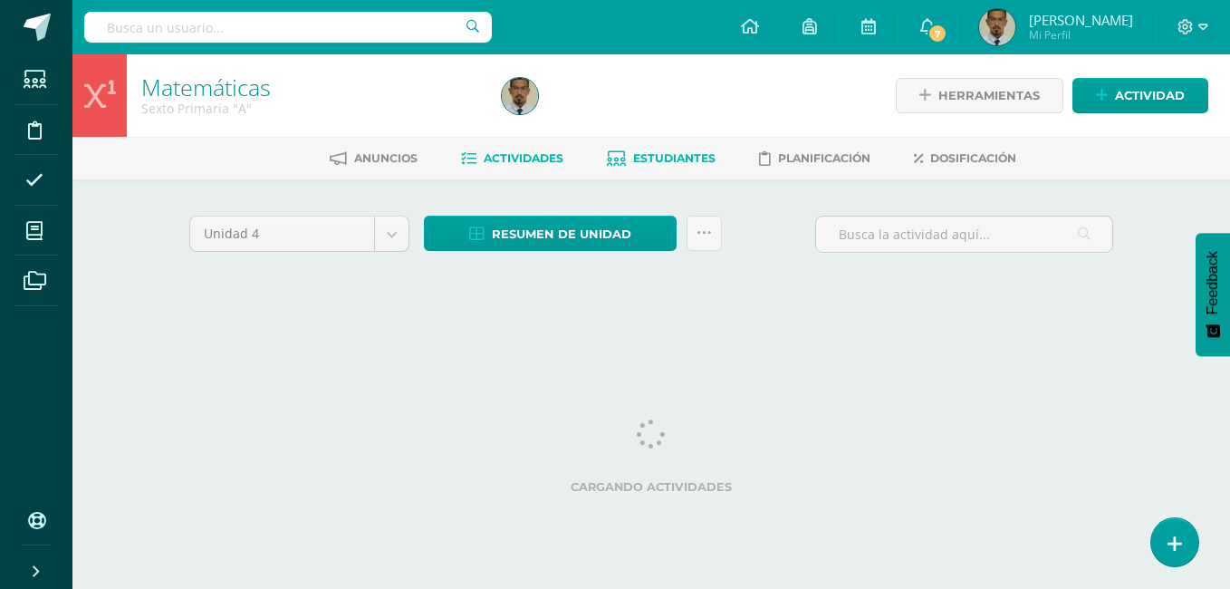
click at [679, 159] on span "Estudiantes" at bounding box center [674, 158] width 82 height 14
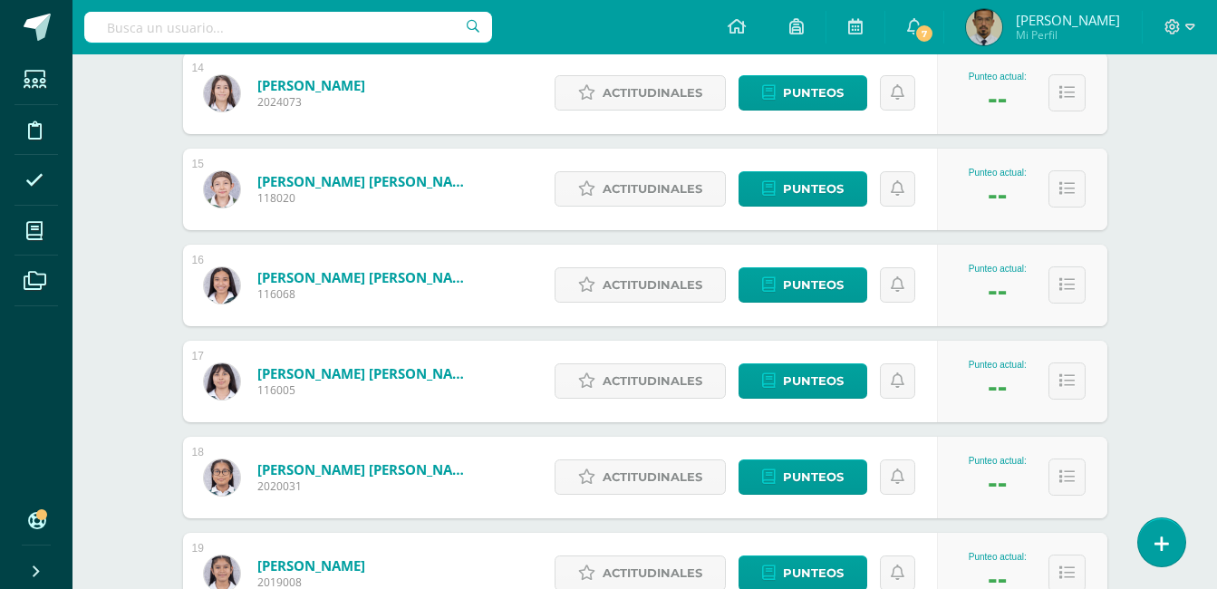
scroll to position [1626, 0]
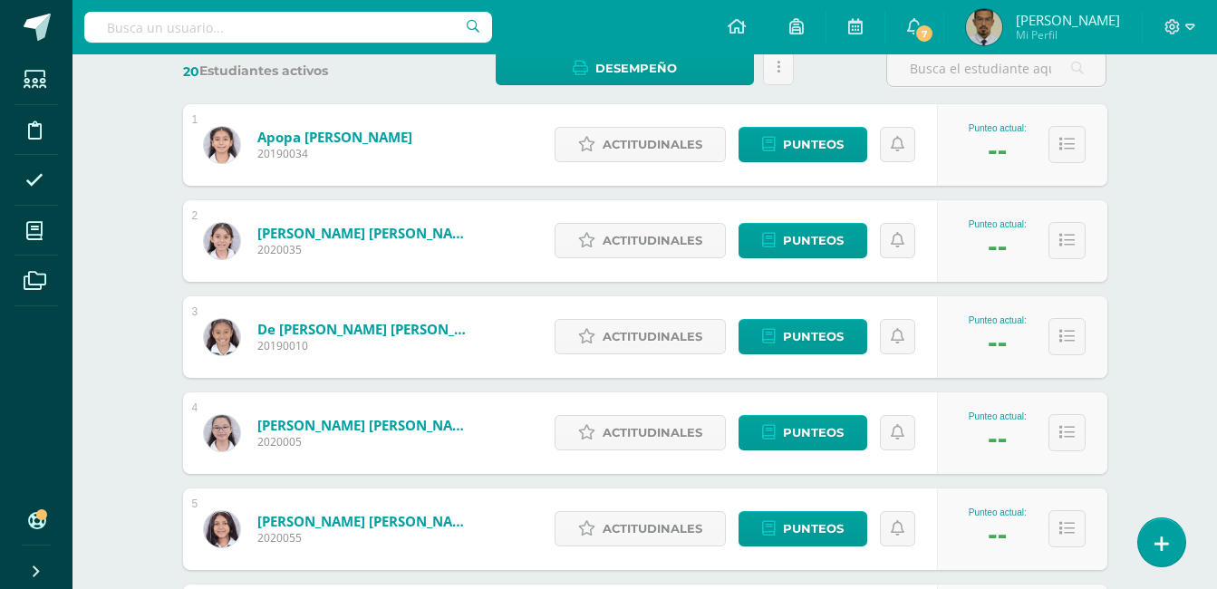
scroll to position [254, 0]
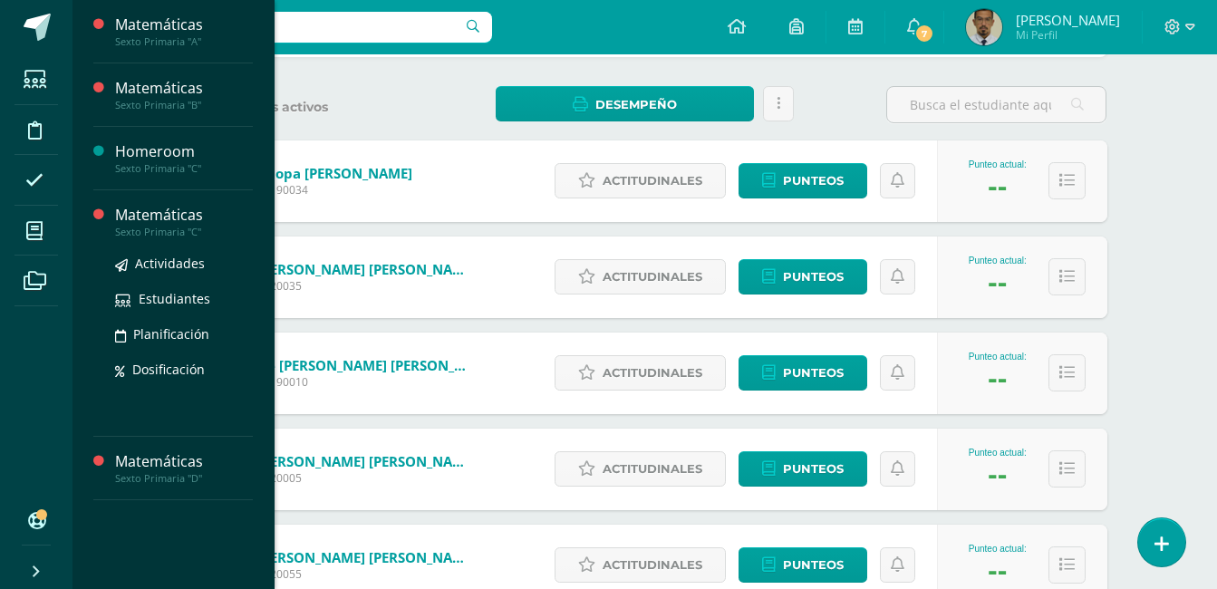
click at [141, 226] on div "Sexto Primaria "C"" at bounding box center [184, 232] width 138 height 13
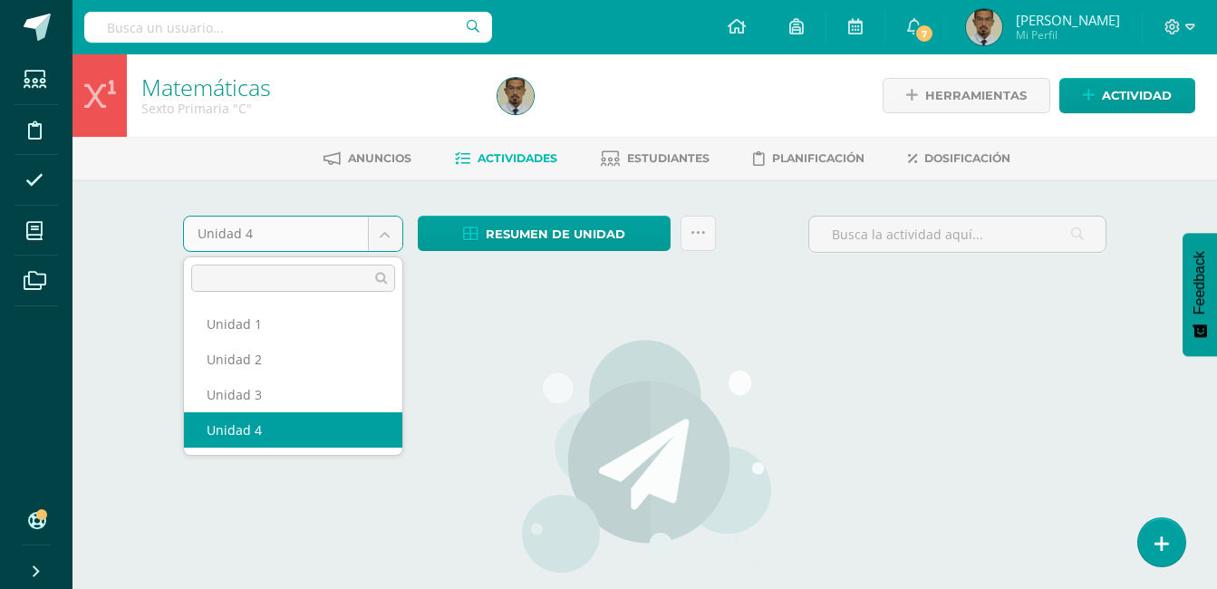
click at [384, 238] on body "Estudiantes Disciplina Asistencia Mis cursos Archivos Soporte Ayuda Reportar un…" at bounding box center [608, 389] width 1217 height 778
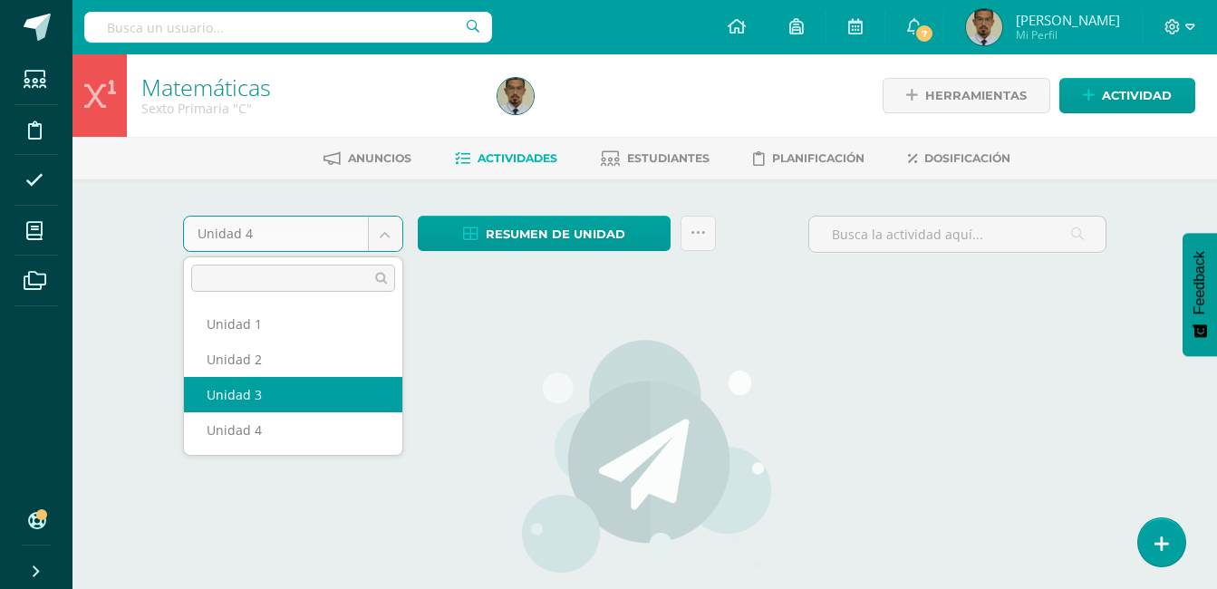
select select "Unidad 3"
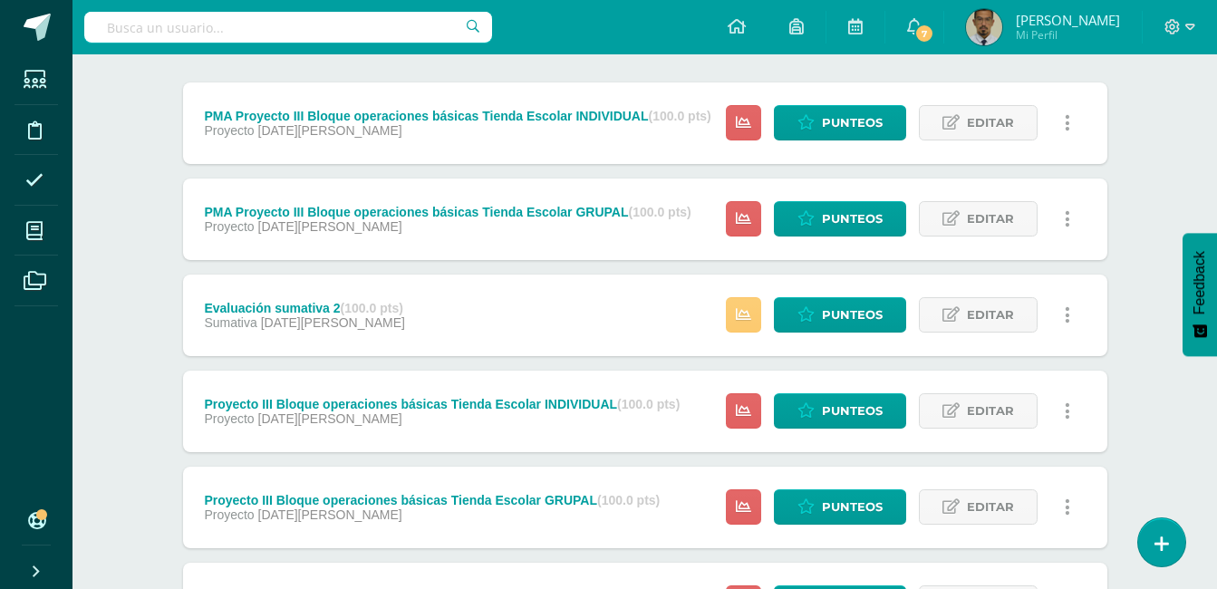
scroll to position [294, 0]
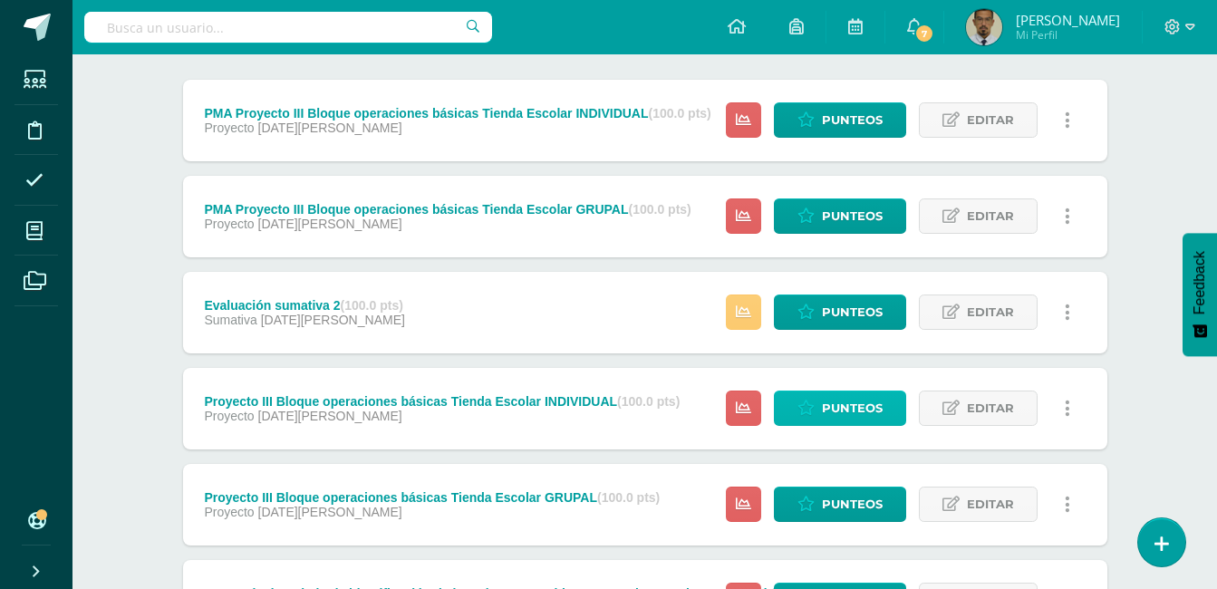
click at [857, 411] on span "Punteos" at bounding box center [852, 408] width 61 height 34
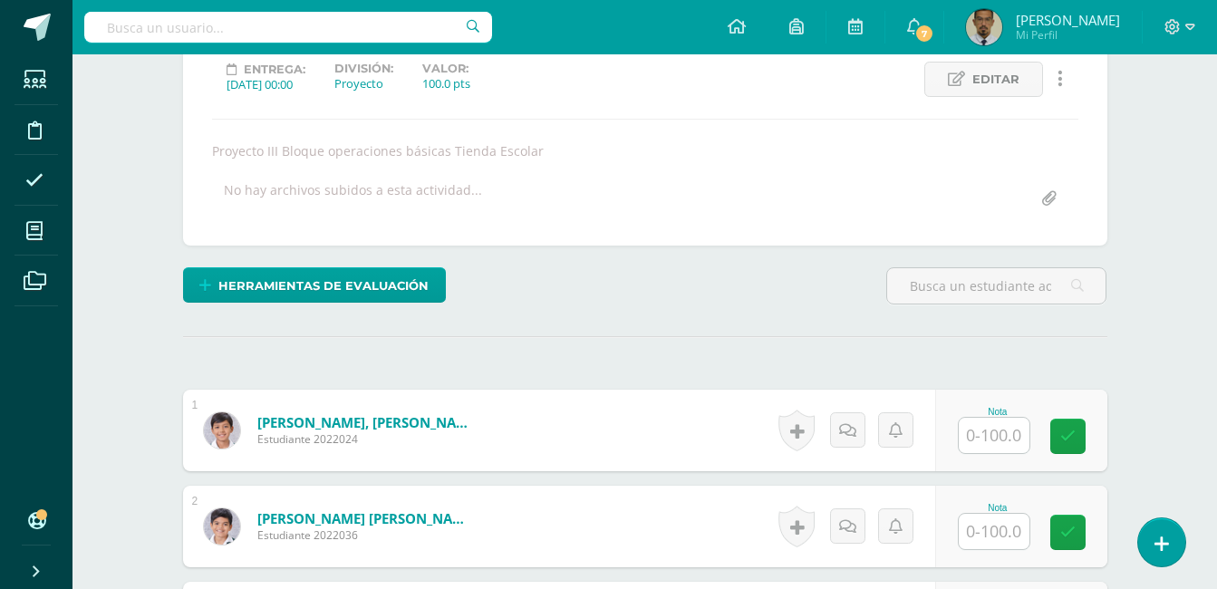
scroll to position [258, 0]
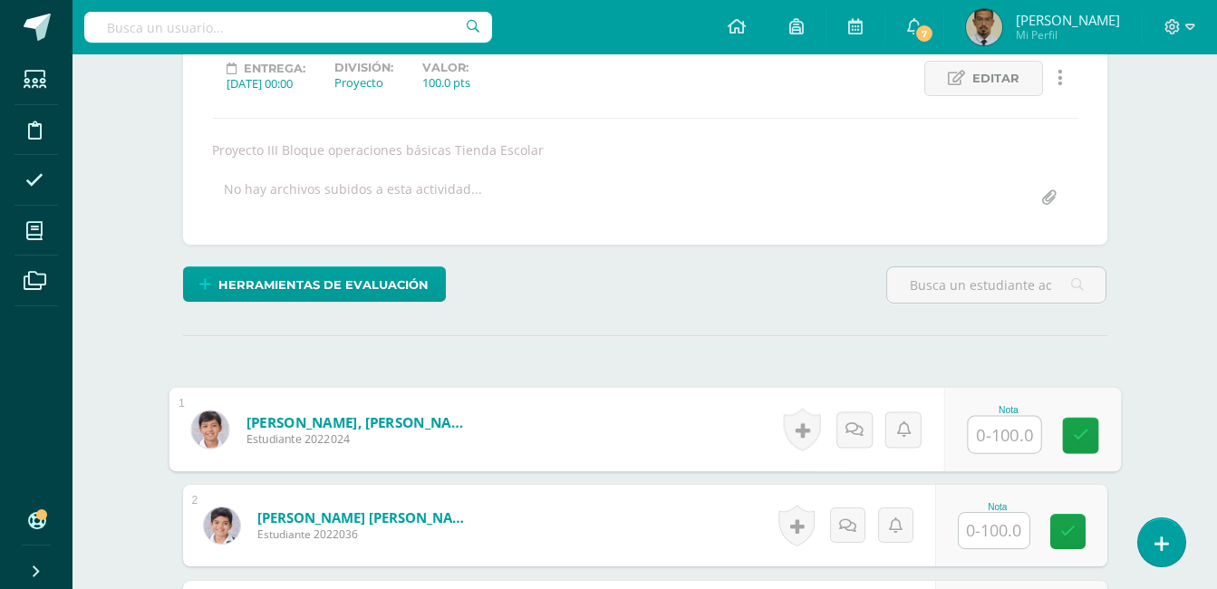
click at [994, 437] on input "text" at bounding box center [1004, 435] width 72 height 36
type input "100"
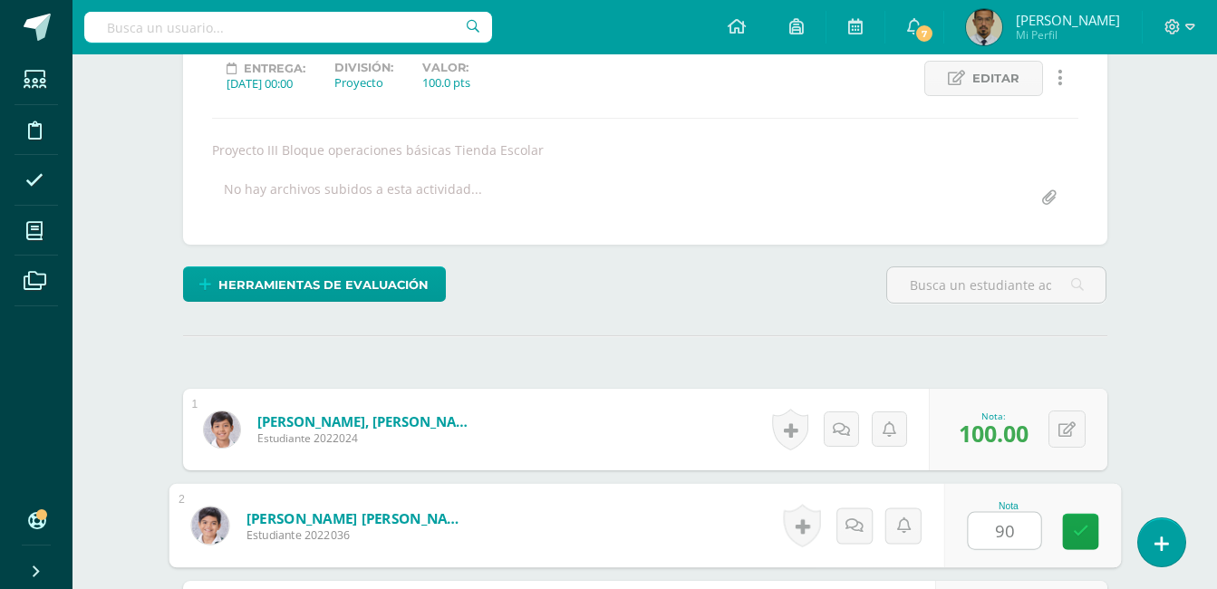
type input "90"
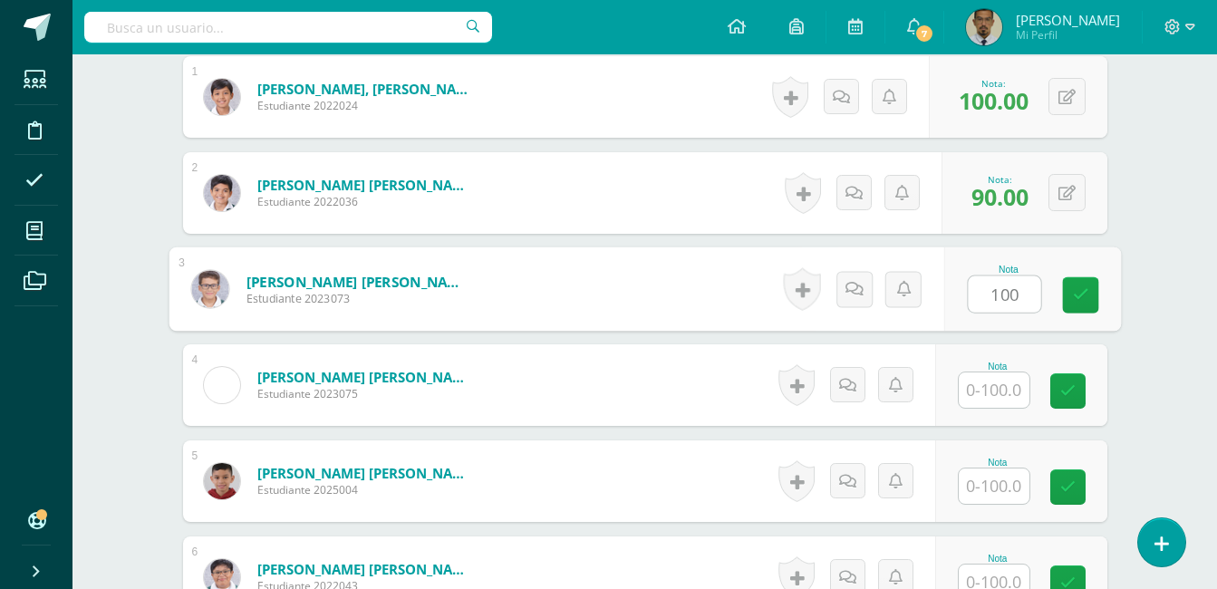
type input "100"
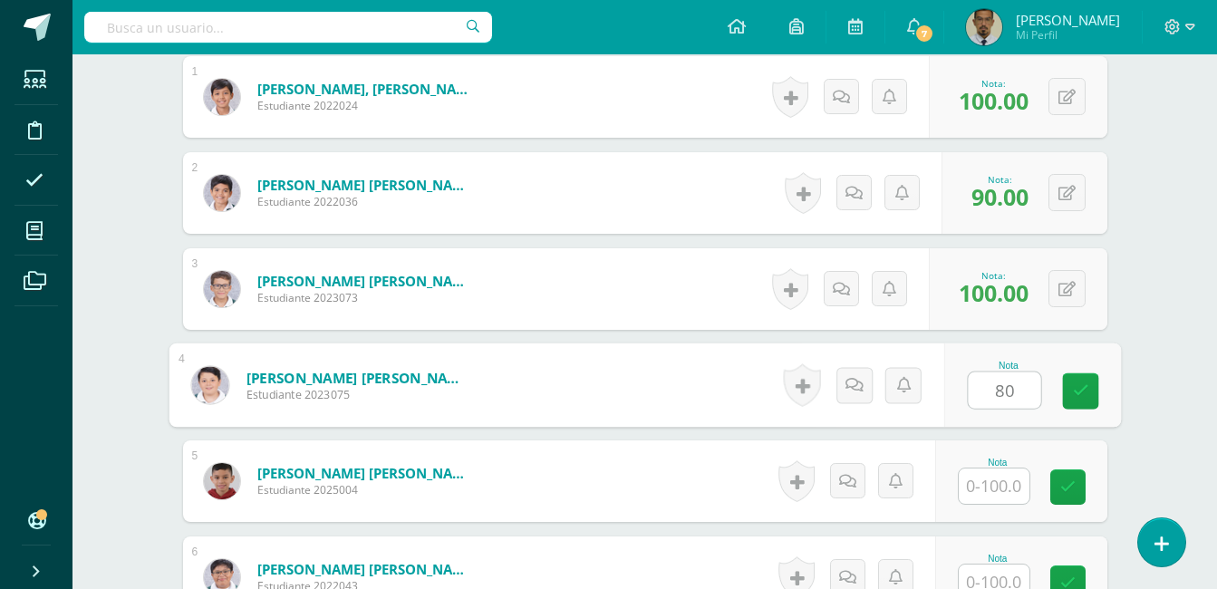
type input "80"
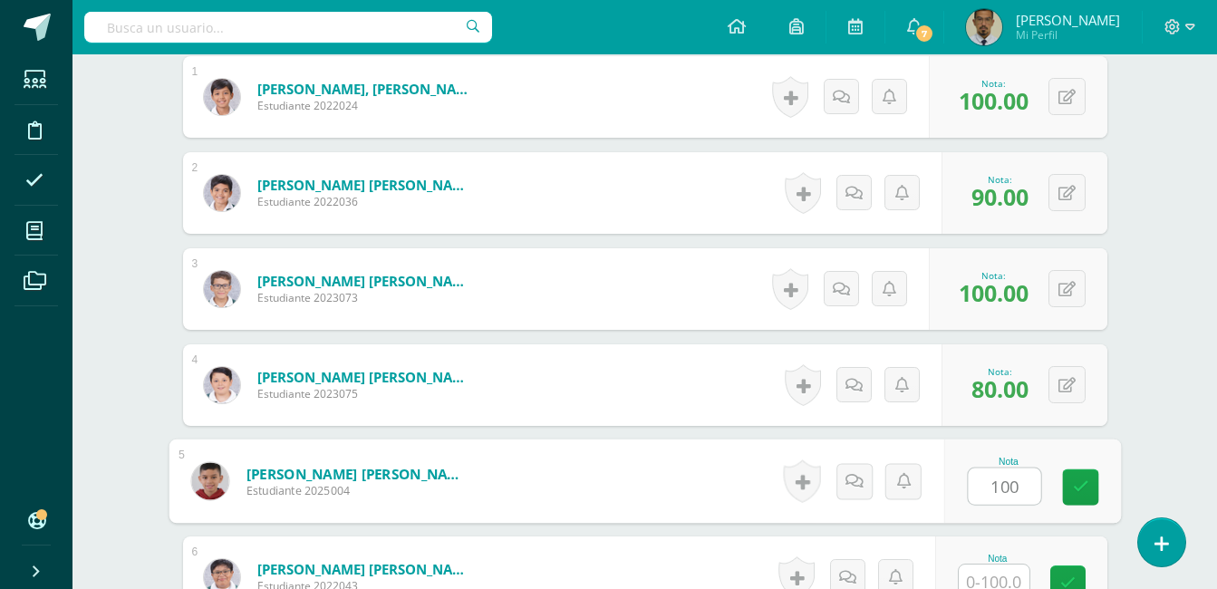
type input "100"
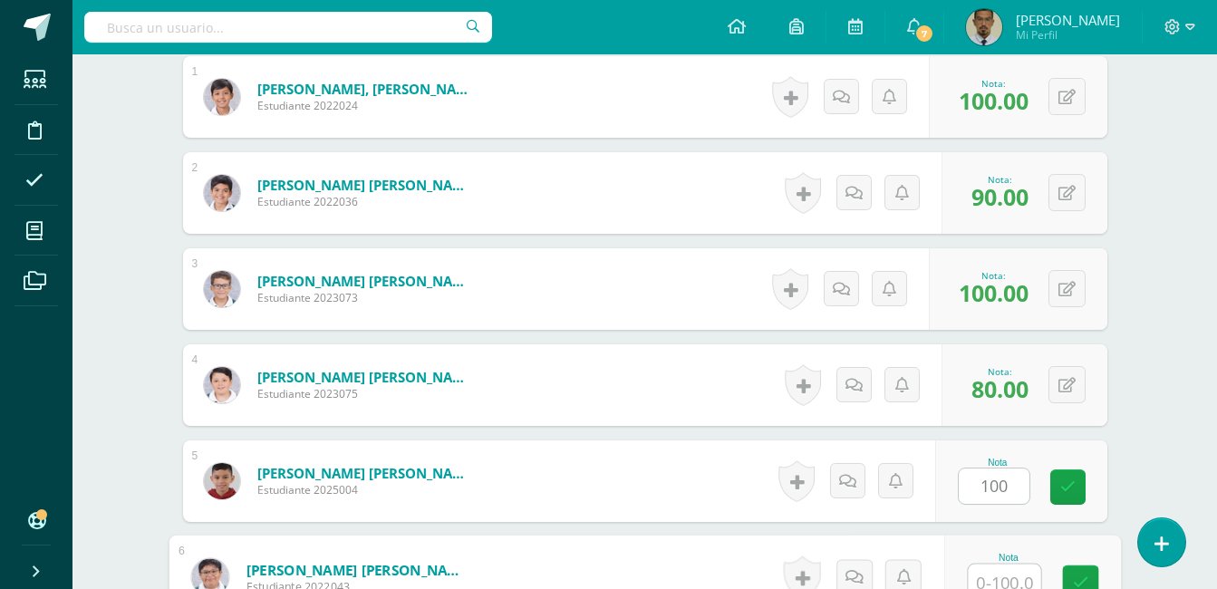
scroll to position [602, 0]
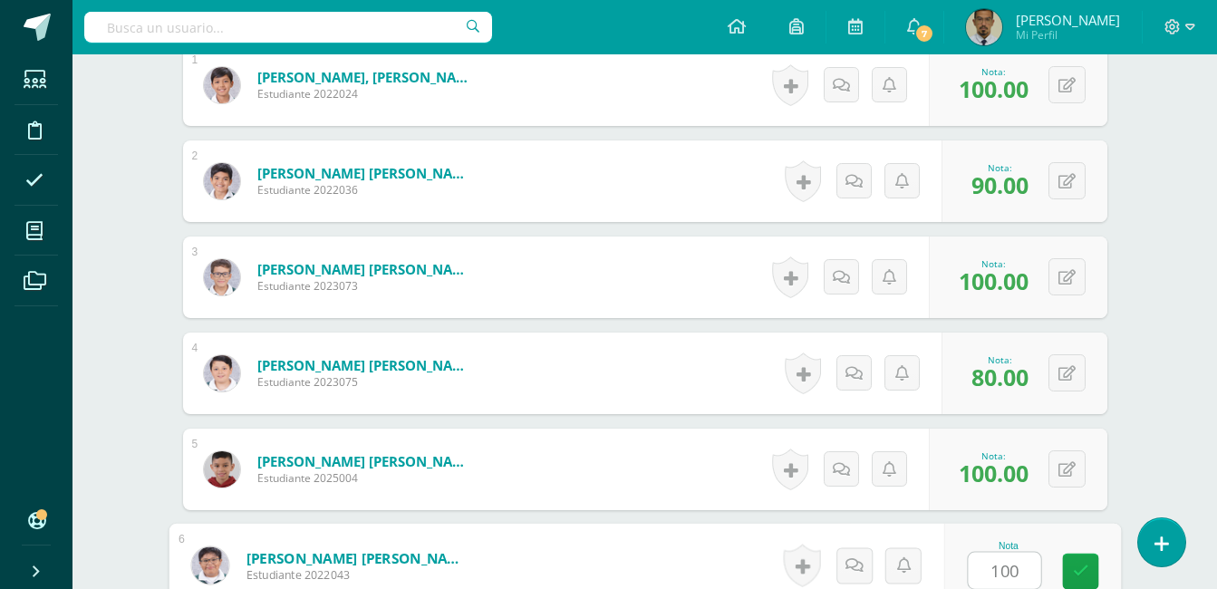
type input "100"
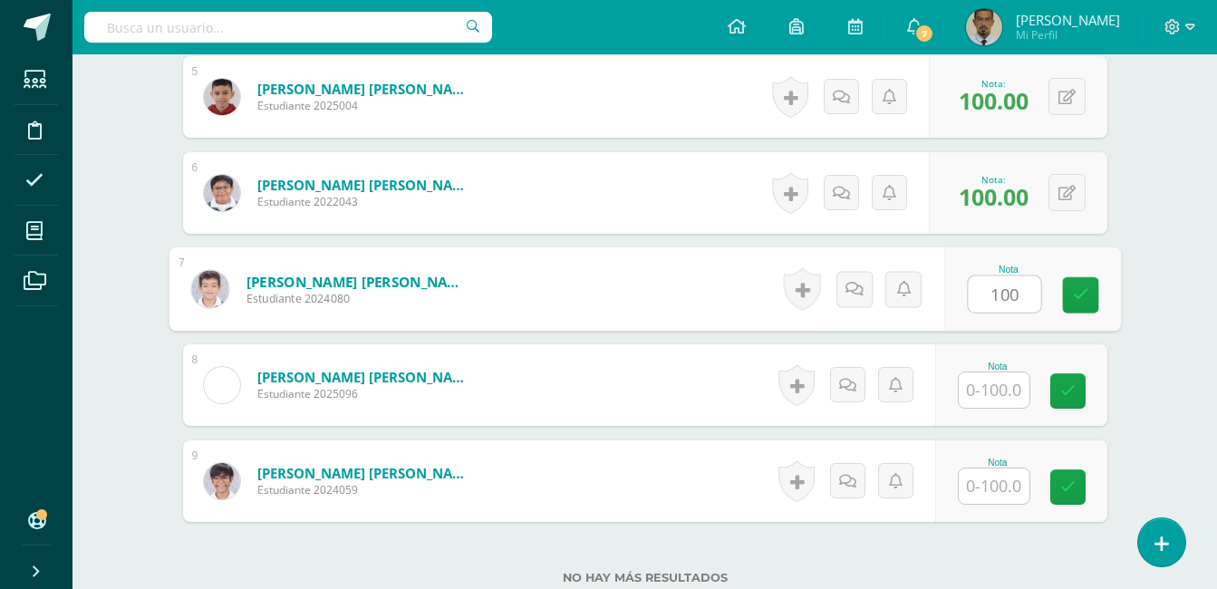
type input "100"
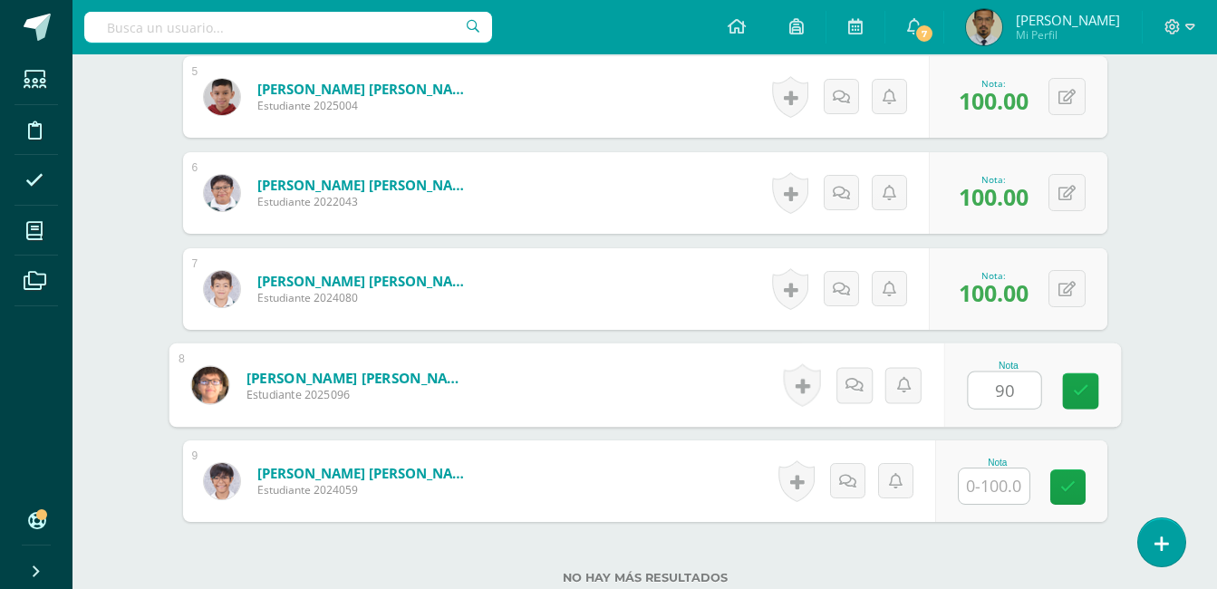
type input "90"
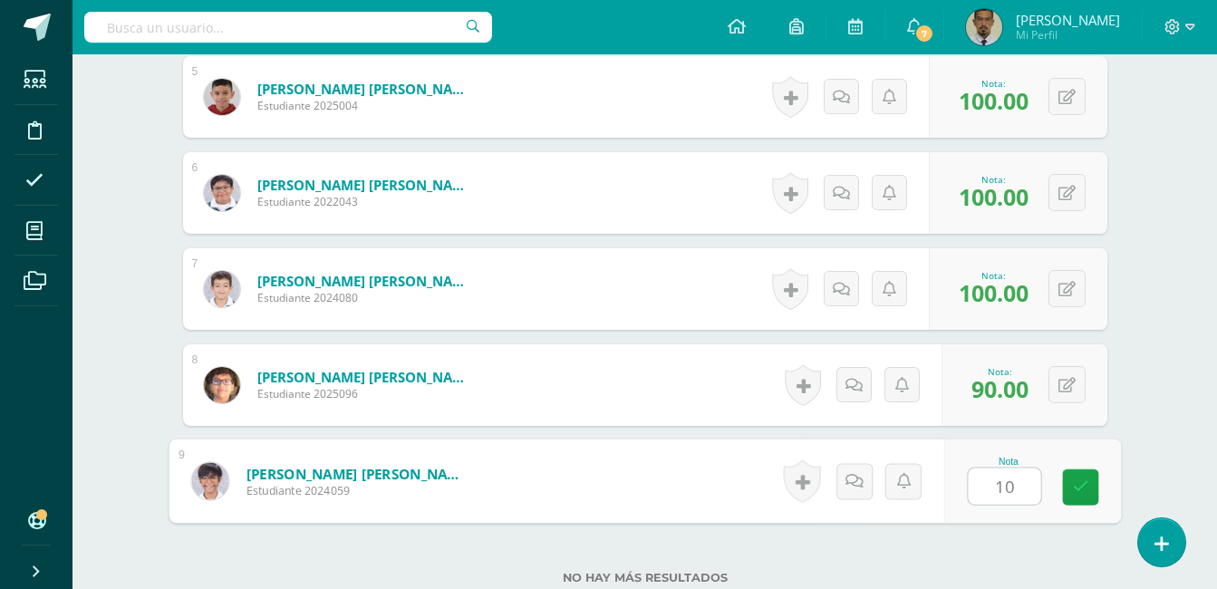
type input "100"
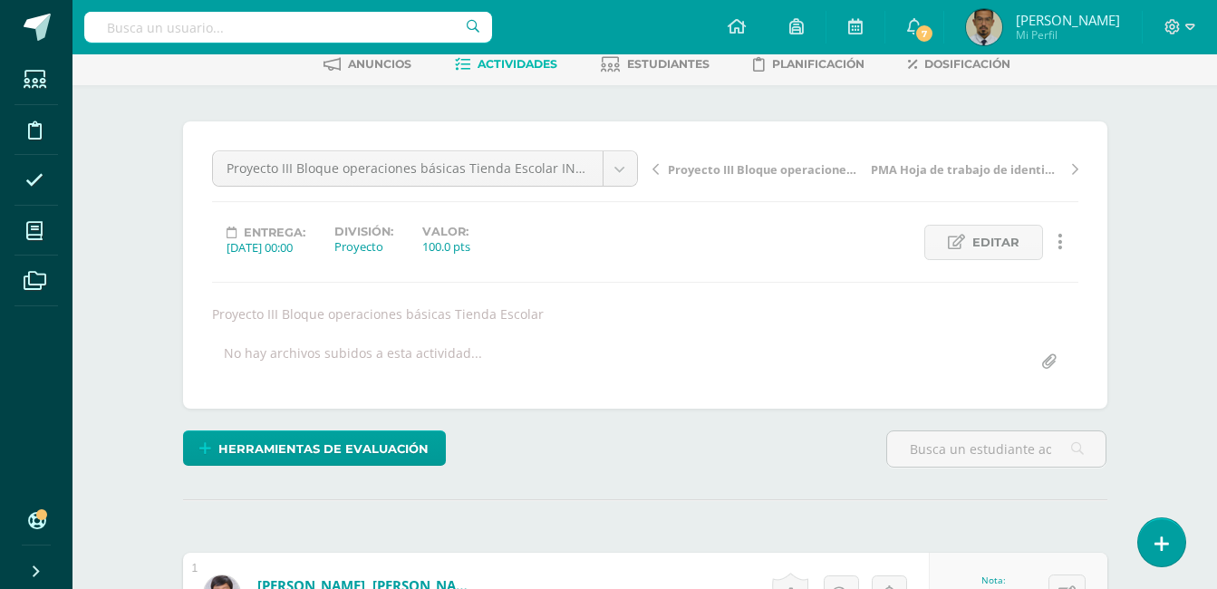
scroll to position [85, 0]
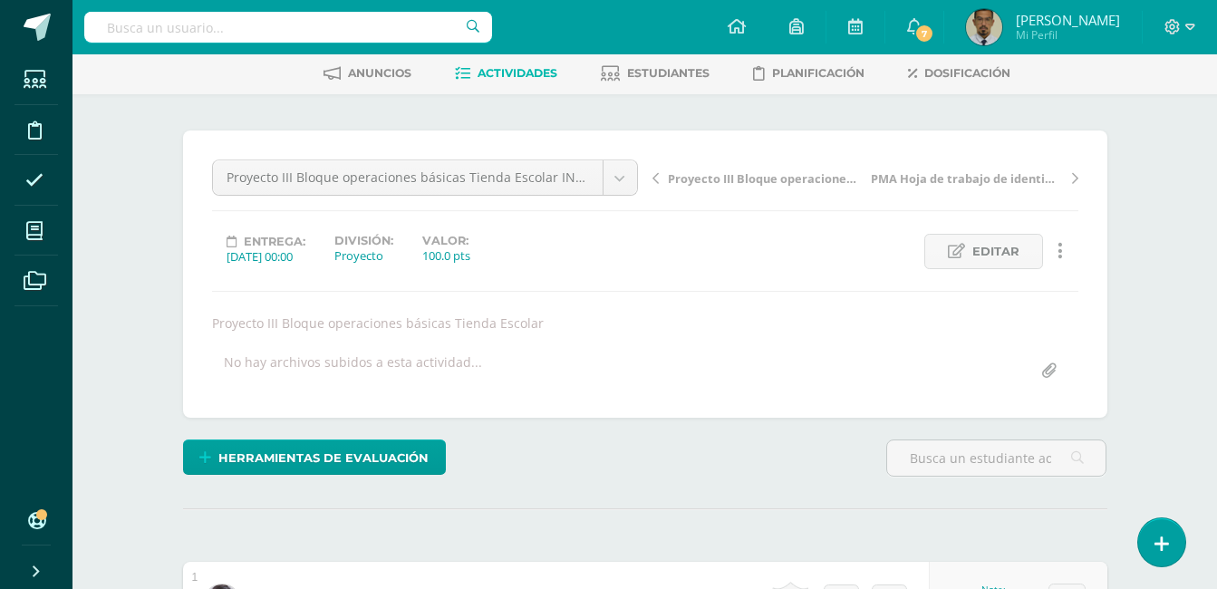
click at [656, 178] on icon at bounding box center [655, 178] width 6 height 13
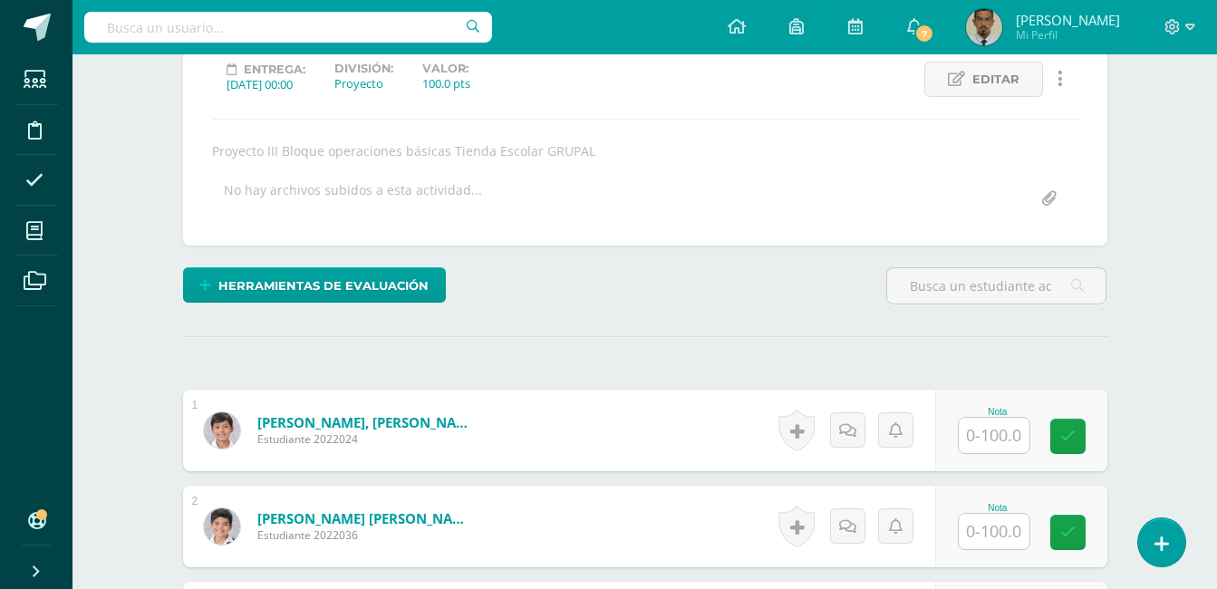
scroll to position [258, 0]
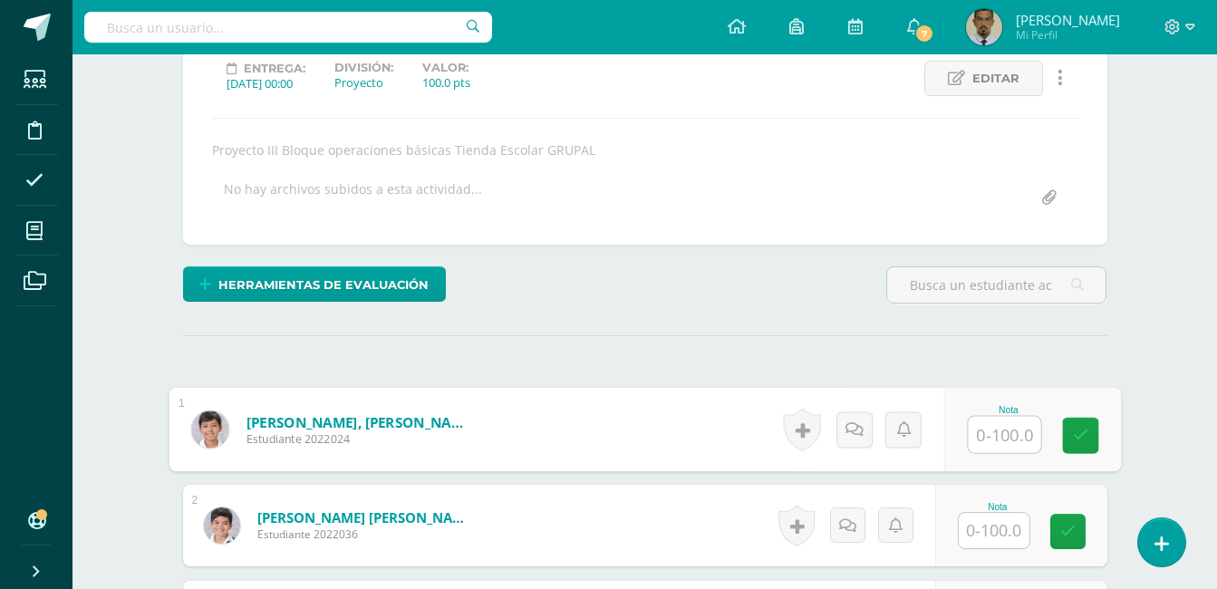
click at [991, 438] on input "text" at bounding box center [1004, 435] width 72 height 36
type input "95"
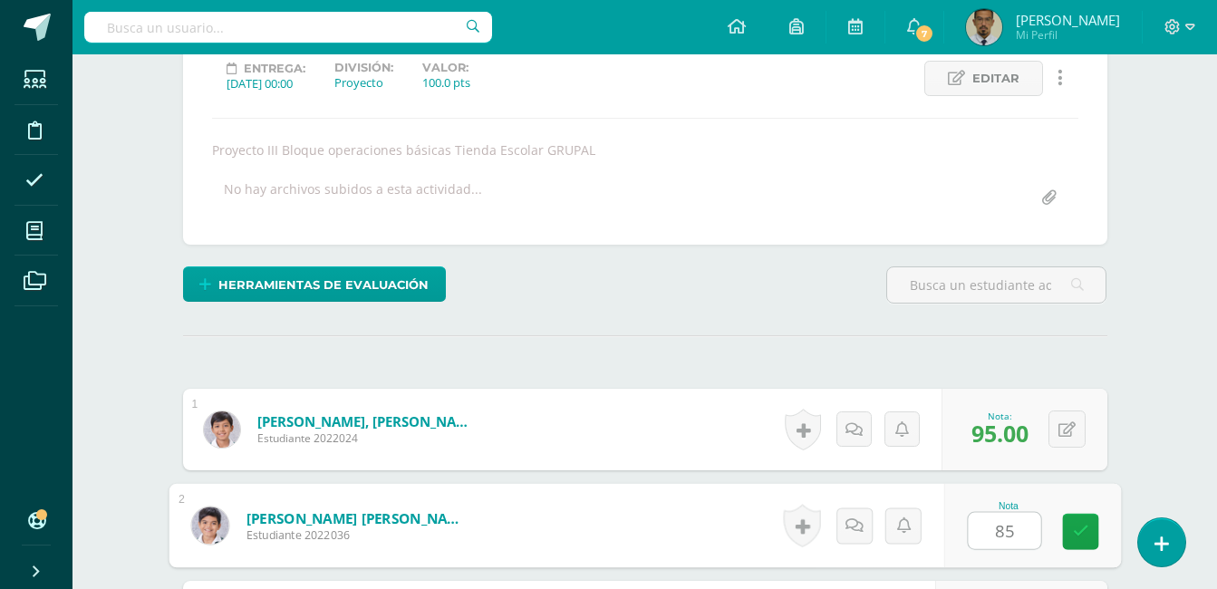
type input "85"
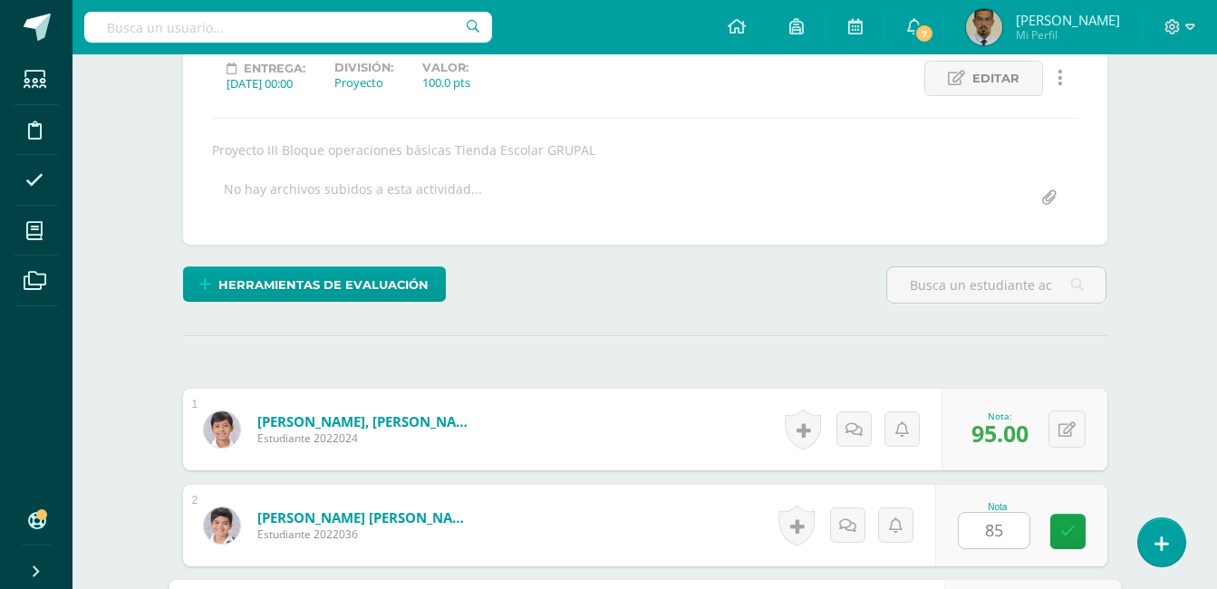
scroll to position [591, 0]
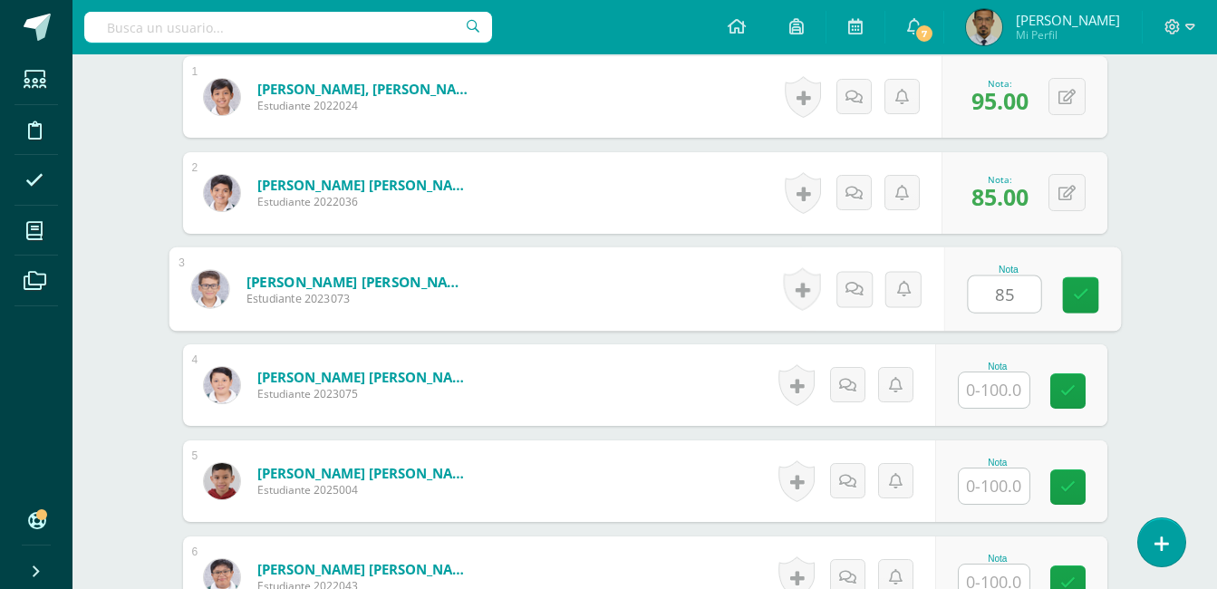
type input "85"
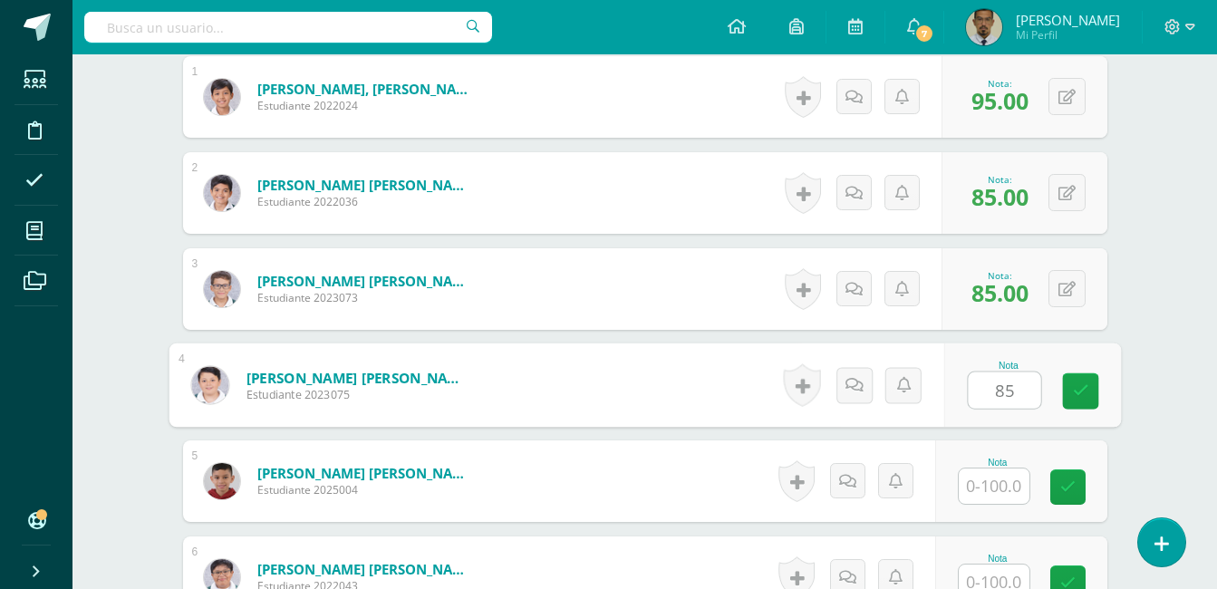
type input "85"
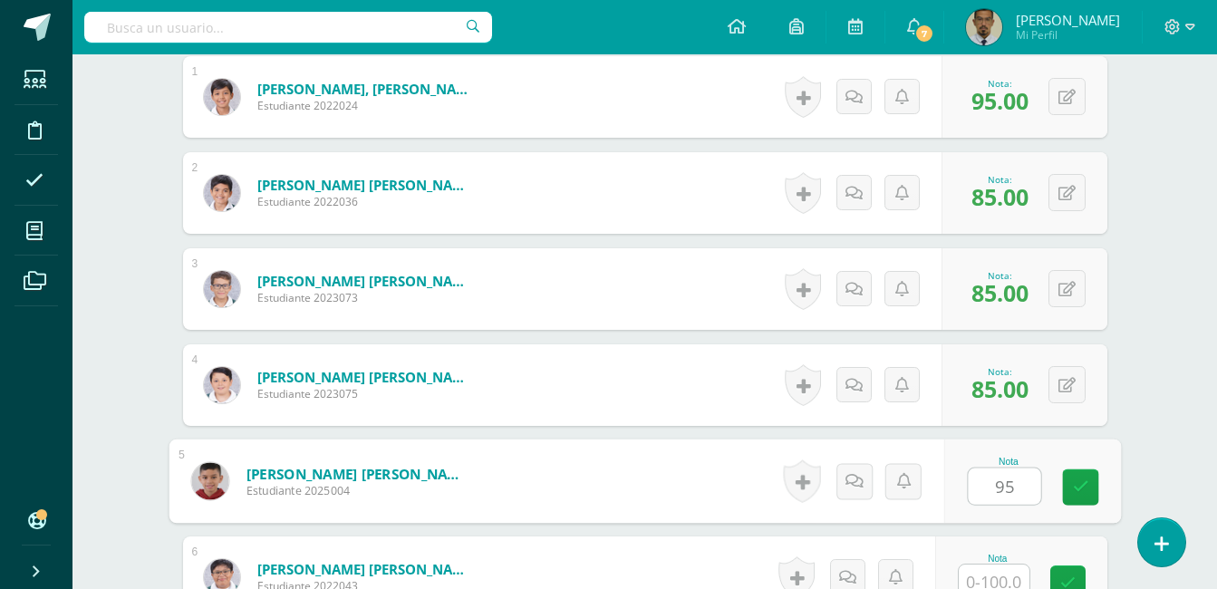
type input "95"
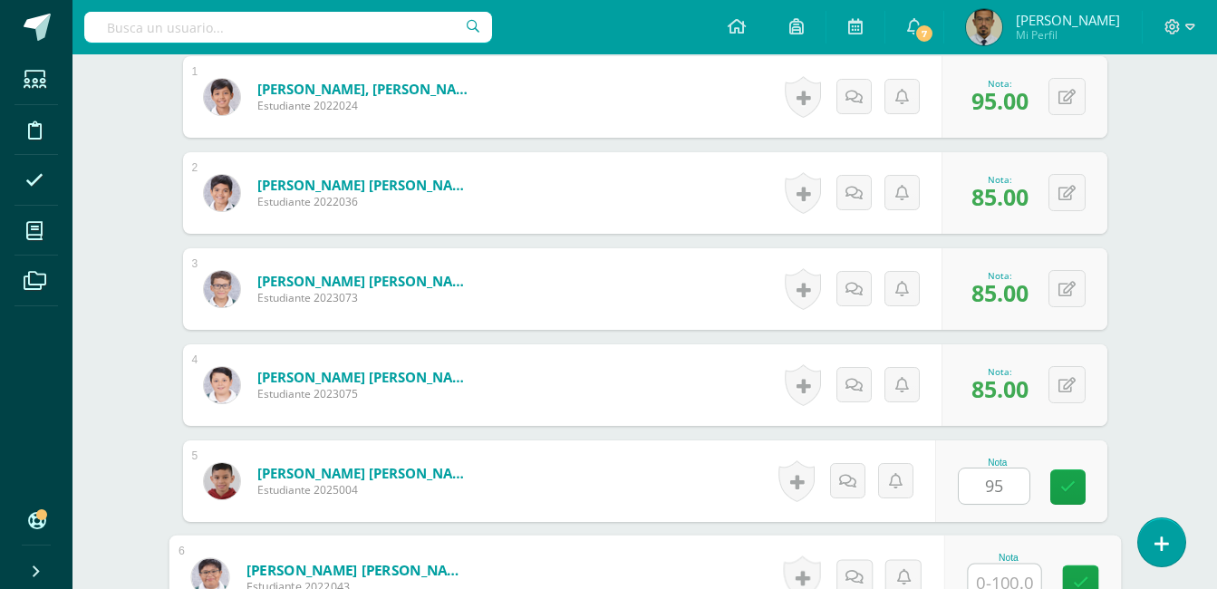
scroll to position [602, 0]
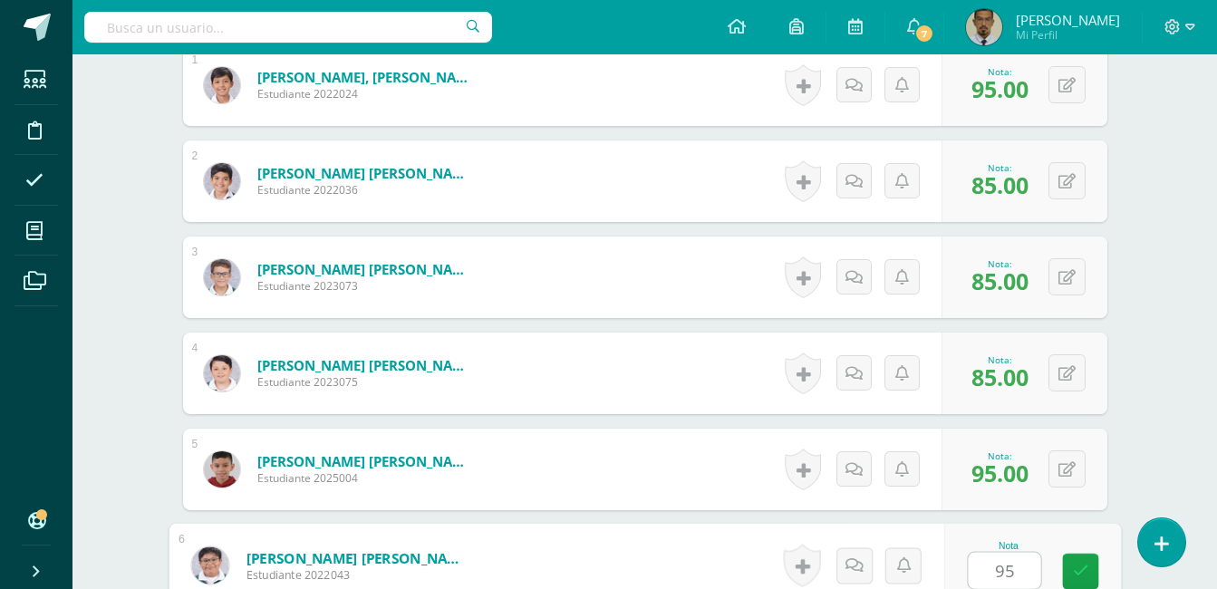
type input "95"
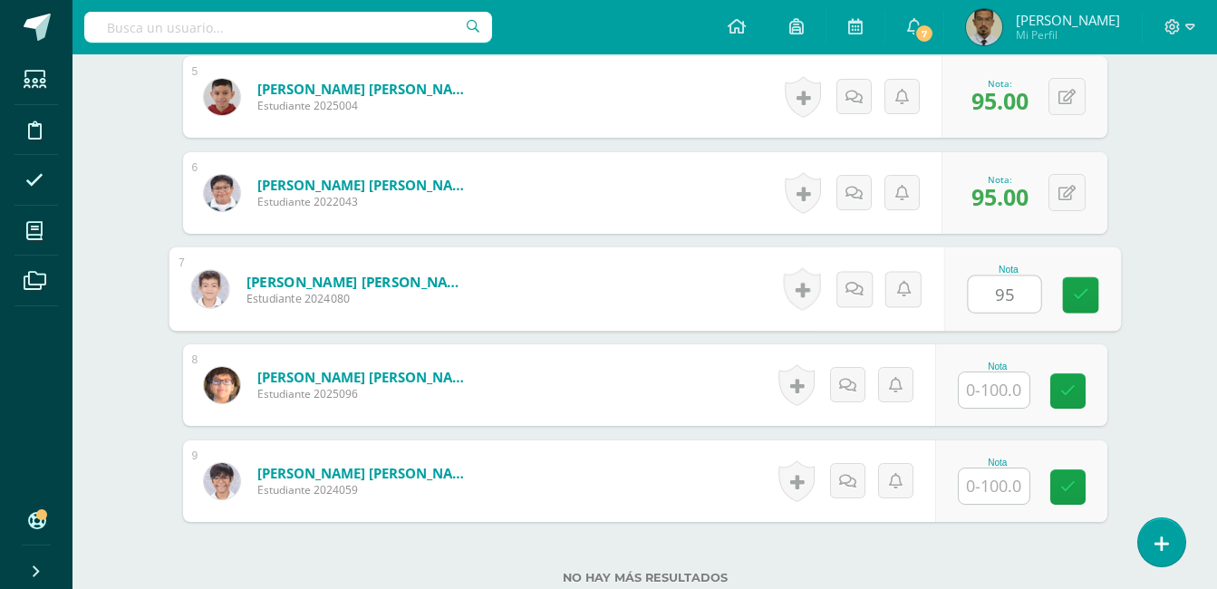
type input "95"
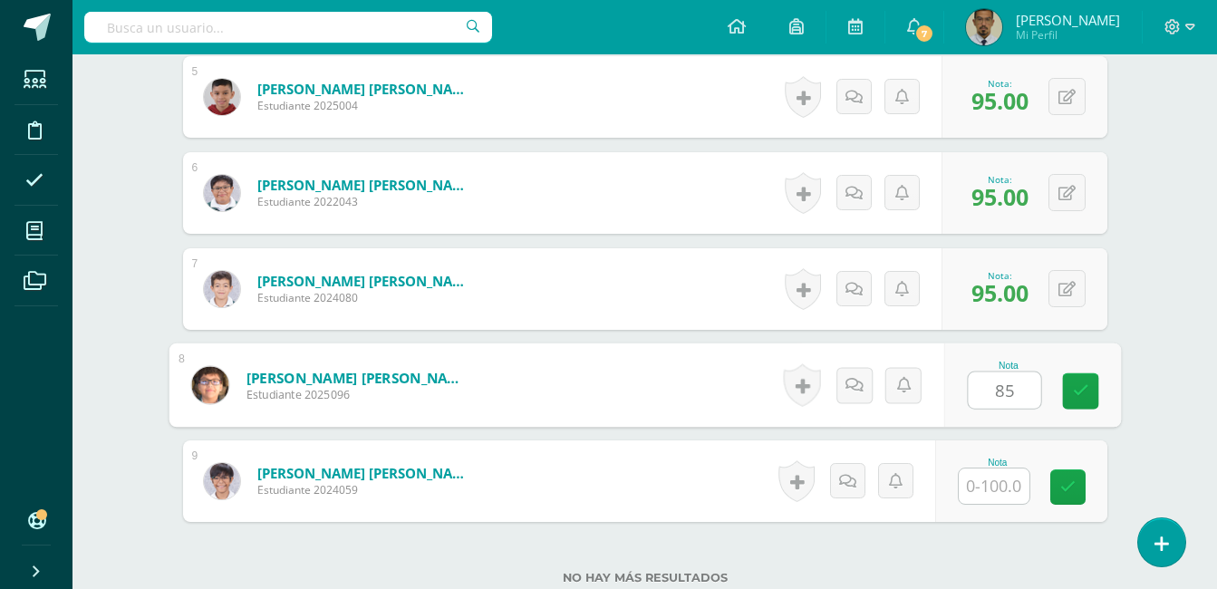
type input "85"
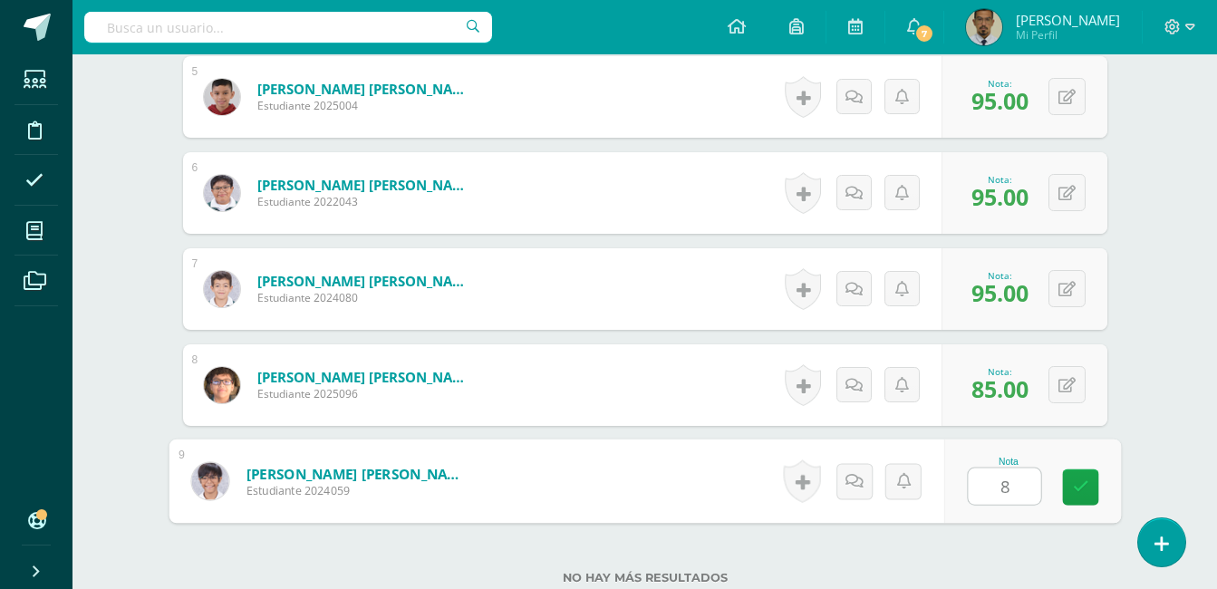
type input "85"
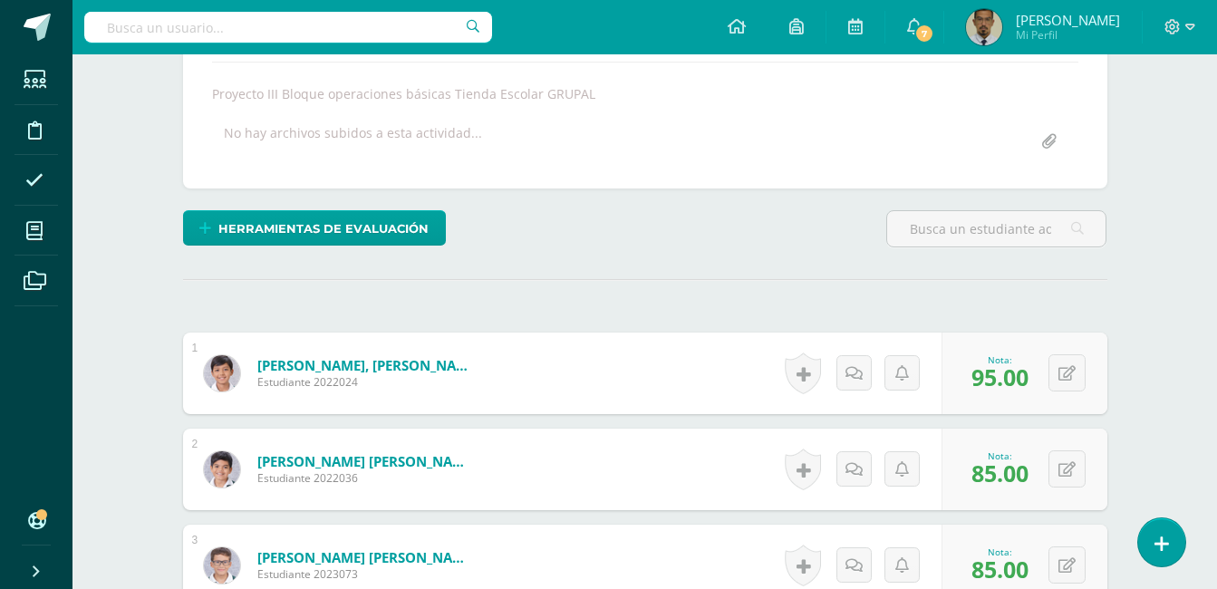
scroll to position [0, 0]
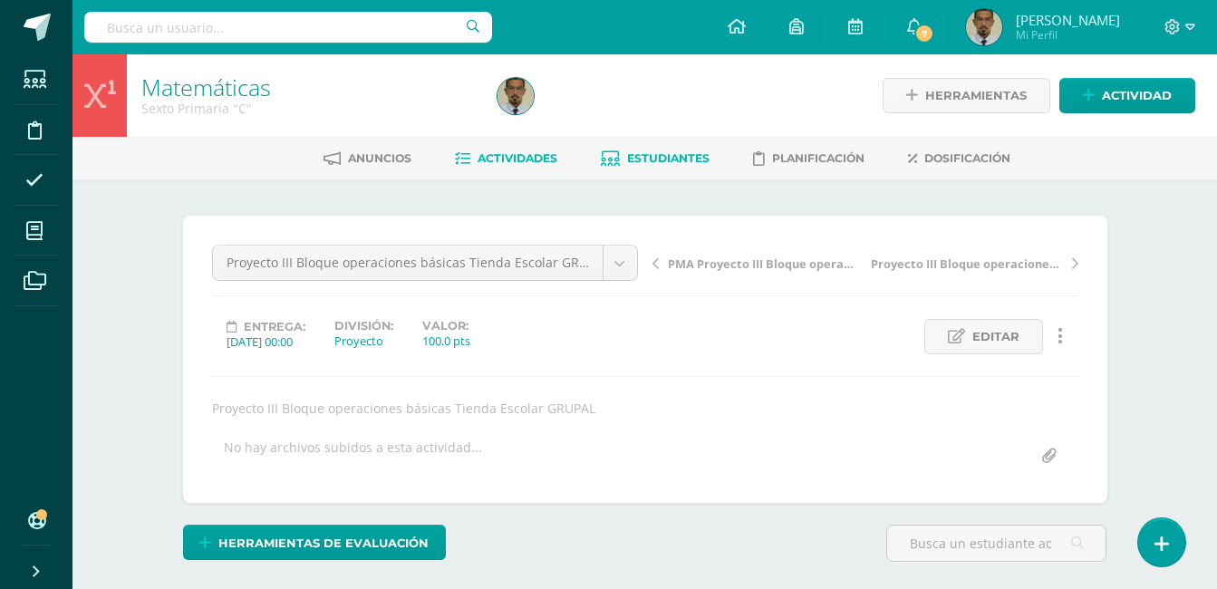
click at [647, 162] on span "Estudiantes" at bounding box center [668, 158] width 82 height 14
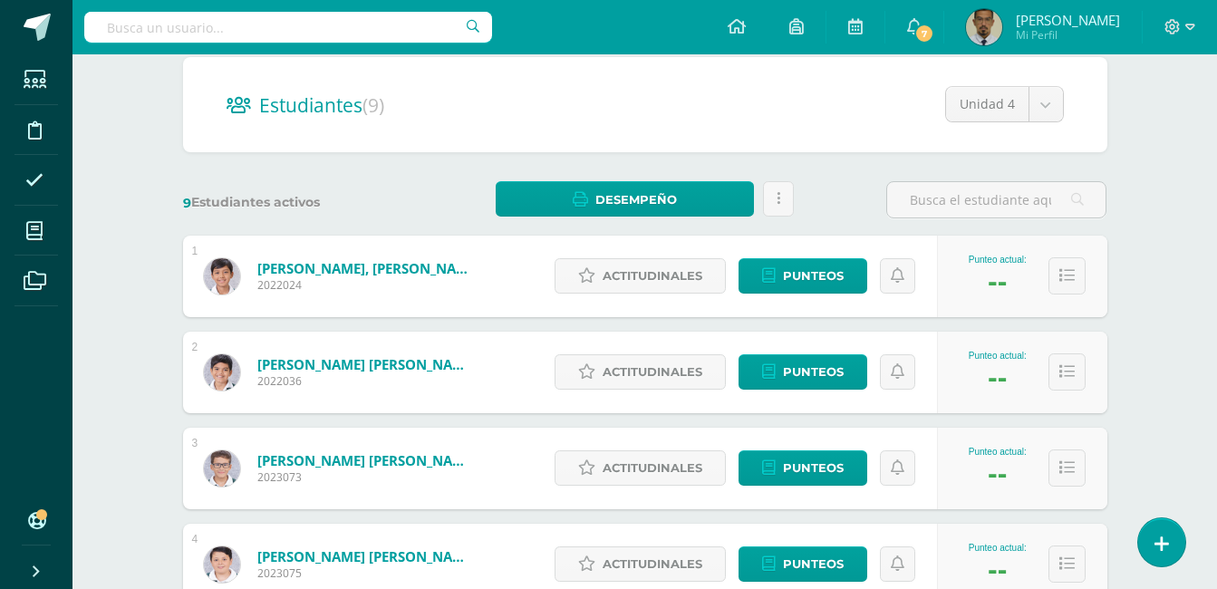
scroll to position [163, 0]
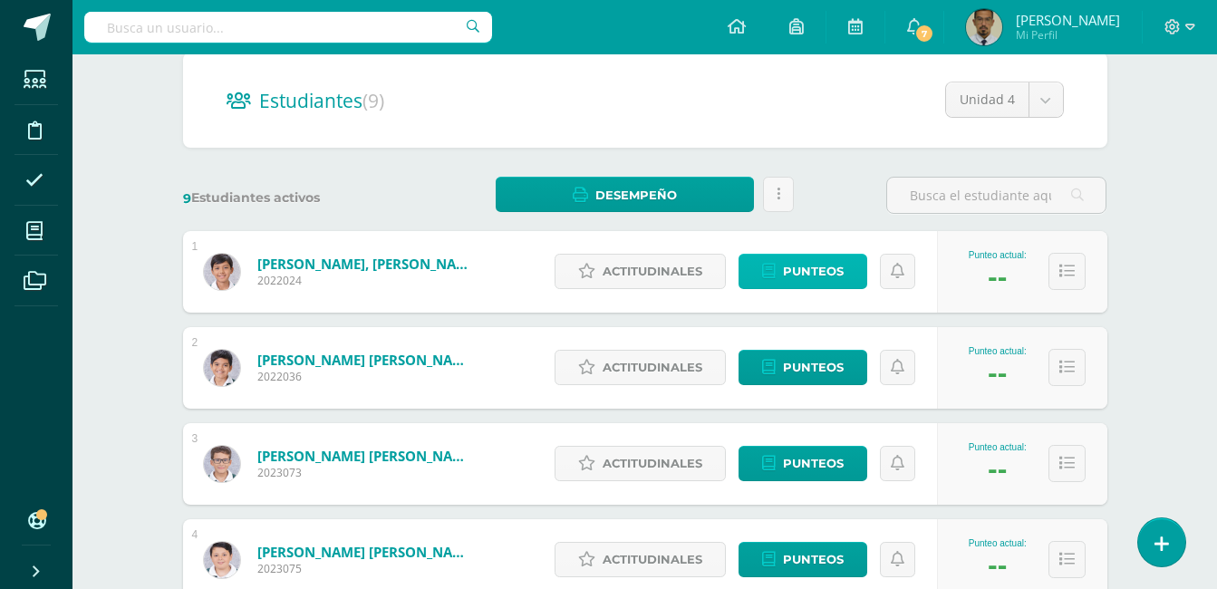
click at [765, 273] on icon at bounding box center [769, 271] width 14 height 15
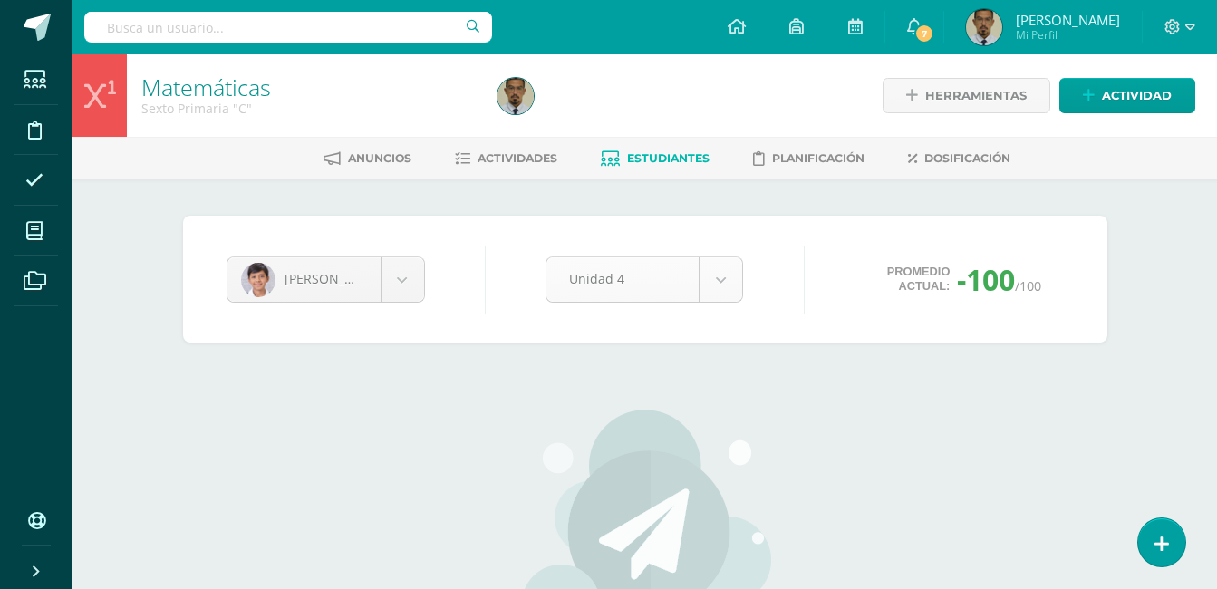
click at [729, 282] on body "Estudiantes Disciplina Asistencia Mis cursos Archivos Soporte Ayuda Reportar un…" at bounding box center [608, 424] width 1217 height 848
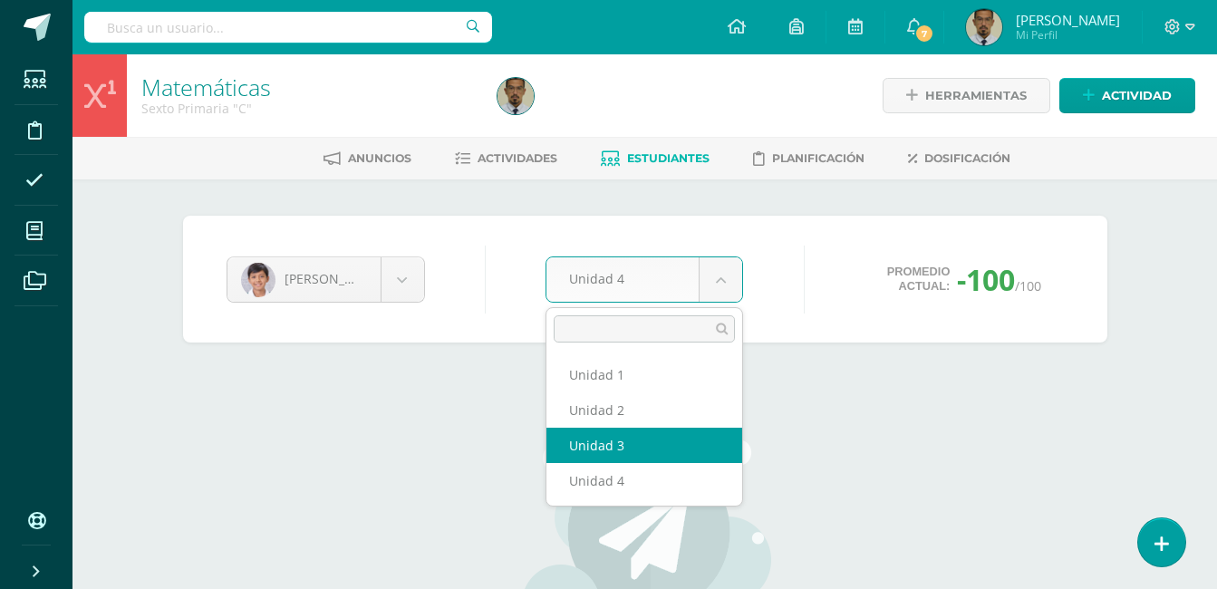
select select "Unidad 3"
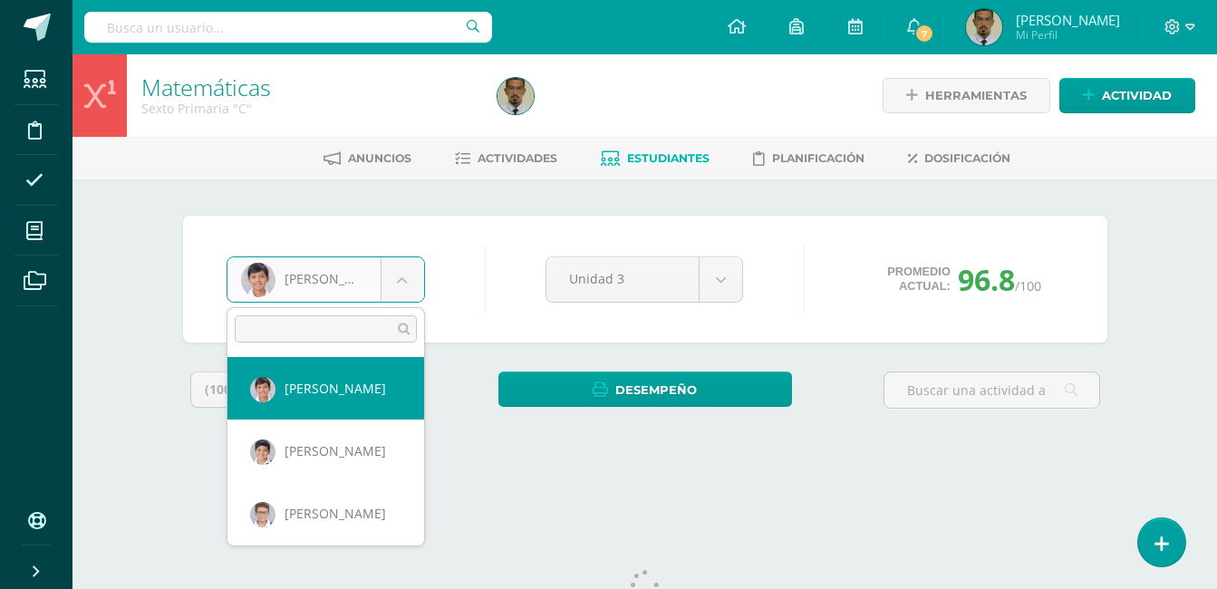
click at [405, 288] on body "Estudiantes Disciplina Asistencia Mis cursos Archivos Soporte Ayuda Reportar un…" at bounding box center [608, 244] width 1217 height 488
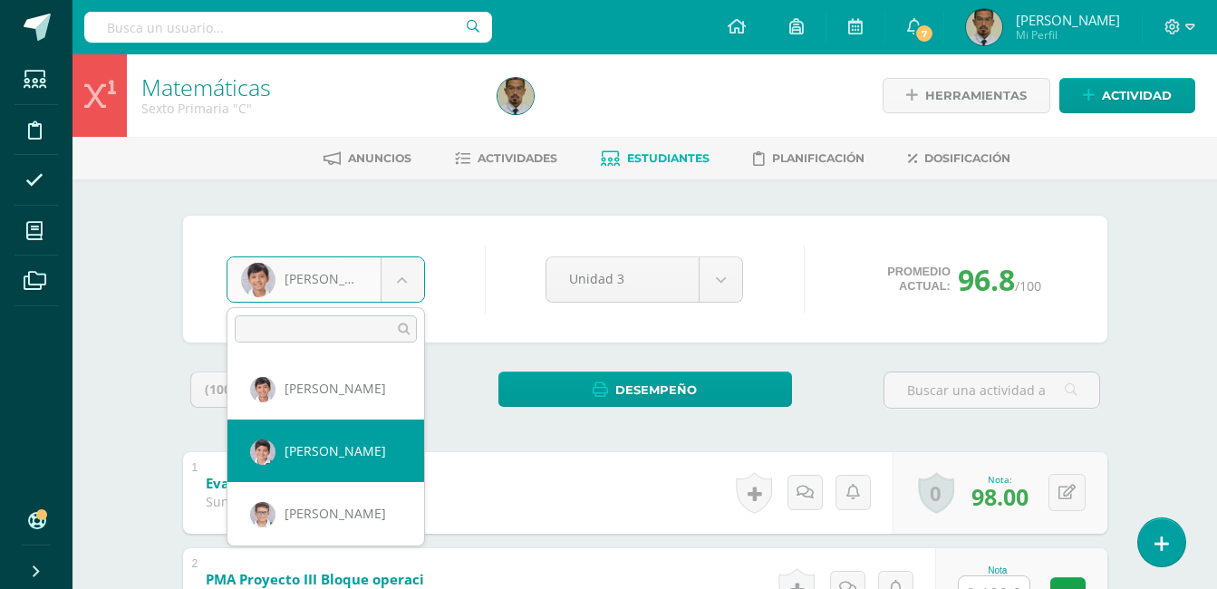
select select "1138"
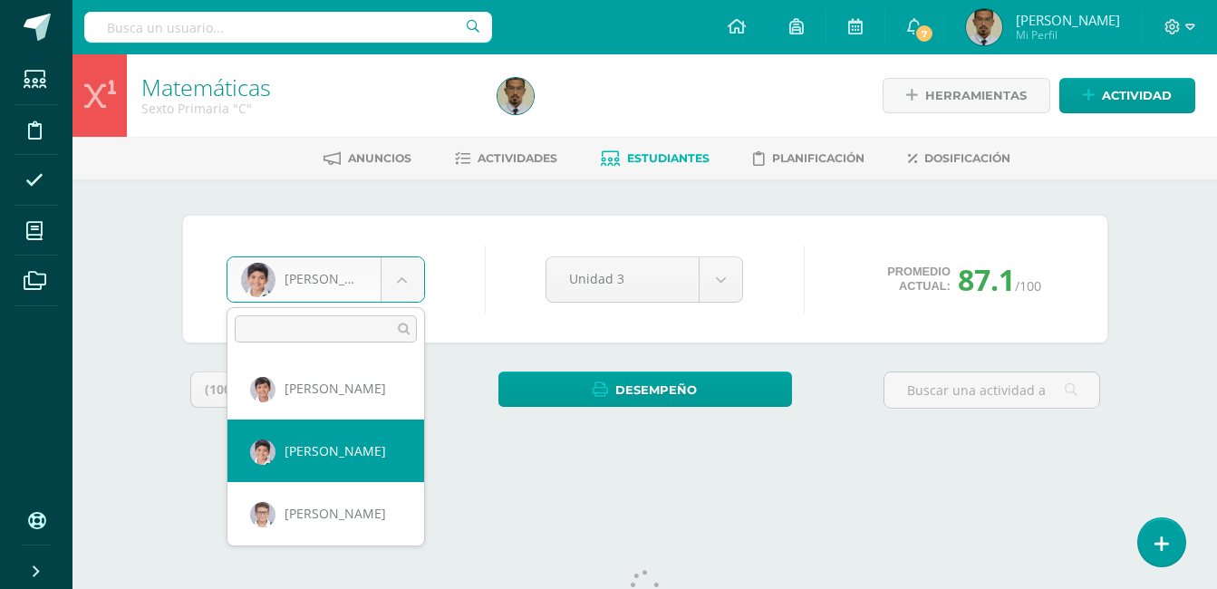
click at [411, 287] on body "Estudiantes Disciplina Asistencia Mis cursos Archivos Soporte Ayuda Reportar un…" at bounding box center [608, 244] width 1217 height 488
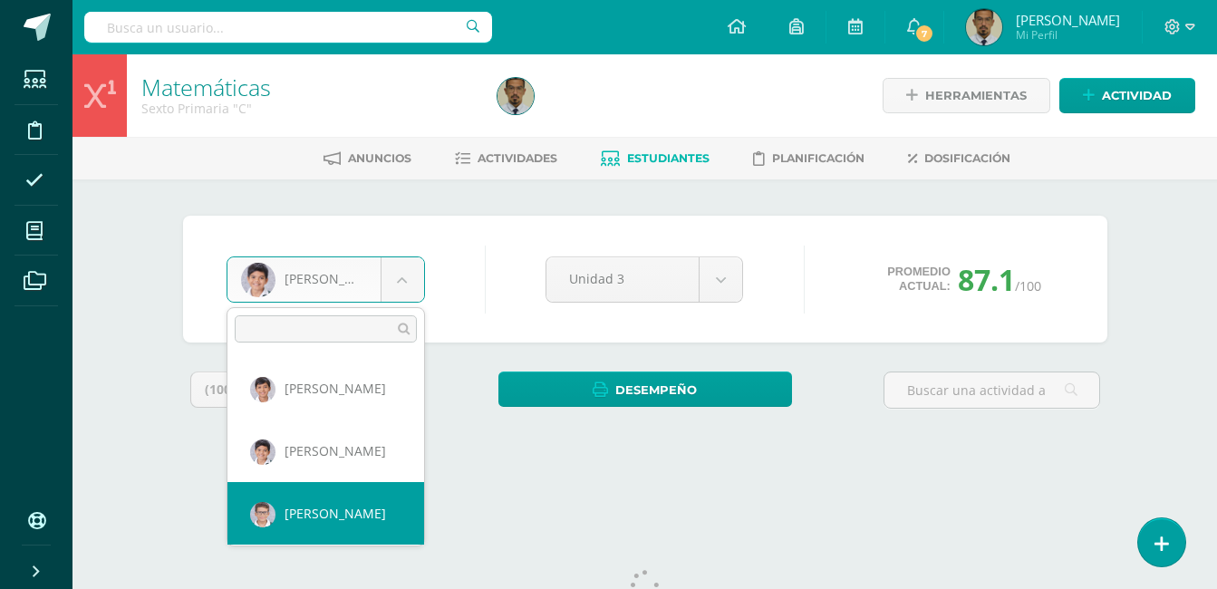
select select "1245"
click at [391, 280] on body "Estudiantes Disciplina Asistencia Mis cursos Archivos Soporte Ayuda Reportar un…" at bounding box center [608, 244] width 1217 height 488
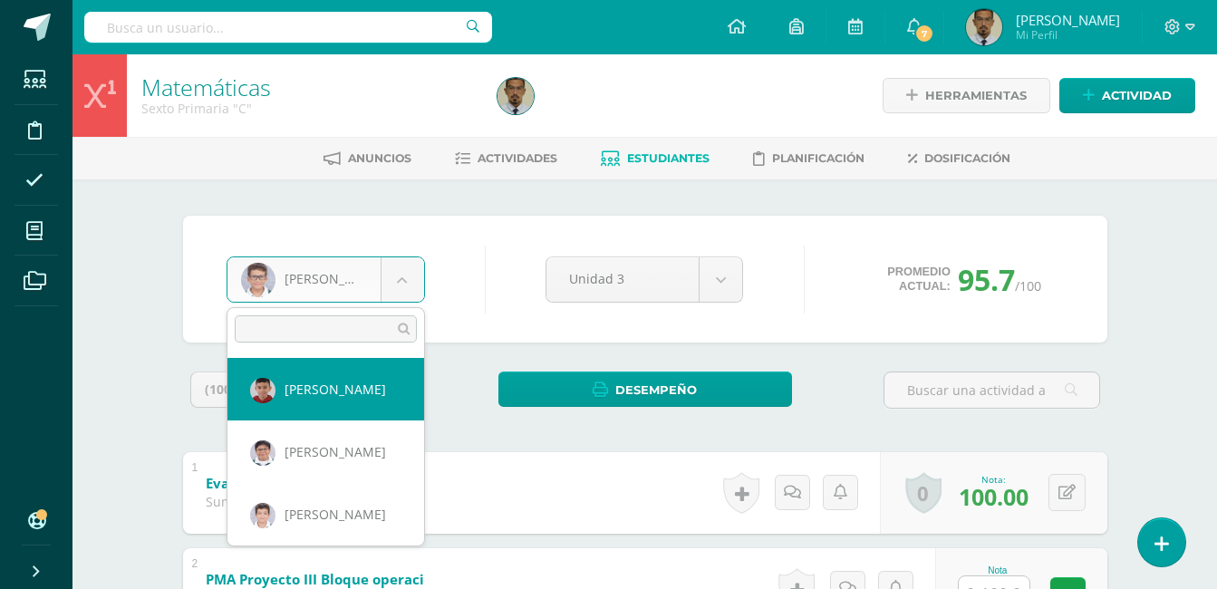
scroll to position [195, 0]
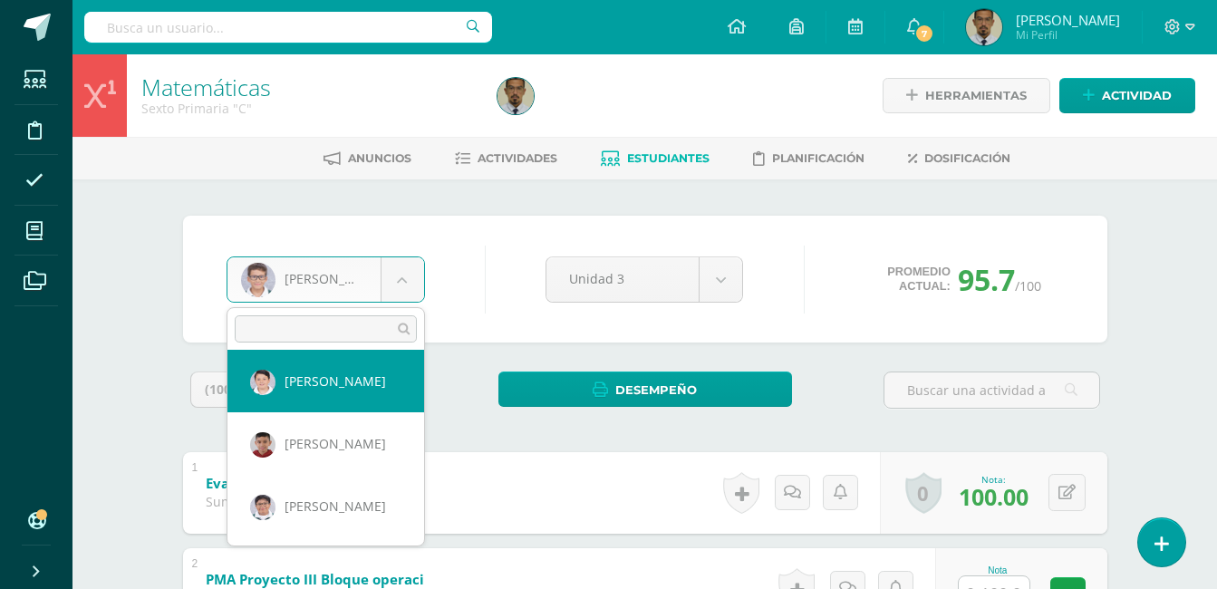
select select "1247"
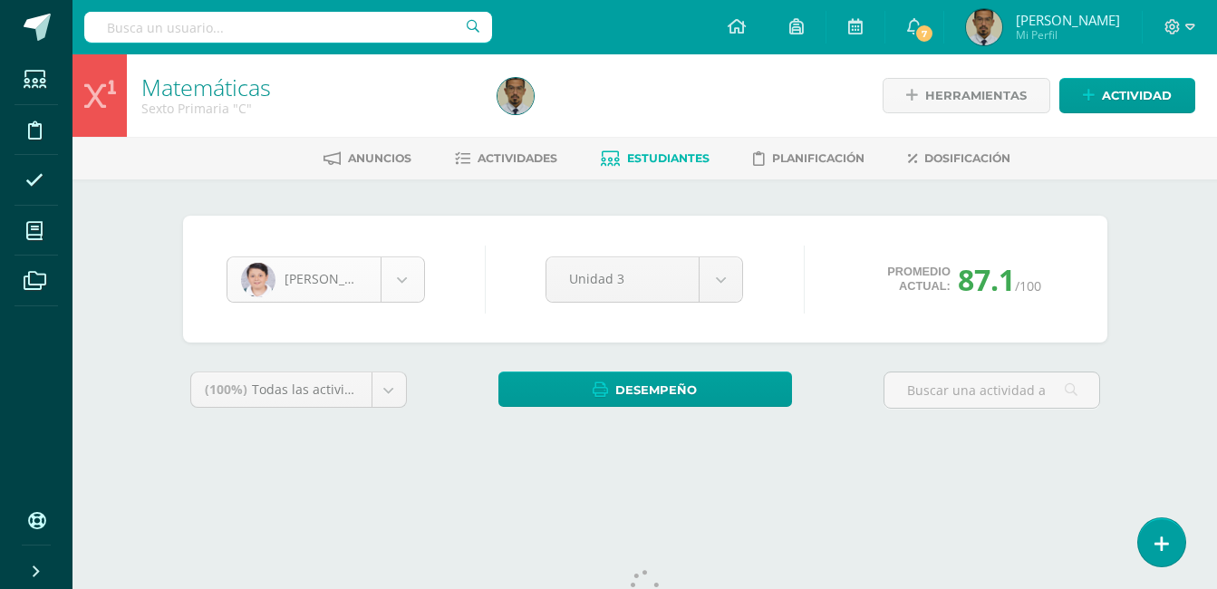
click at [403, 280] on body "Estudiantes Disciplina Asistencia Mis cursos Archivos Soporte Ayuda Reportar un…" at bounding box center [608, 244] width 1217 height 488
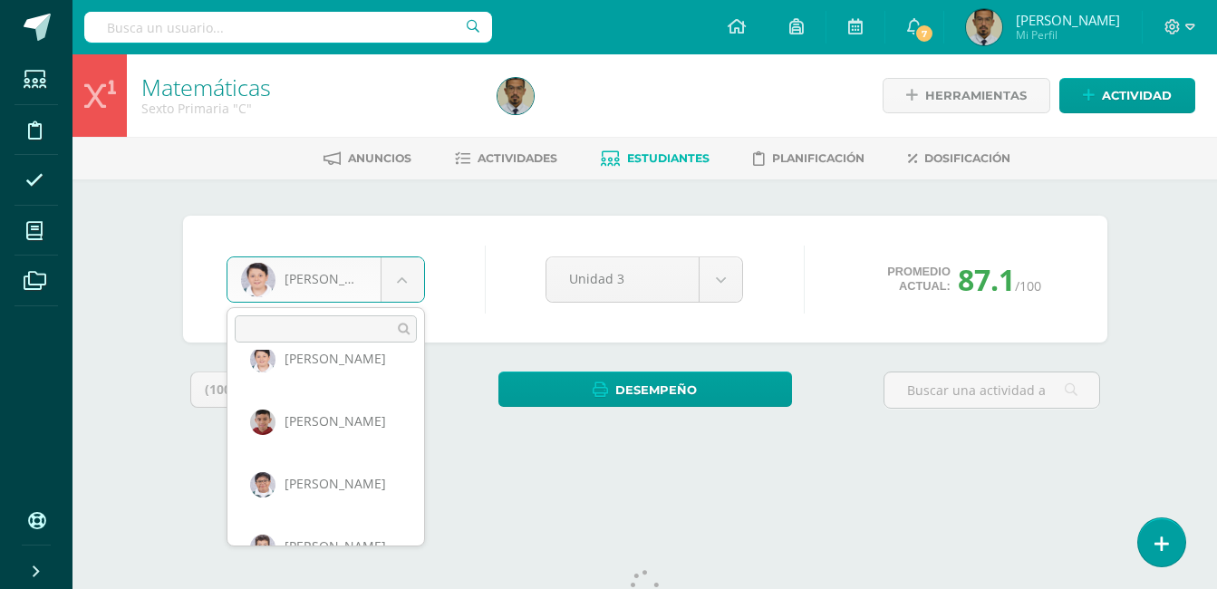
scroll to position [249, 0]
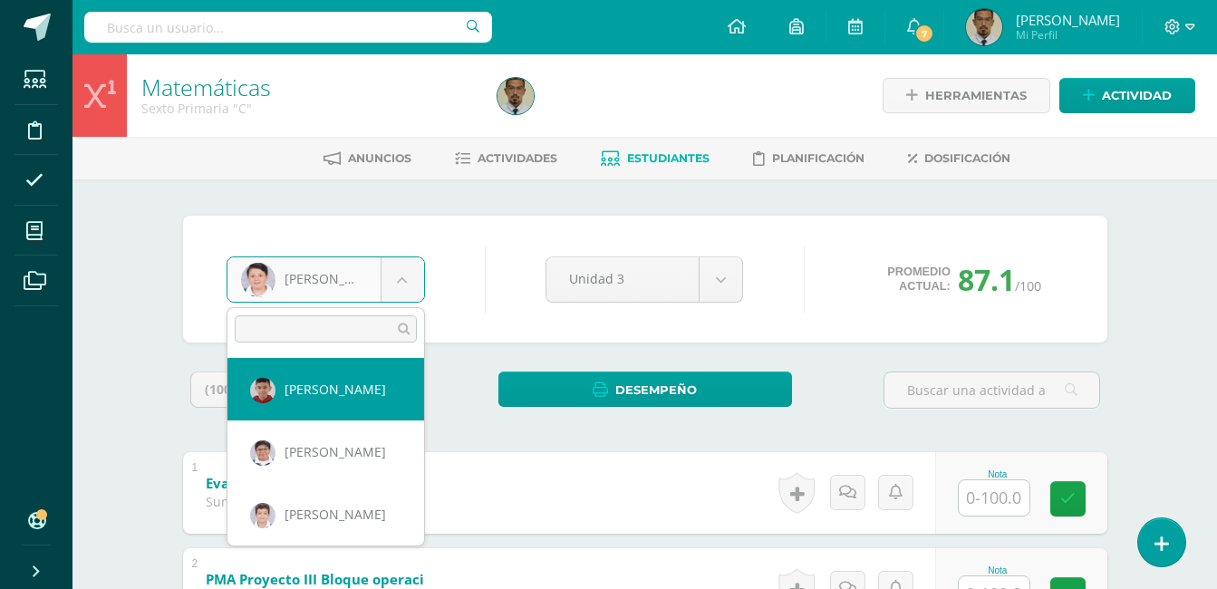
select select "1396"
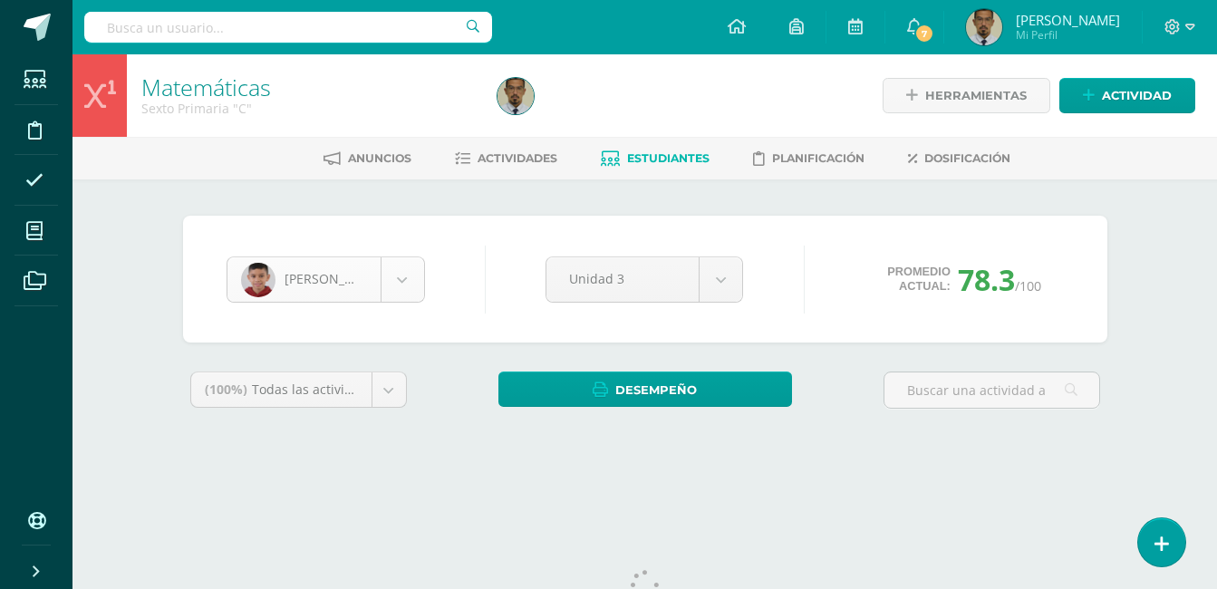
scroll to position [124, 0]
click at [410, 284] on body "Estudiantes Disciplina Asistencia Mis cursos Archivos Soporte Ayuda Reportar un…" at bounding box center [608, 244] width 1217 height 488
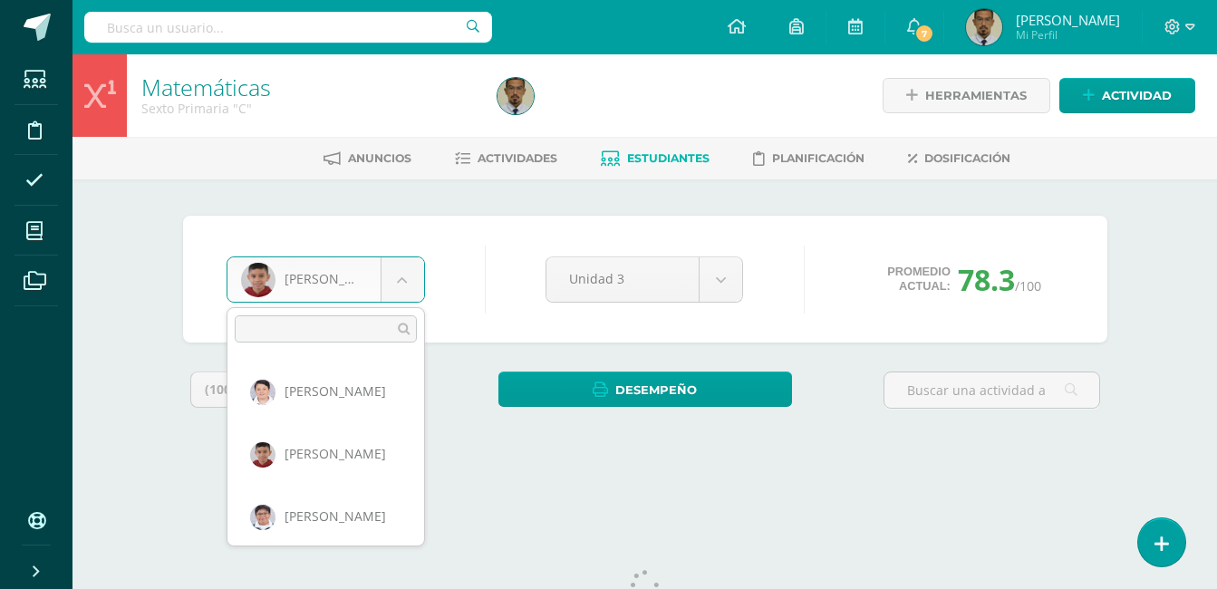
scroll to position [312, 0]
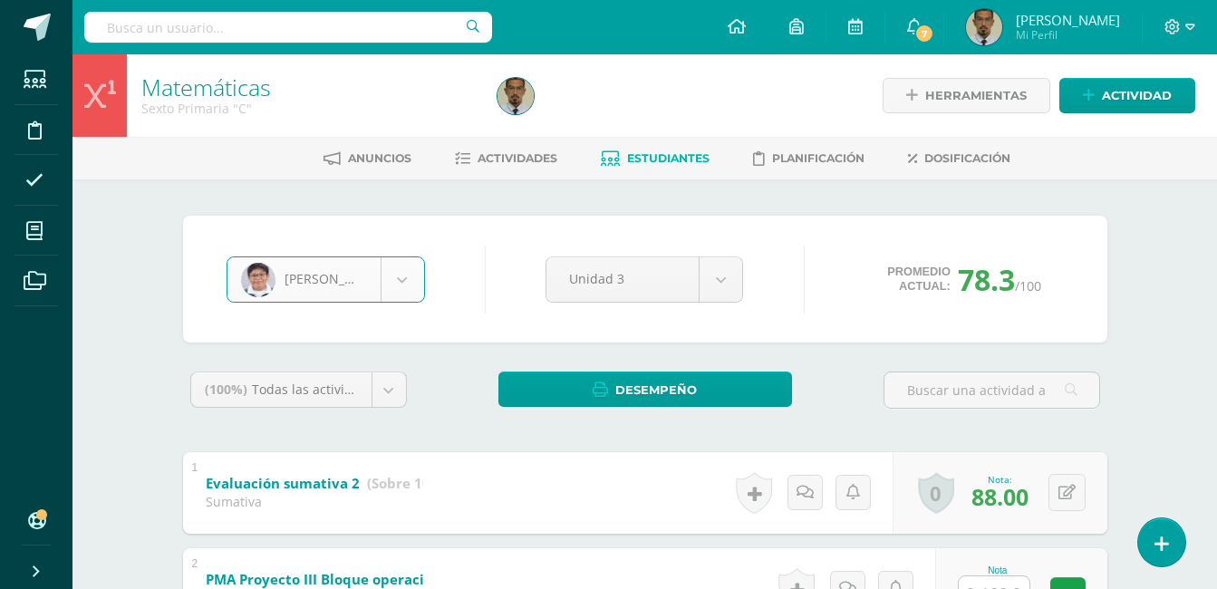
select select "1145"
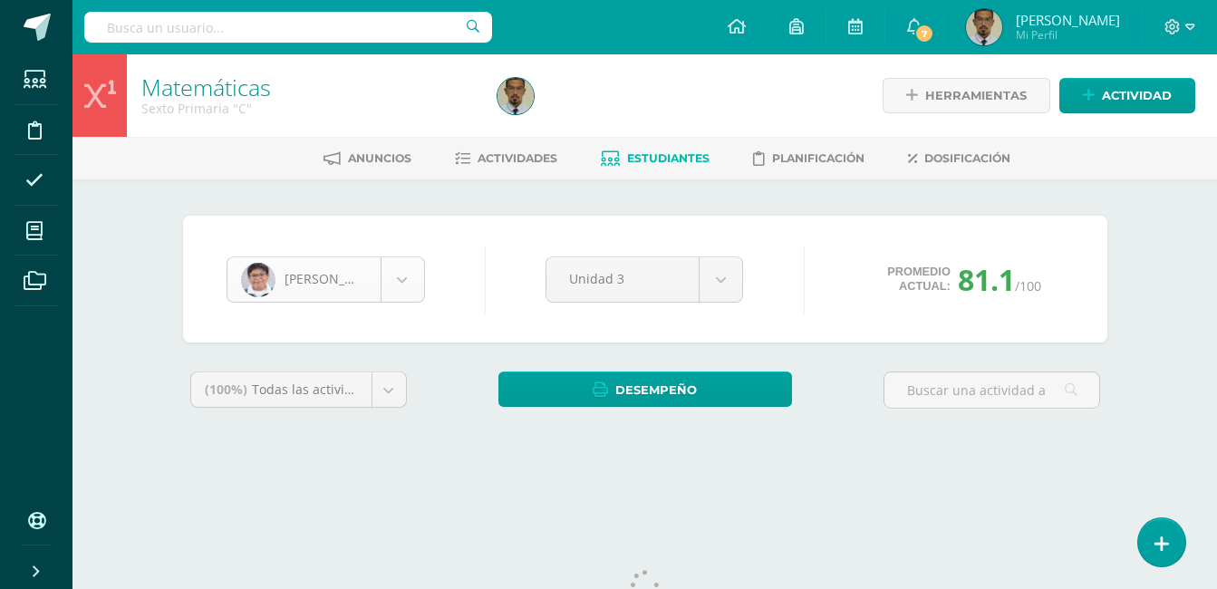
click at [409, 286] on body "Estudiantes Disciplina Asistencia Mis cursos Archivos Soporte Ayuda Reportar un…" at bounding box center [608, 244] width 1217 height 488
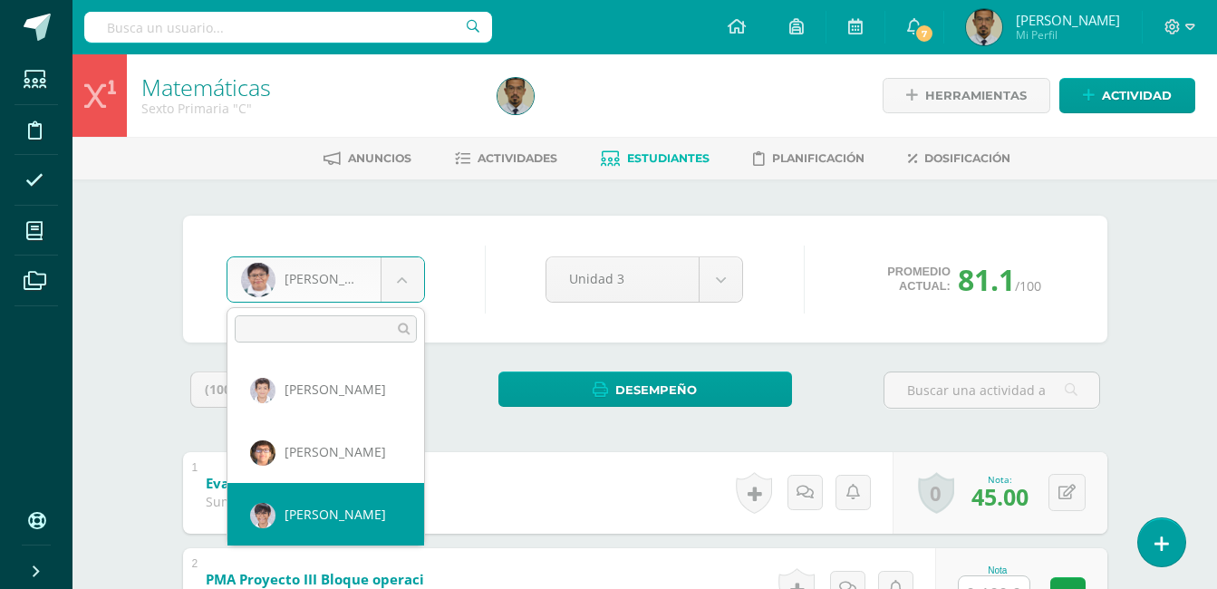
scroll to position [381, 0]
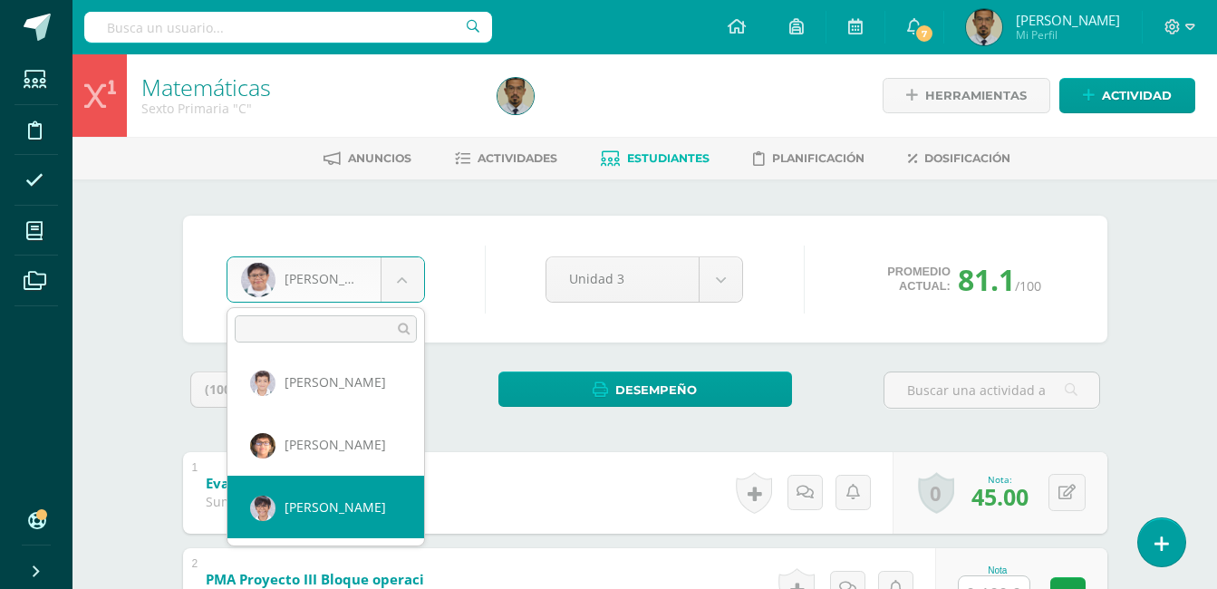
select select "1355"
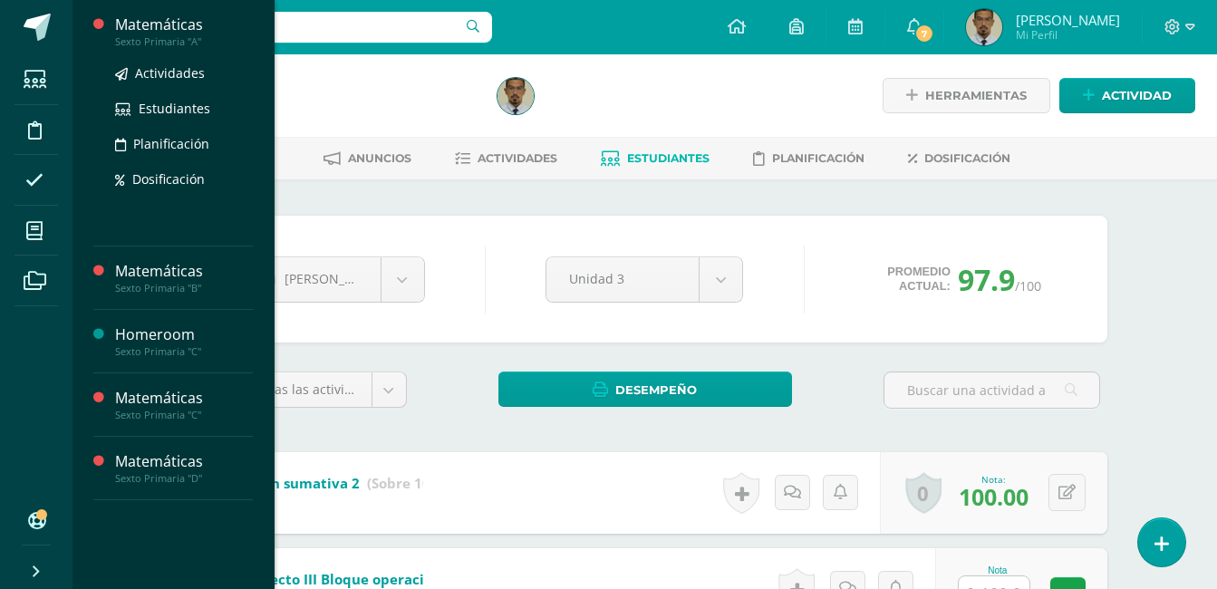
click at [171, 41] on div "Sexto Primaria "A"" at bounding box center [184, 41] width 138 height 13
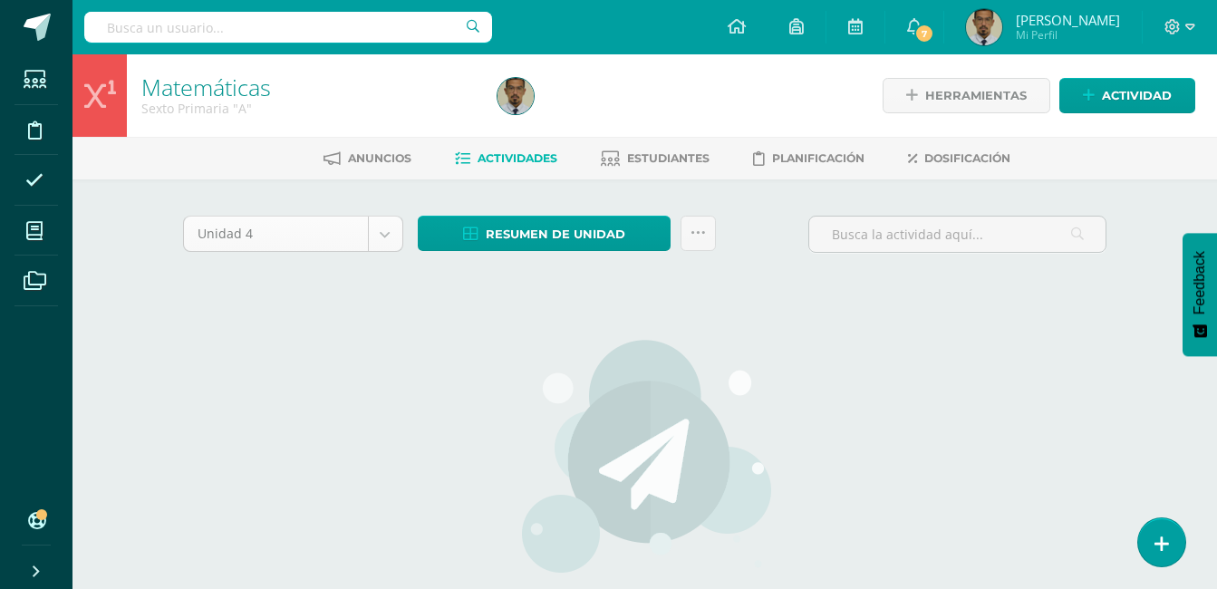
click at [382, 238] on body "Estudiantes Disciplina Asistencia Mis cursos Archivos Soporte Ayuda Reportar un…" at bounding box center [608, 389] width 1217 height 778
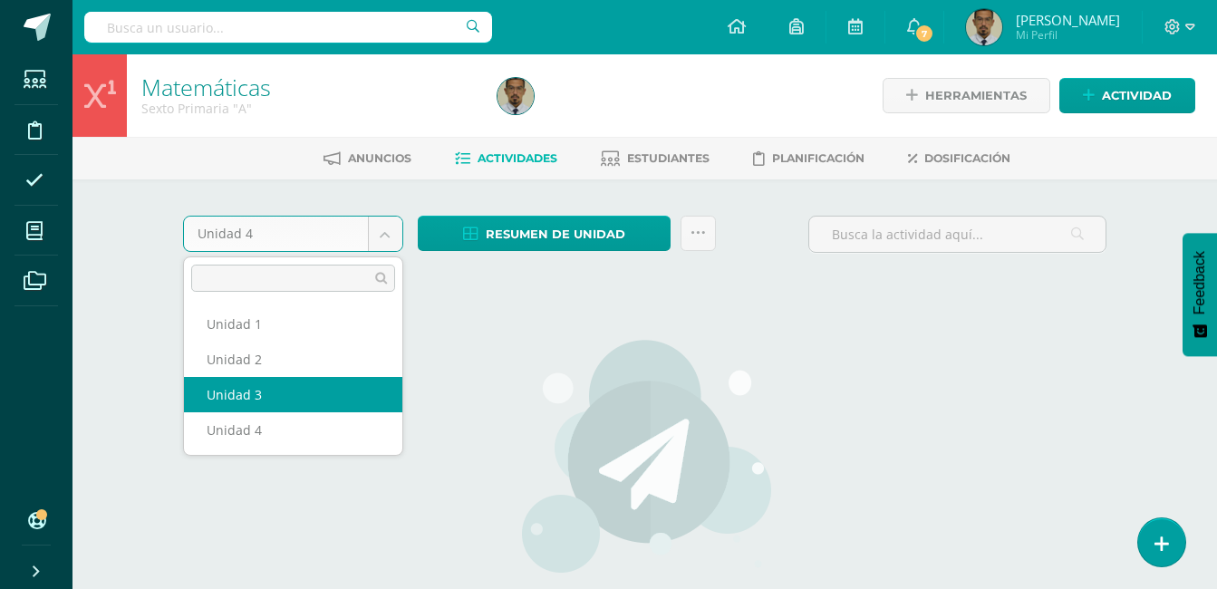
select select "Unidad 3"
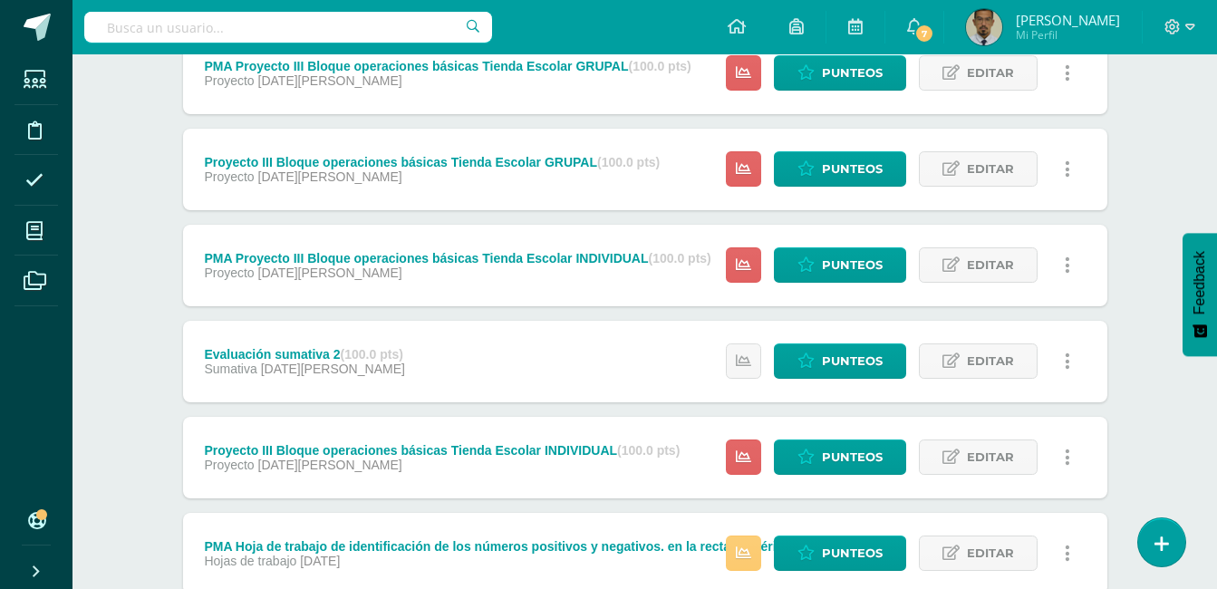
scroll to position [347, 0]
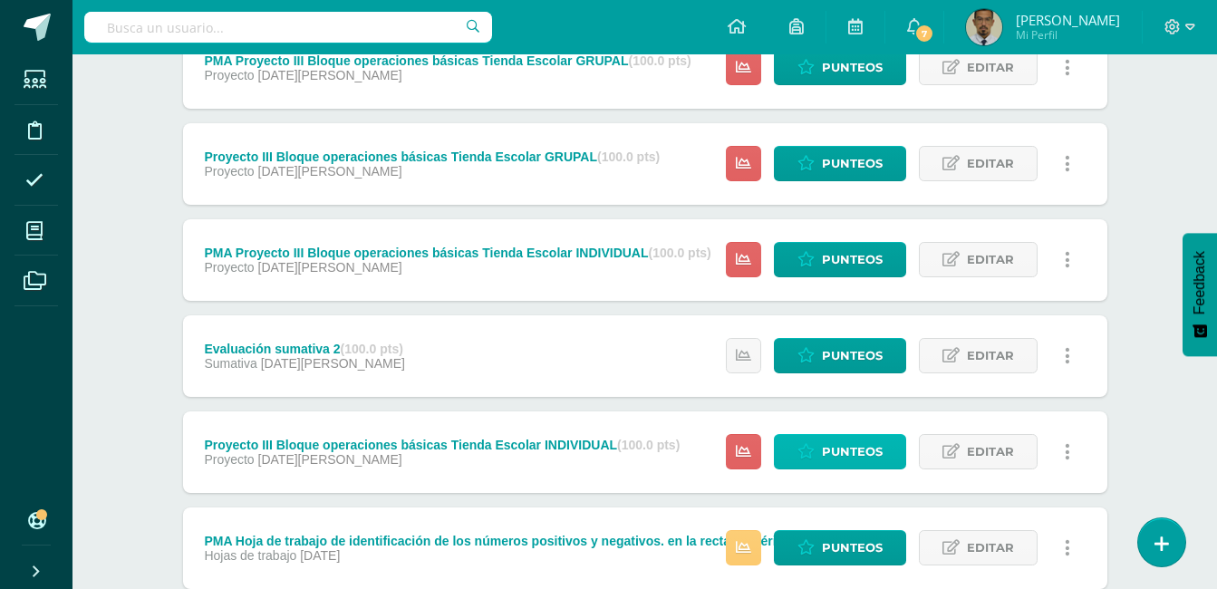
click at [881, 462] on span "Punteos" at bounding box center [852, 452] width 61 height 34
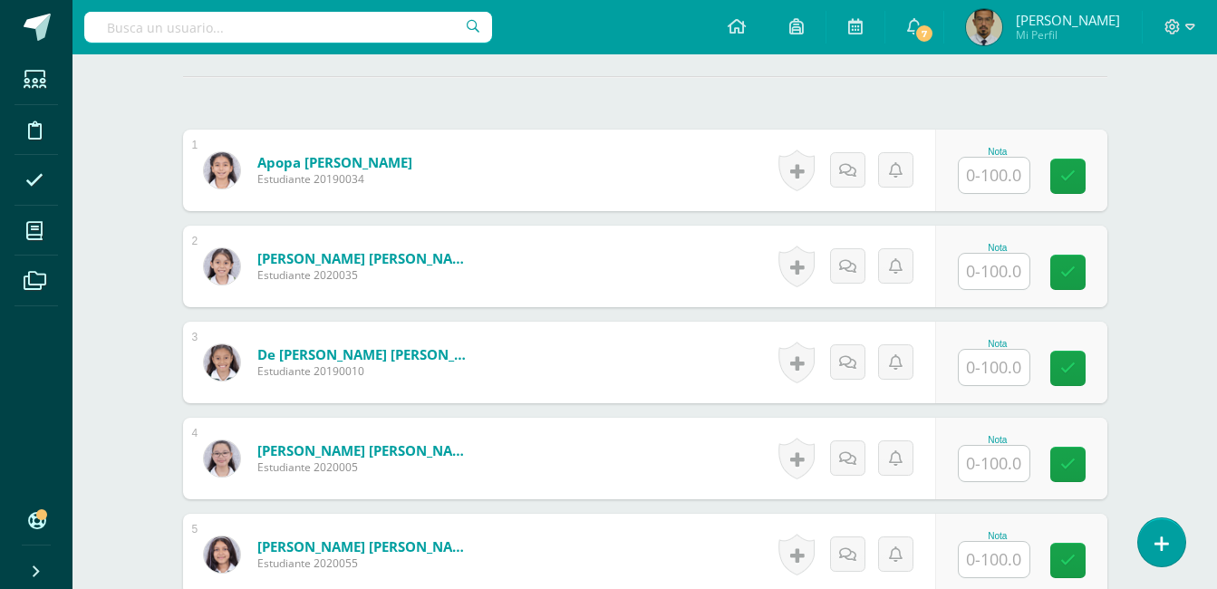
scroll to position [518, 0]
click at [984, 181] on input "text" at bounding box center [994, 174] width 71 height 35
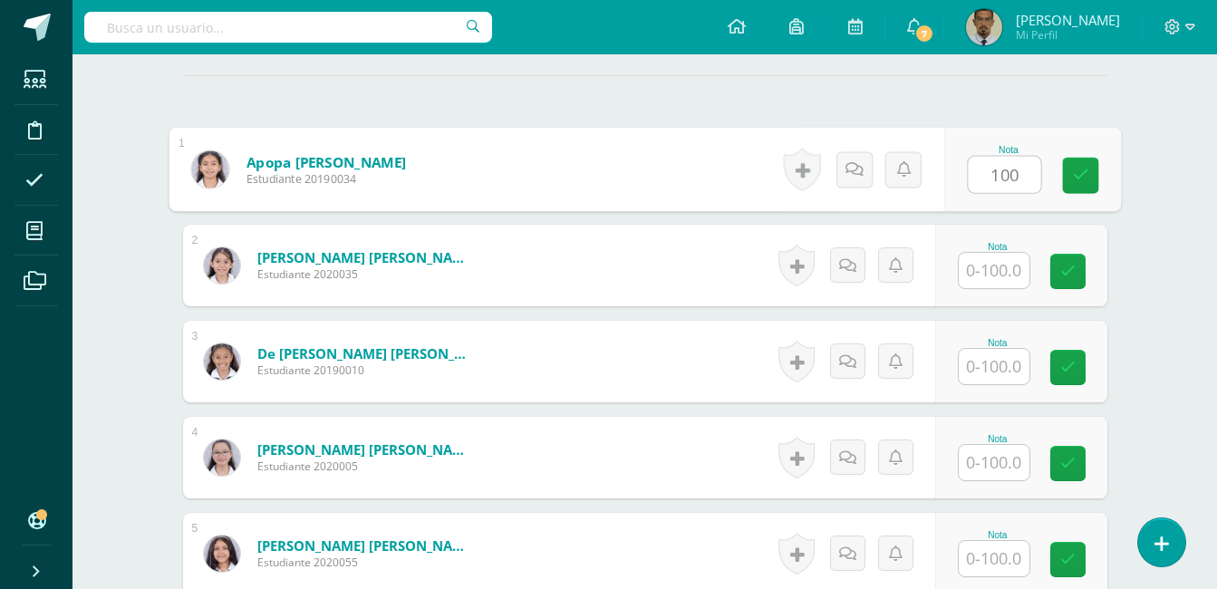
type input "100"
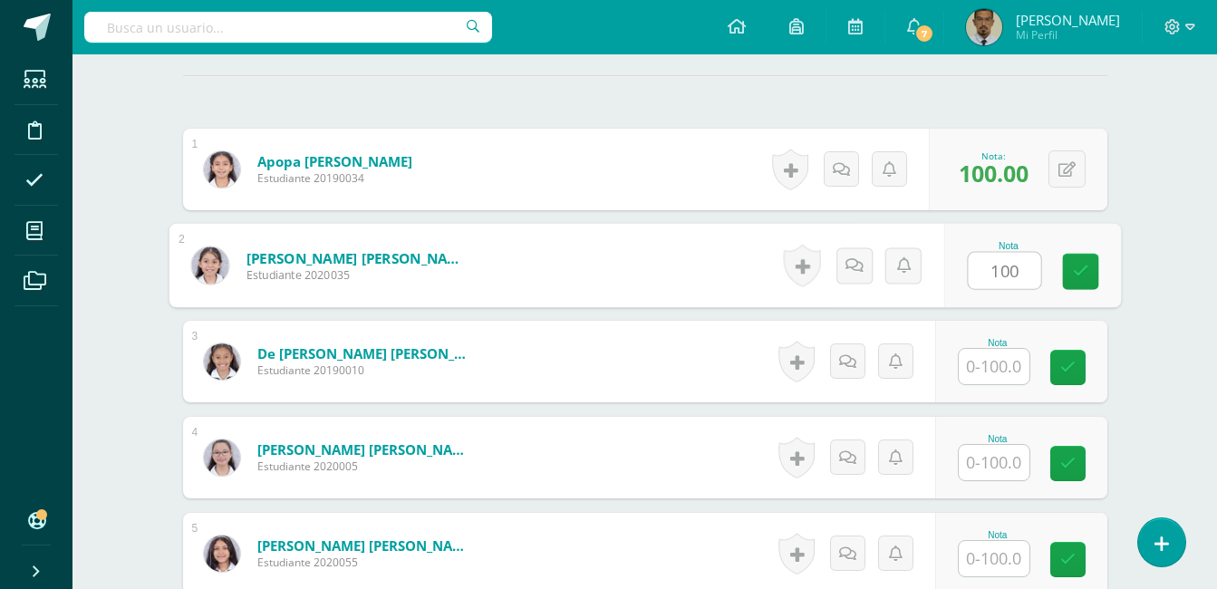
type input "100"
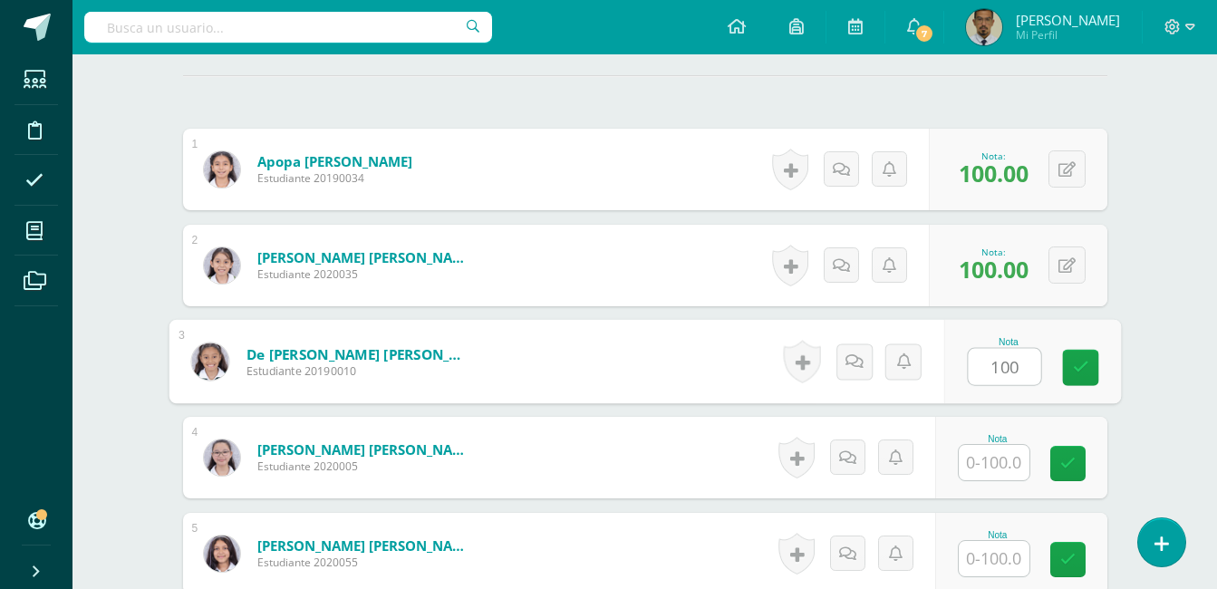
type input "100"
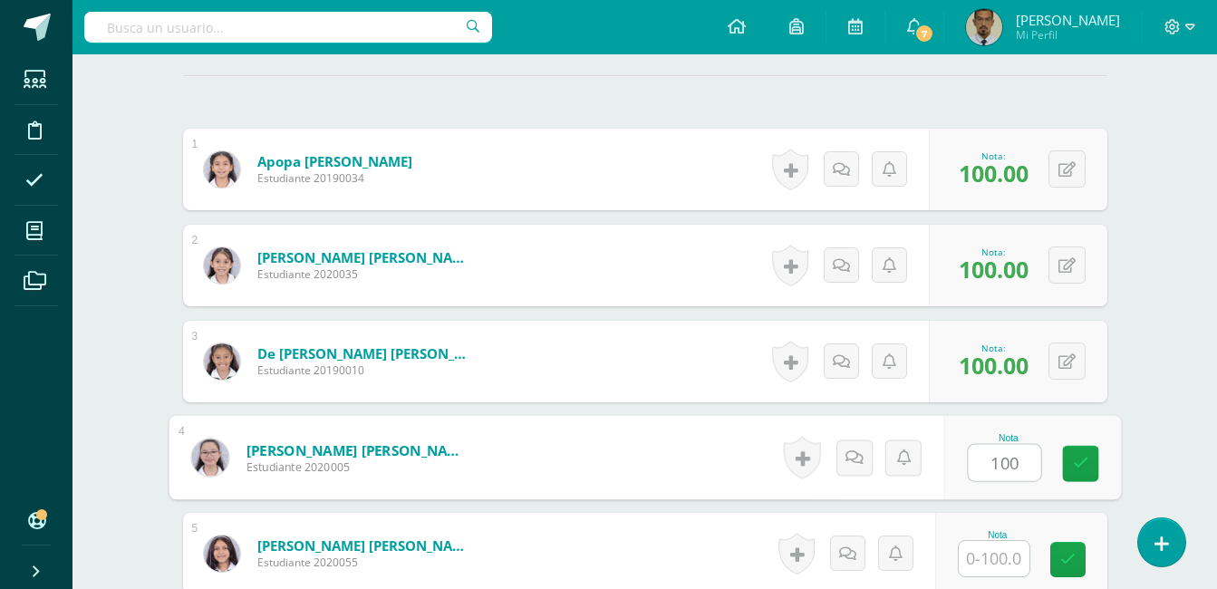
type input "100"
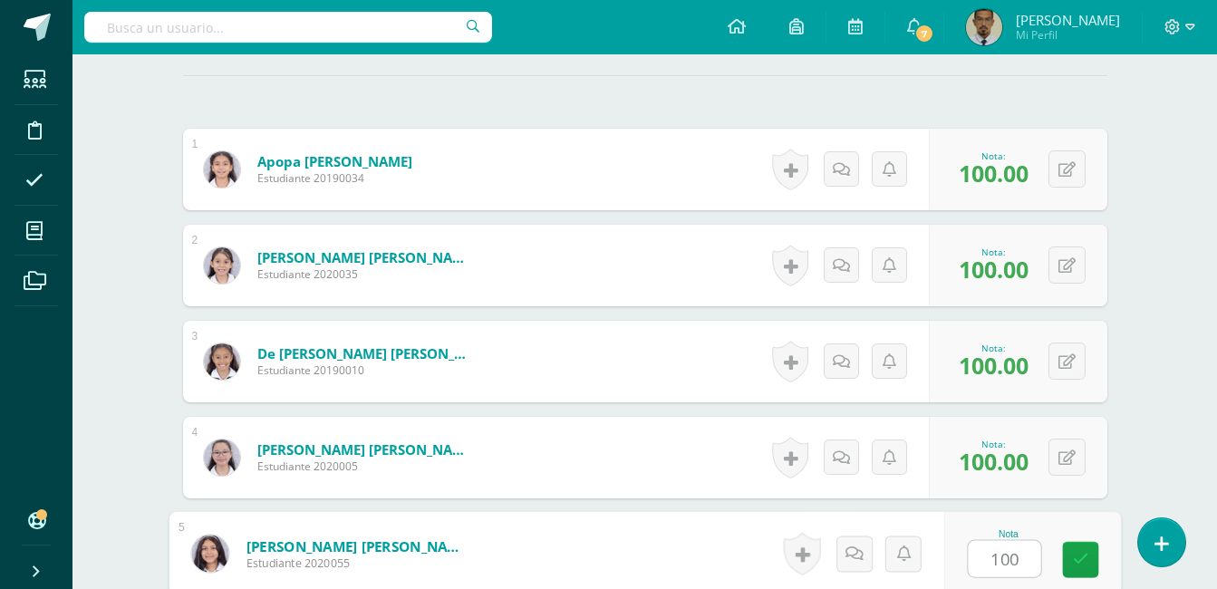
type input "100"
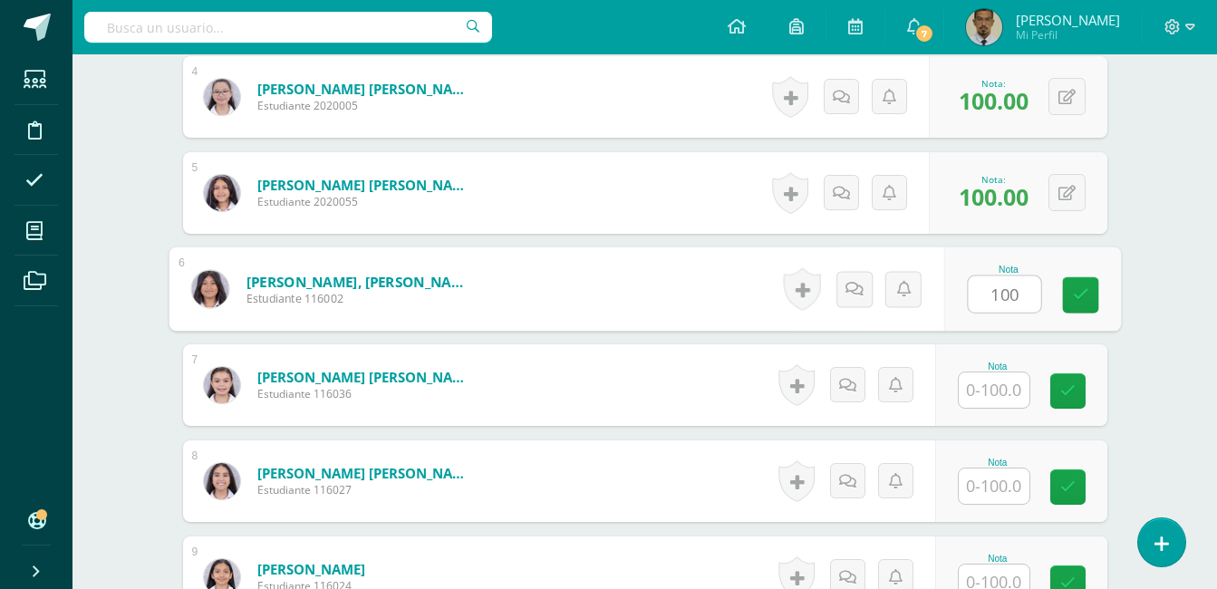
type input "100"
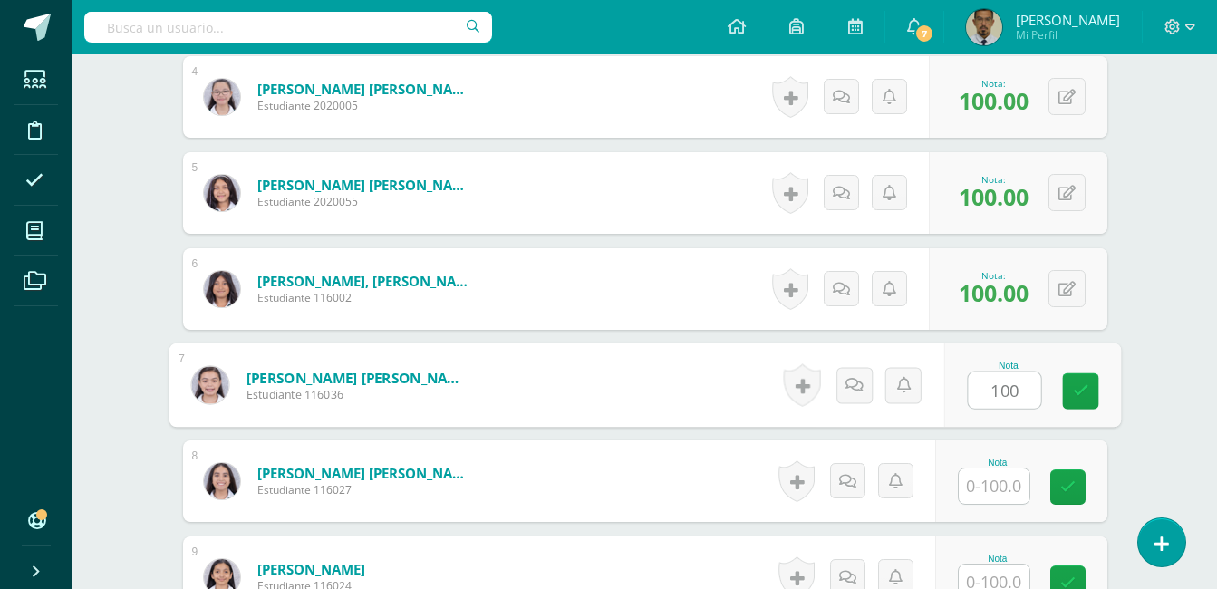
type input "100"
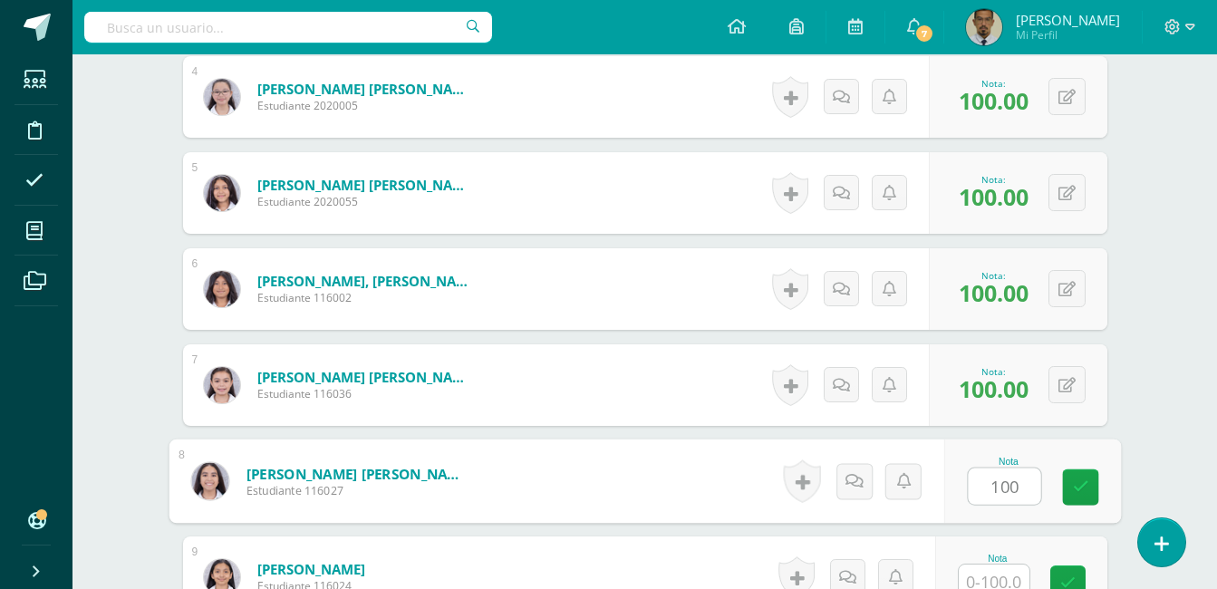
type input "100"
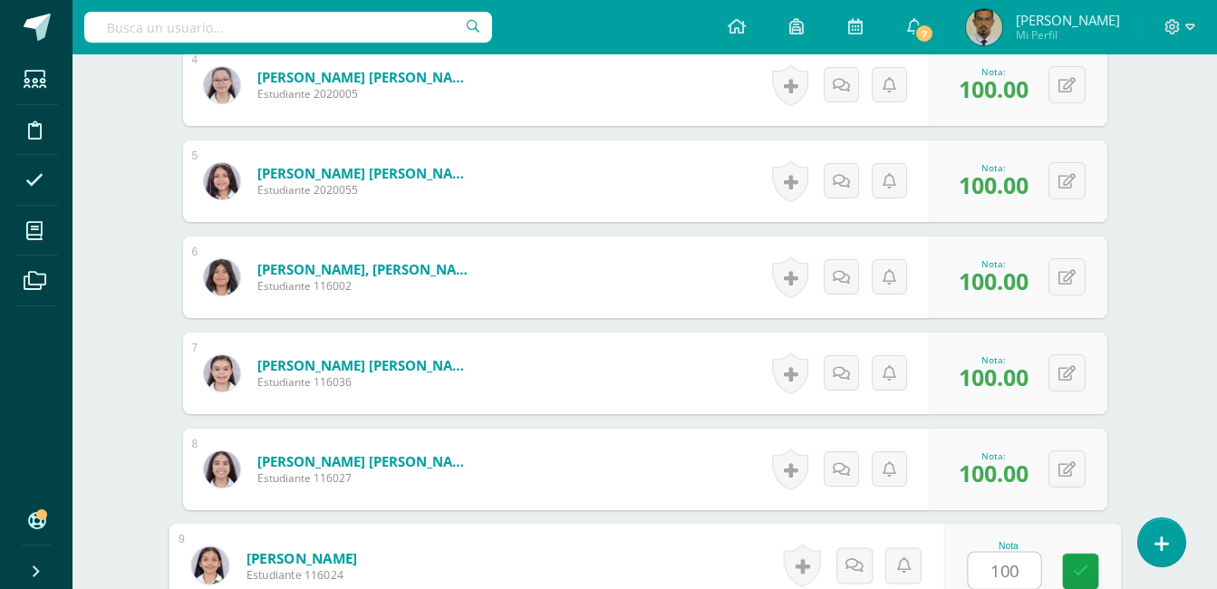
type input "100"
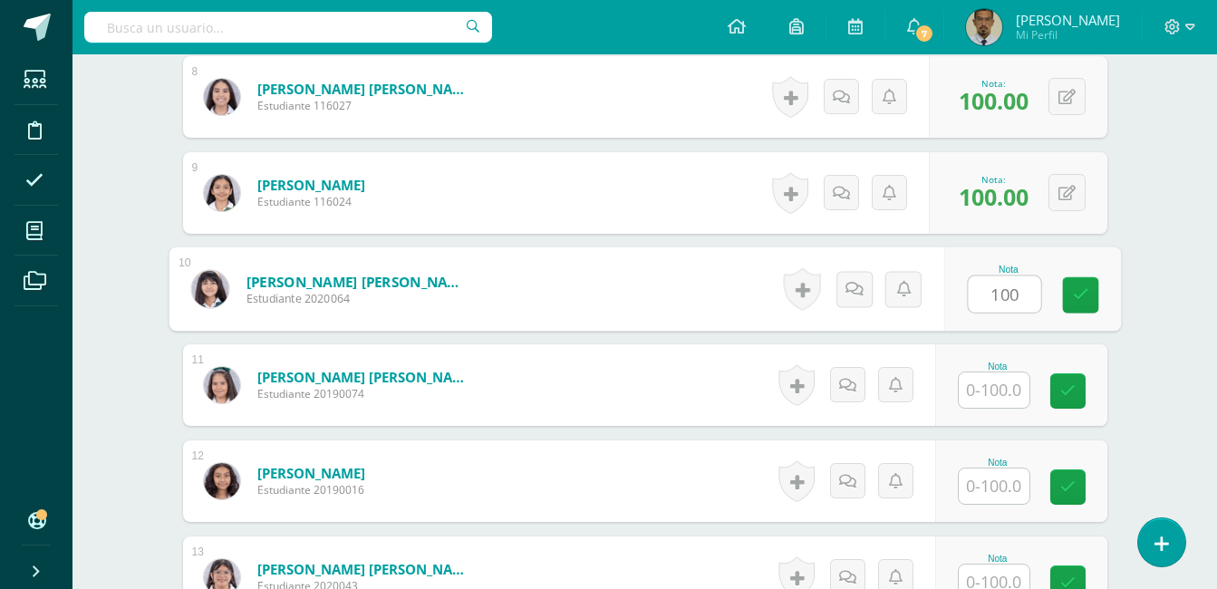
type input "100"
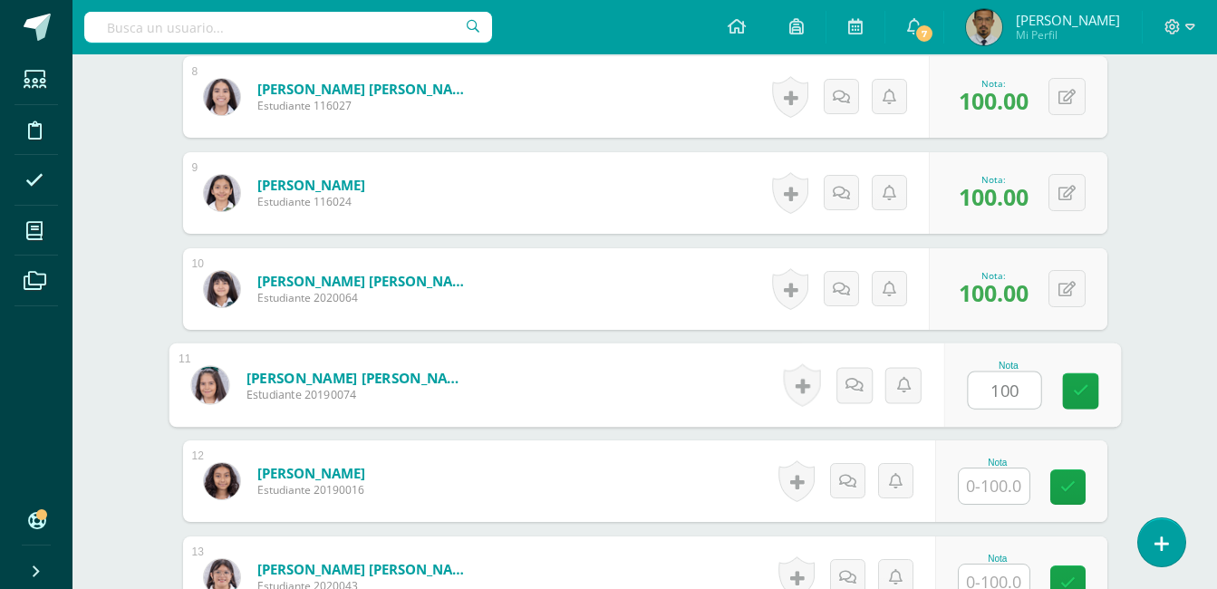
type input "100"
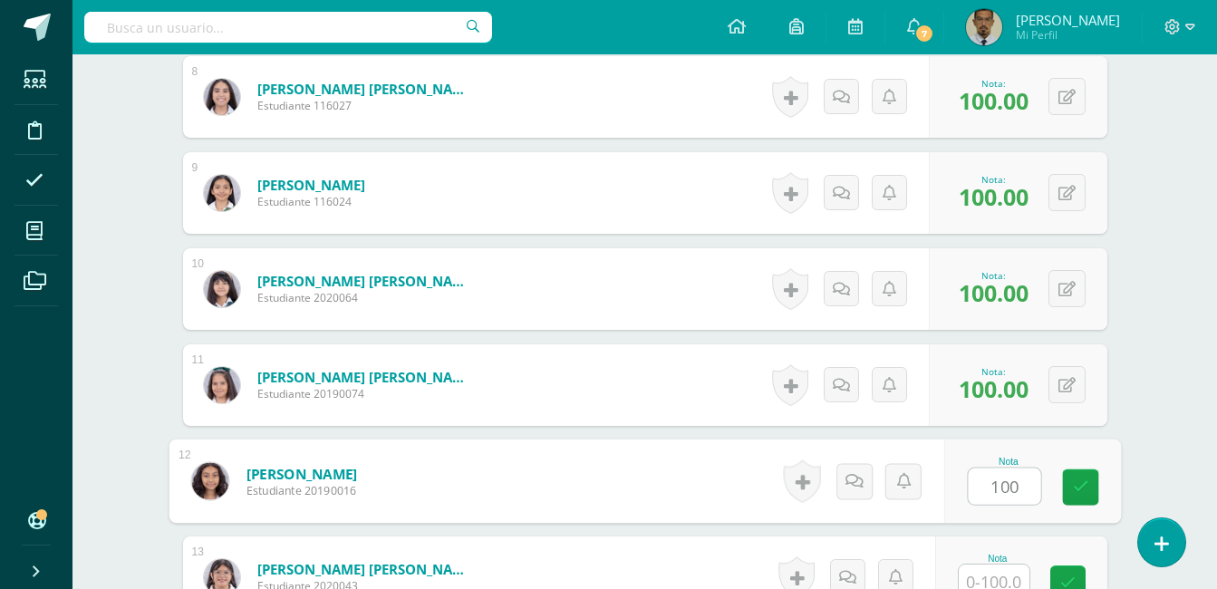
type input "100"
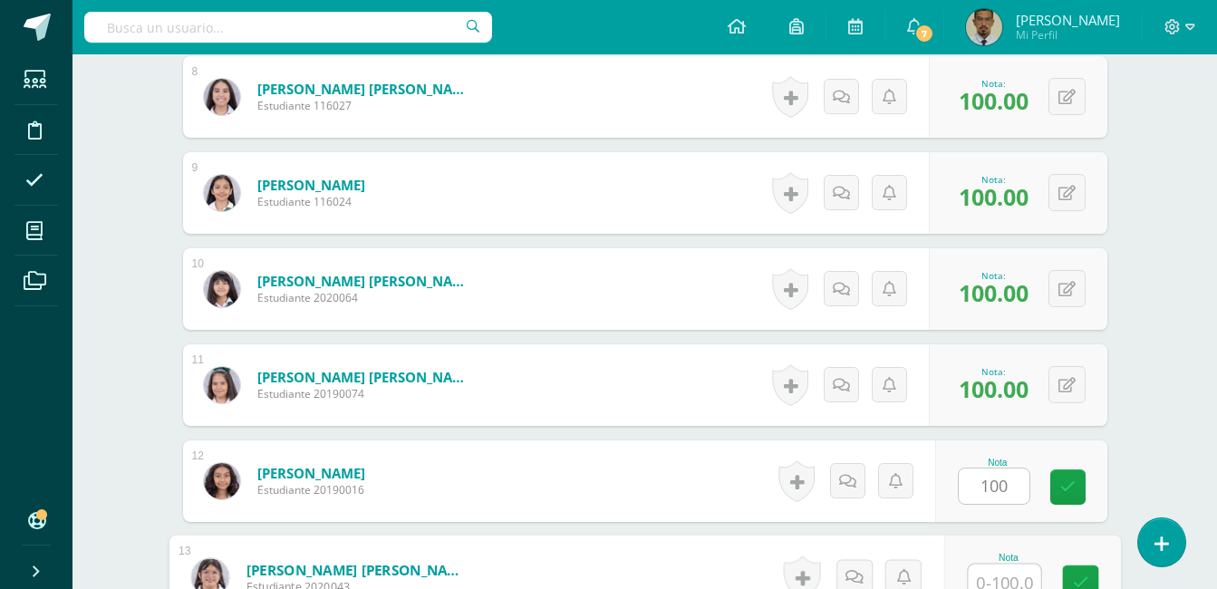
scroll to position [1275, 0]
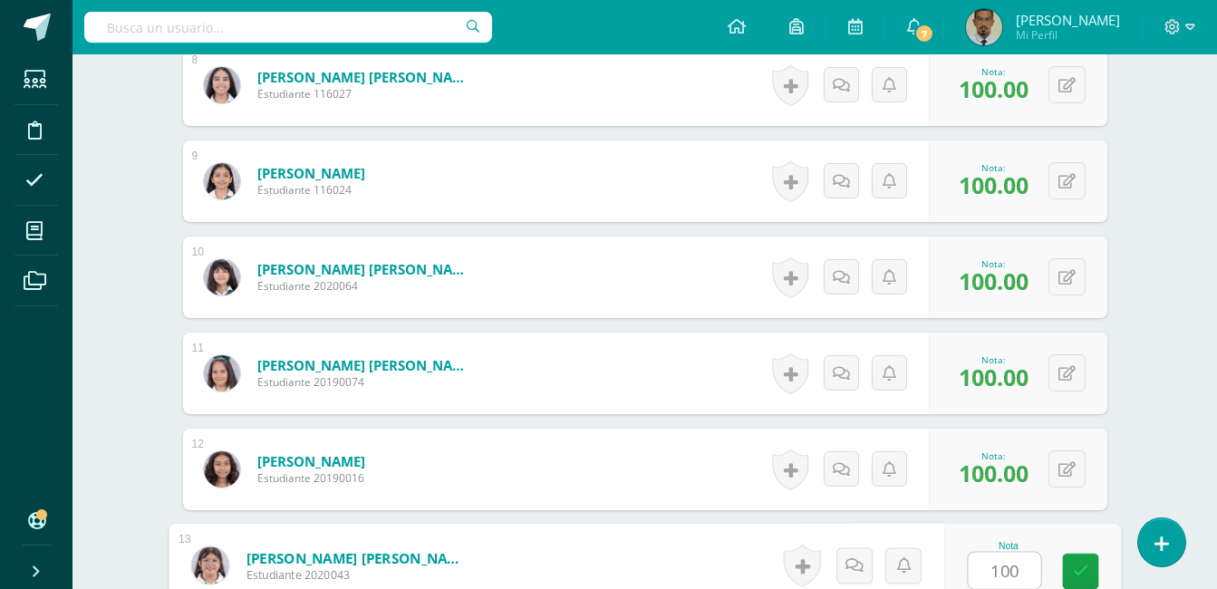
type input "100"
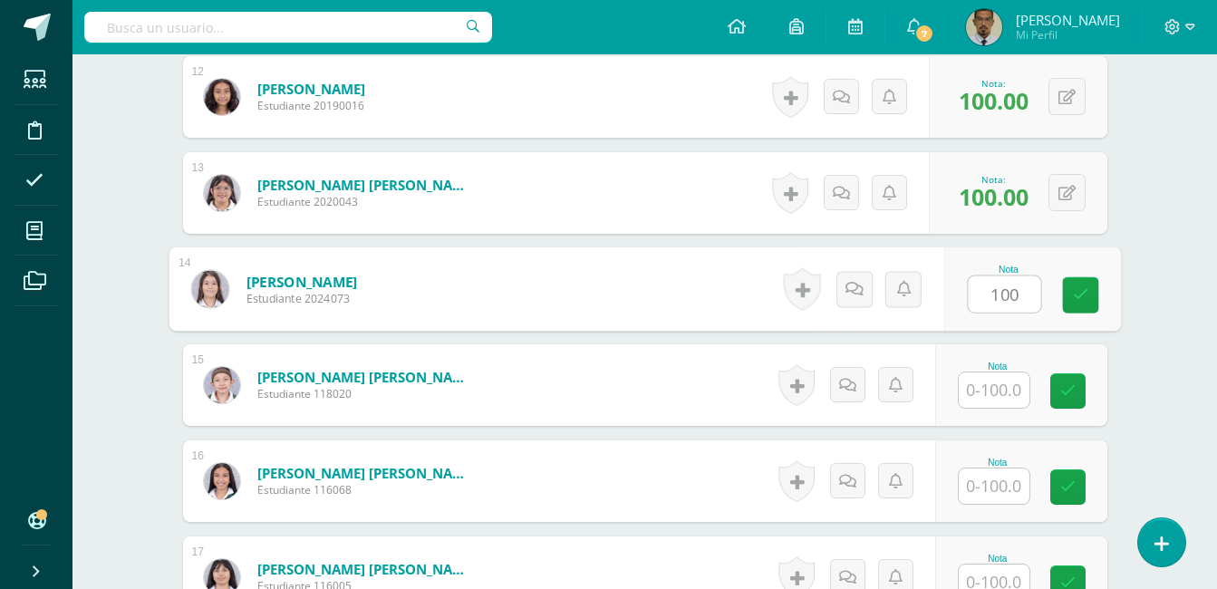
type input "100"
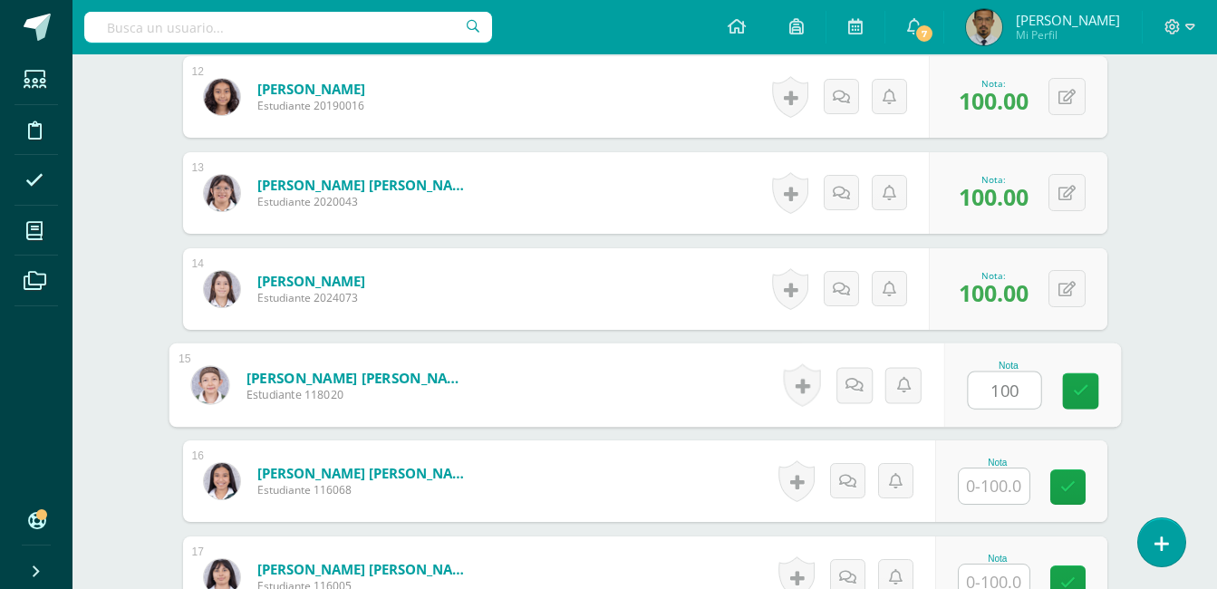
type input "100"
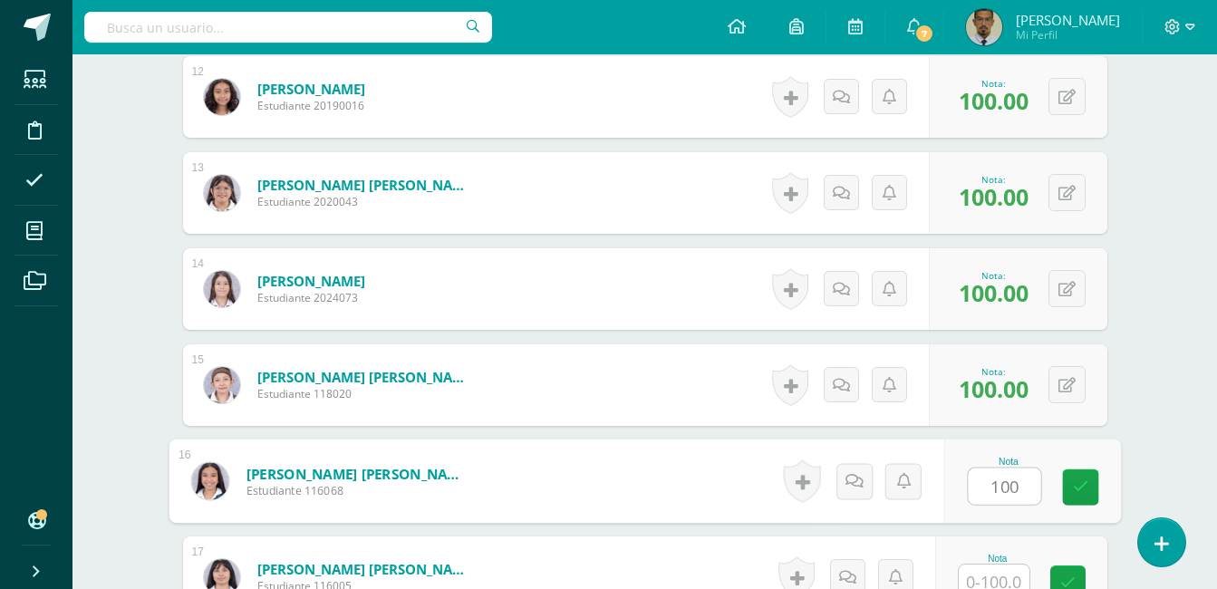
type input "100"
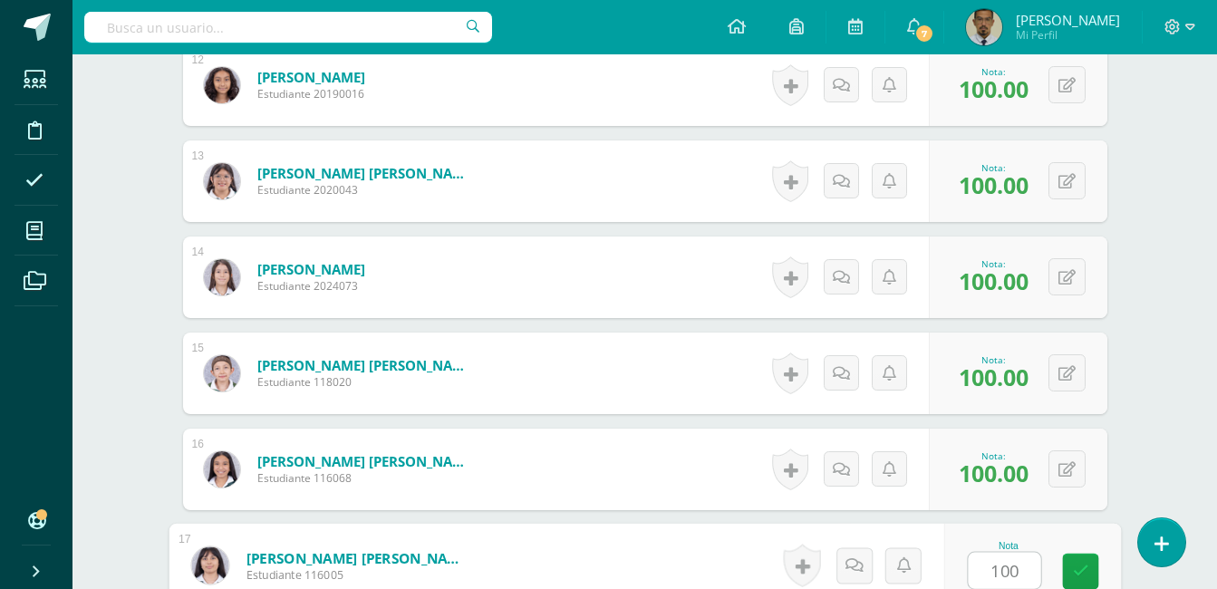
type input "100"
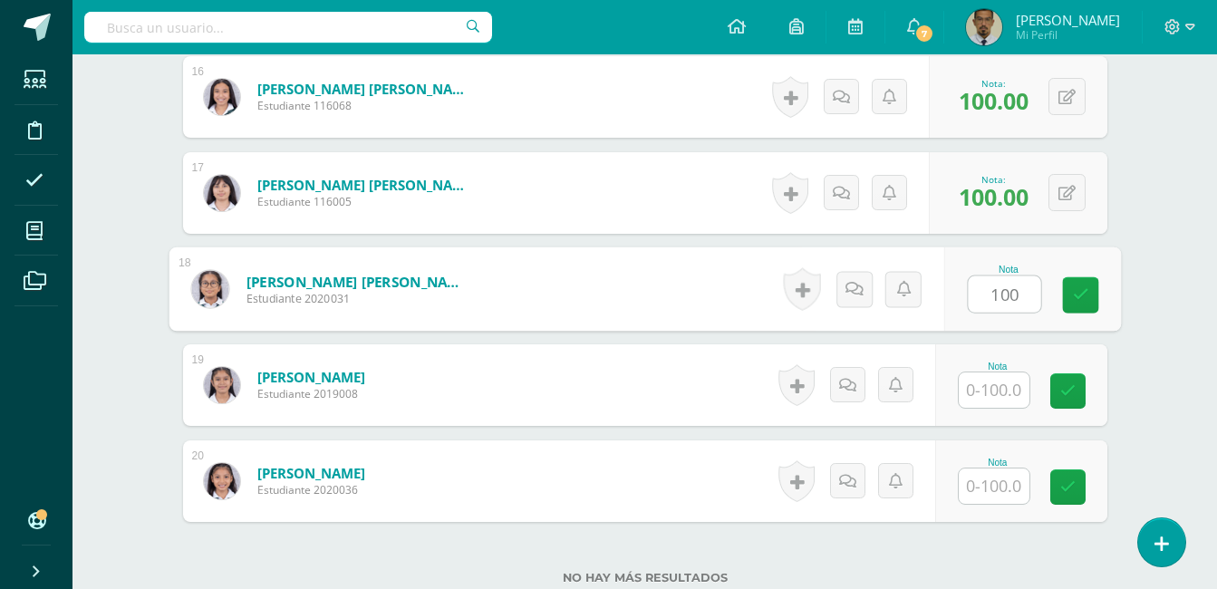
type input "100"
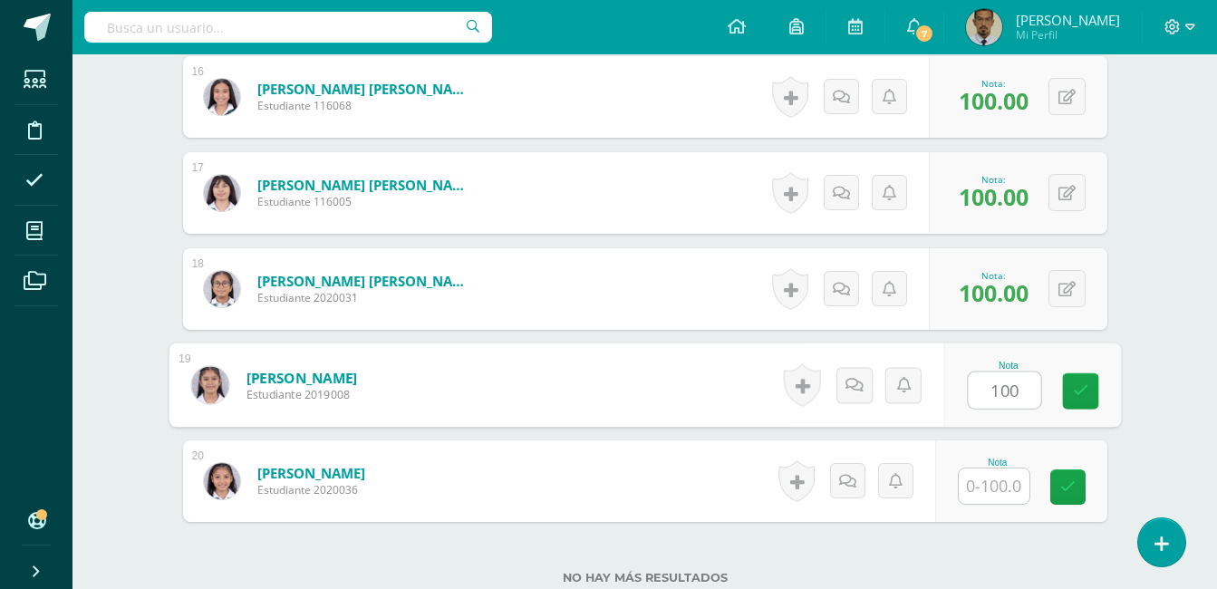
type input "100"
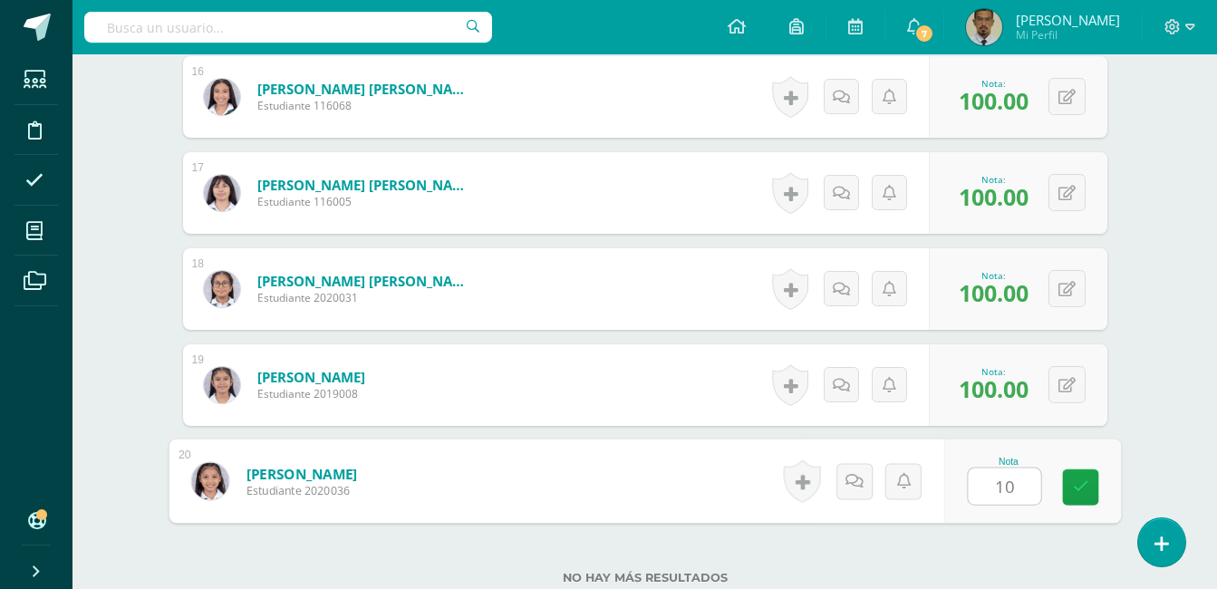
type input "100"
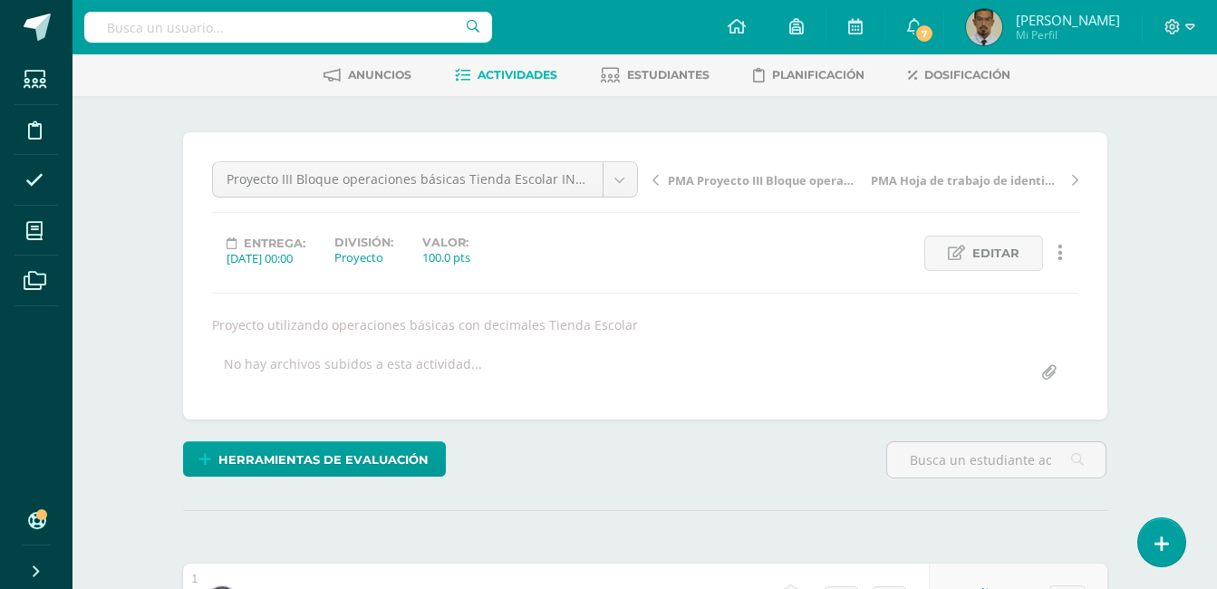
scroll to position [79, 0]
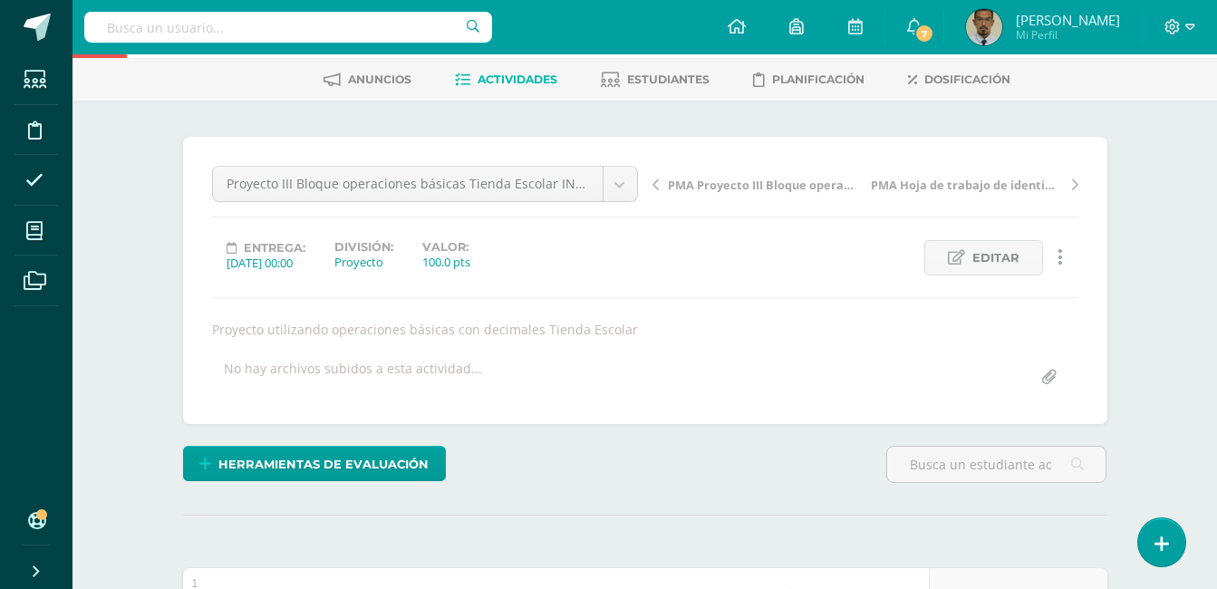
click at [957, 184] on span "PMA Hoja de trabajo de identificación de los números positivos y negativos. en …" at bounding box center [967, 185] width 192 height 16
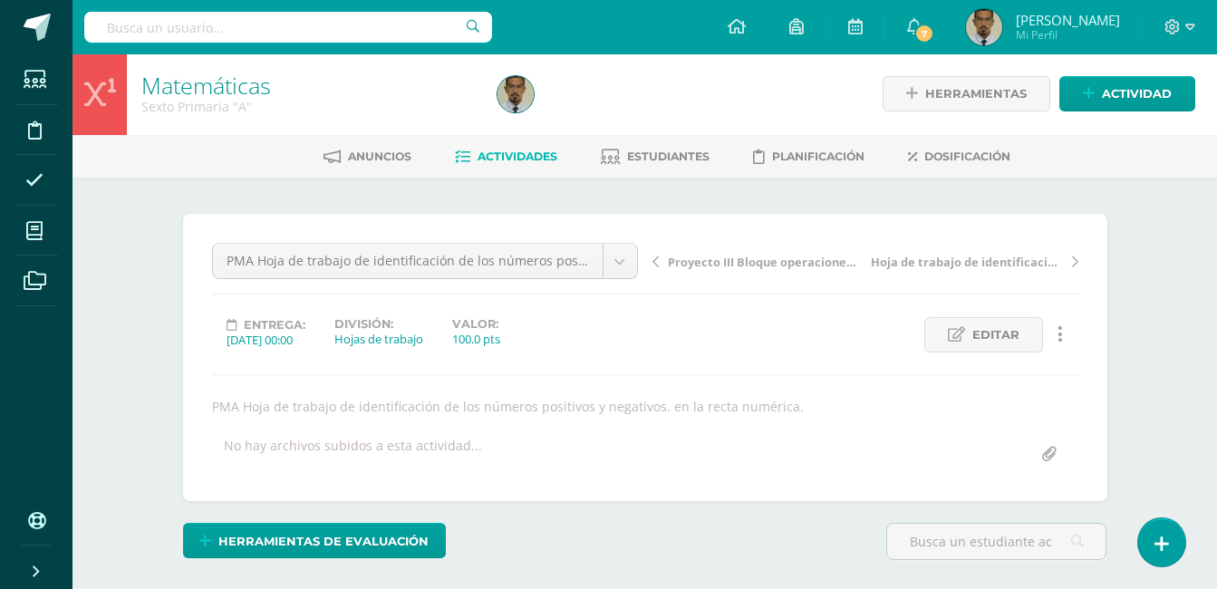
scroll to position [3, 0]
click at [656, 260] on icon at bounding box center [655, 261] width 6 height 13
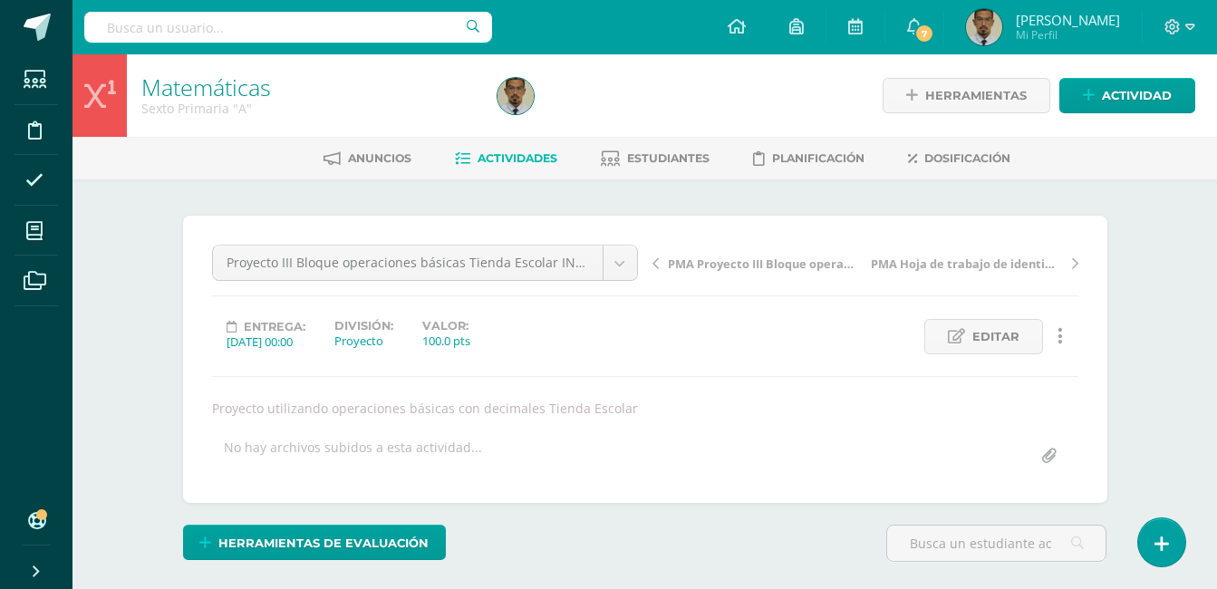
click at [662, 265] on link "PMA Proyecto III Bloque operaciones básicas Tienda Escolar INDIVIDUAL" at bounding box center [758, 263] width 213 height 18
click at [656, 267] on icon at bounding box center [655, 263] width 6 height 13
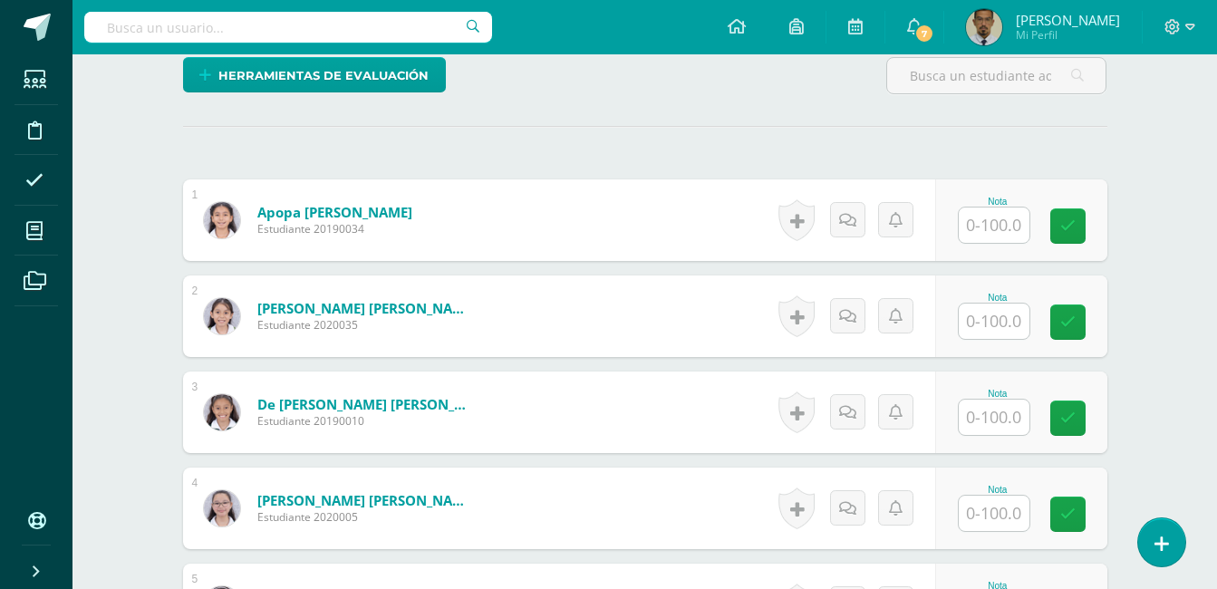
scroll to position [465, 0]
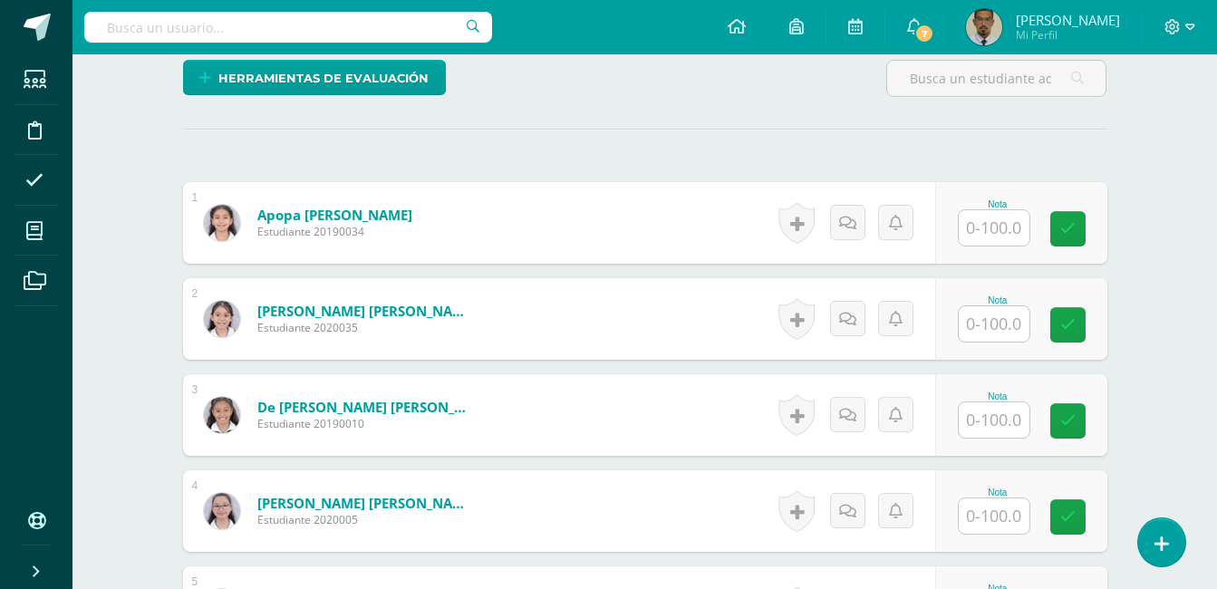
click at [997, 233] on input "text" at bounding box center [994, 227] width 71 height 35
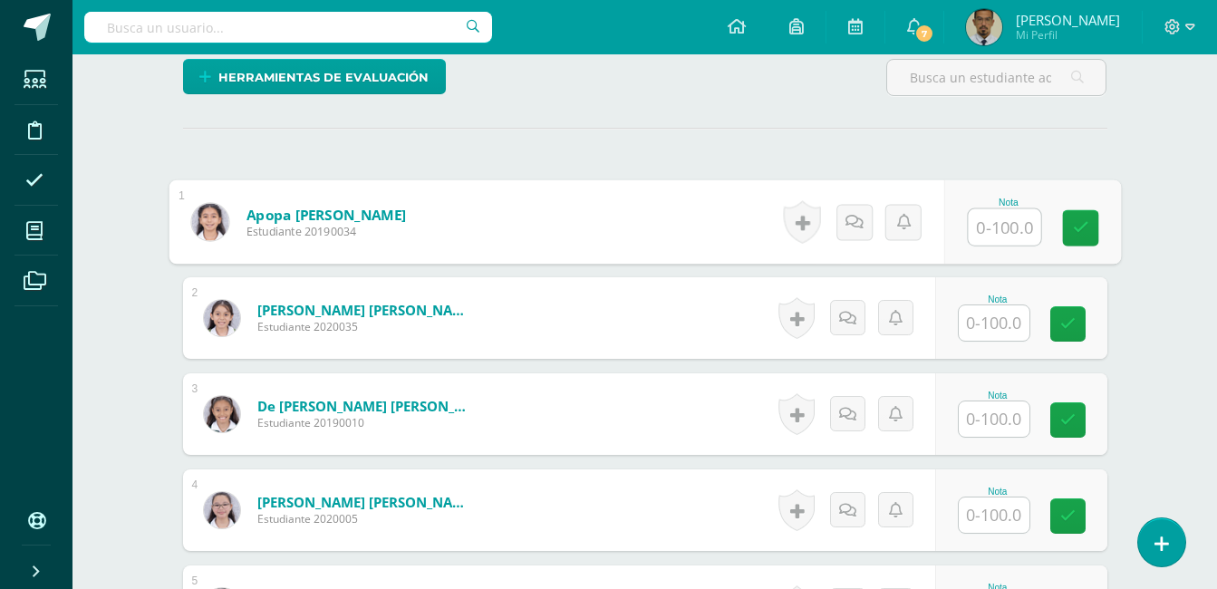
scroll to position [467, 0]
type input "100"
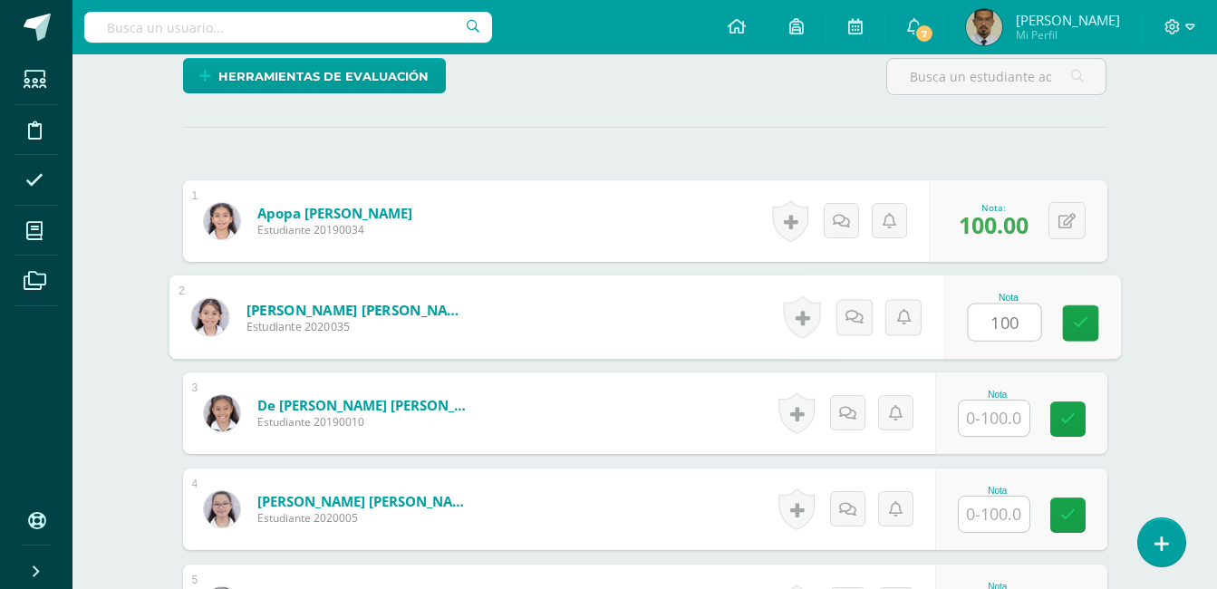
type input "100"
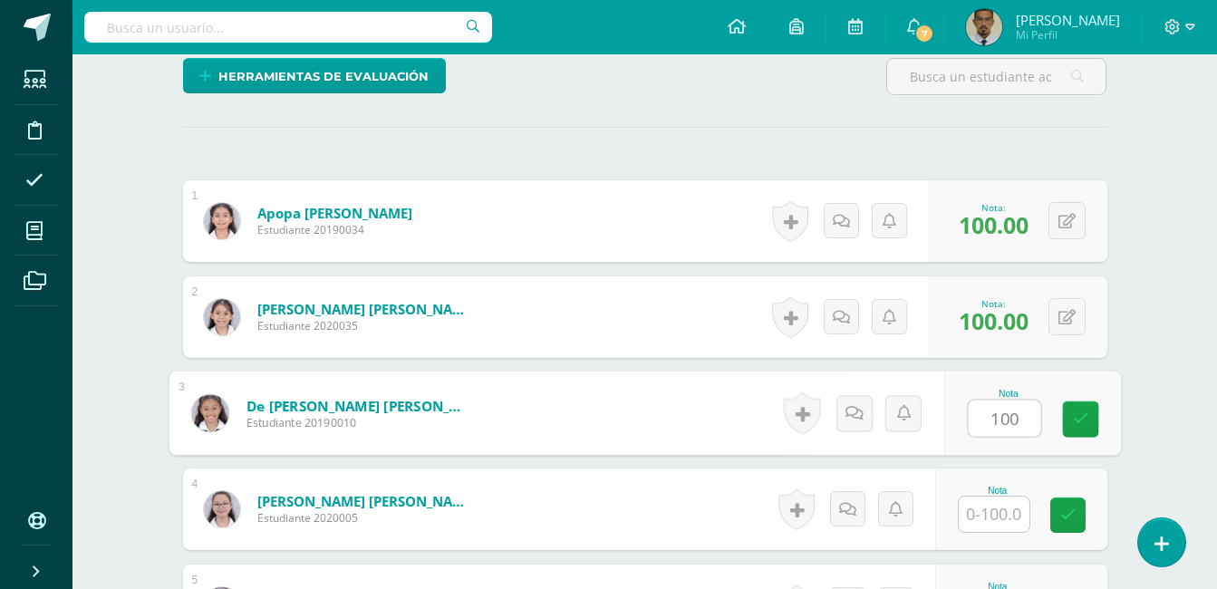
type input "100"
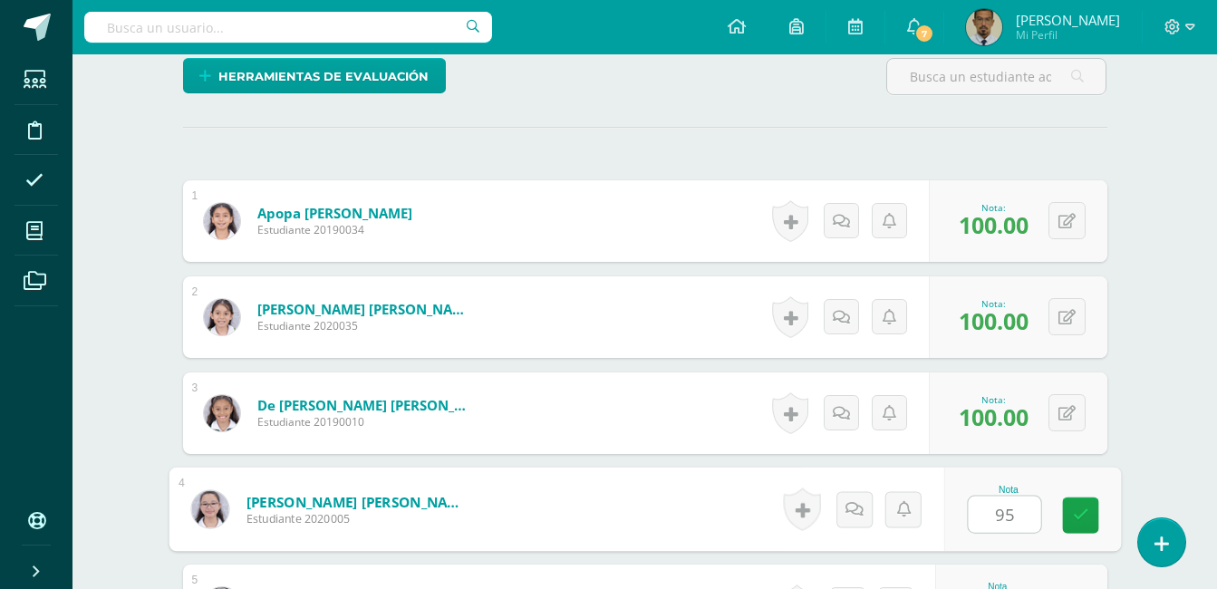
type input "95"
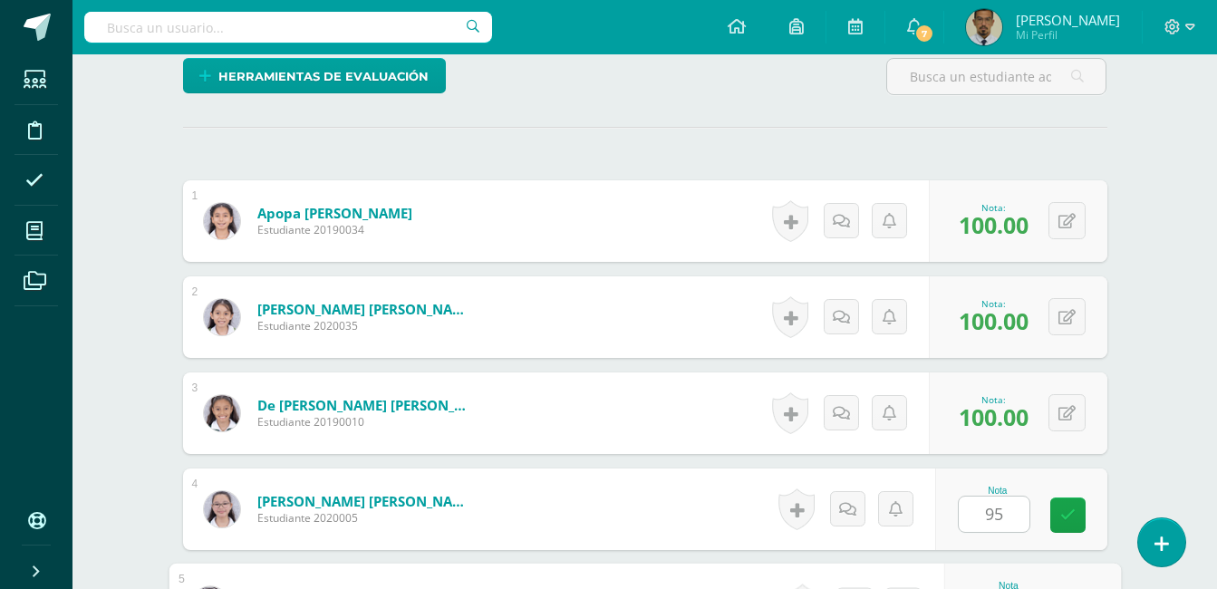
scroll to position [783, 0]
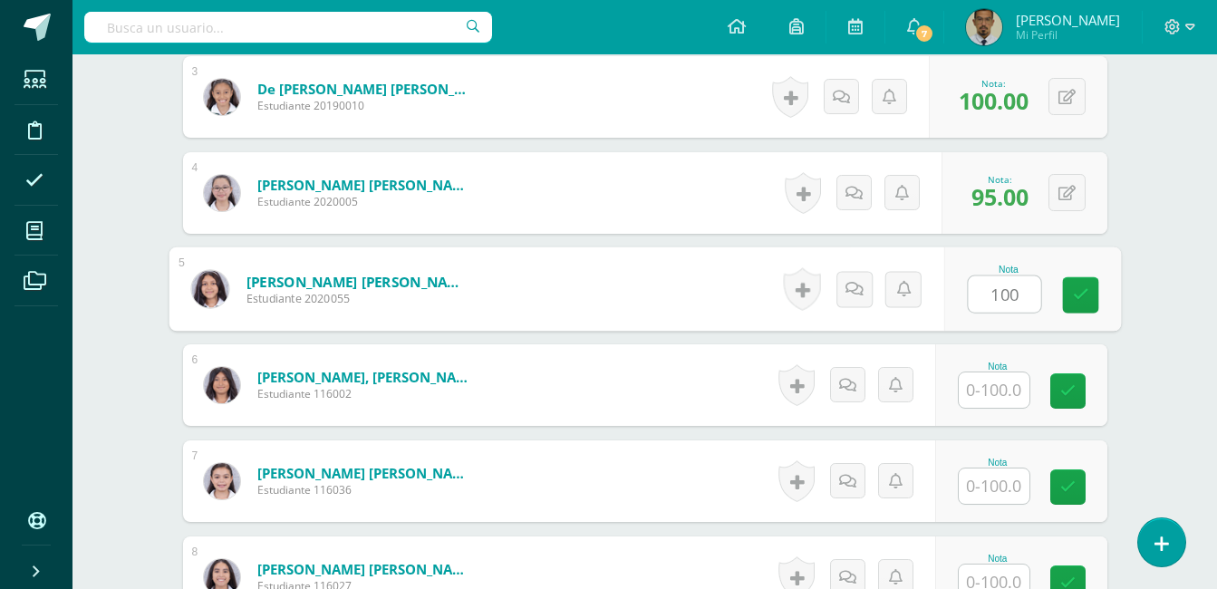
type input "100"
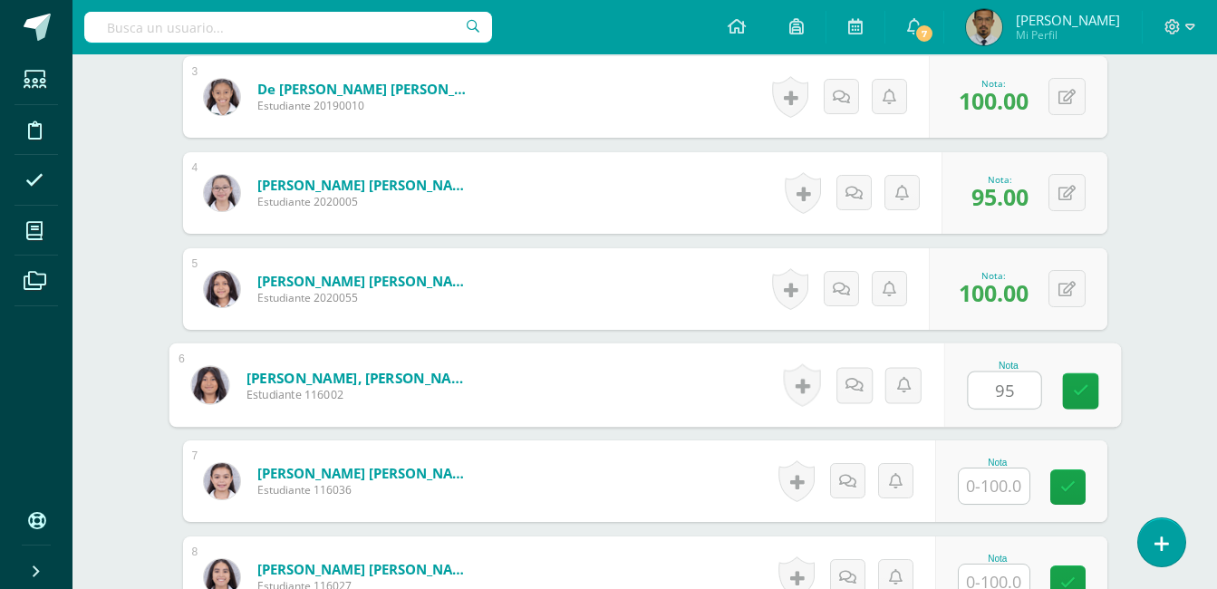
type input "95"
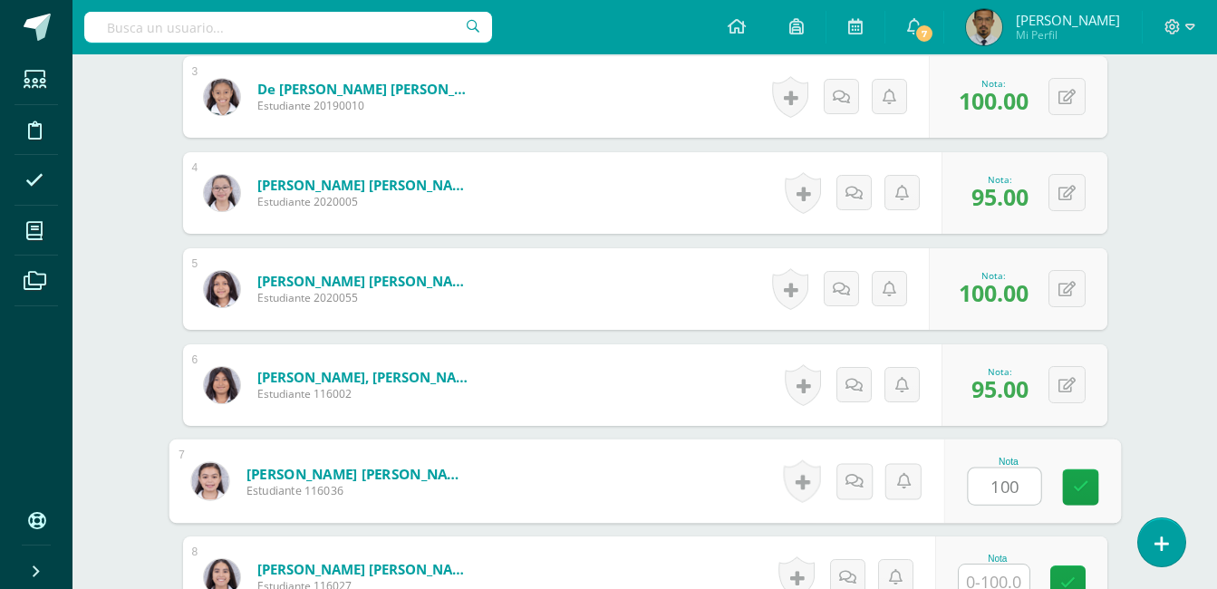
type input "100"
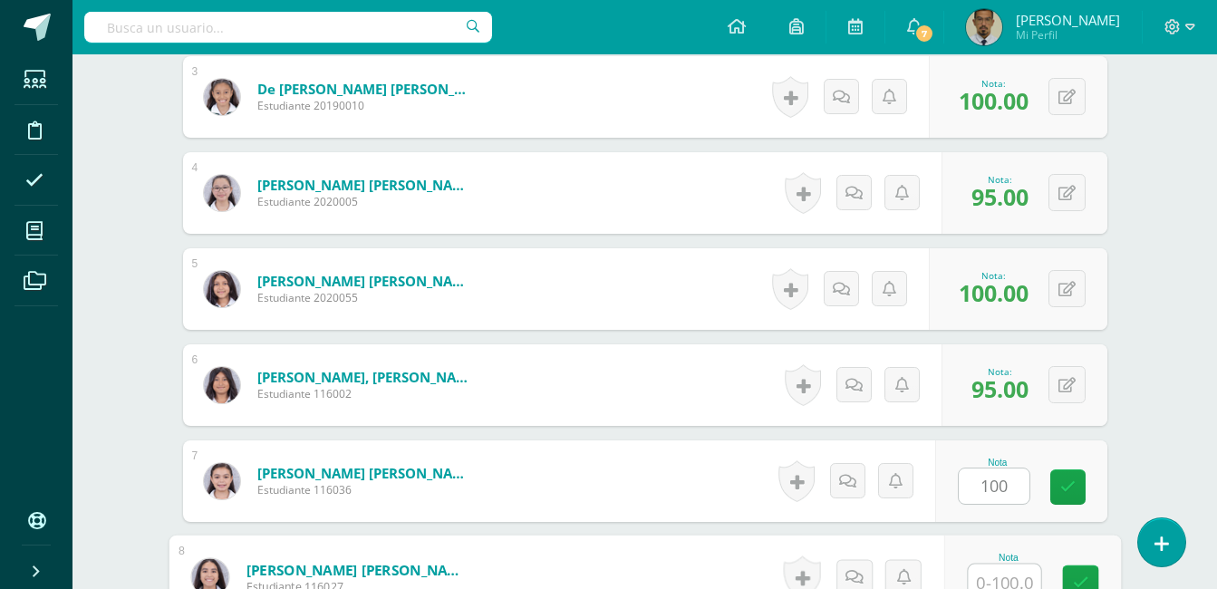
scroll to position [795, 0]
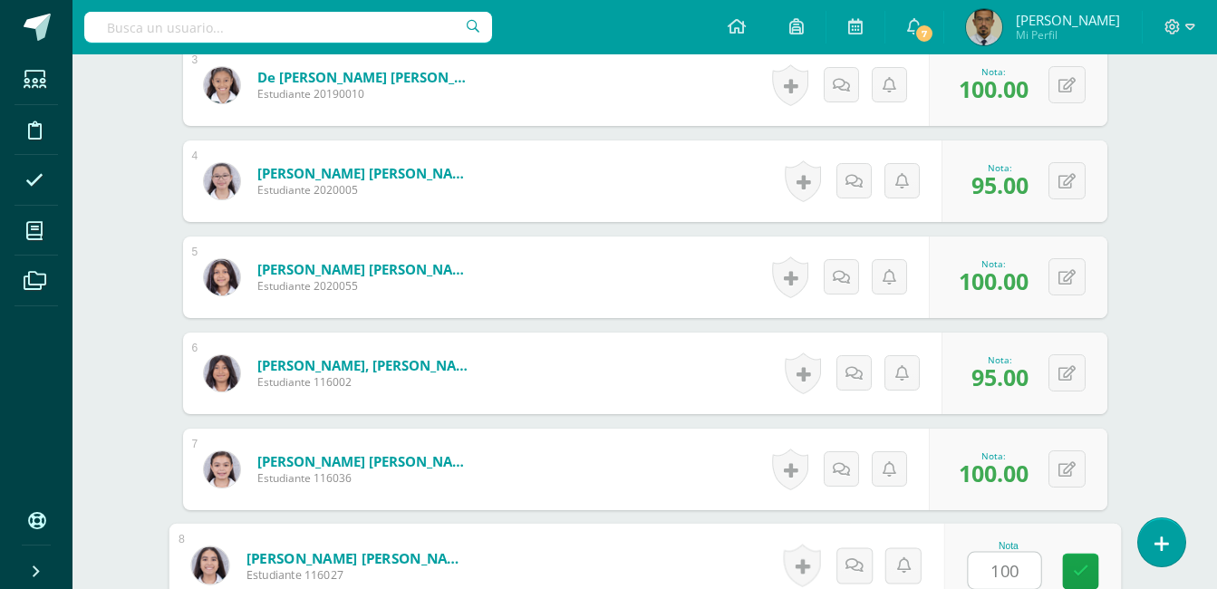
type input "100"
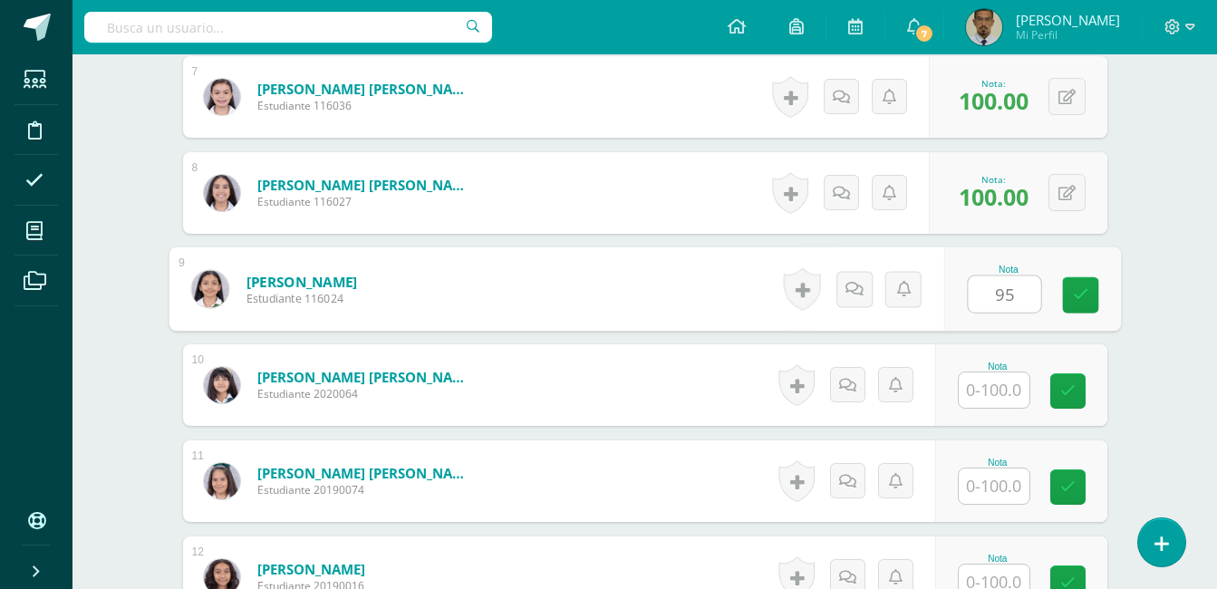
type input "95"
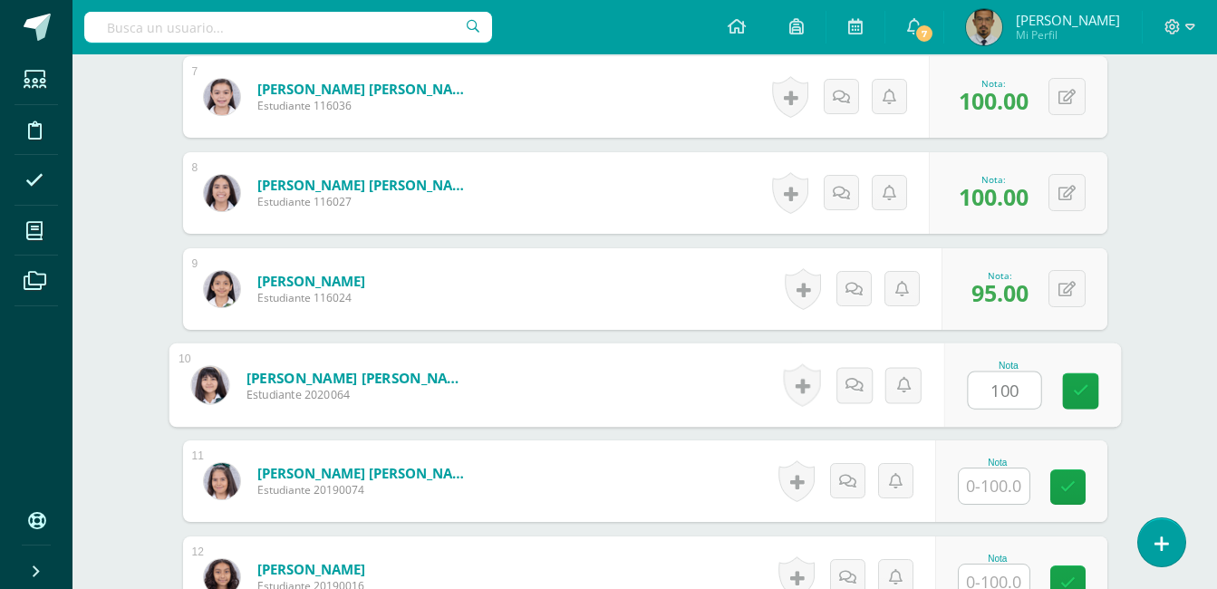
type input "100"
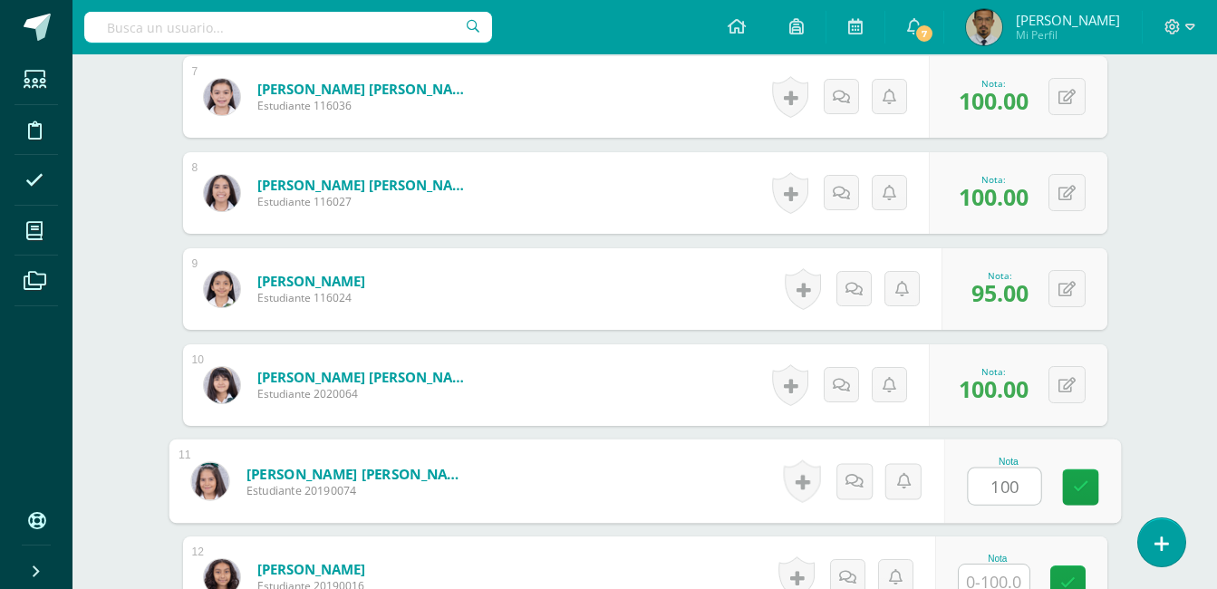
type input "100"
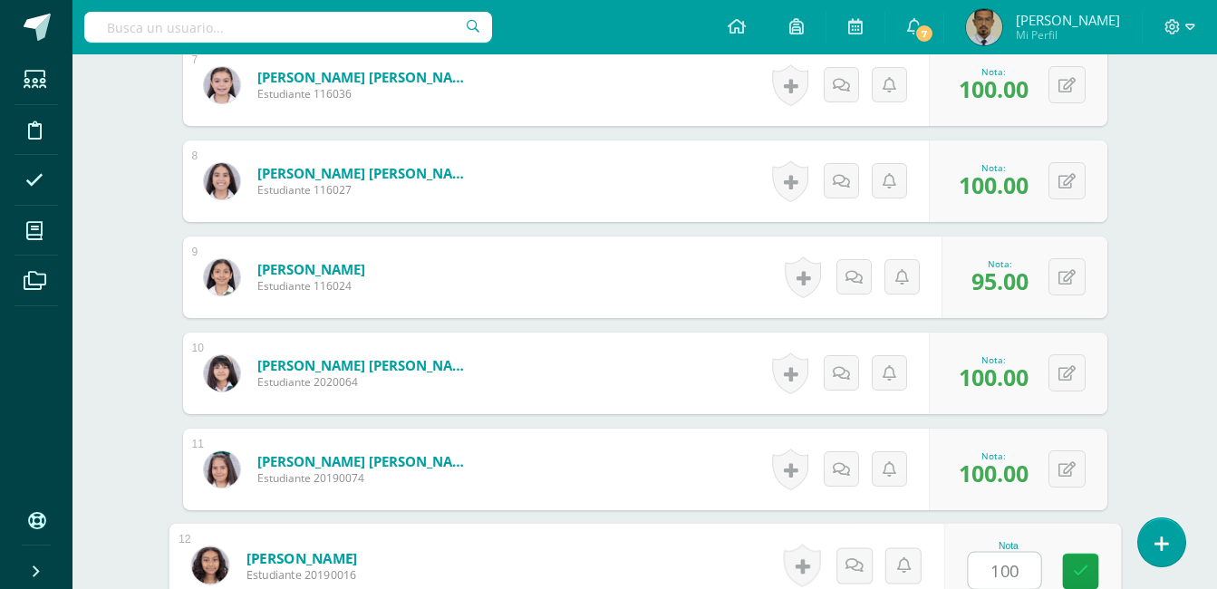
type input "100"
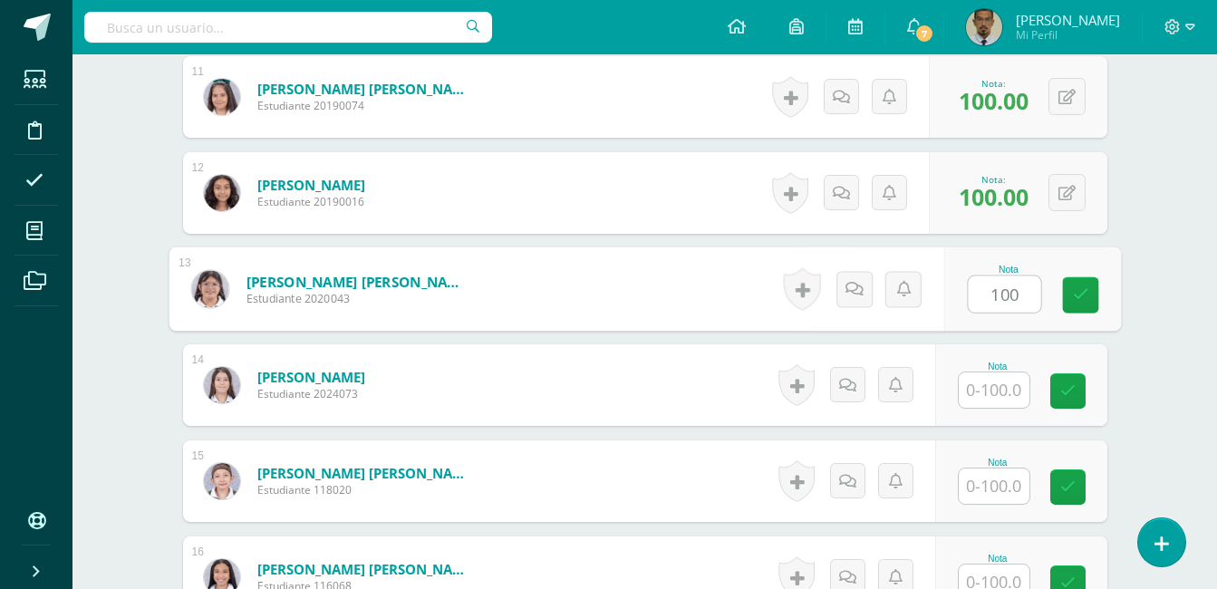
type input "100"
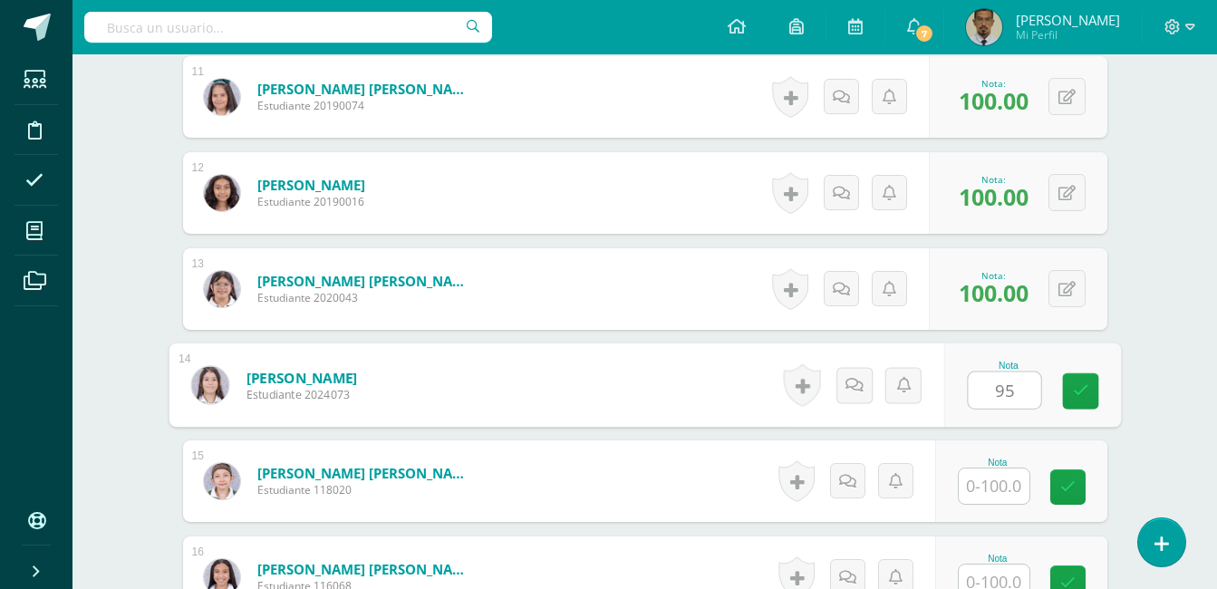
type input "95"
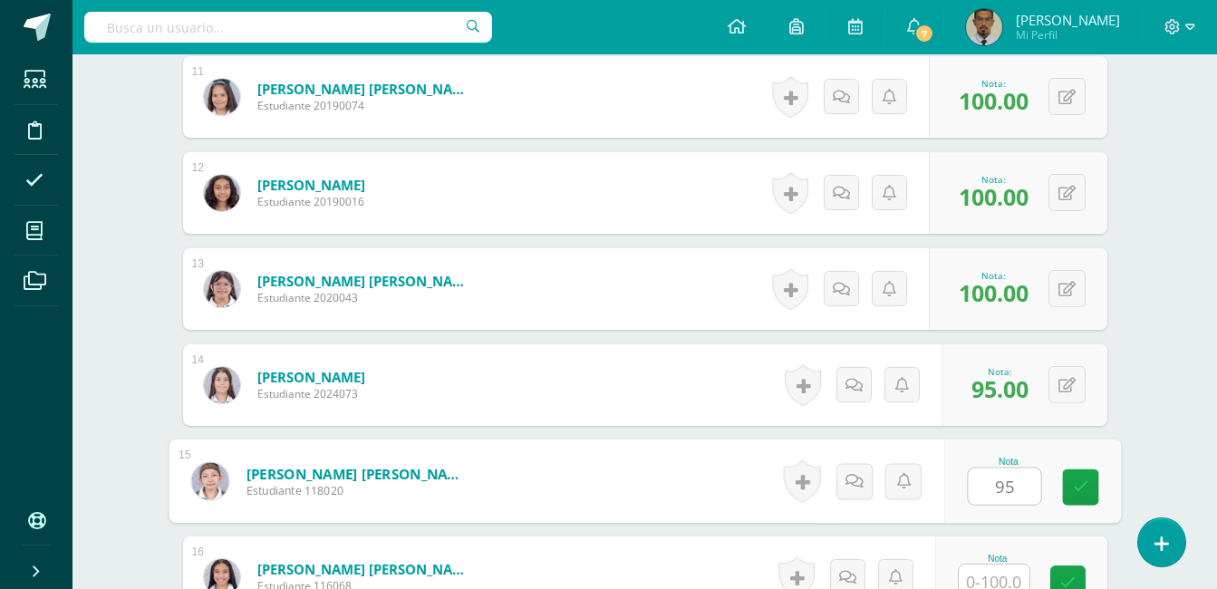
type input "95"
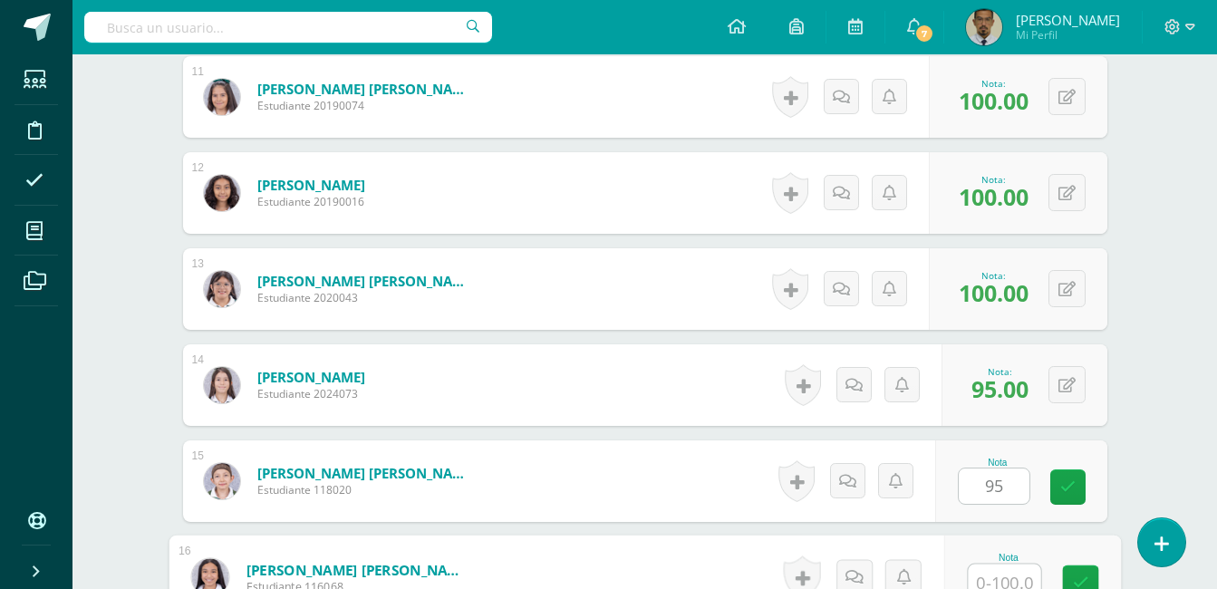
scroll to position [1563, 0]
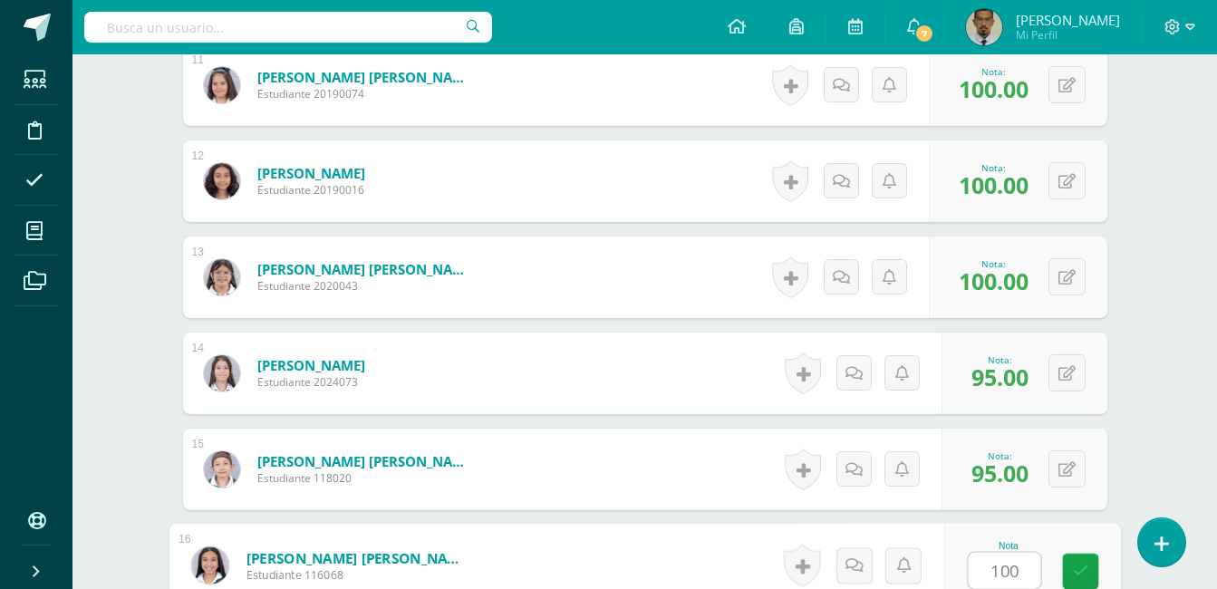
type input "100"
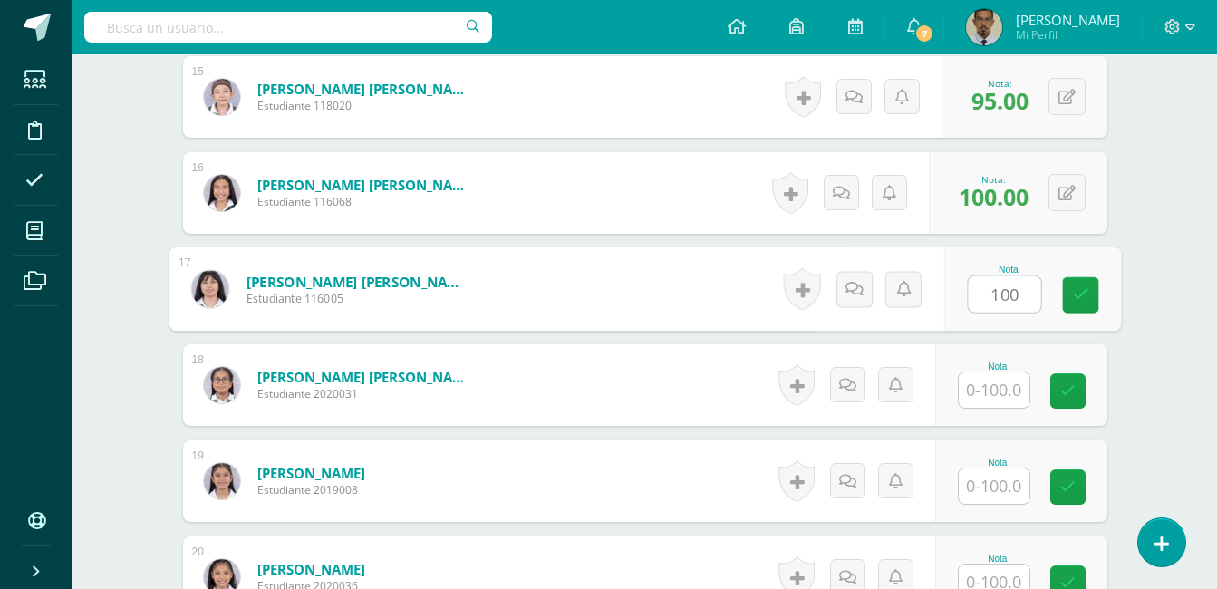
type input "100"
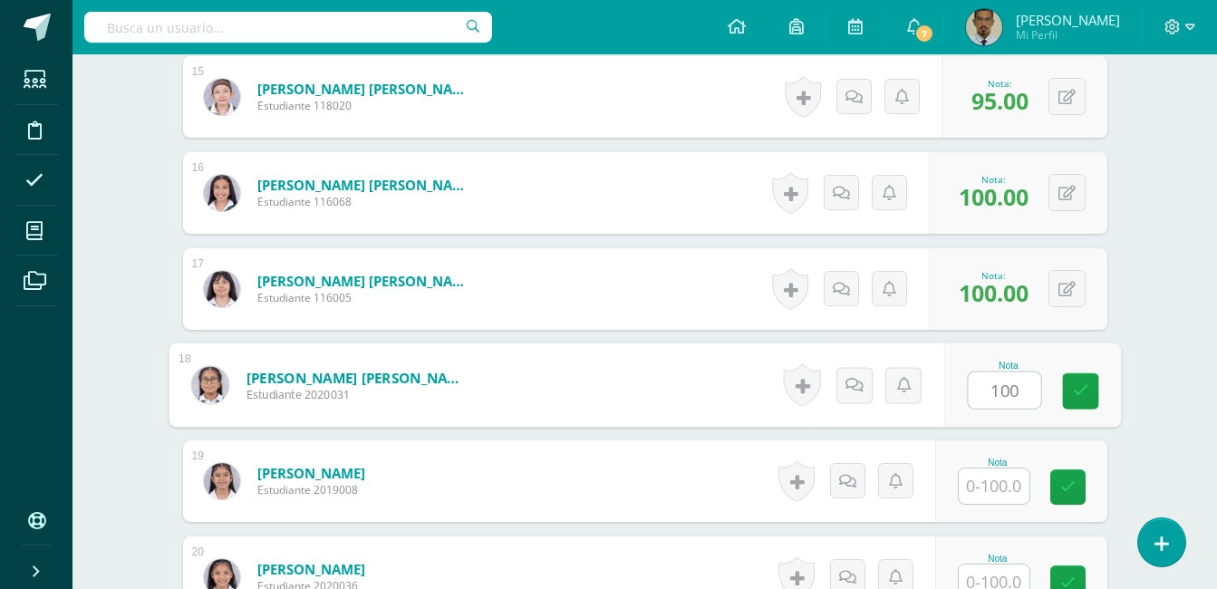
type input "100"
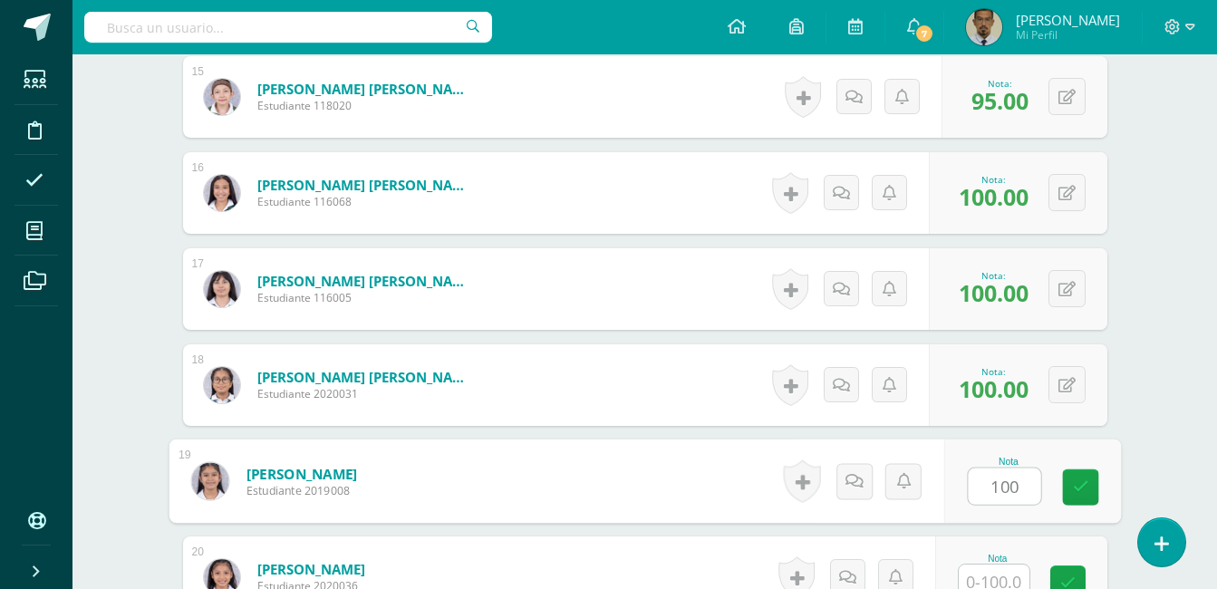
type input "100"
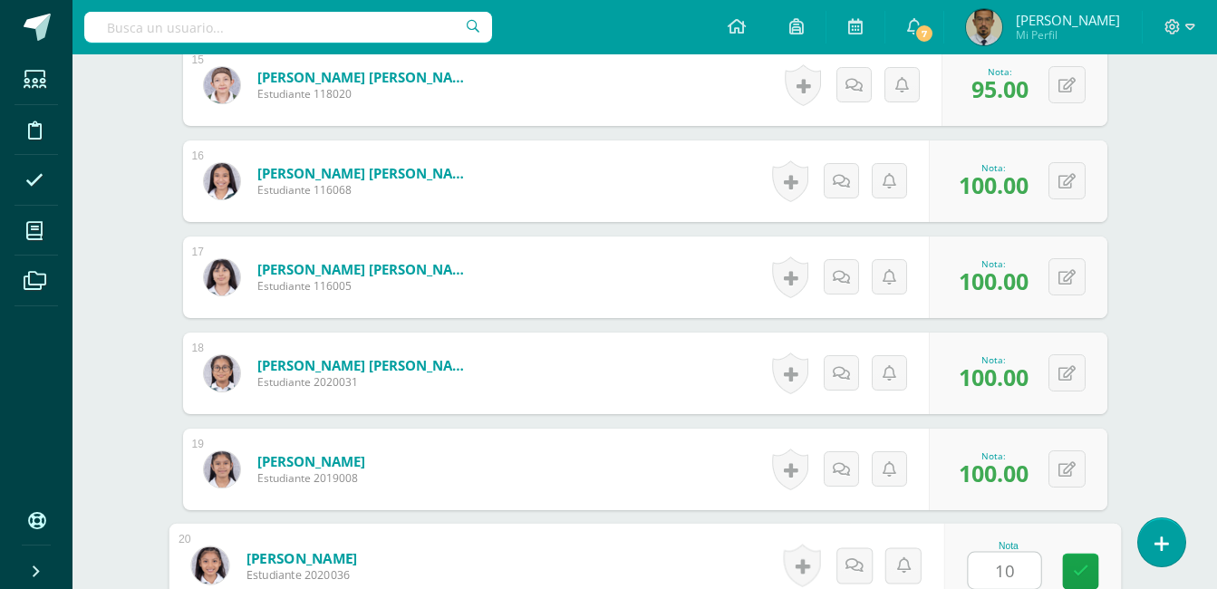
type input "100"
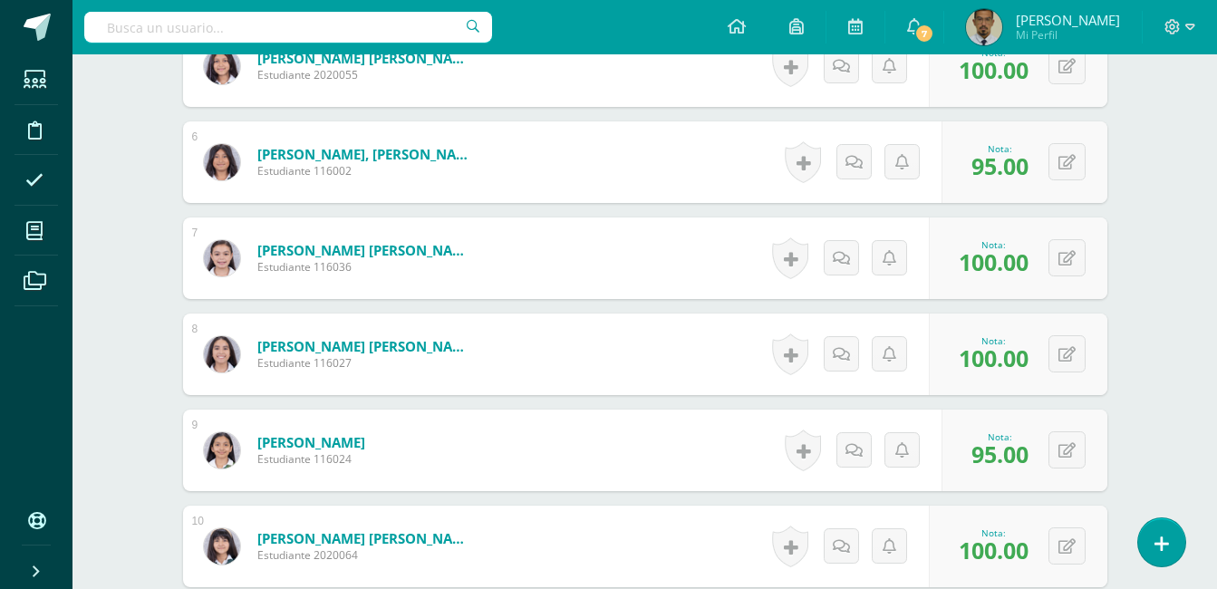
scroll to position [0, 0]
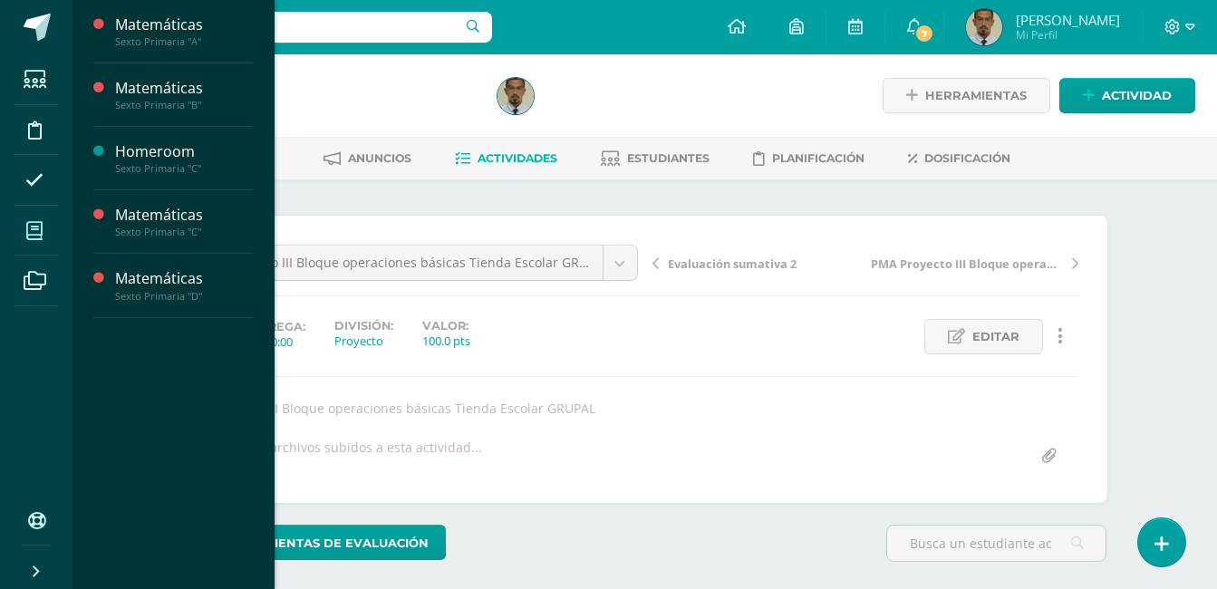
click at [31, 233] on icon at bounding box center [34, 231] width 16 height 18
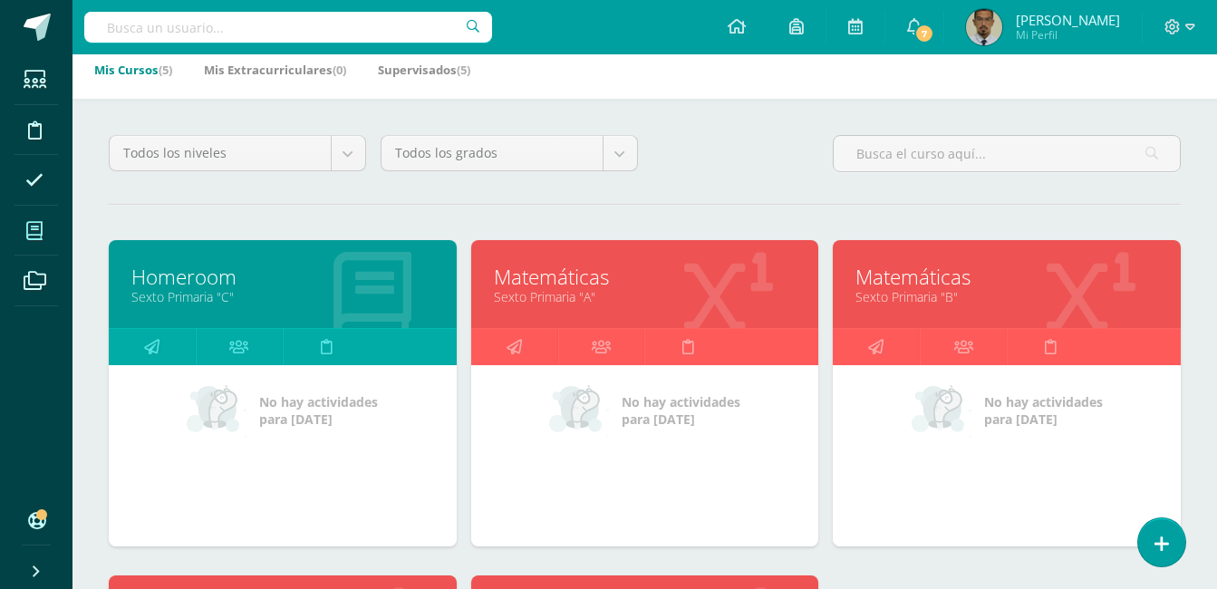
scroll to position [99, 0]
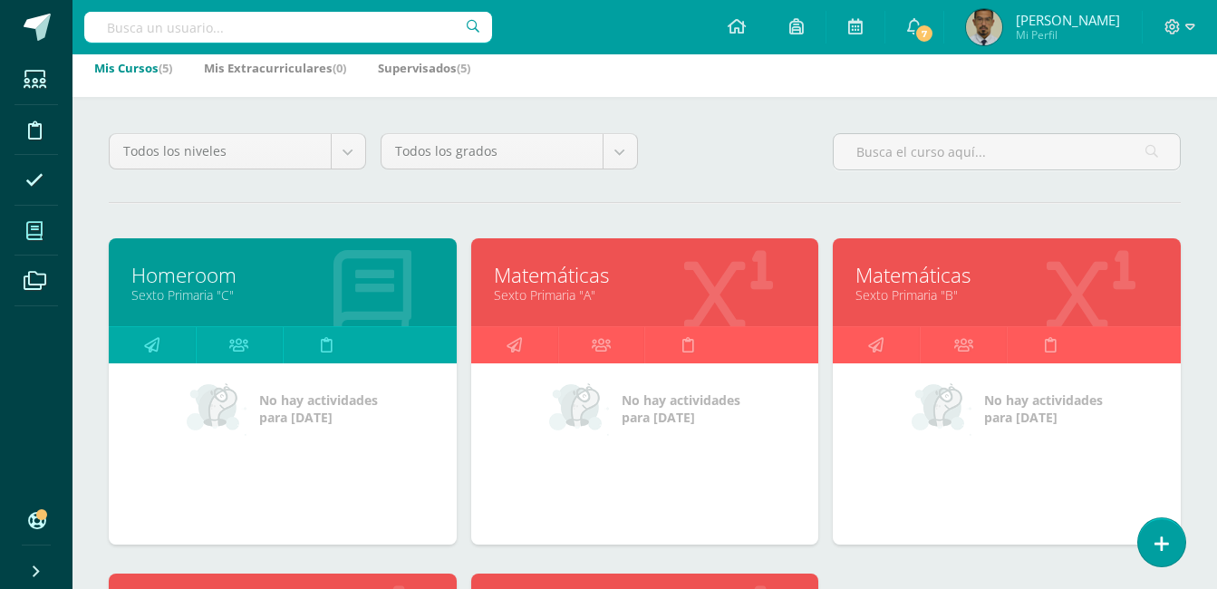
click at [931, 295] on link "Sexto Primaria "B"" at bounding box center [1006, 294] width 303 height 17
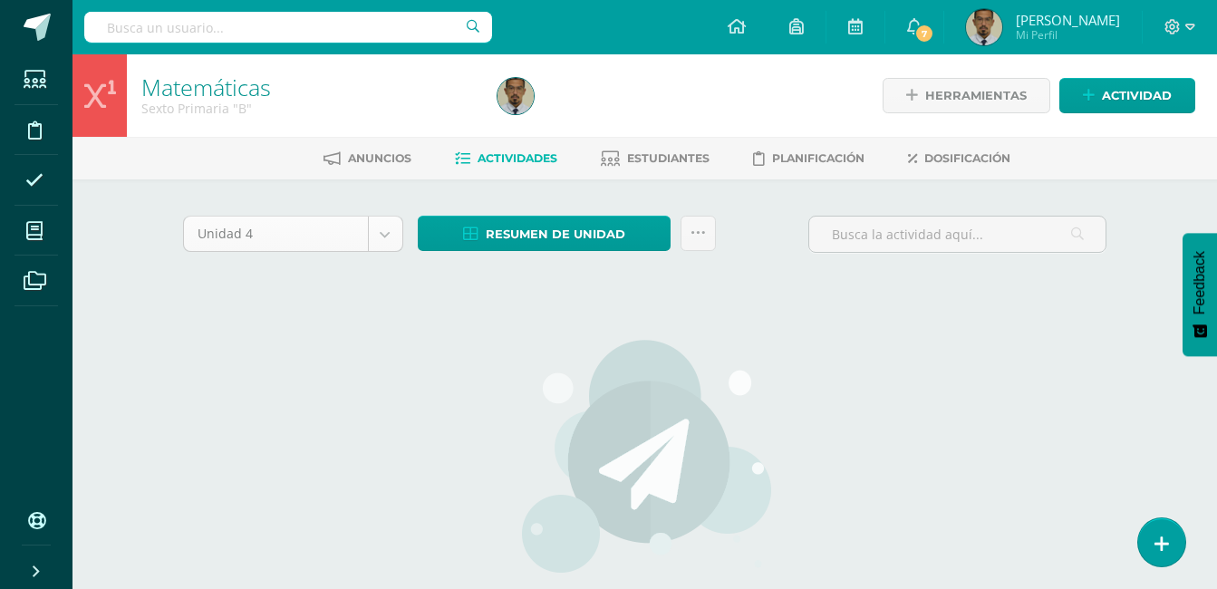
click at [397, 236] on body "Estudiantes Disciplina Asistencia Mis cursos Archivos Soporte Ayuda Reportar un…" at bounding box center [608, 389] width 1217 height 778
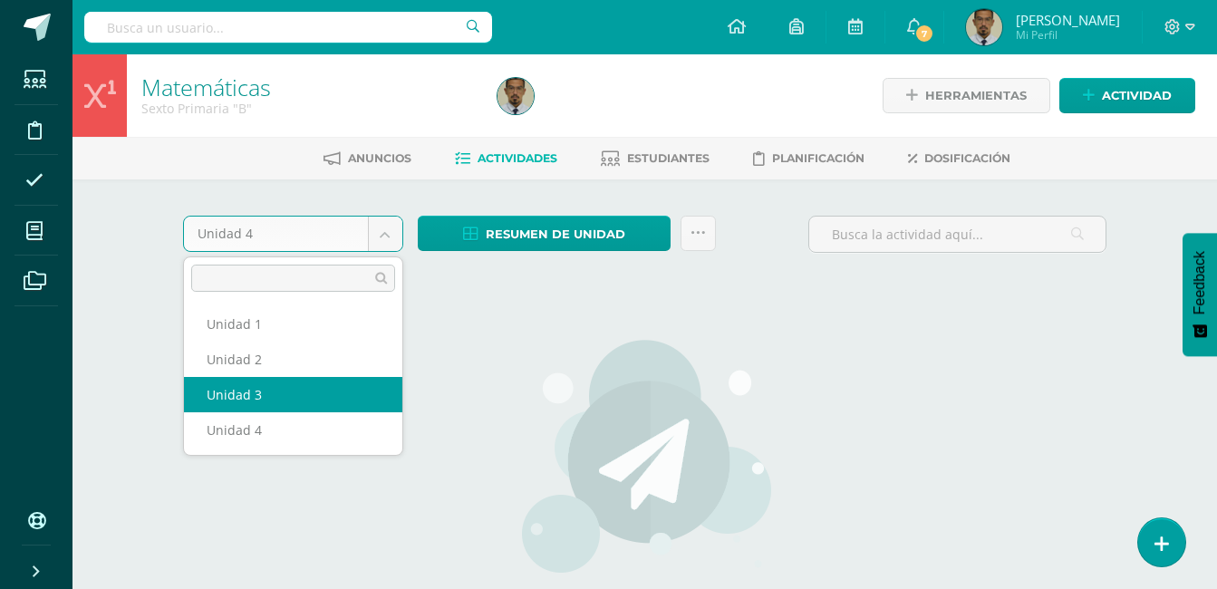
select select "Unidad 3"
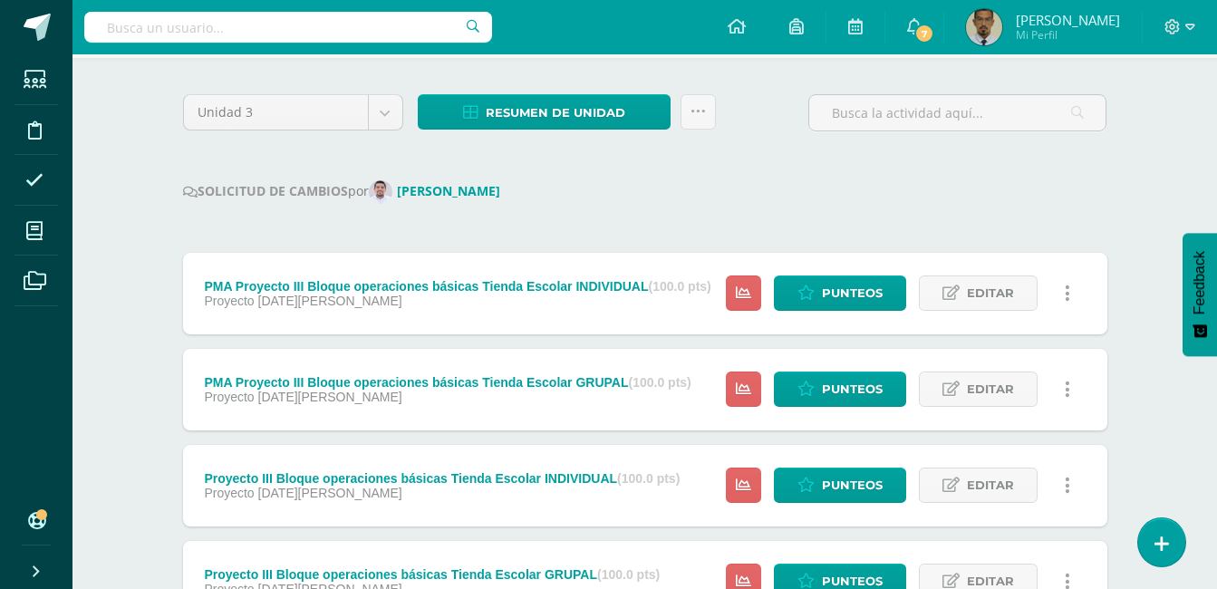
scroll to position [164, 0]
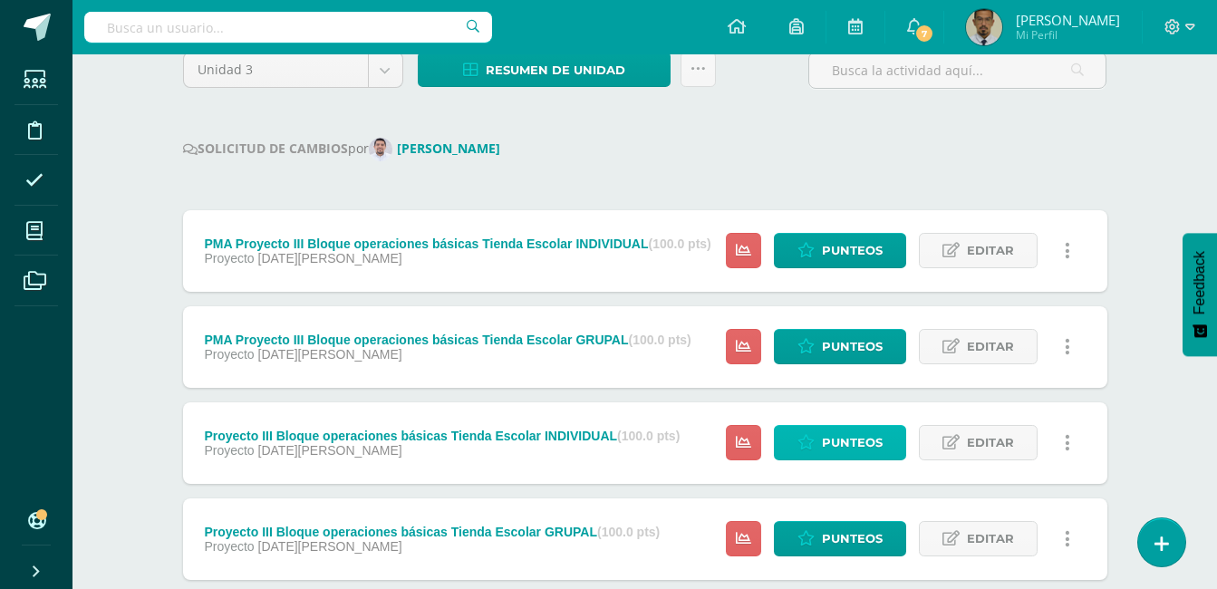
click at [847, 447] on span "Punteos" at bounding box center [852, 443] width 61 height 34
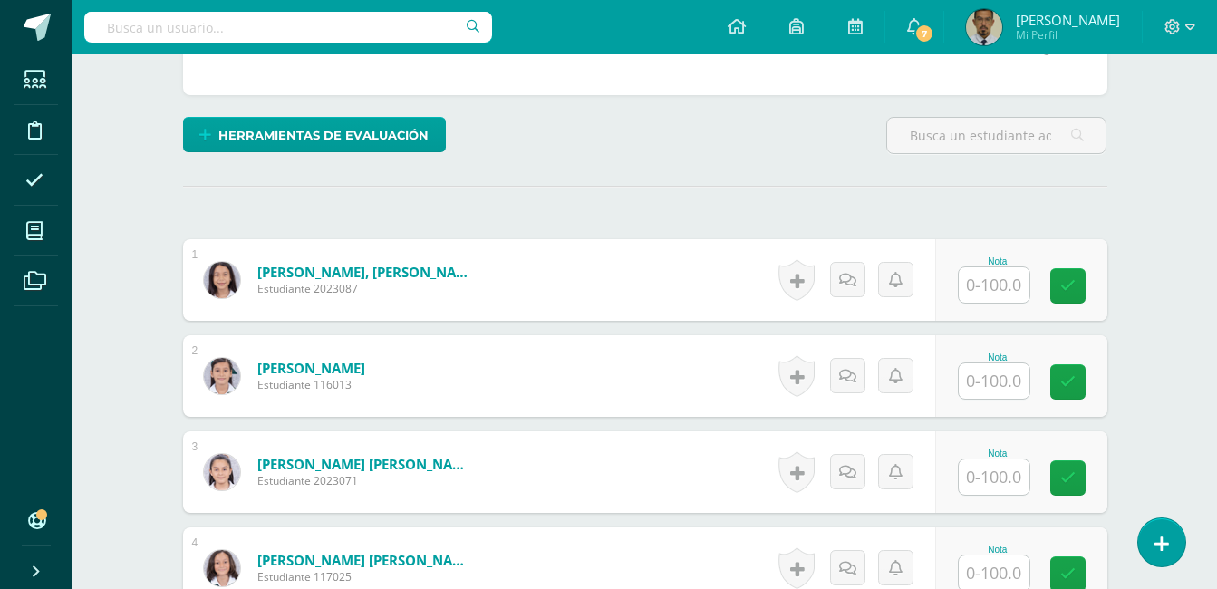
scroll to position [409, 0]
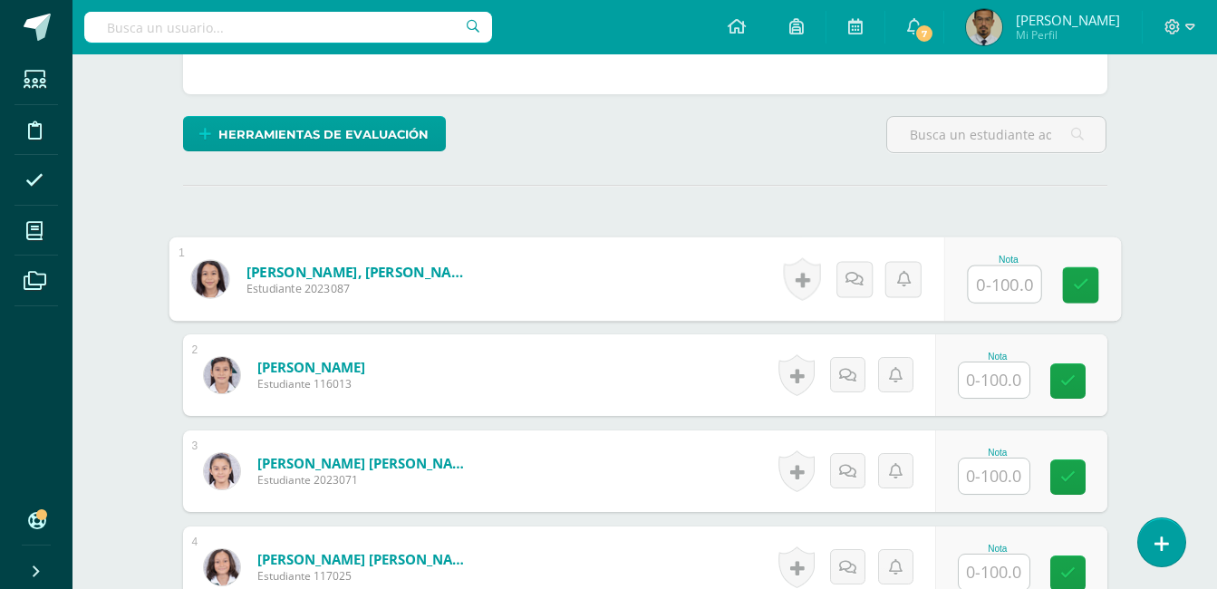
click at [995, 278] on input "text" at bounding box center [1004, 284] width 72 height 36
type input "100"
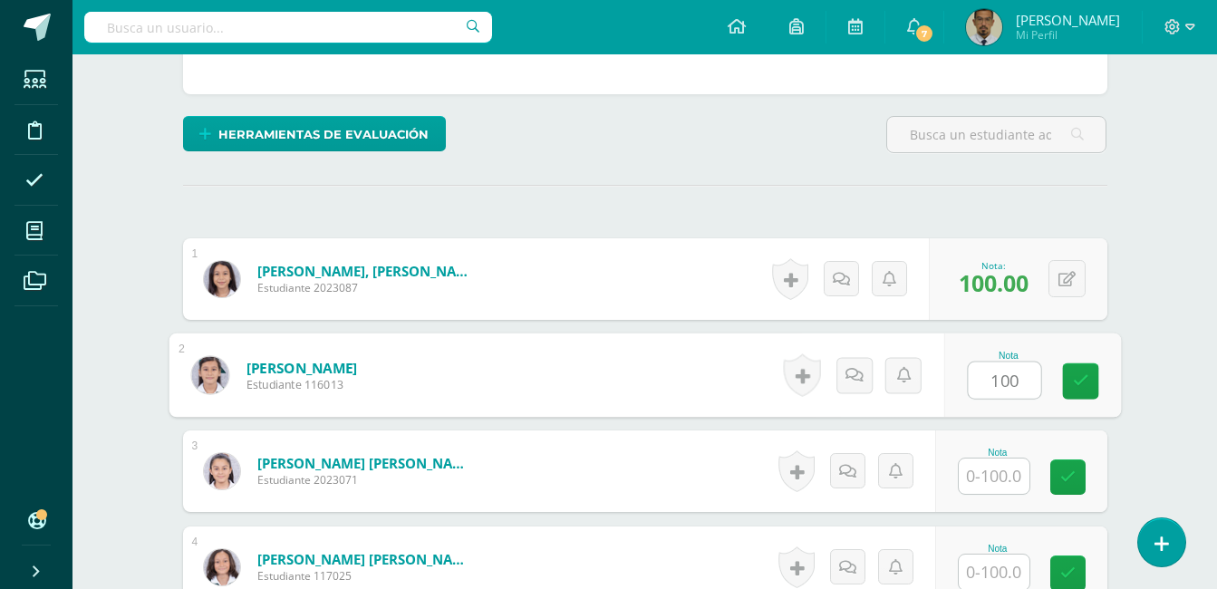
type input "100"
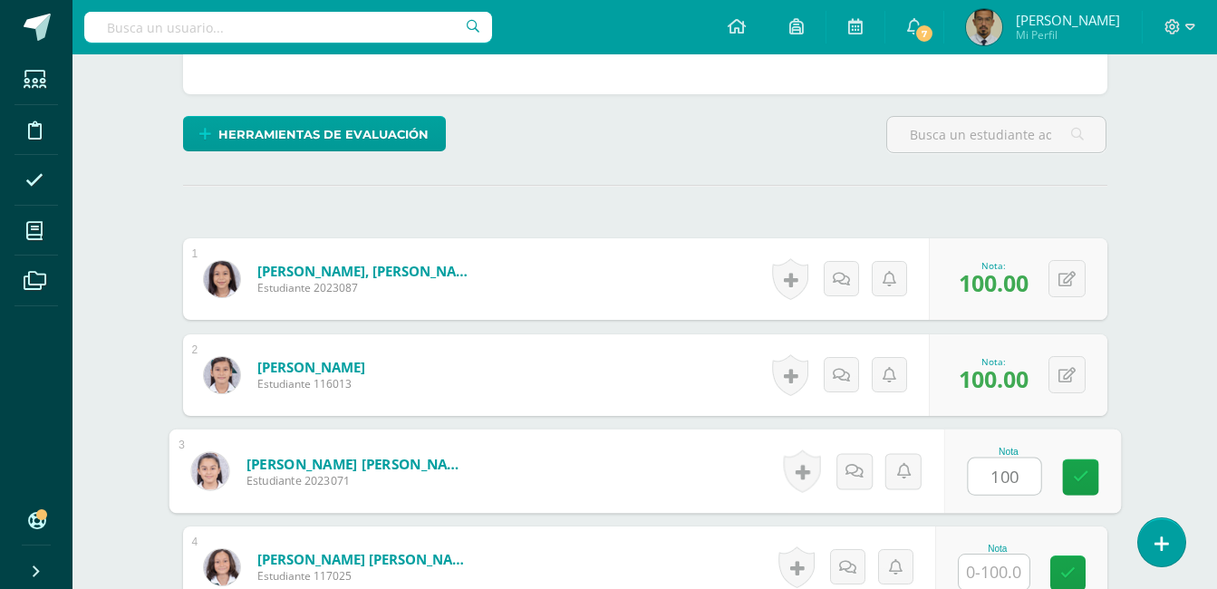
type input "100"
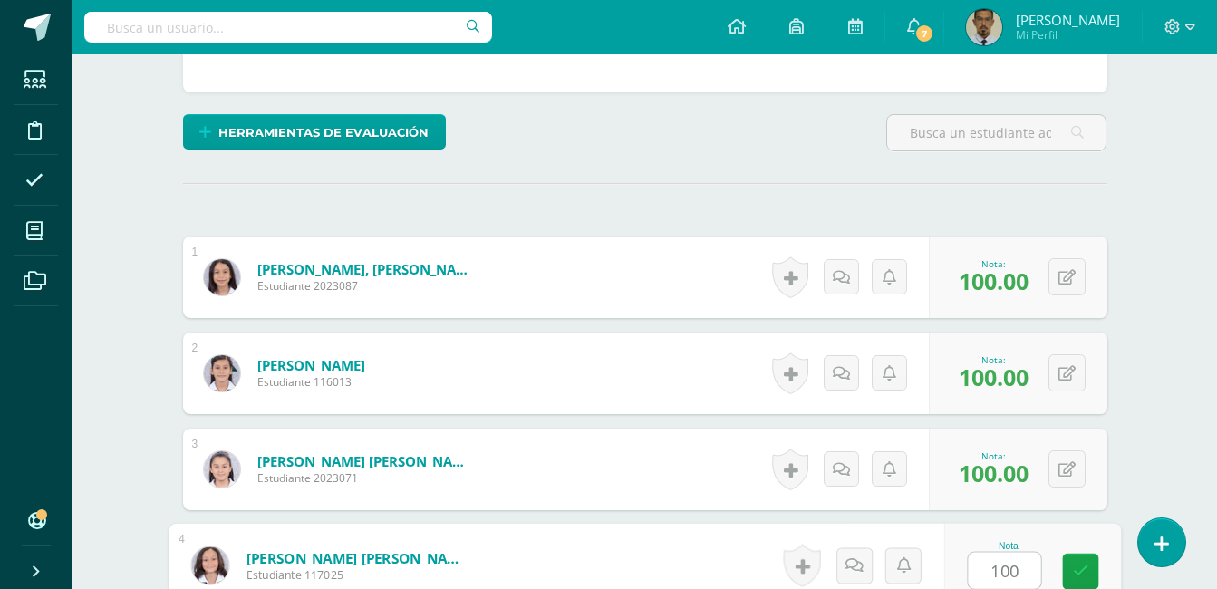
type input "100"
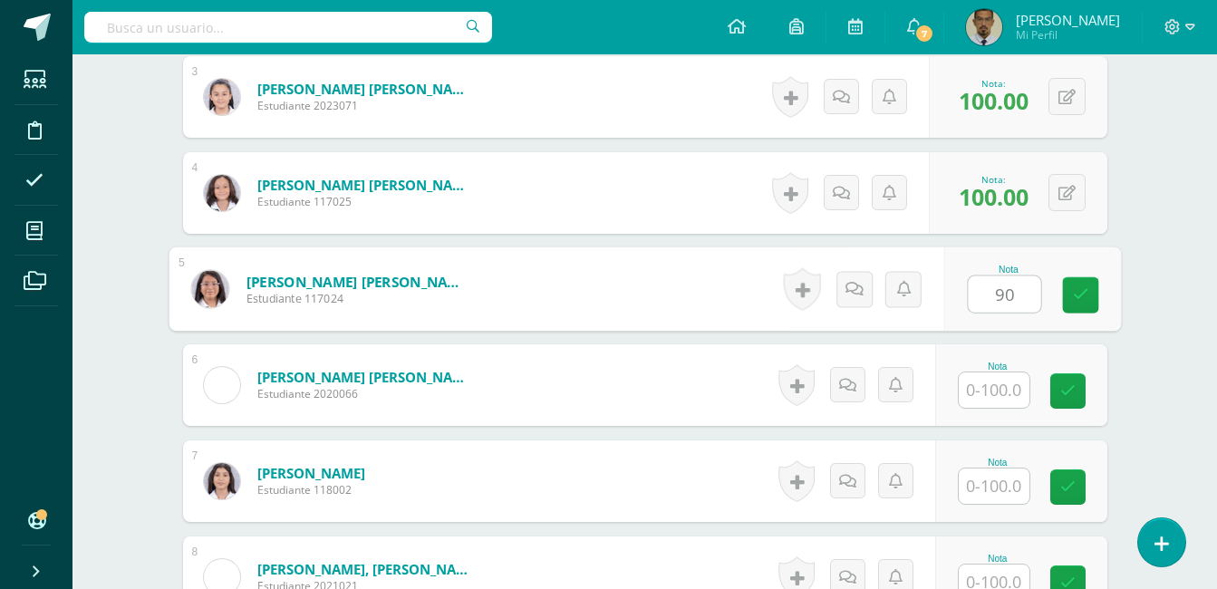
type input "90"
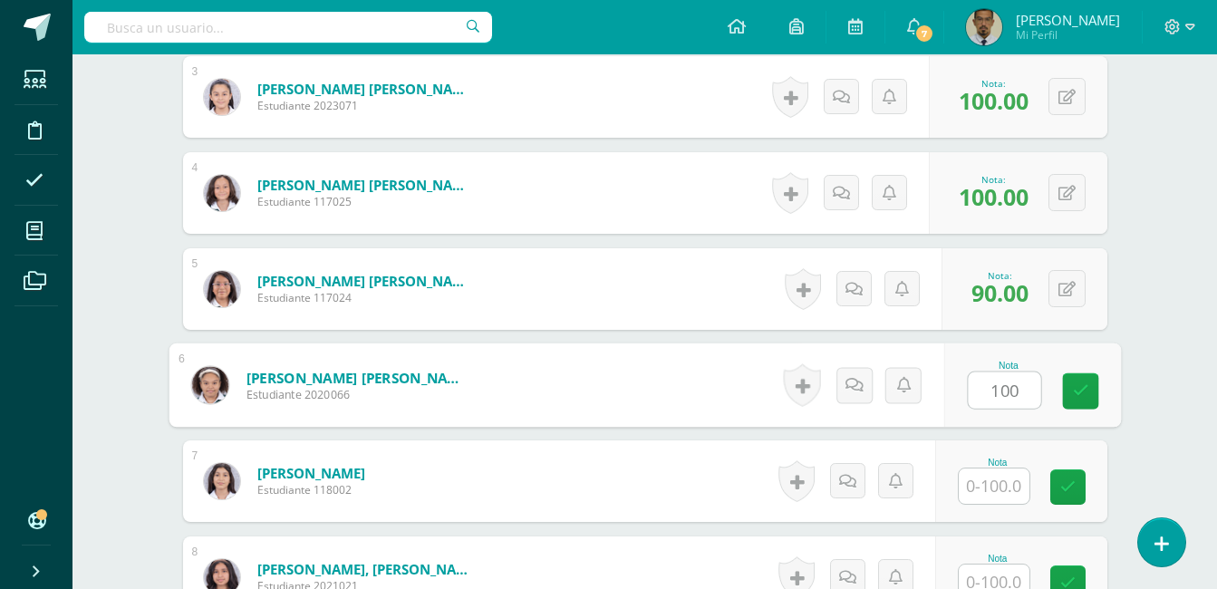
type input "100"
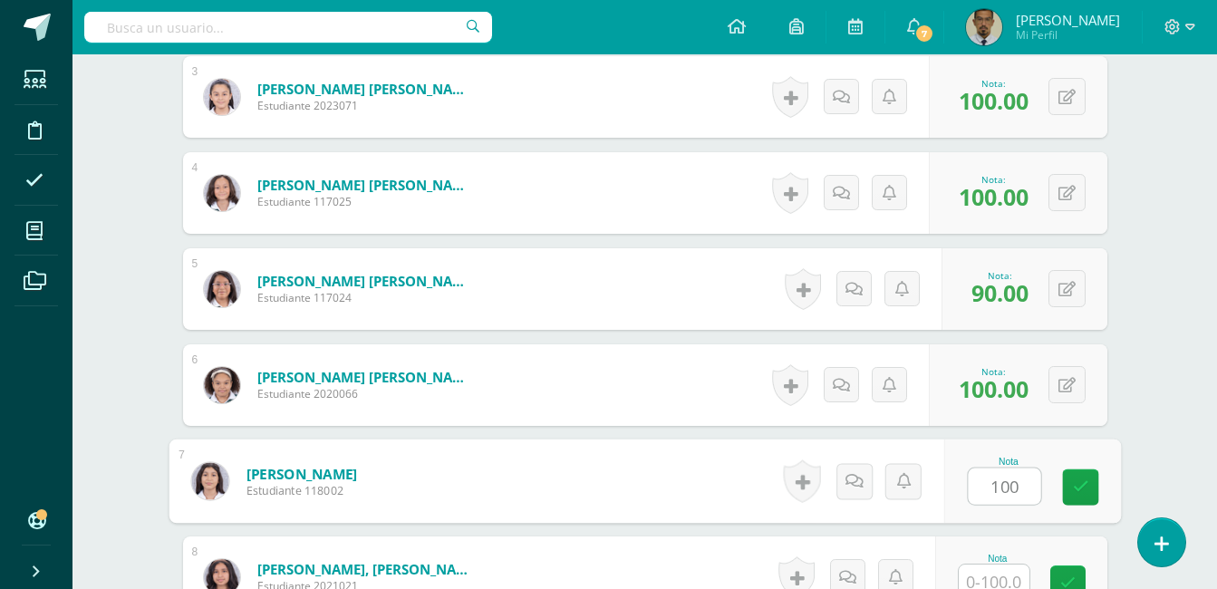
type input "100"
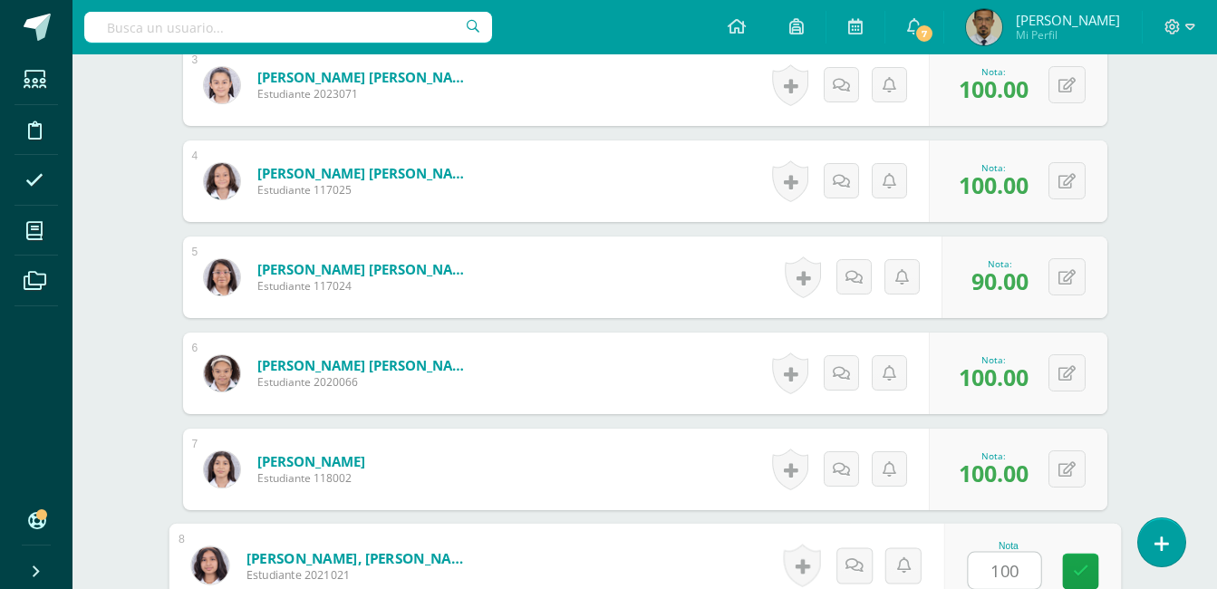
type input "100"
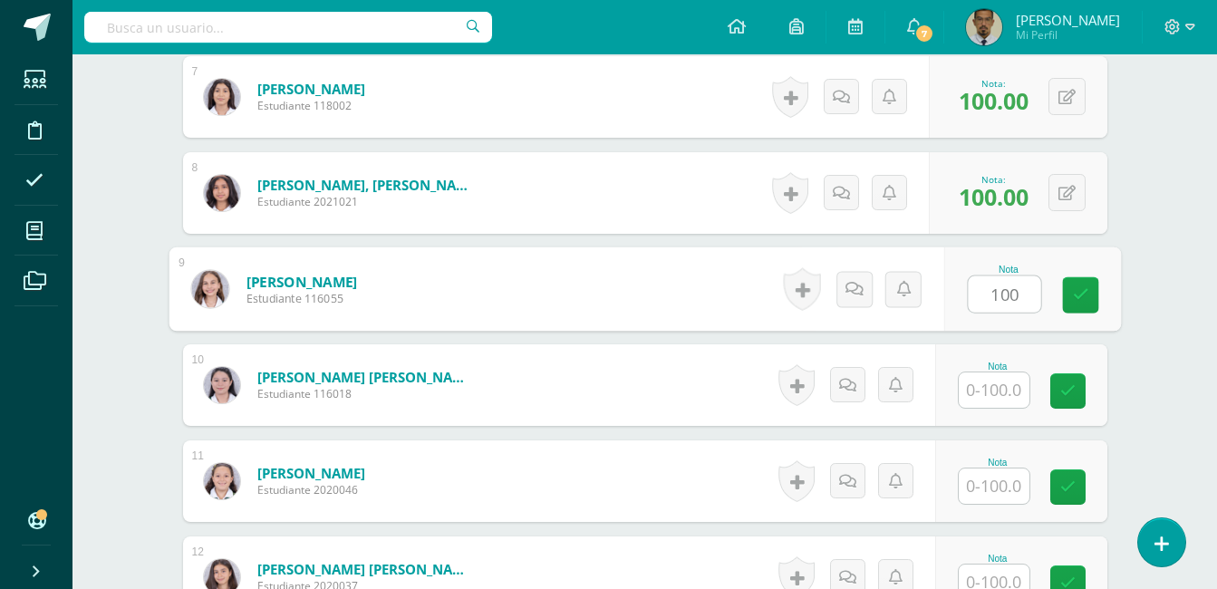
type input "100"
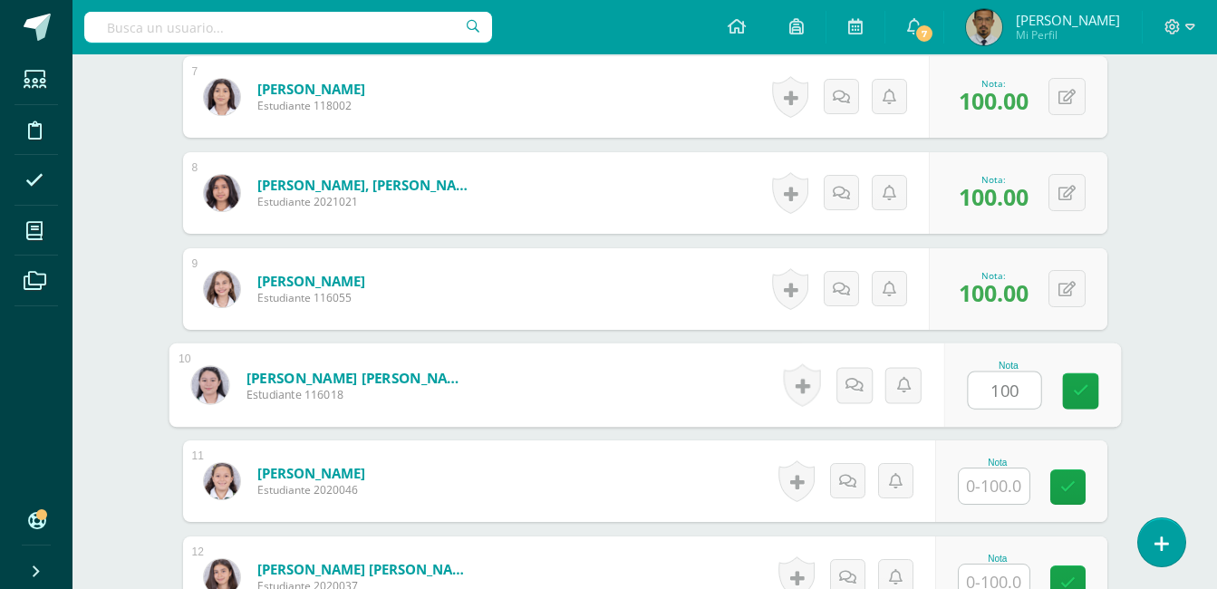
type input "100"
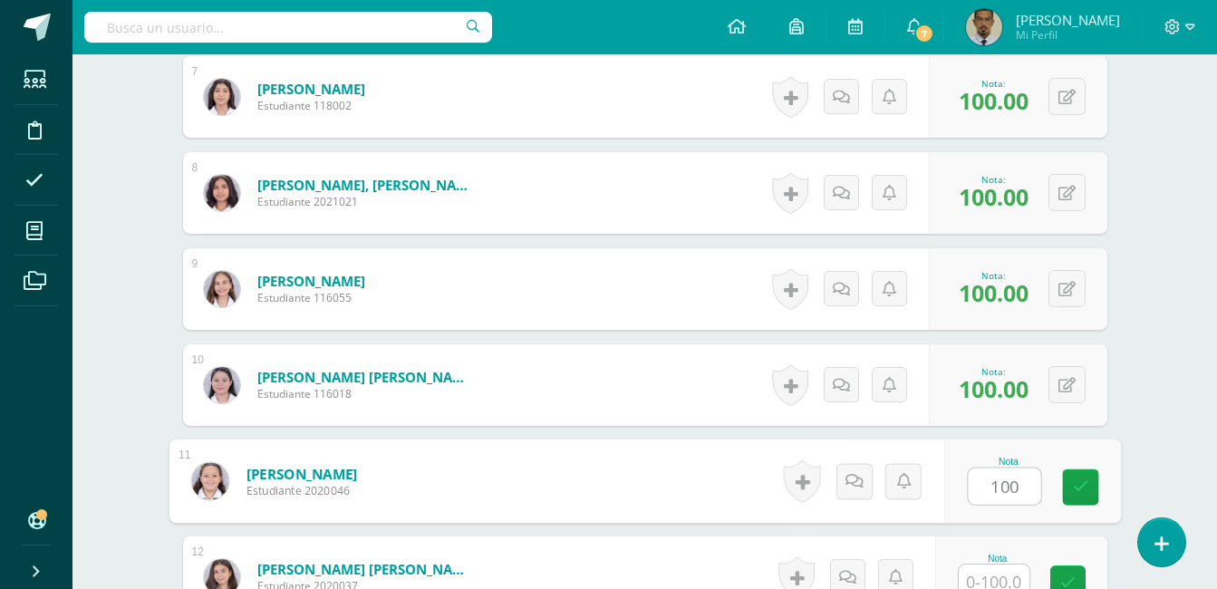
type input "100"
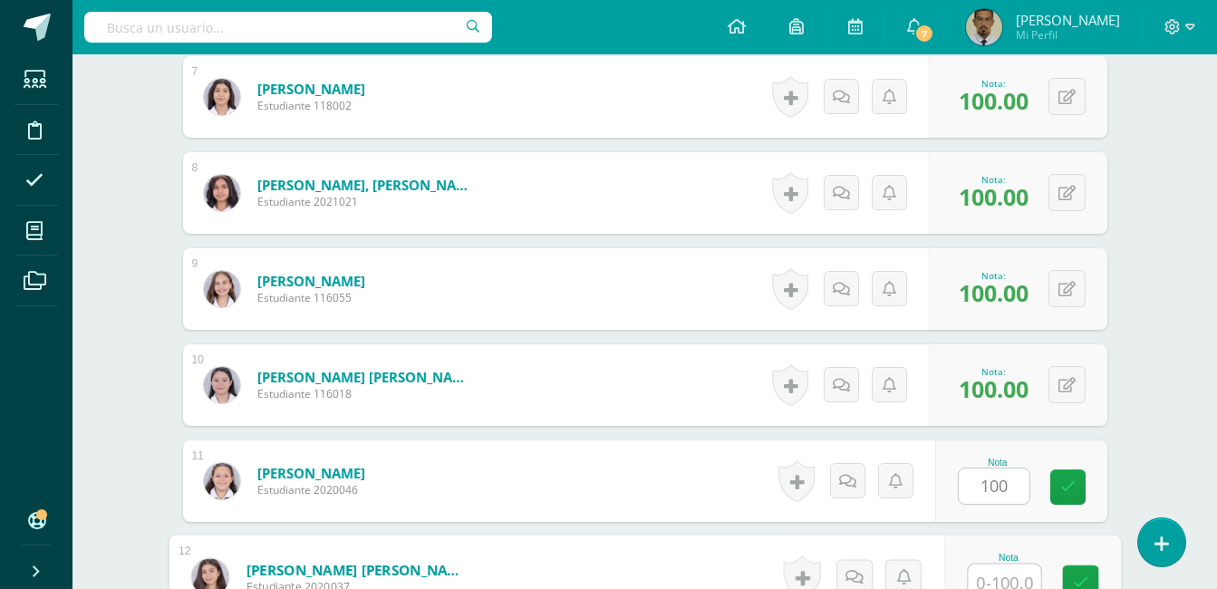
scroll to position [1179, 0]
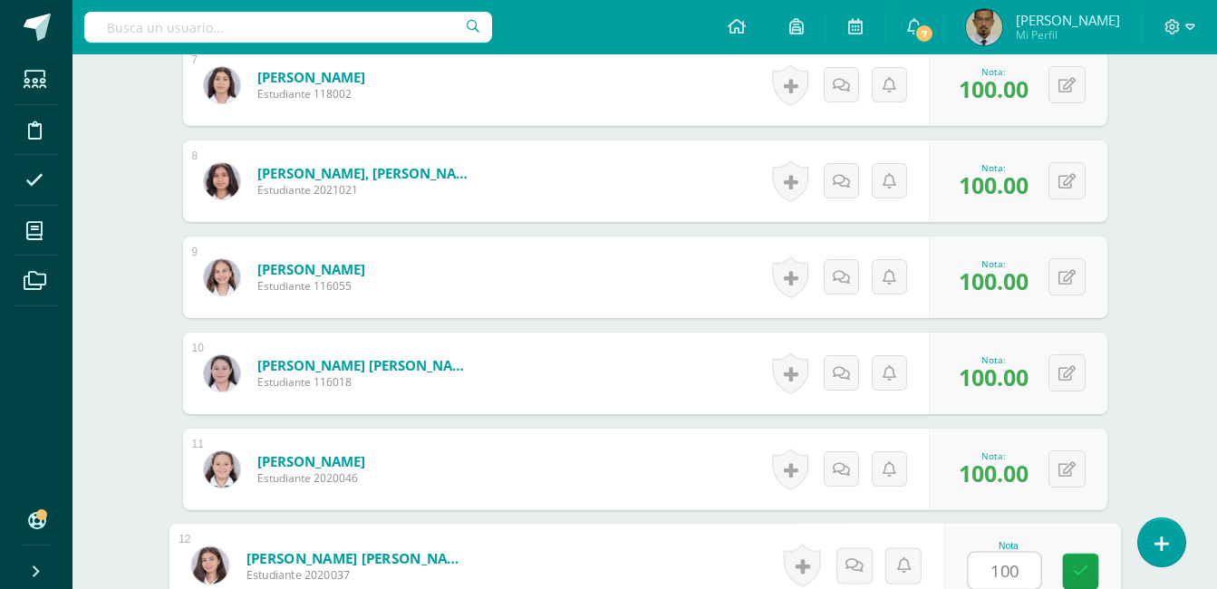
type input "100"
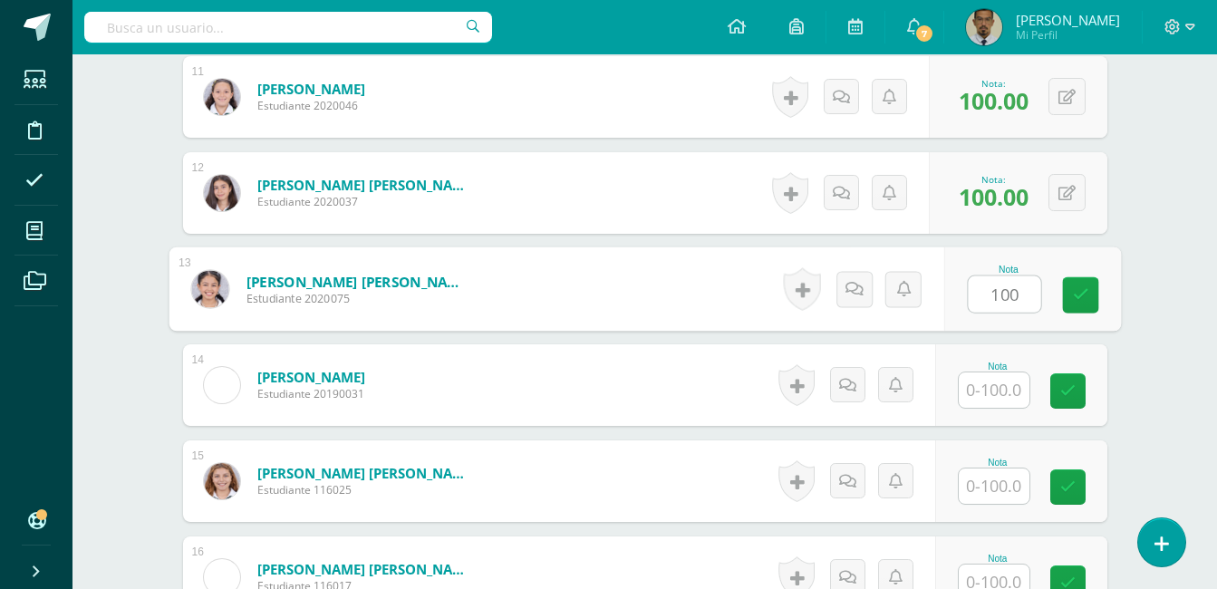
type input "100"
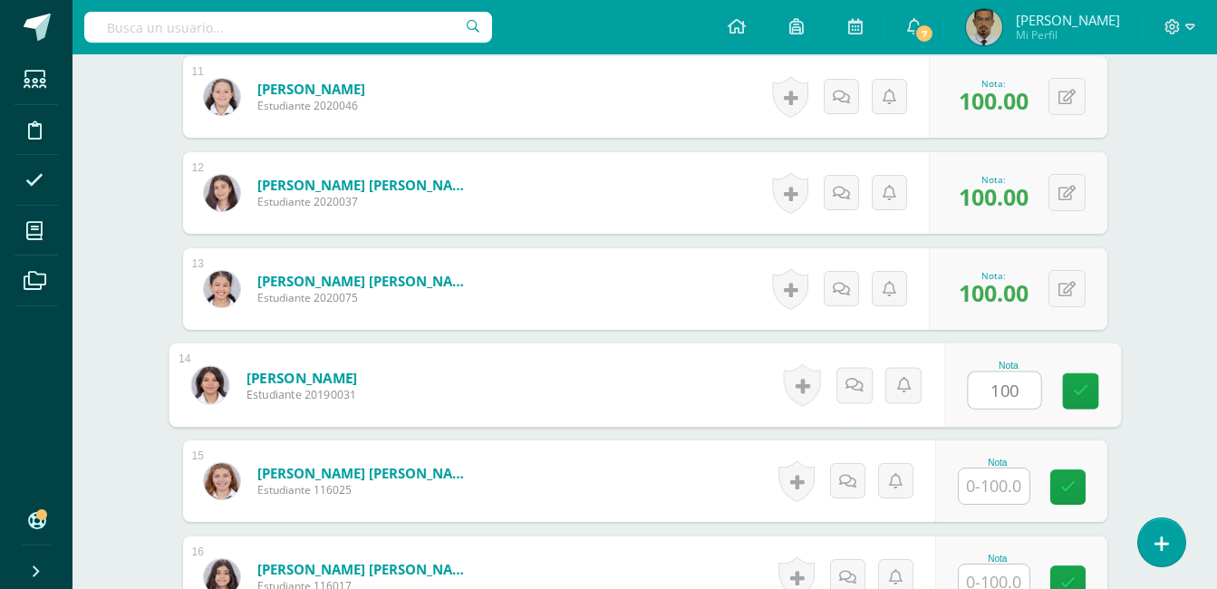
type input "100"
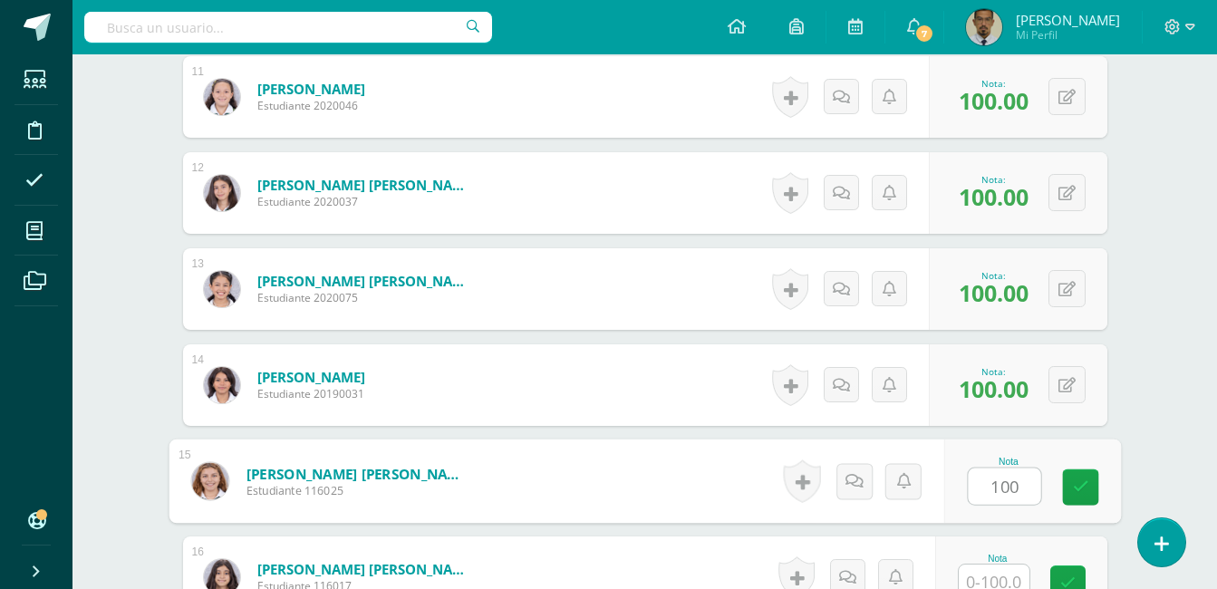
type input "100"
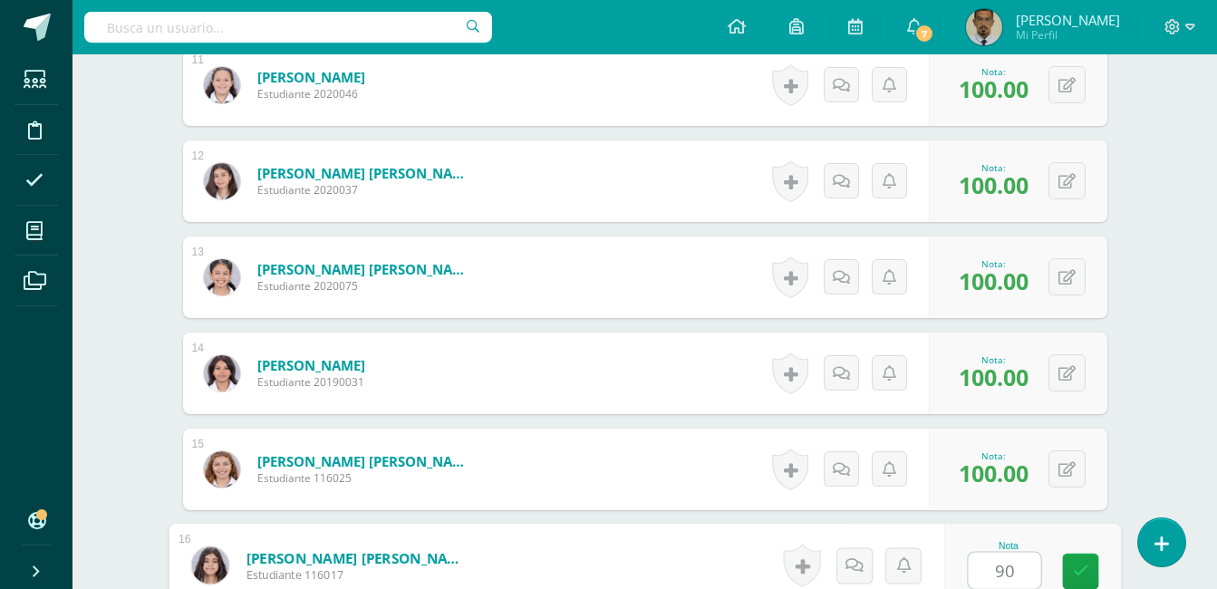
type input "90"
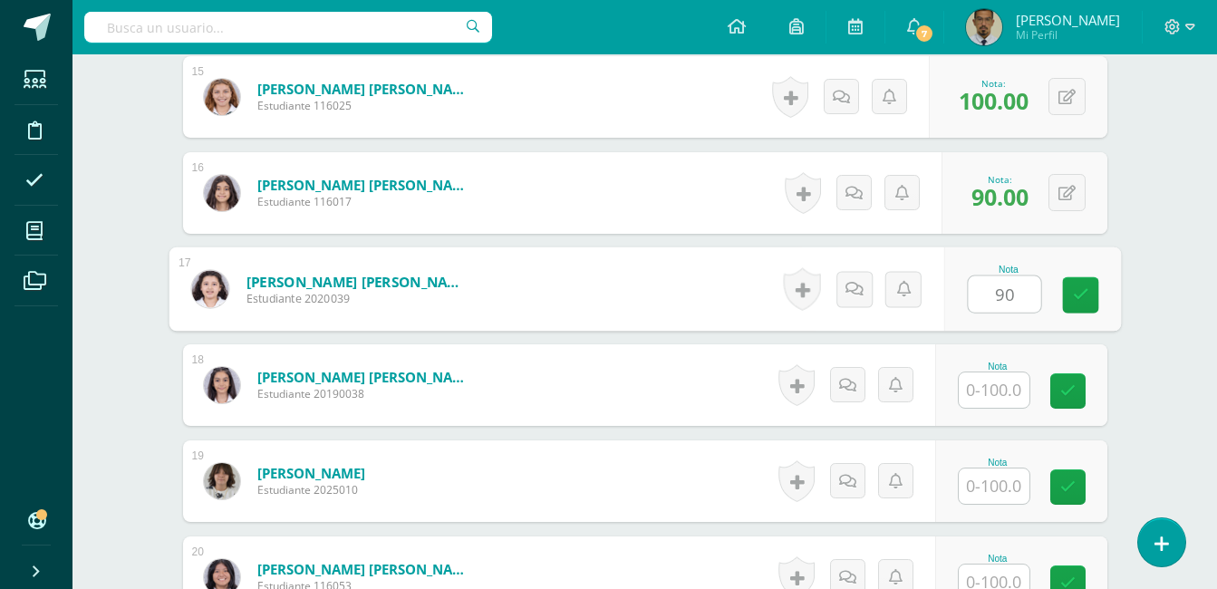
type input "90"
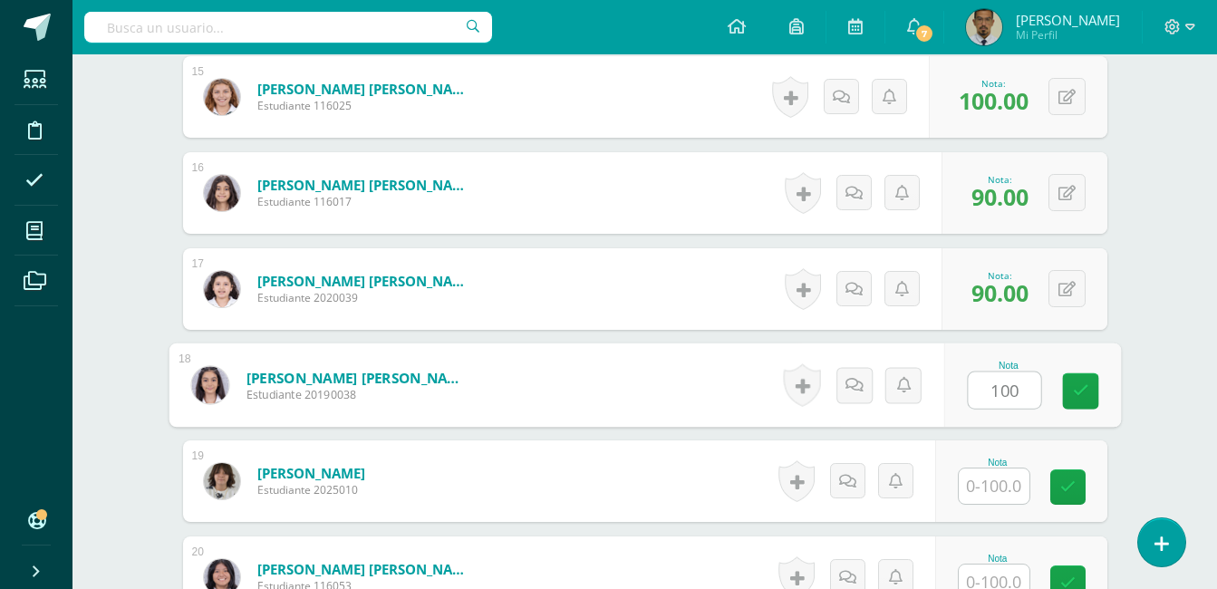
type input "100"
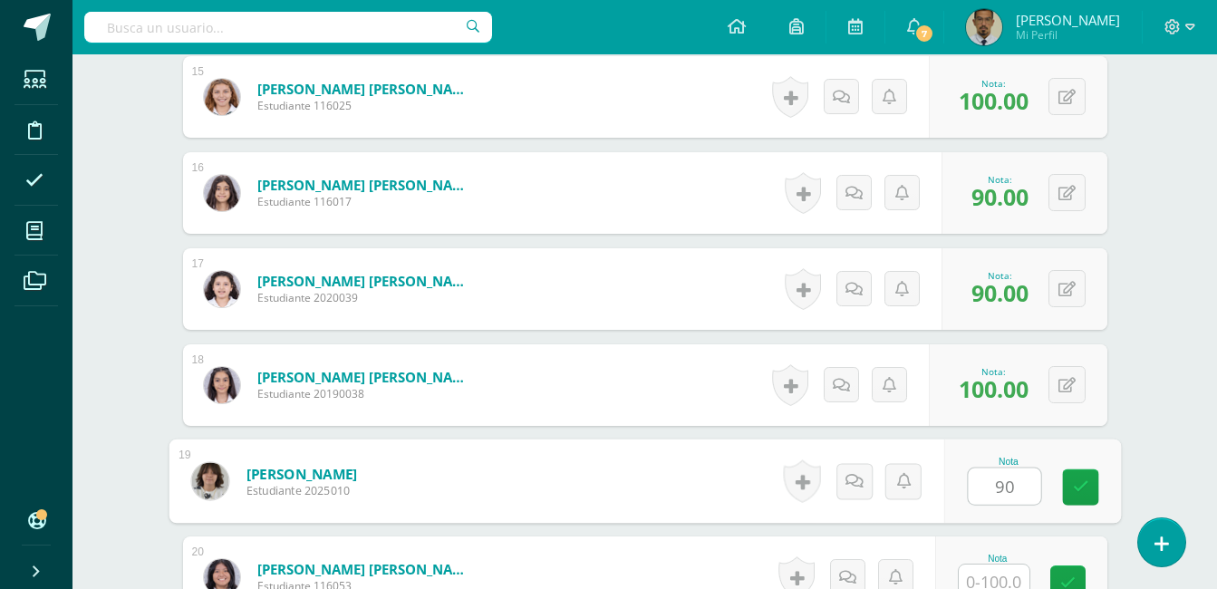
type input "90"
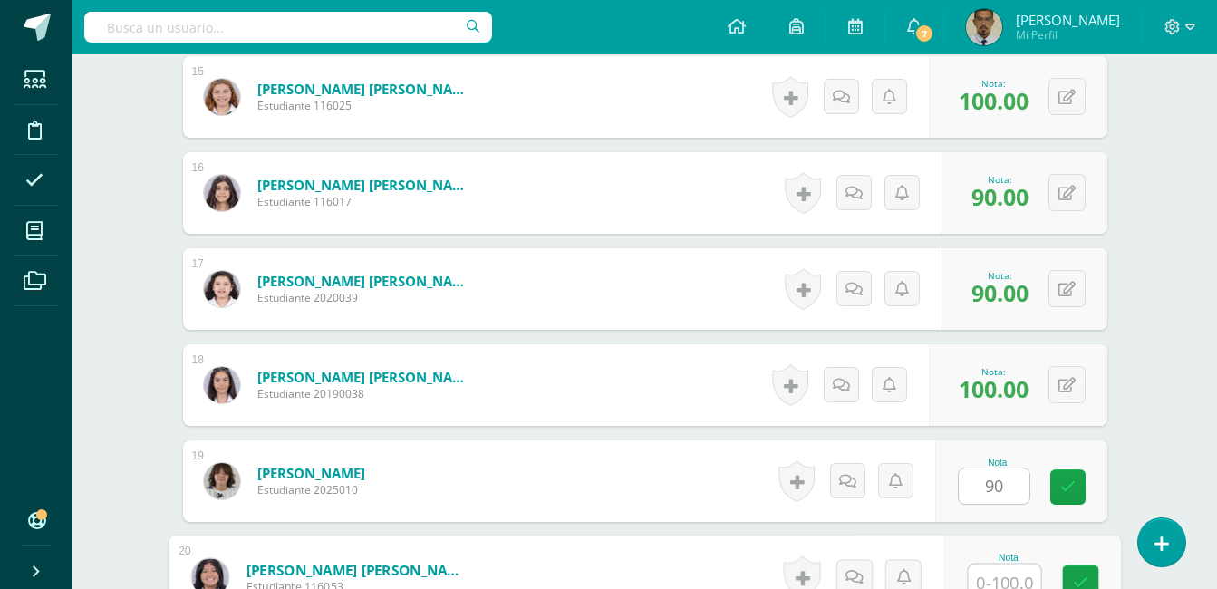
scroll to position [1947, 0]
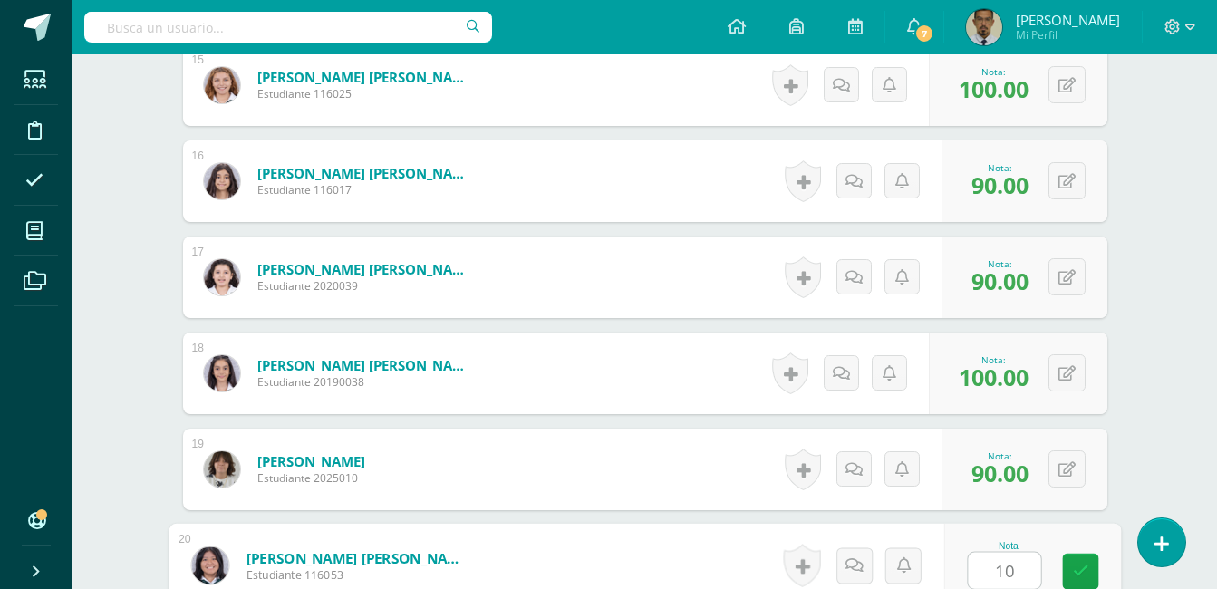
type input "100"
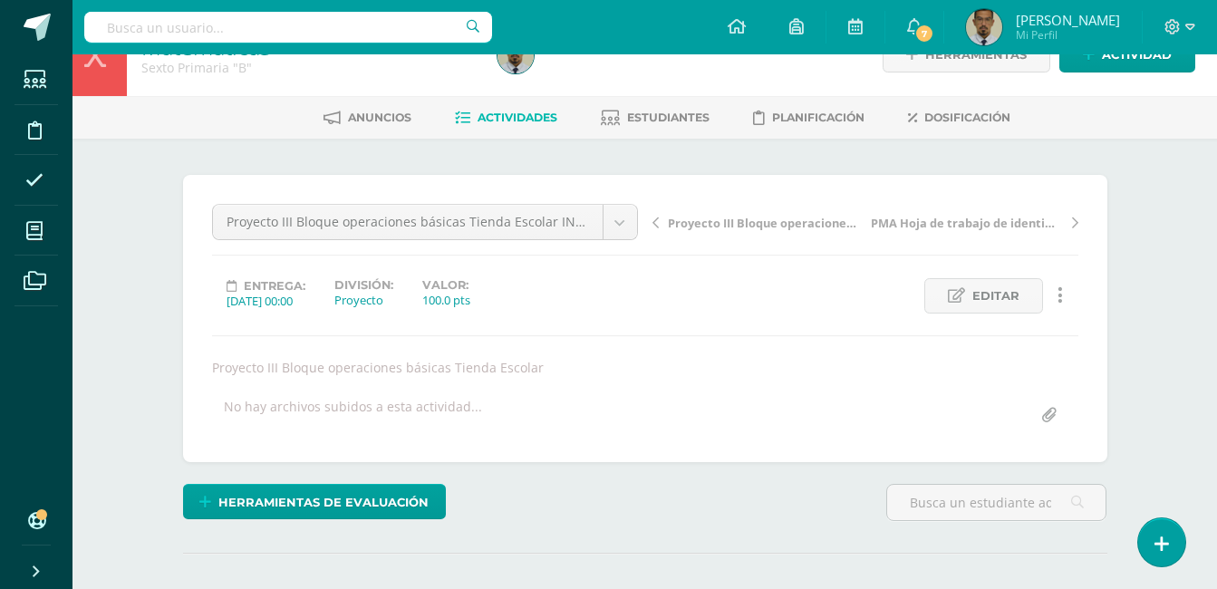
scroll to position [32, 0]
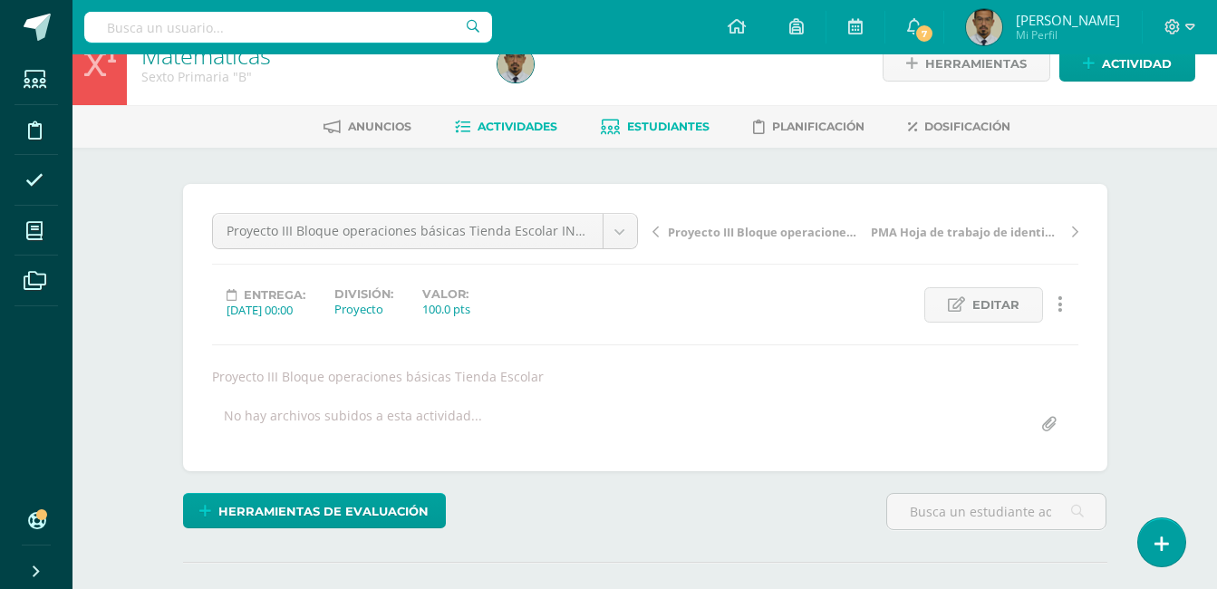
click at [660, 127] on span "Estudiantes" at bounding box center [668, 127] width 82 height 14
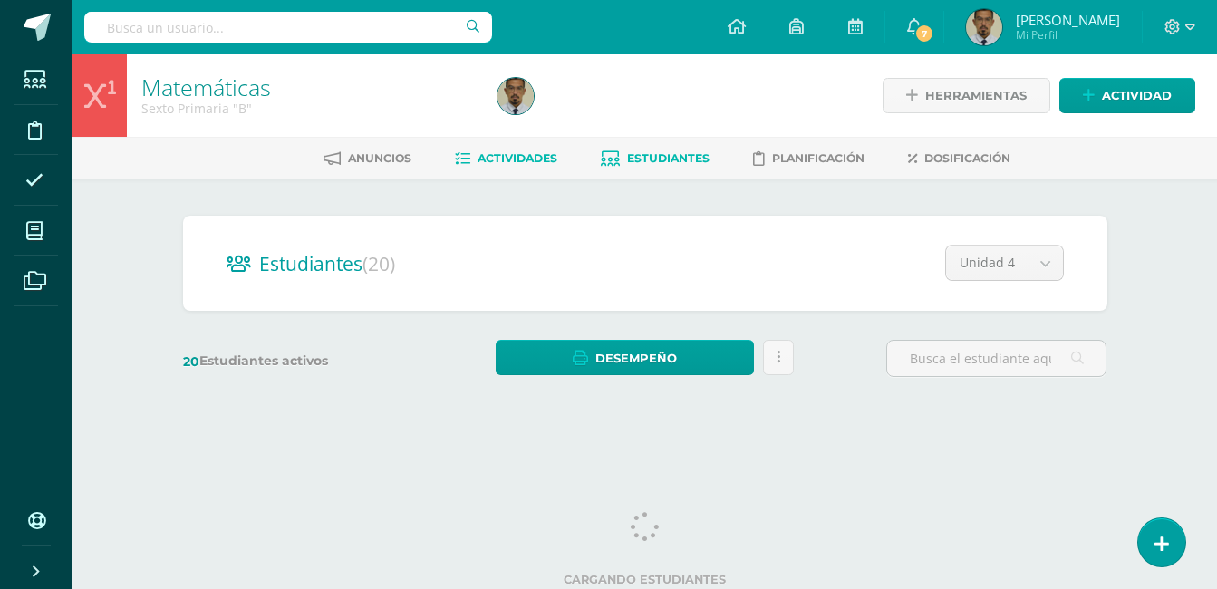
click at [521, 157] on span "Actividades" at bounding box center [517, 158] width 80 height 14
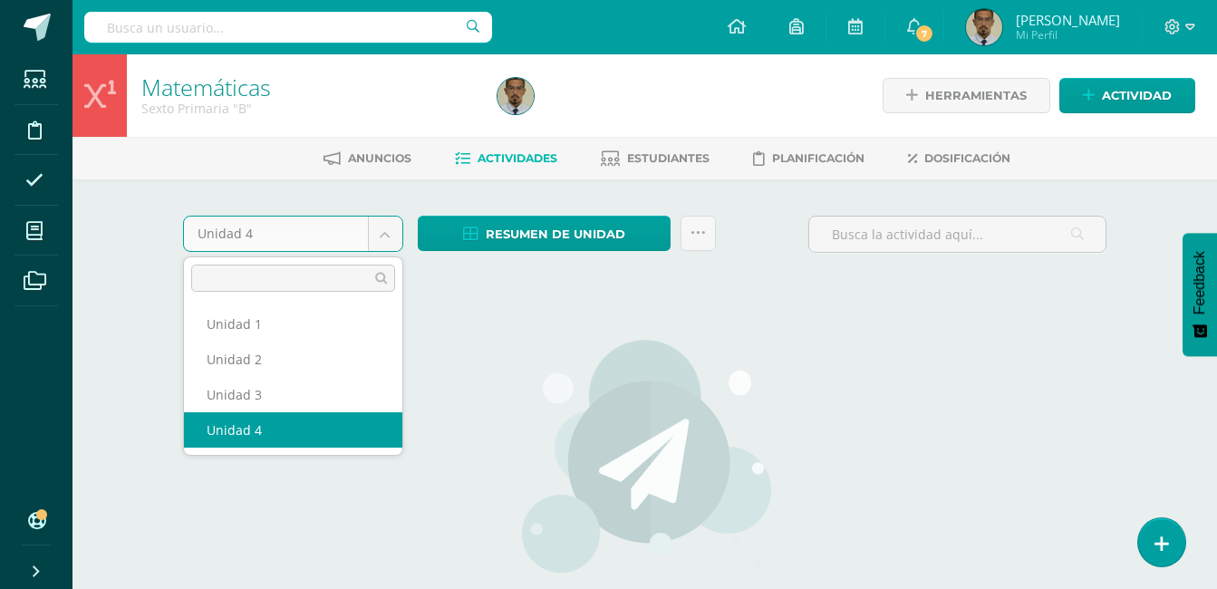
click at [379, 236] on body "Estudiantes Disciplina Asistencia Mis cursos Archivos Soporte Ayuda Reportar un…" at bounding box center [608, 389] width 1217 height 778
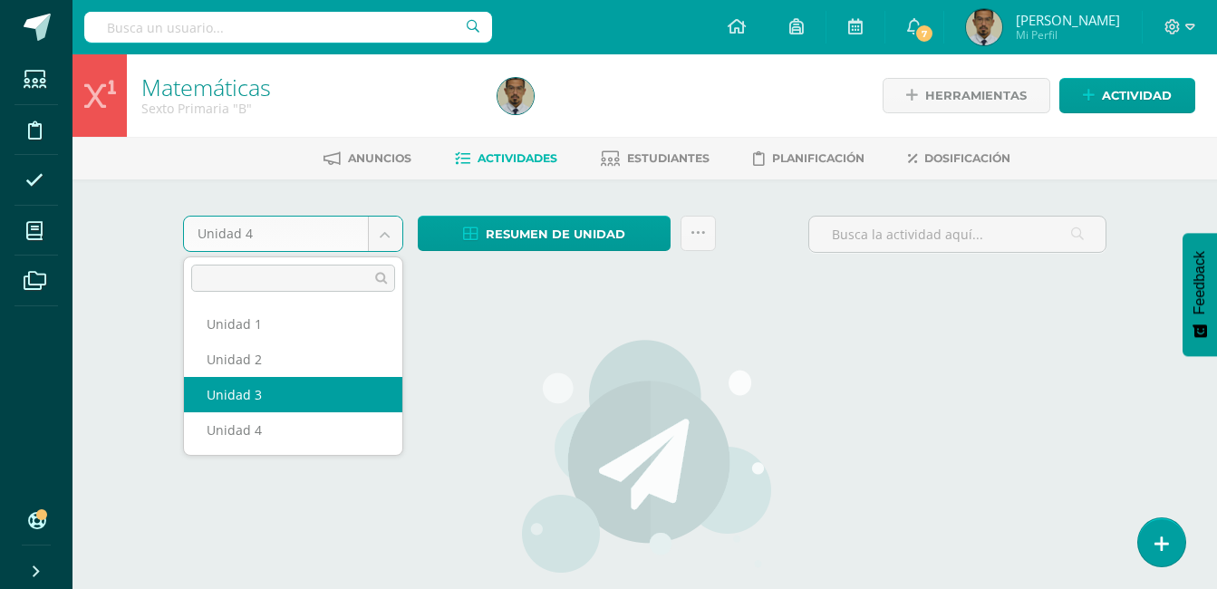
select select "Unidad 3"
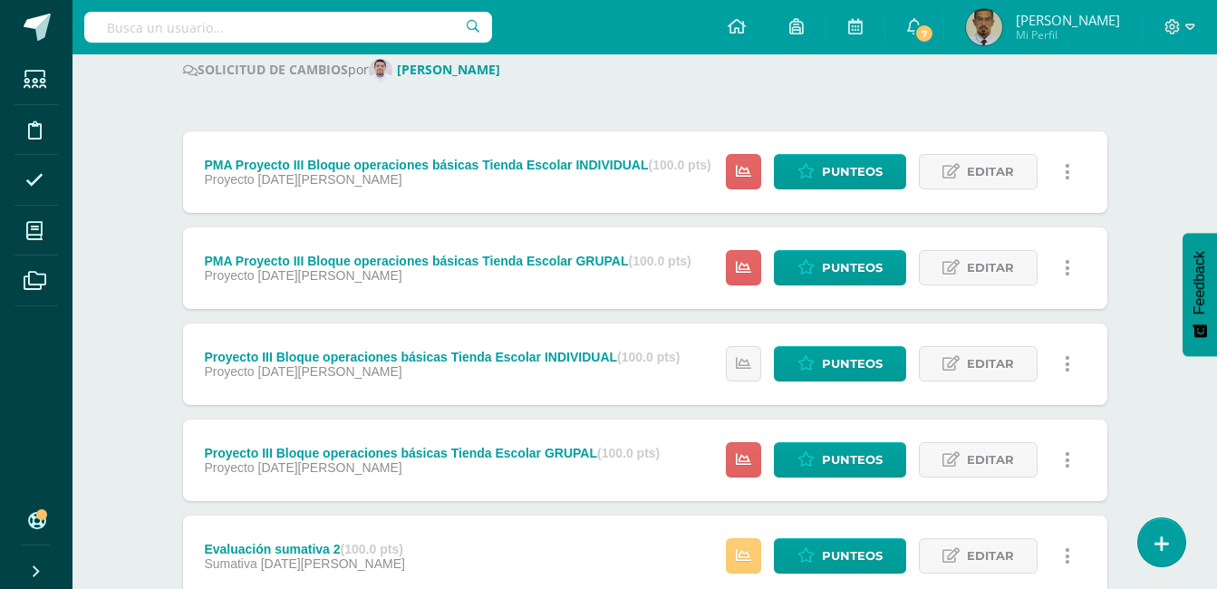
scroll to position [240, 0]
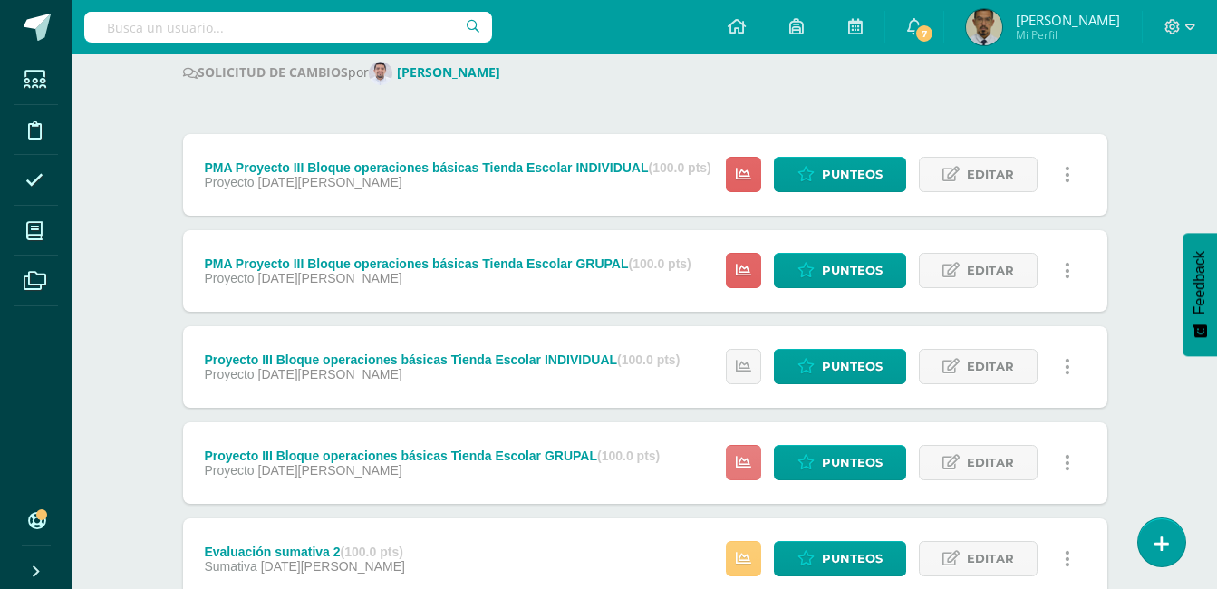
click at [745, 452] on link at bounding box center [743, 462] width 35 height 35
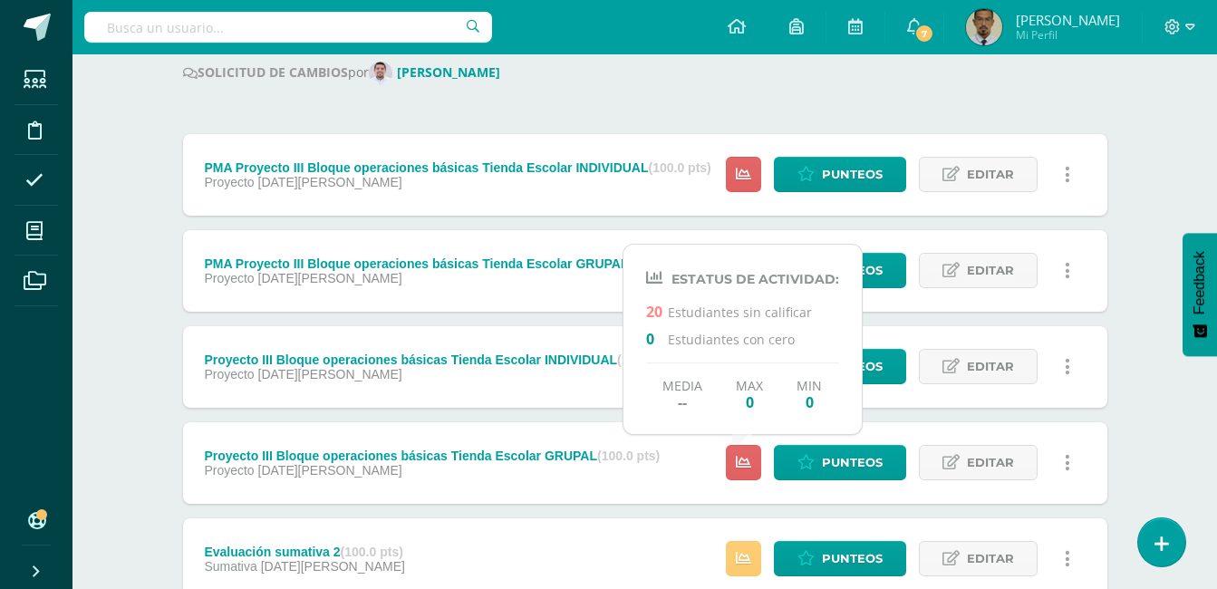
click at [660, 463] on div "Proyecto 06 de Agosto" at bounding box center [432, 470] width 456 height 14
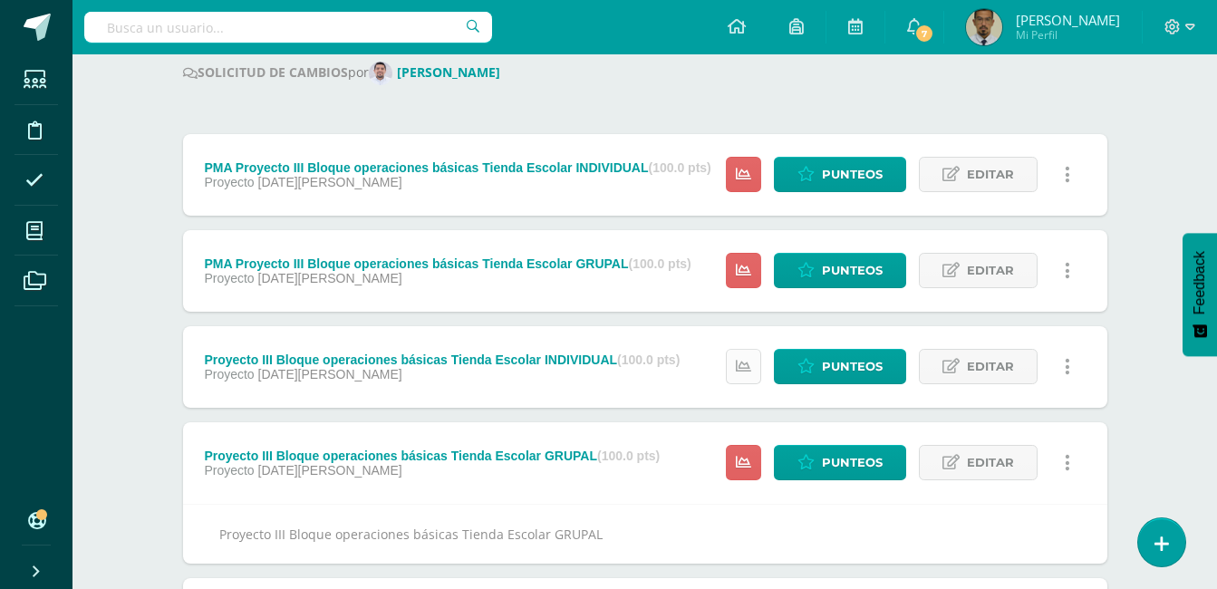
click at [747, 371] on icon at bounding box center [743, 366] width 15 height 15
click at [822, 375] on span "Punteos" at bounding box center [852, 367] width 61 height 34
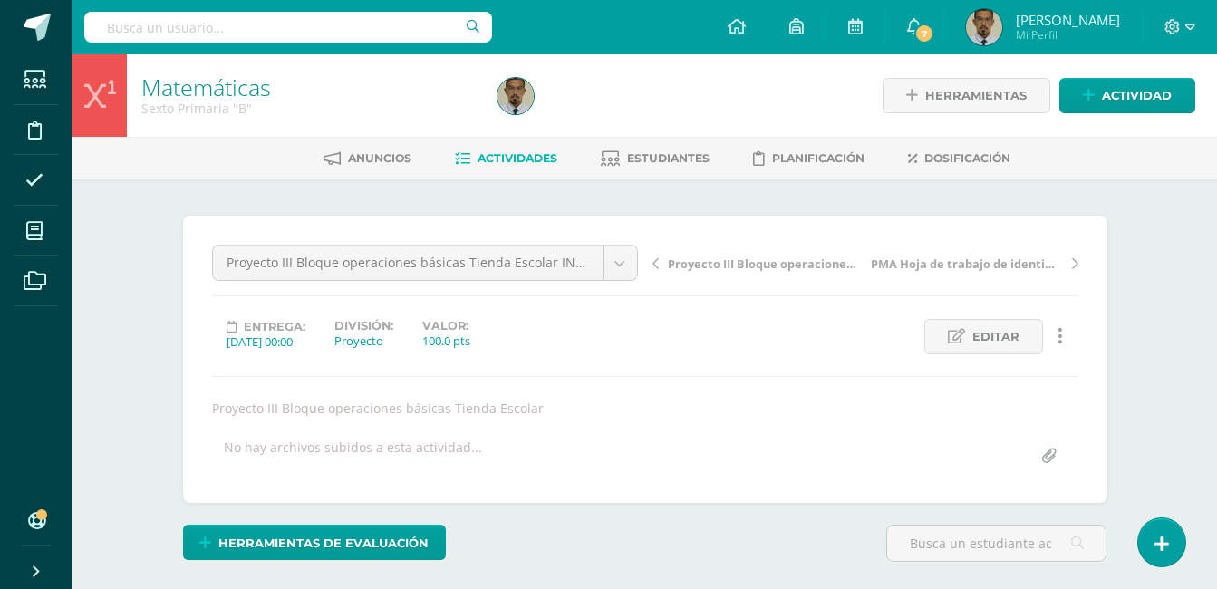
click at [484, 164] on span "Actividades" at bounding box center [517, 158] width 80 height 14
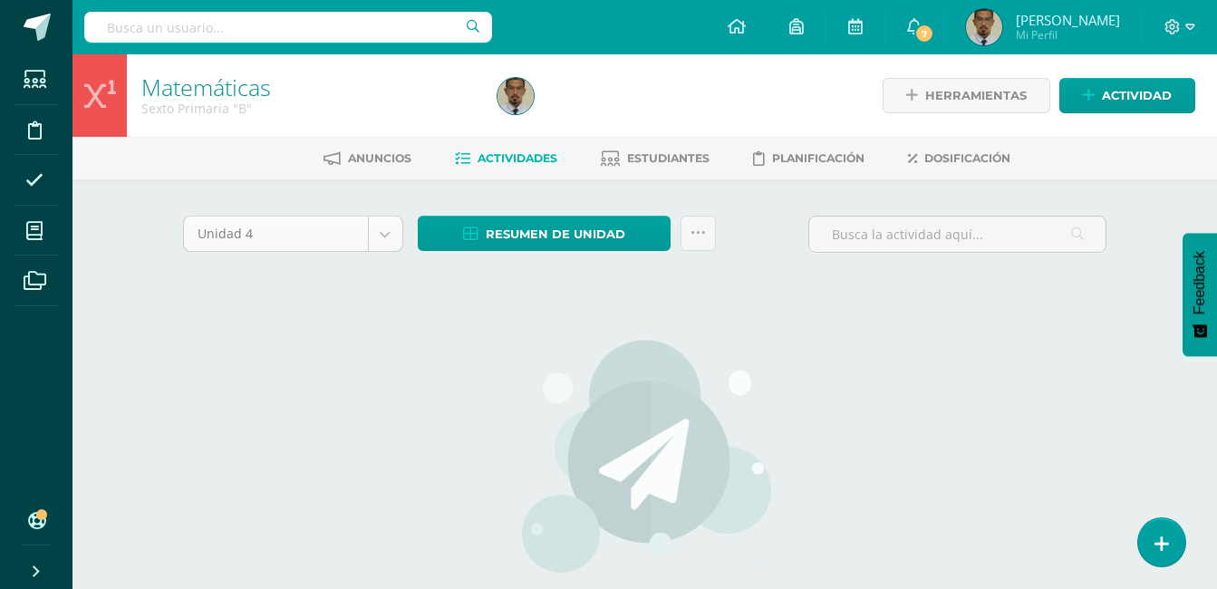
click at [386, 234] on body "Estudiantes Disciplina Asistencia Mis cursos Archivos Soporte Ayuda Reportar un…" at bounding box center [608, 389] width 1217 height 778
drag, startPoint x: 384, startPoint y: 233, endPoint x: 395, endPoint y: 233, distance: 10.9
click at [395, 233] on body "Estudiantes Disciplina Asistencia Mis cursos Archivos Soporte Ayuda Reportar un…" at bounding box center [608, 389] width 1217 height 778
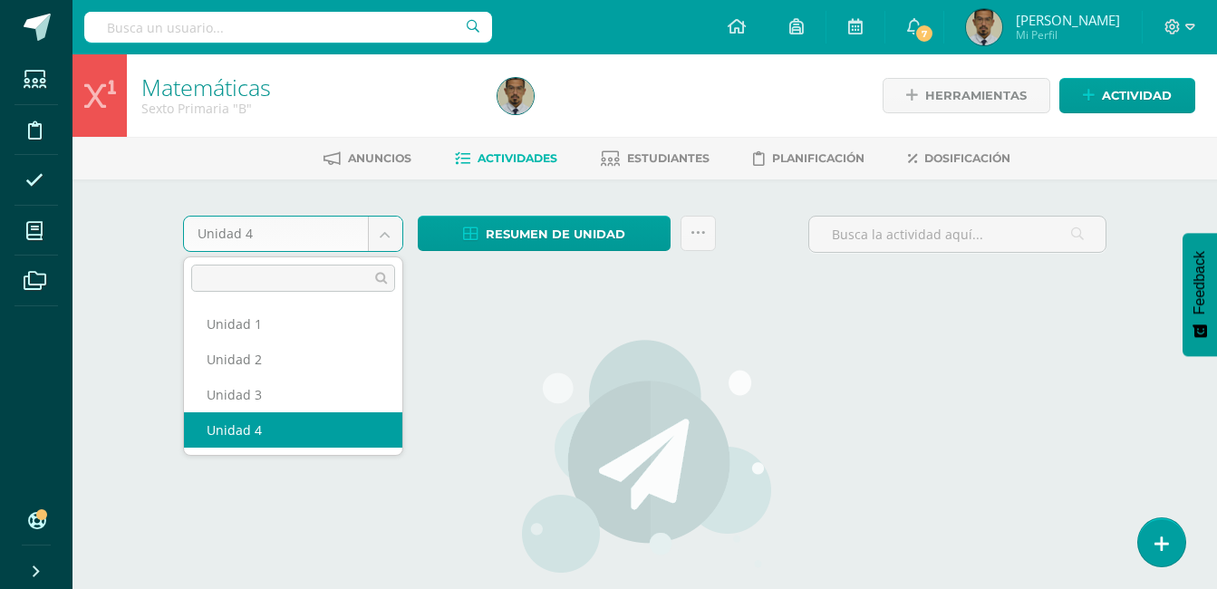
click at [395, 233] on body "Estudiantes Disciplina Asistencia Mis cursos Archivos Soporte Ayuda Reportar un…" at bounding box center [608, 389] width 1217 height 778
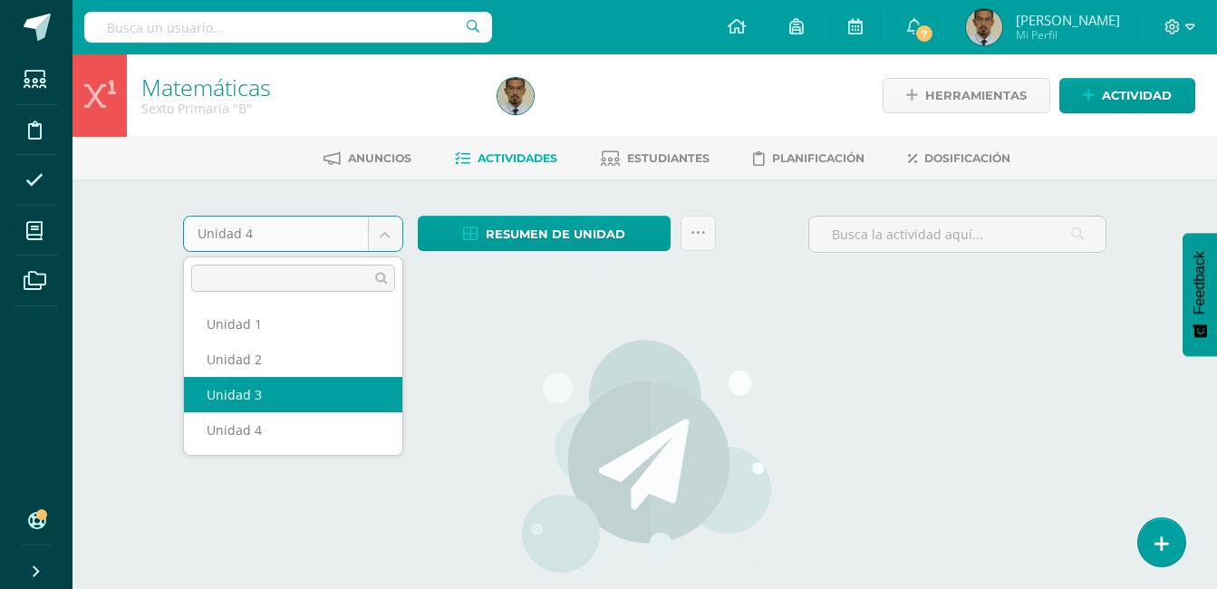
select select "Unidad 3"
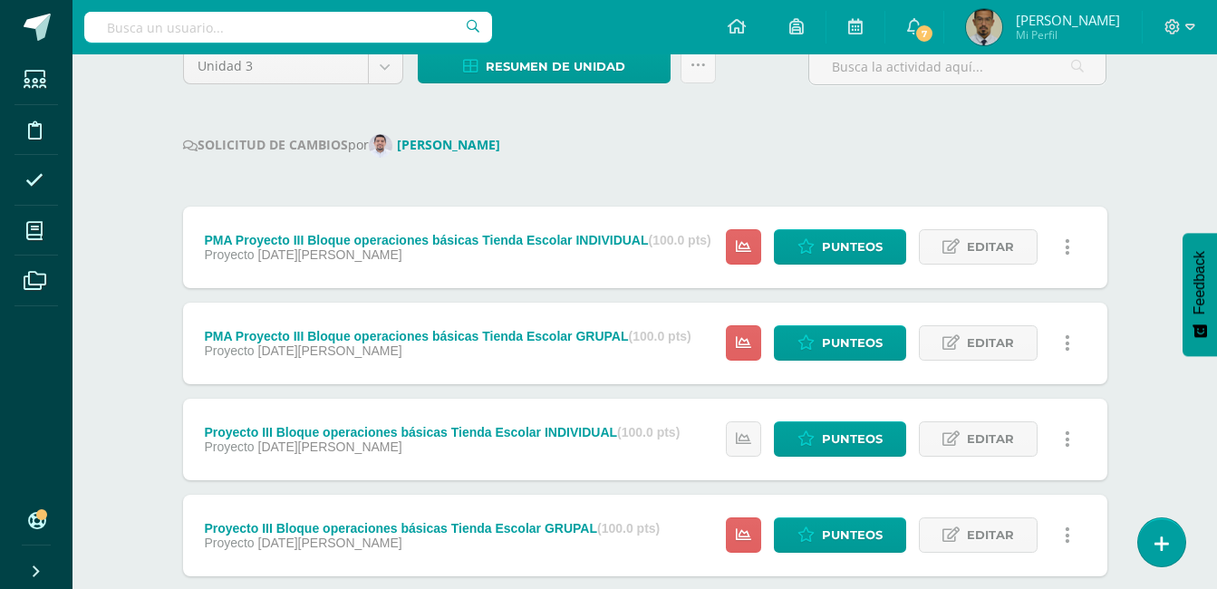
scroll to position [164, 0]
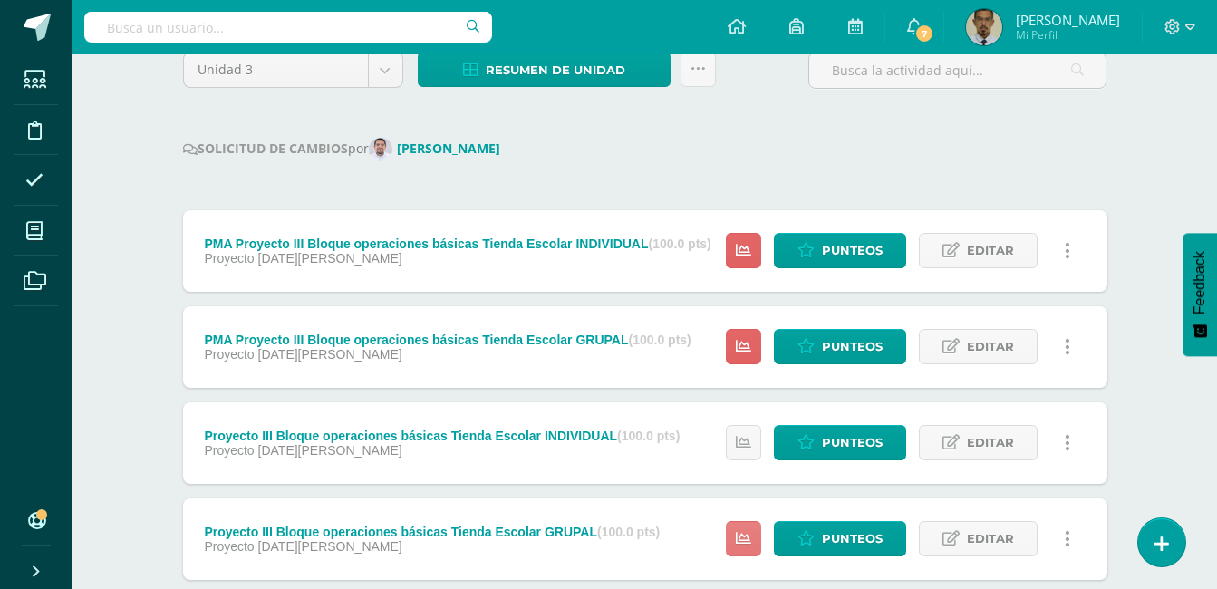
click at [739, 540] on icon at bounding box center [743, 538] width 15 height 15
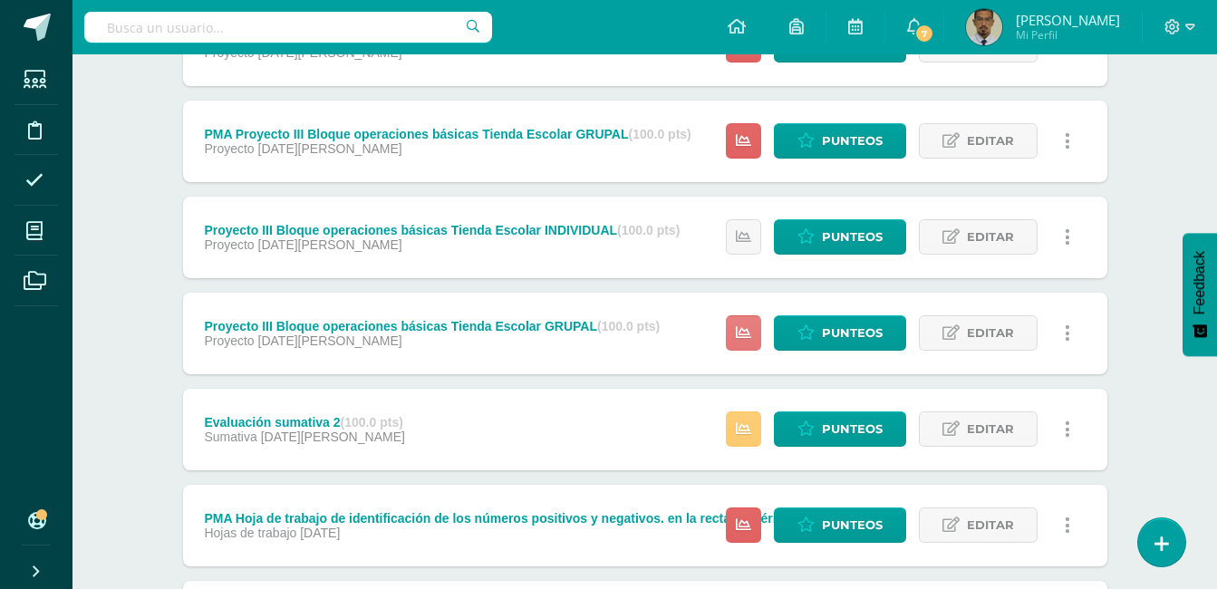
scroll to position [372, 0]
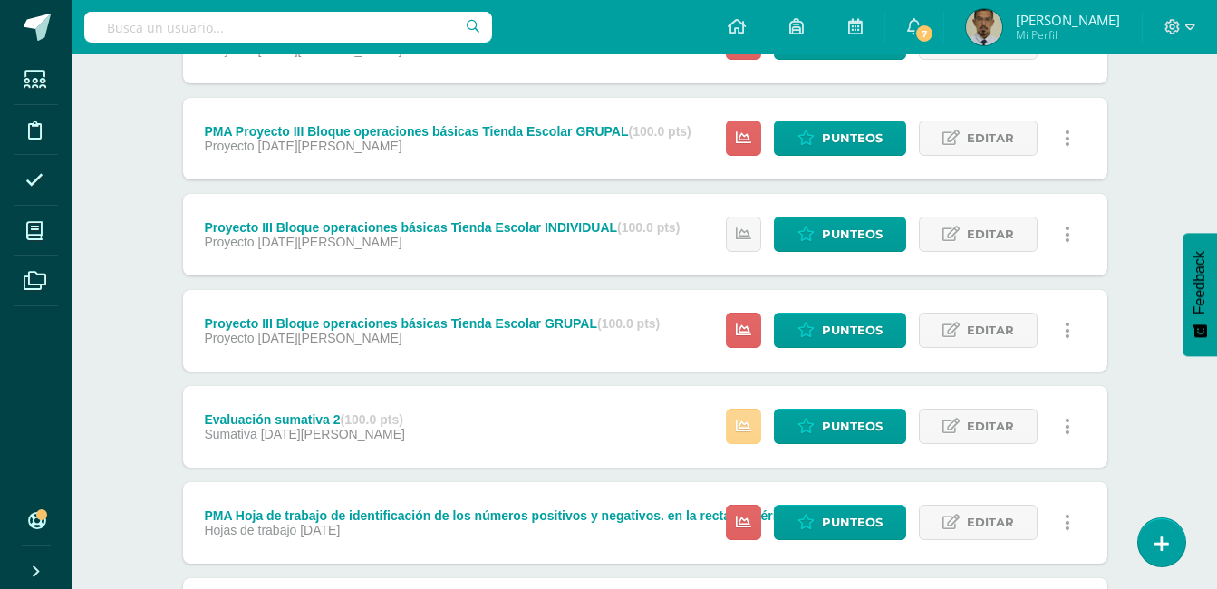
click at [745, 429] on icon at bounding box center [743, 426] width 15 height 15
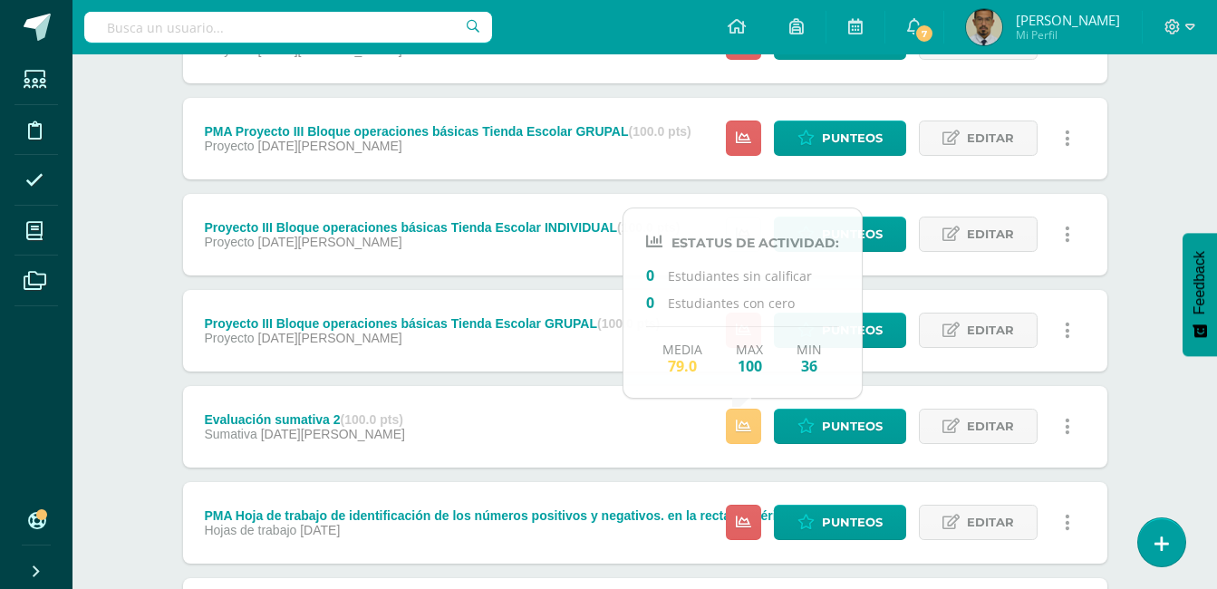
click at [479, 258] on div "Proyecto III Bloque operaciones básicas Tienda Escolar INDIVIDUAL (100.0 pts) P…" at bounding box center [442, 235] width 519 height 82
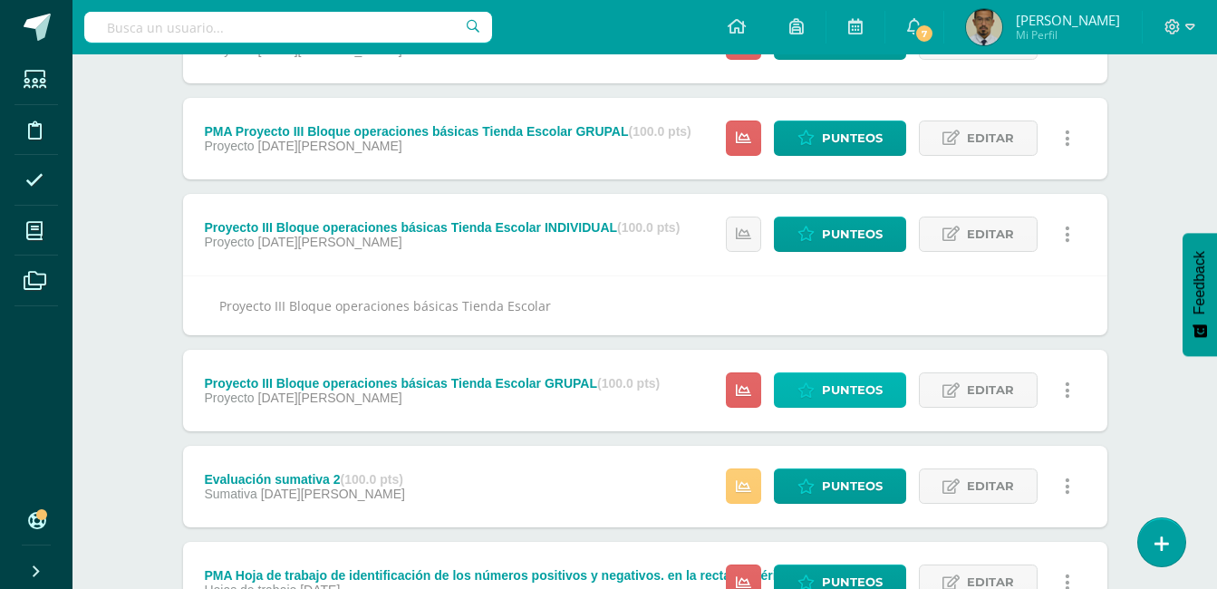
click at [856, 396] on span "Punteos" at bounding box center [852, 390] width 61 height 34
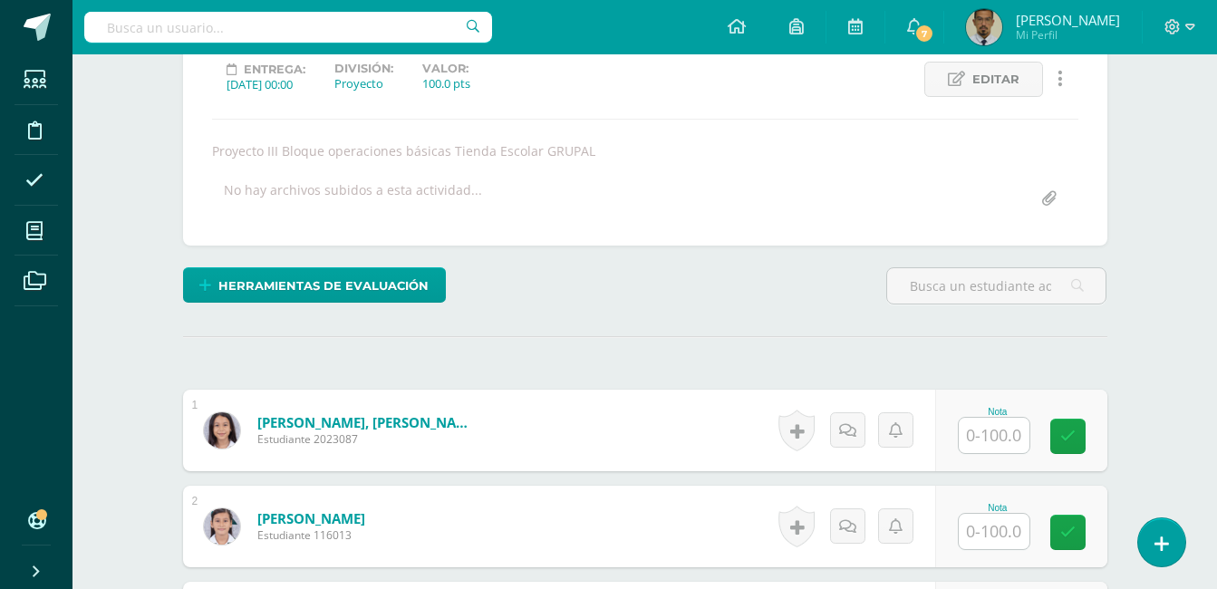
scroll to position [258, 0]
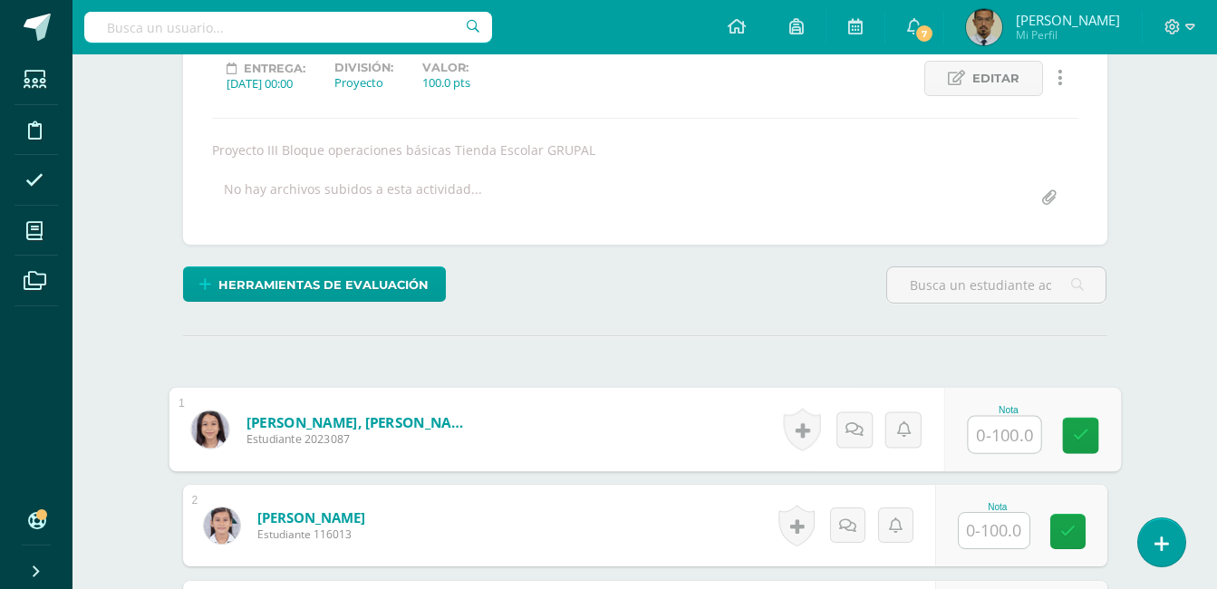
click at [997, 433] on input "text" at bounding box center [1004, 435] width 72 height 36
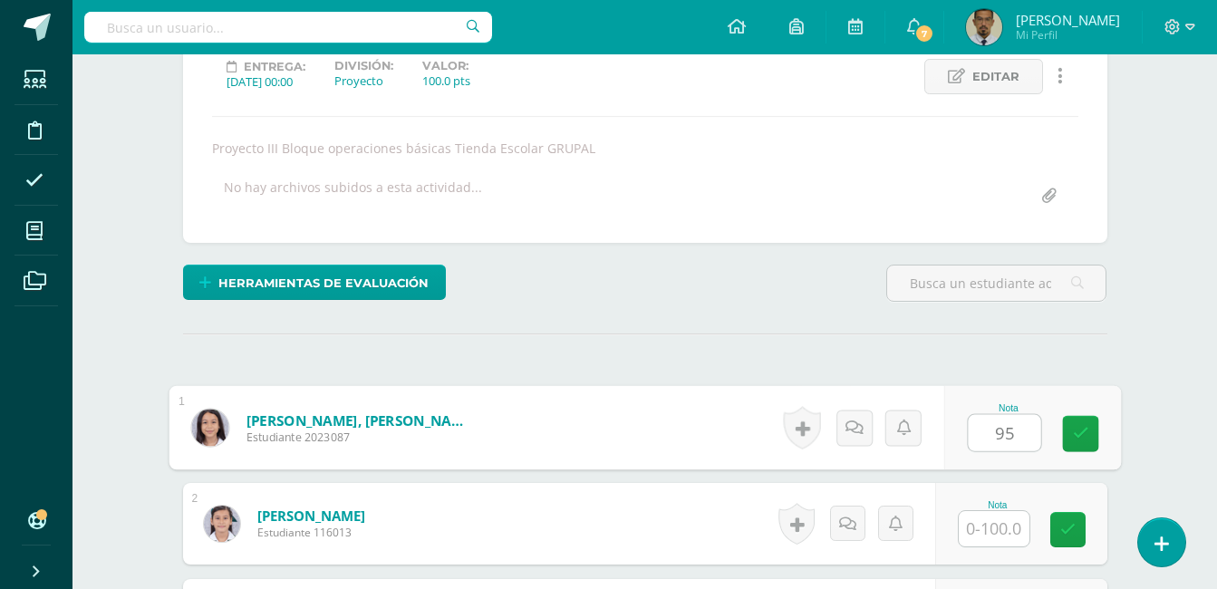
type input "95"
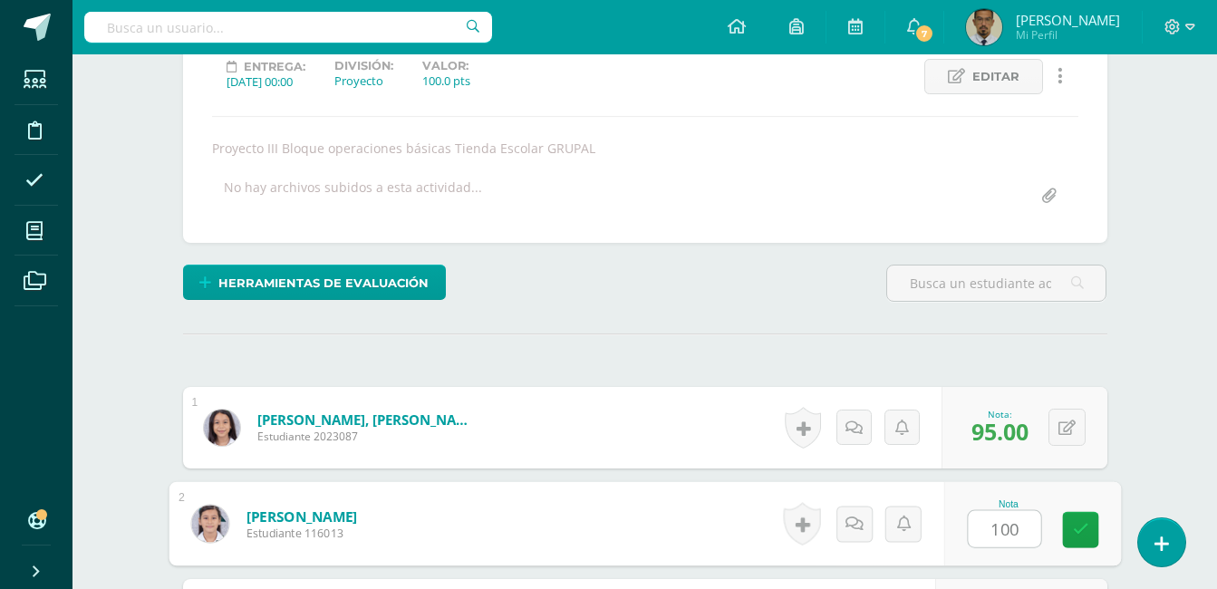
type input "100"
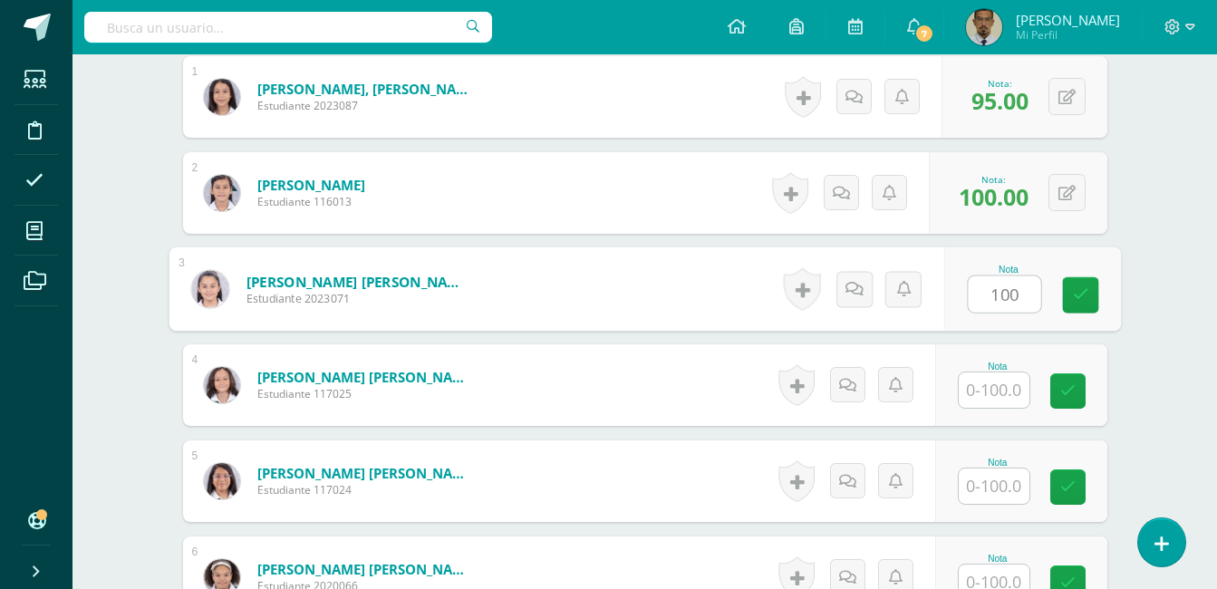
type input "100"
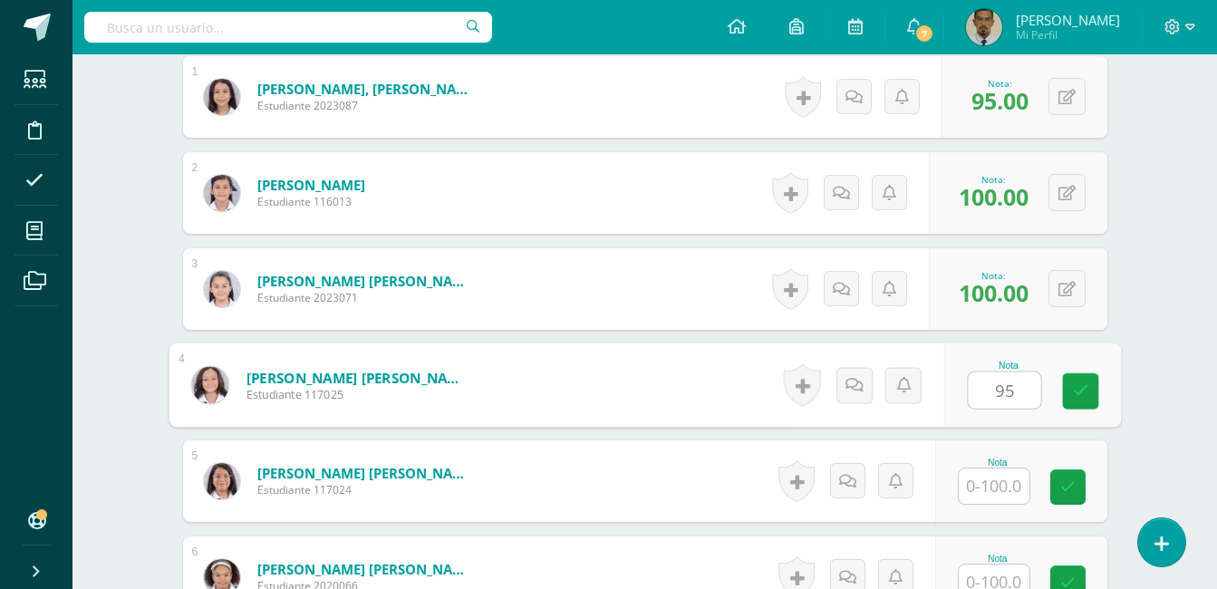
type input "95"
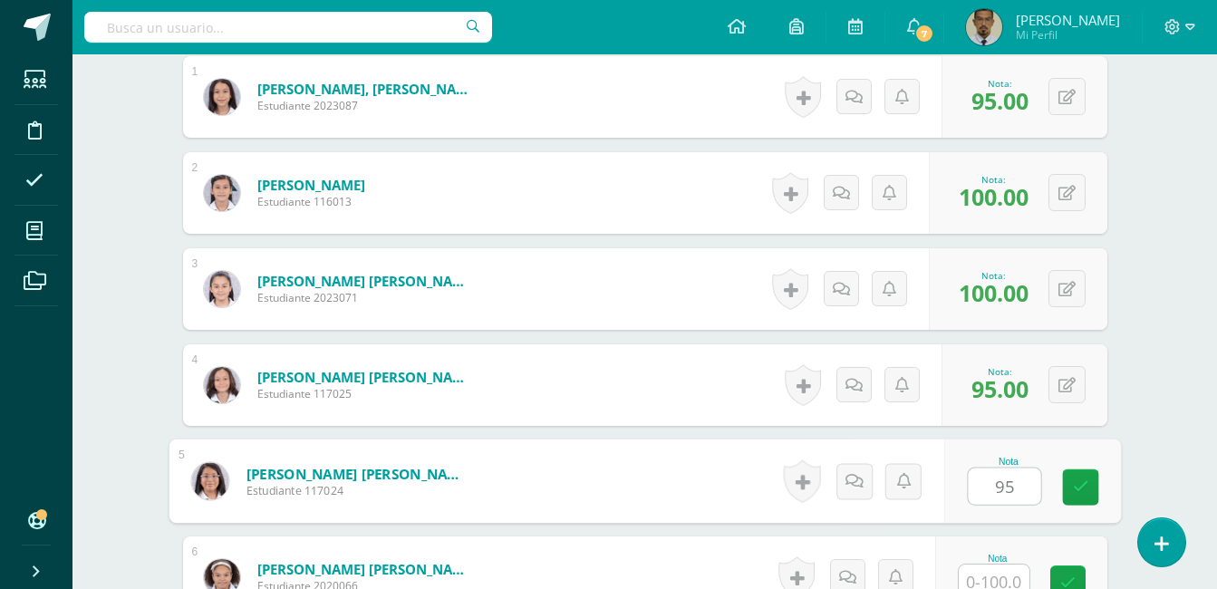
type input "95"
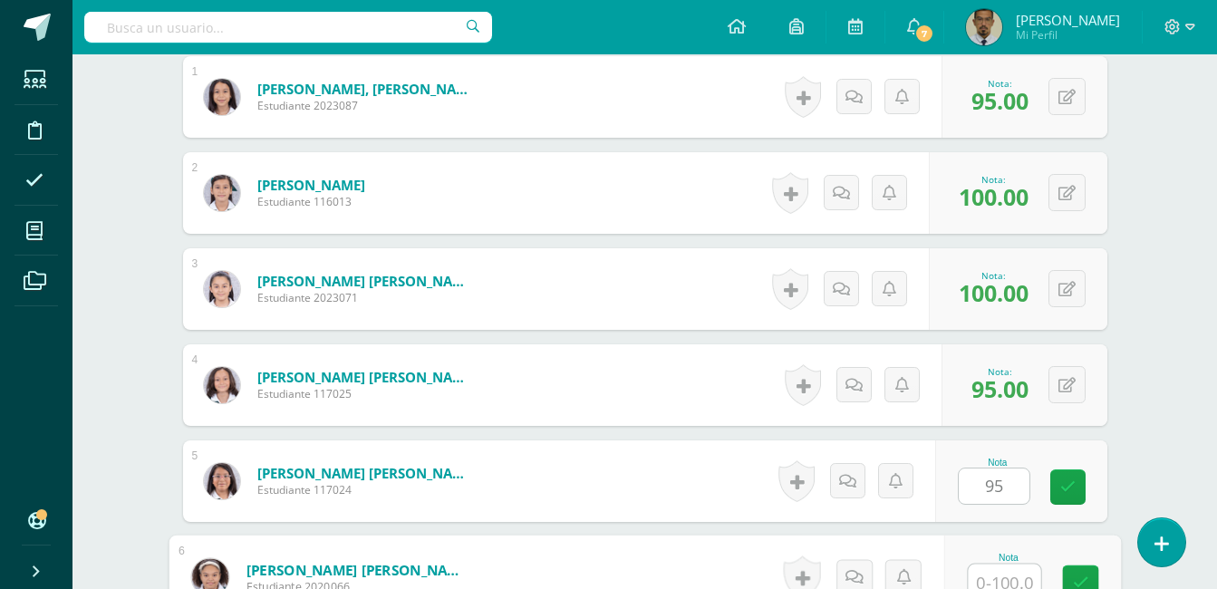
scroll to position [602, 0]
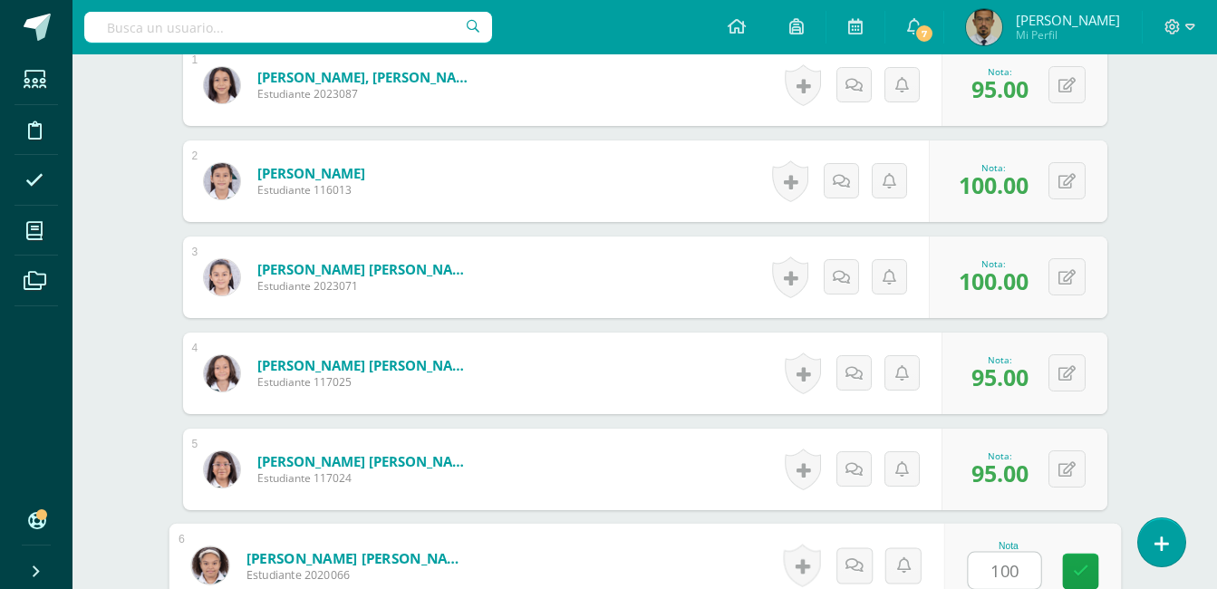
type input "100"
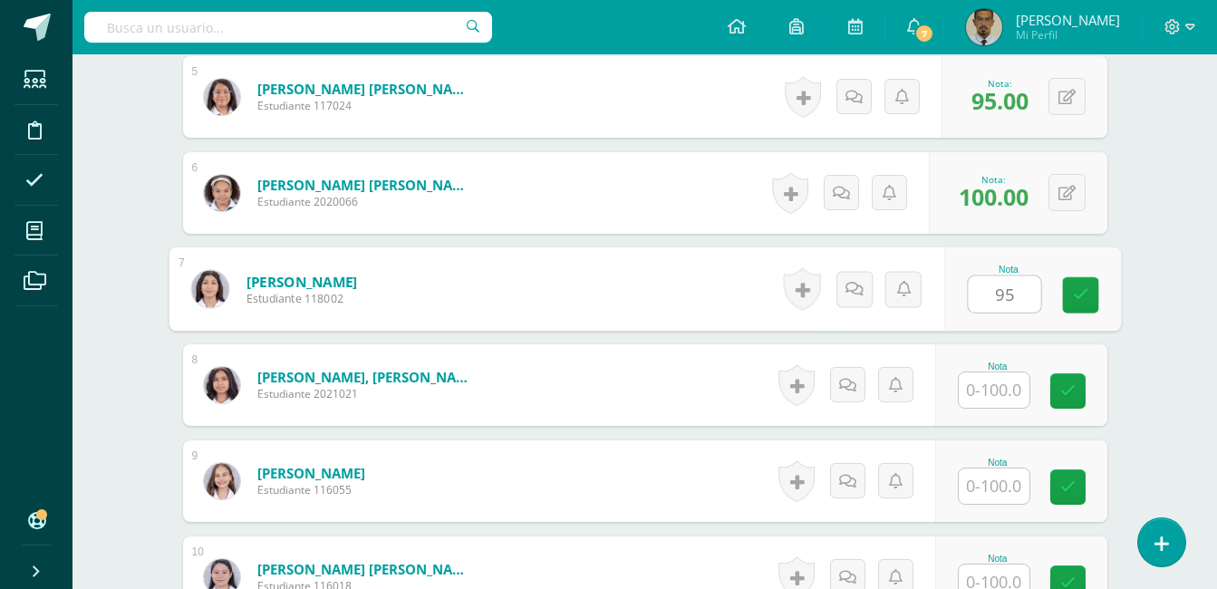
type input "95"
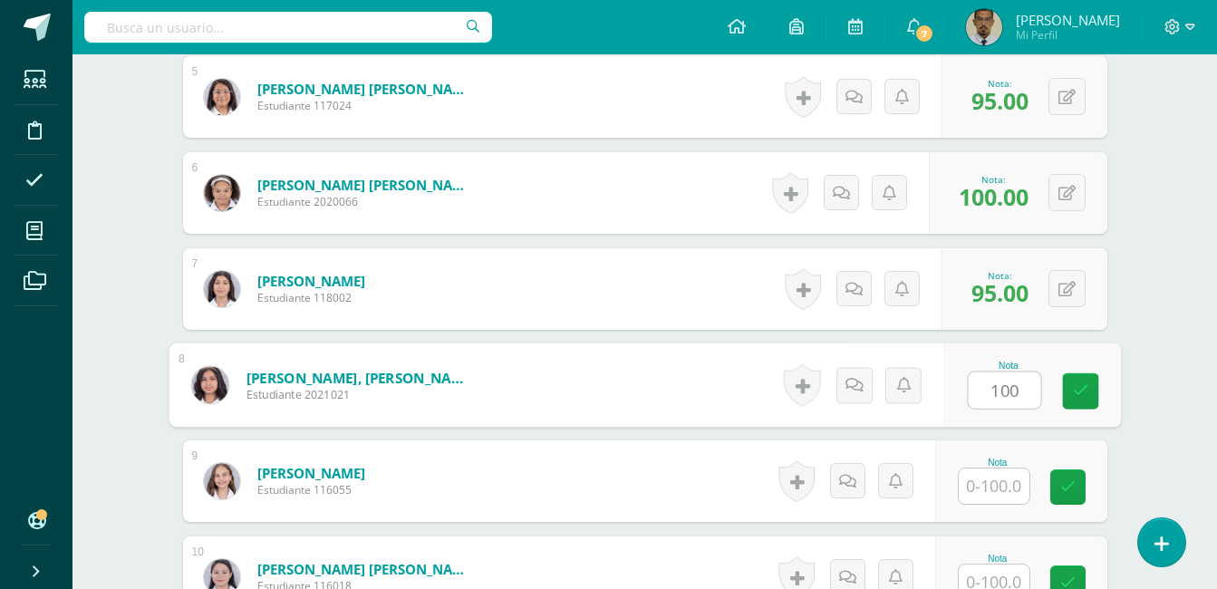
type input "100"
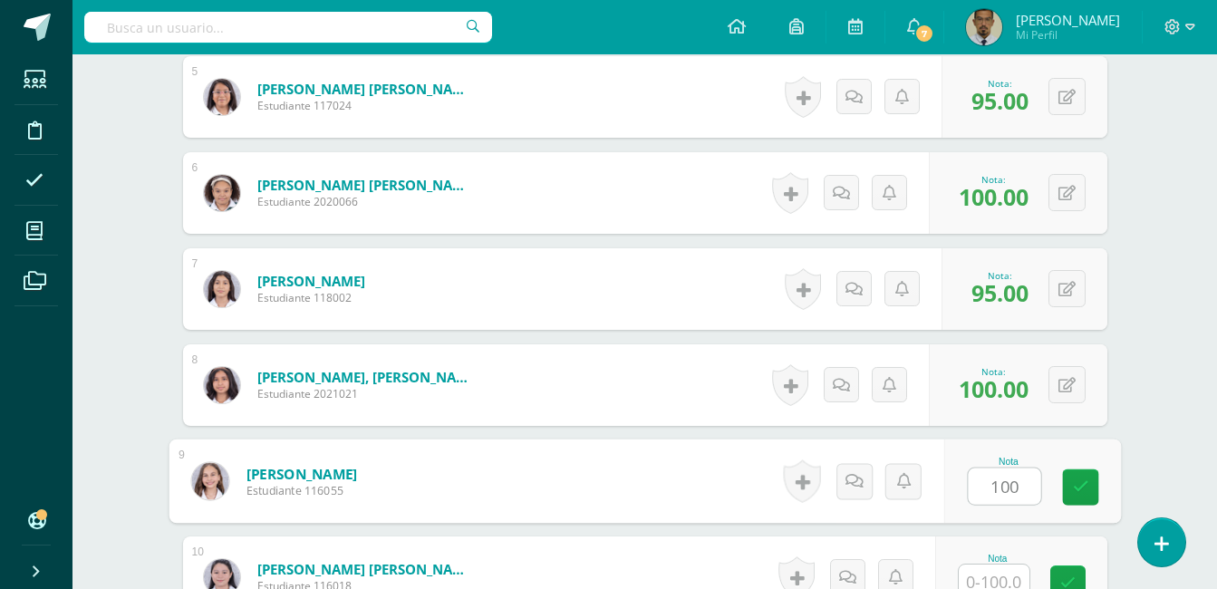
type input "100"
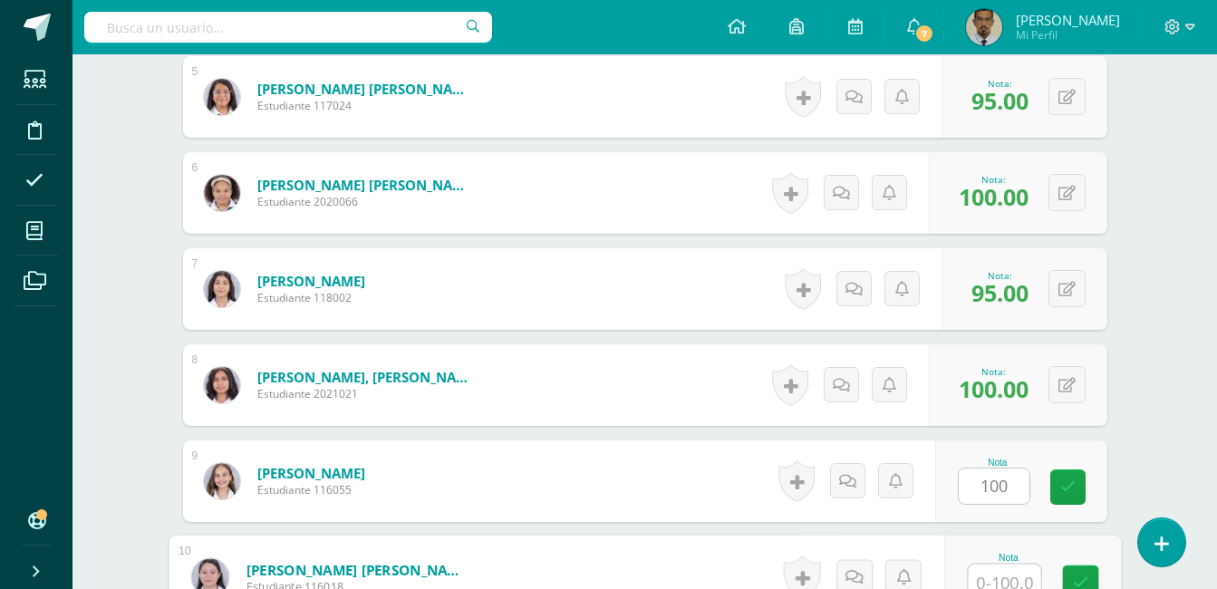
scroll to position [987, 0]
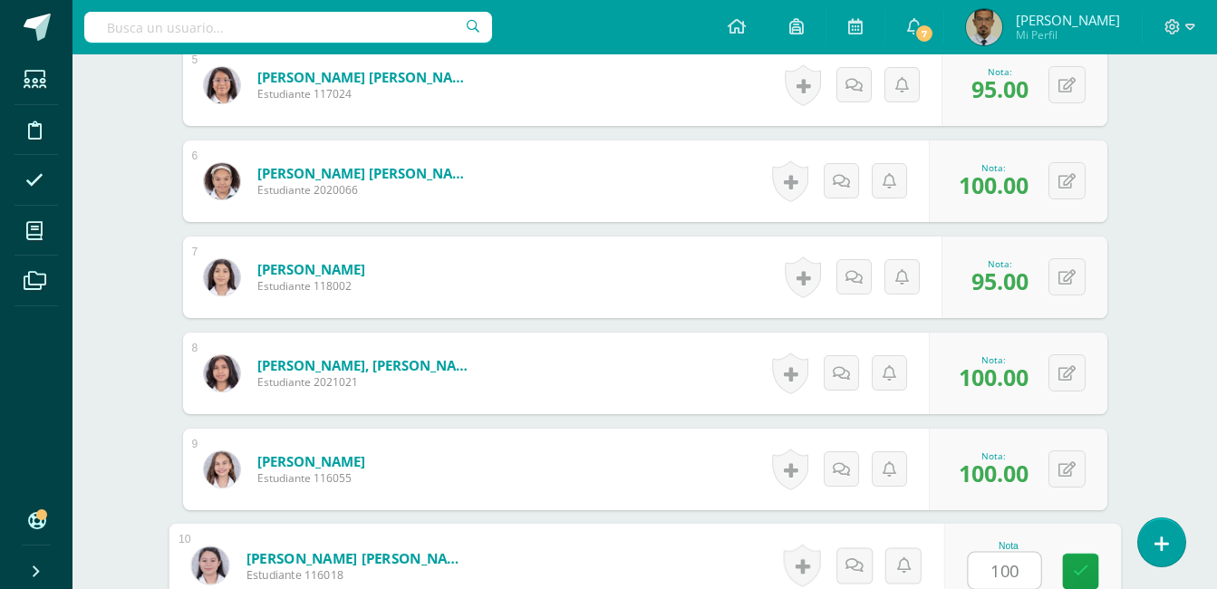
type input "100"
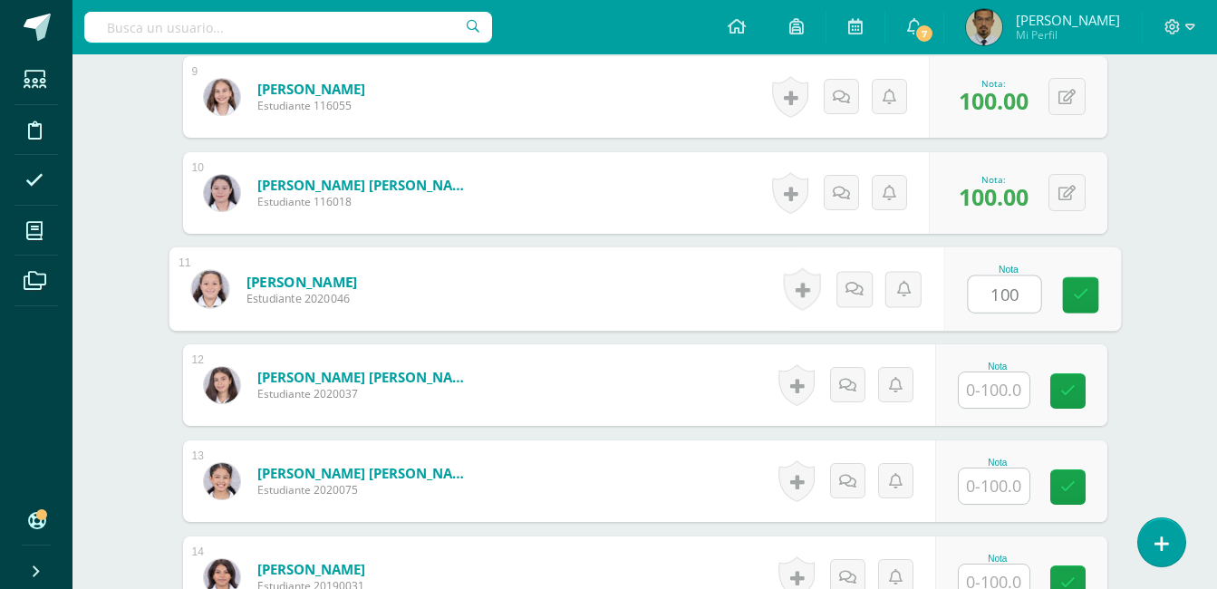
type input "100"
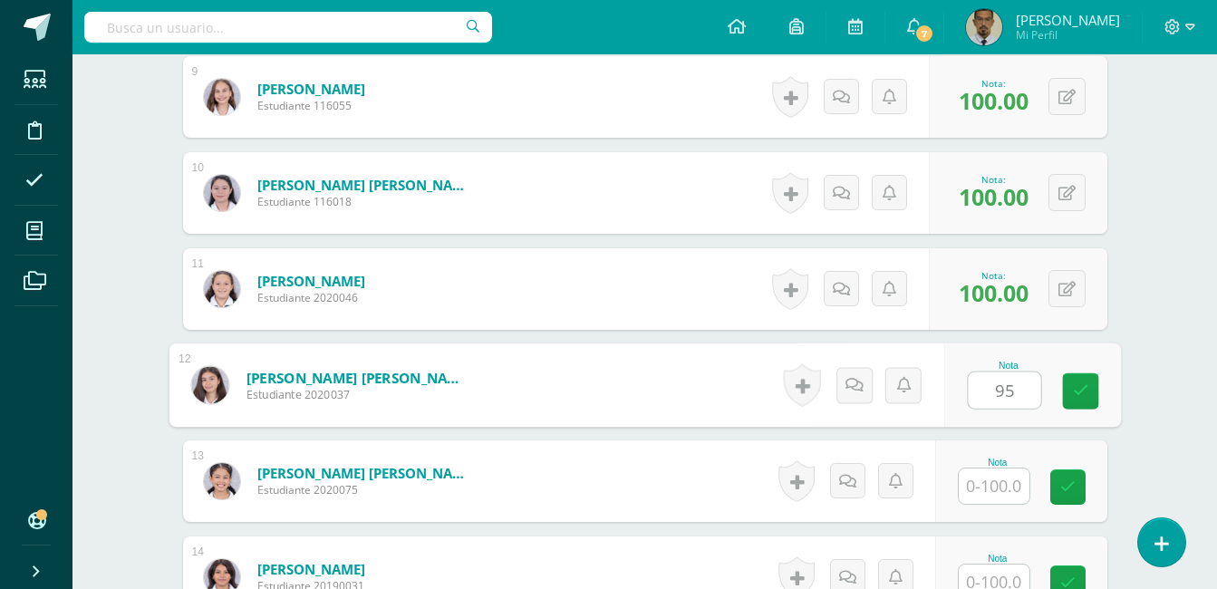
type input "95"
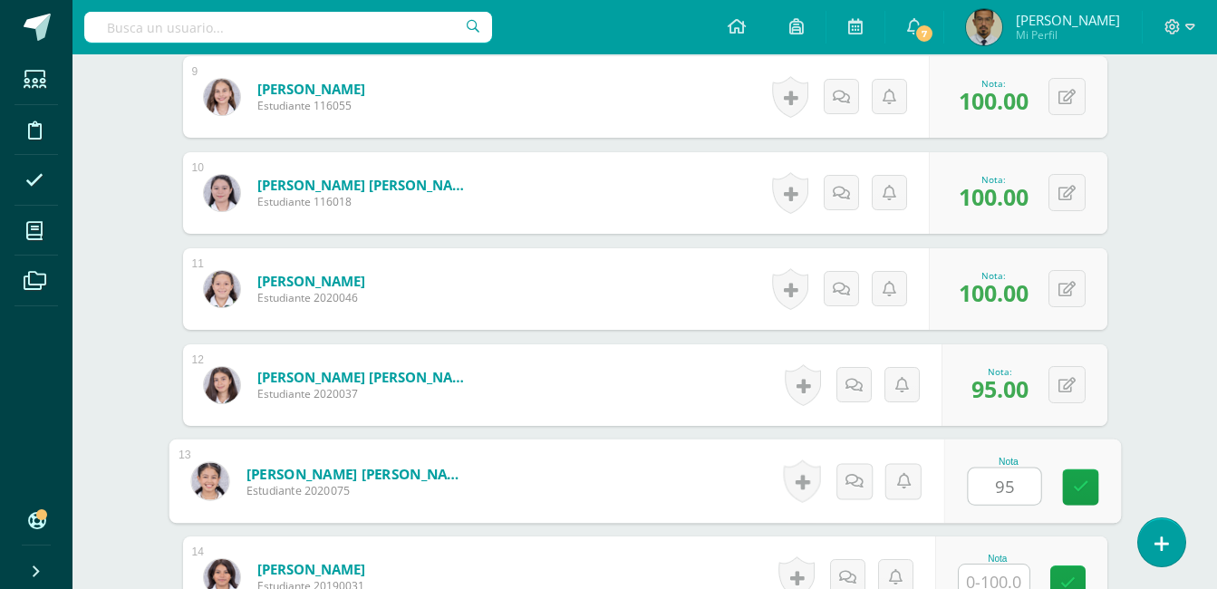
type input "95"
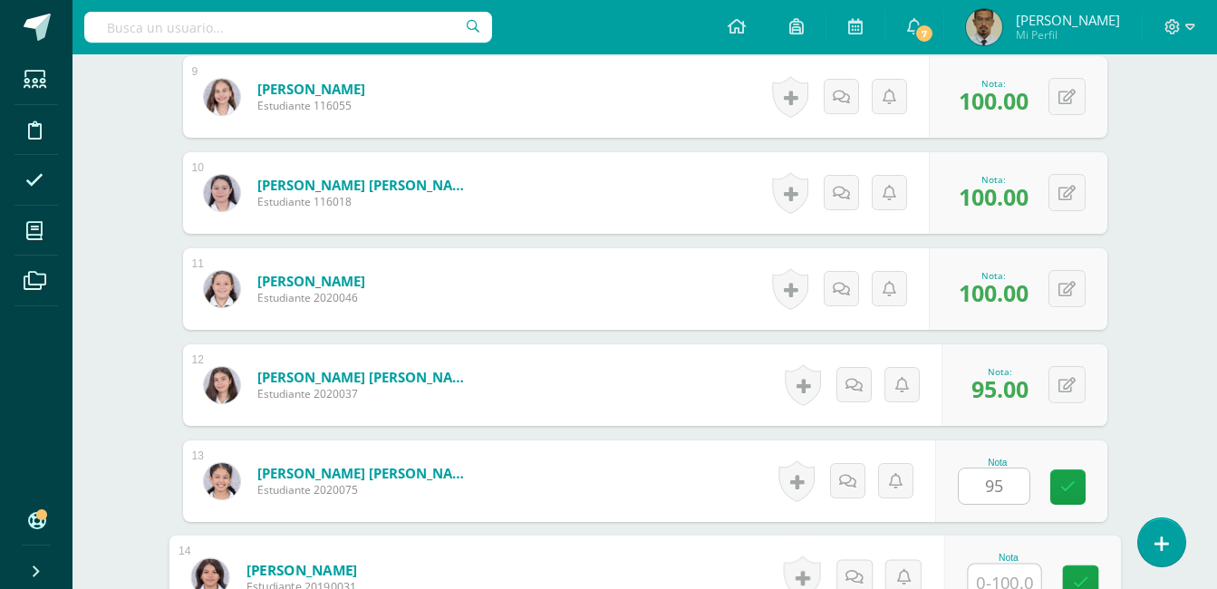
scroll to position [1371, 0]
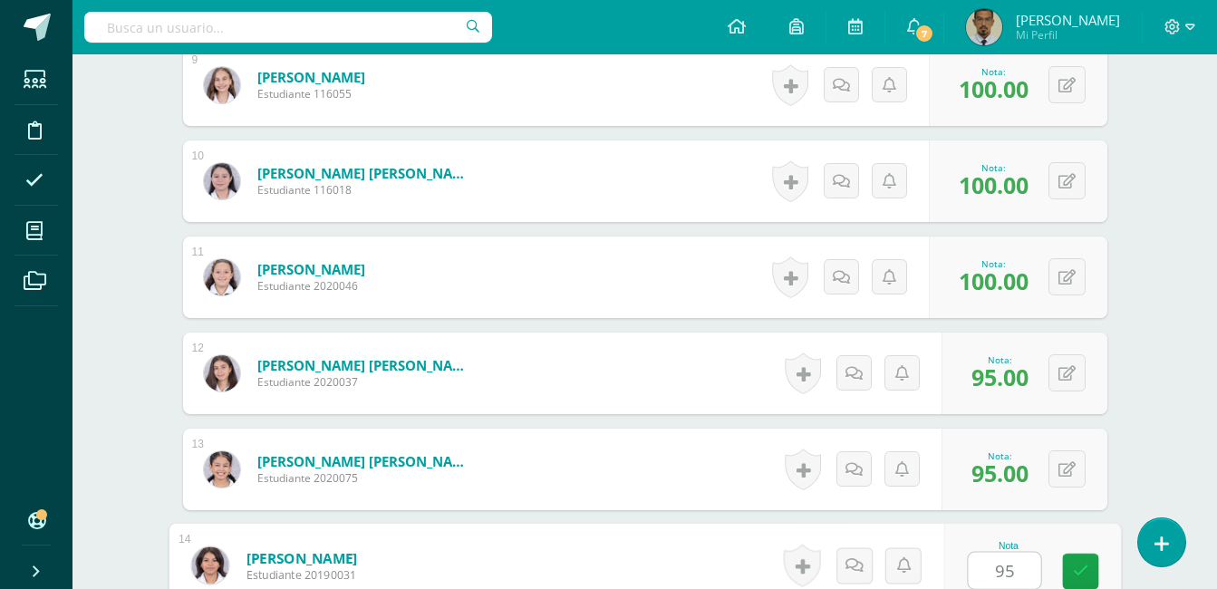
type input "95"
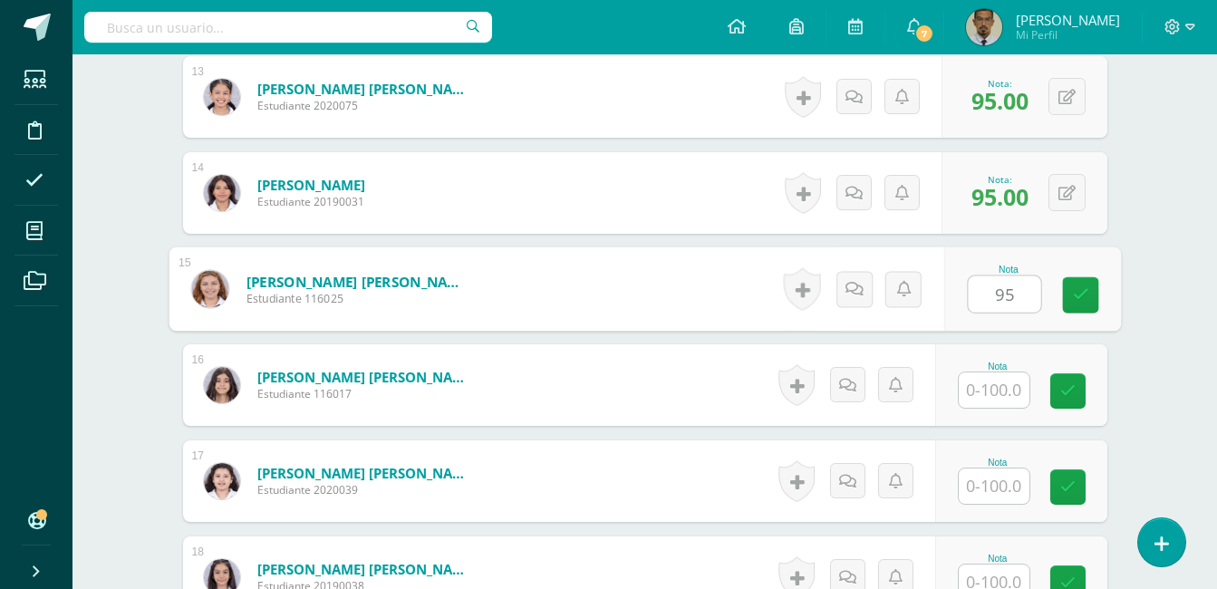
type input "95"
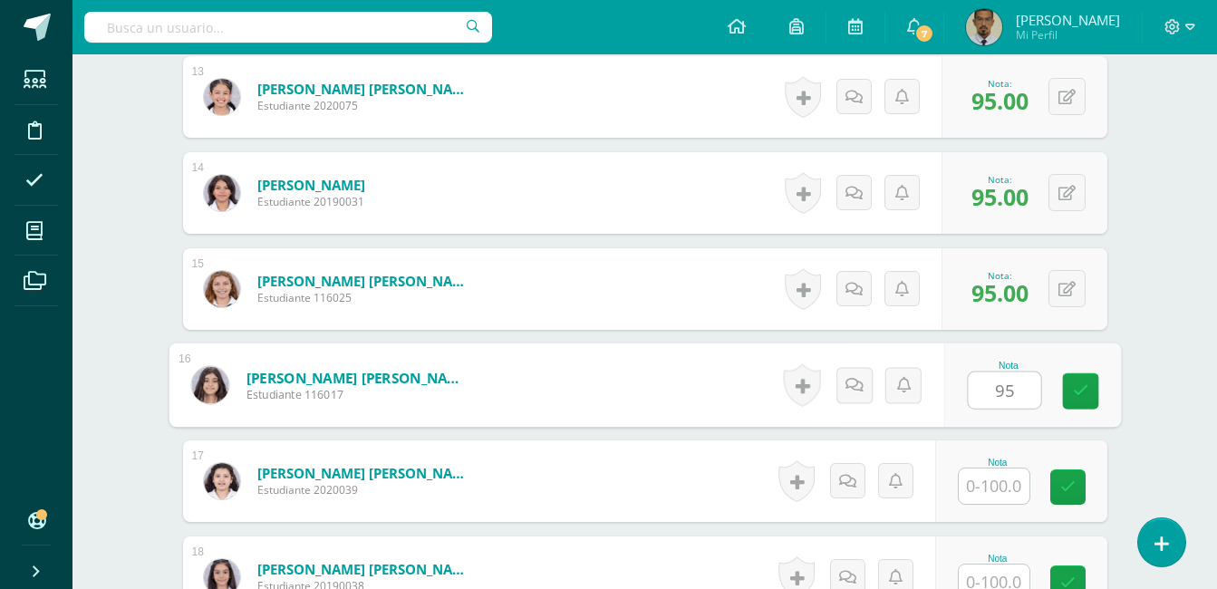
type input "95"
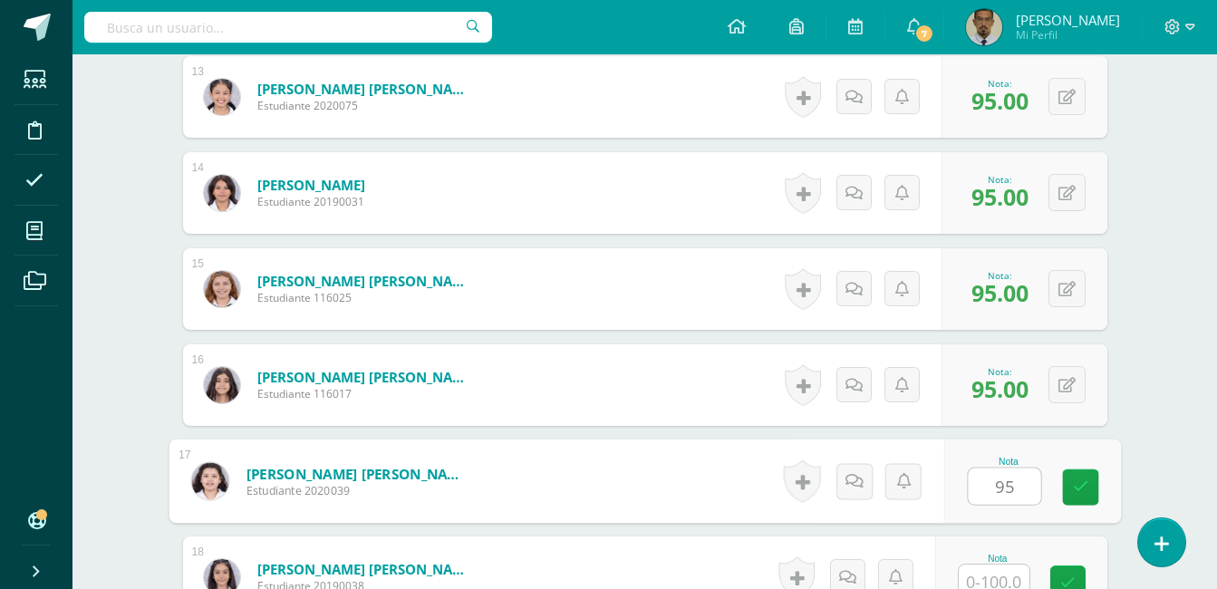
type input "95"
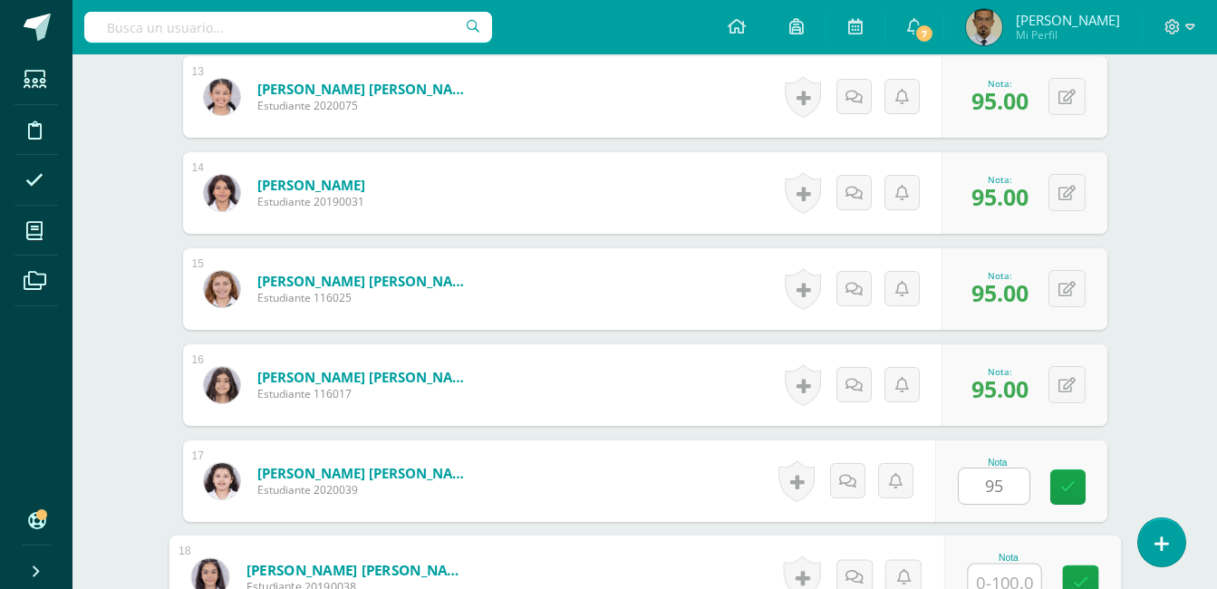
scroll to position [1755, 0]
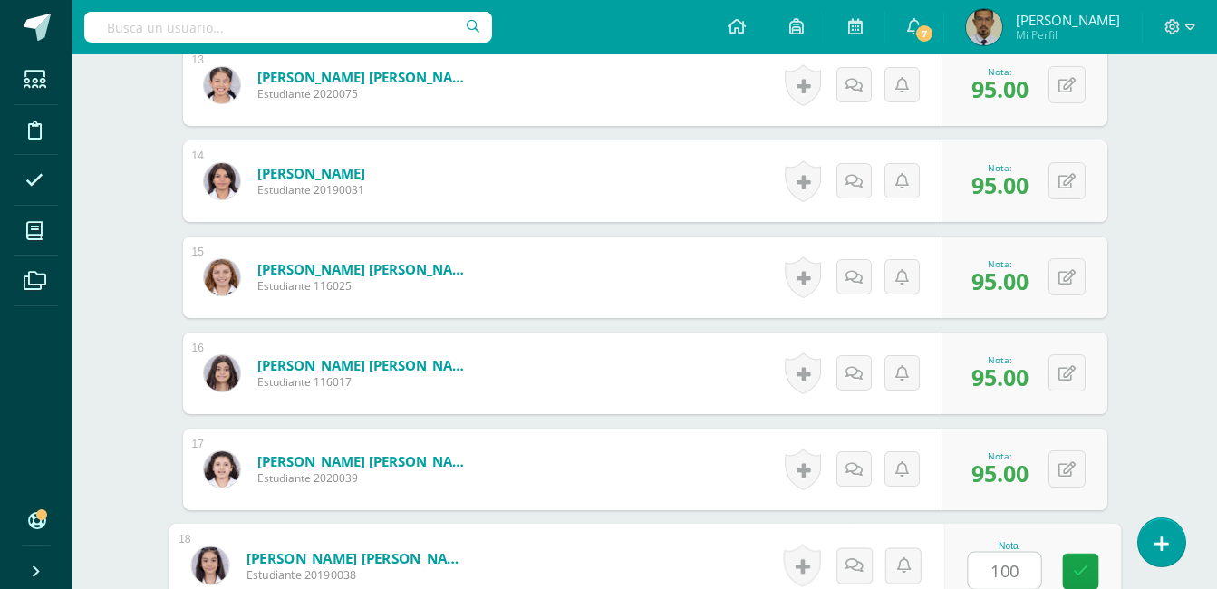
type input "100"
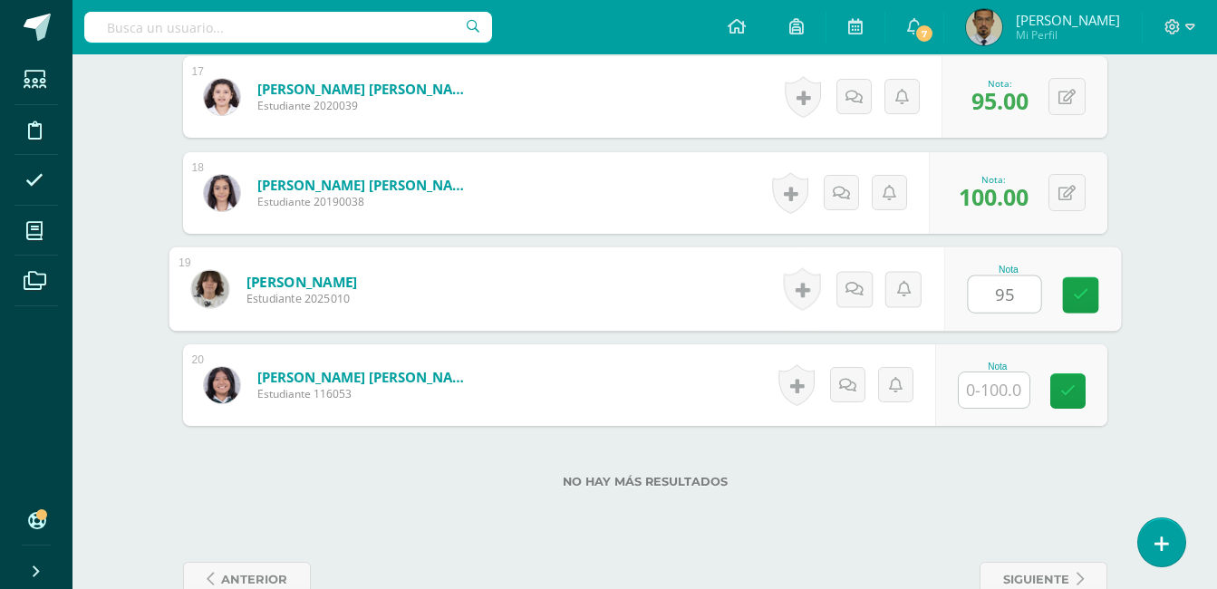
type input "95"
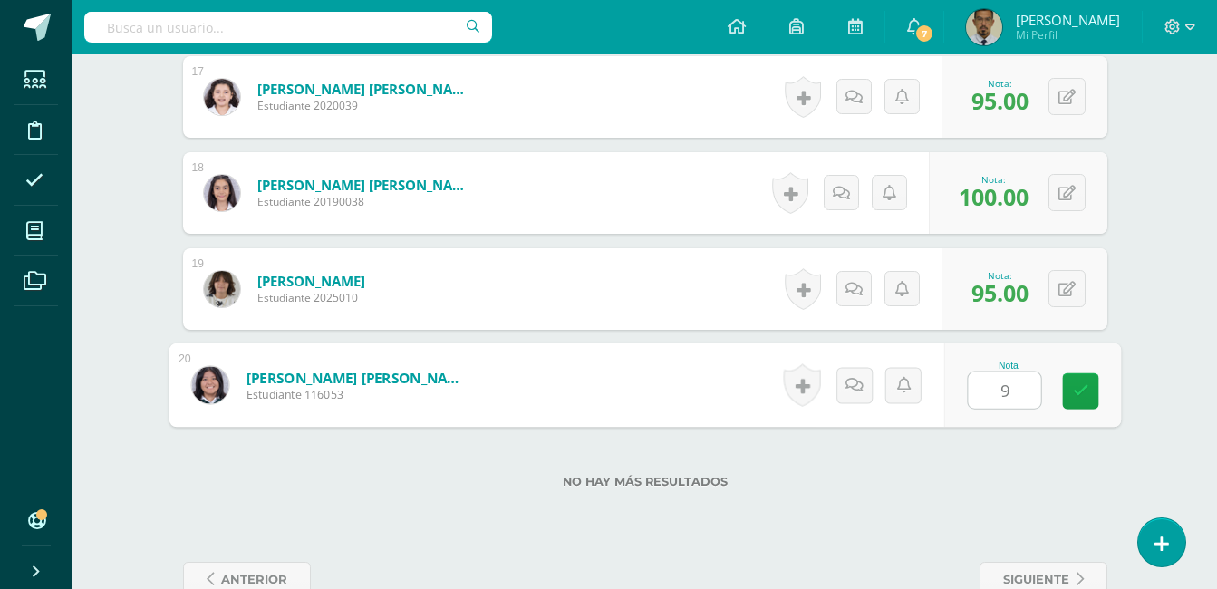
type input "95"
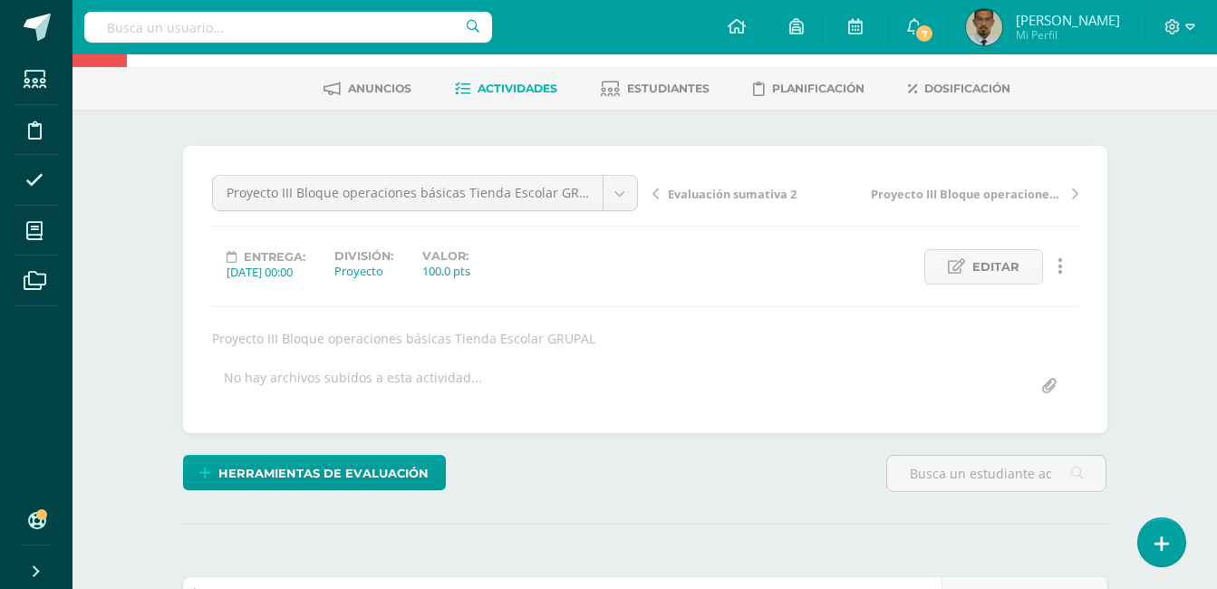
scroll to position [74, 0]
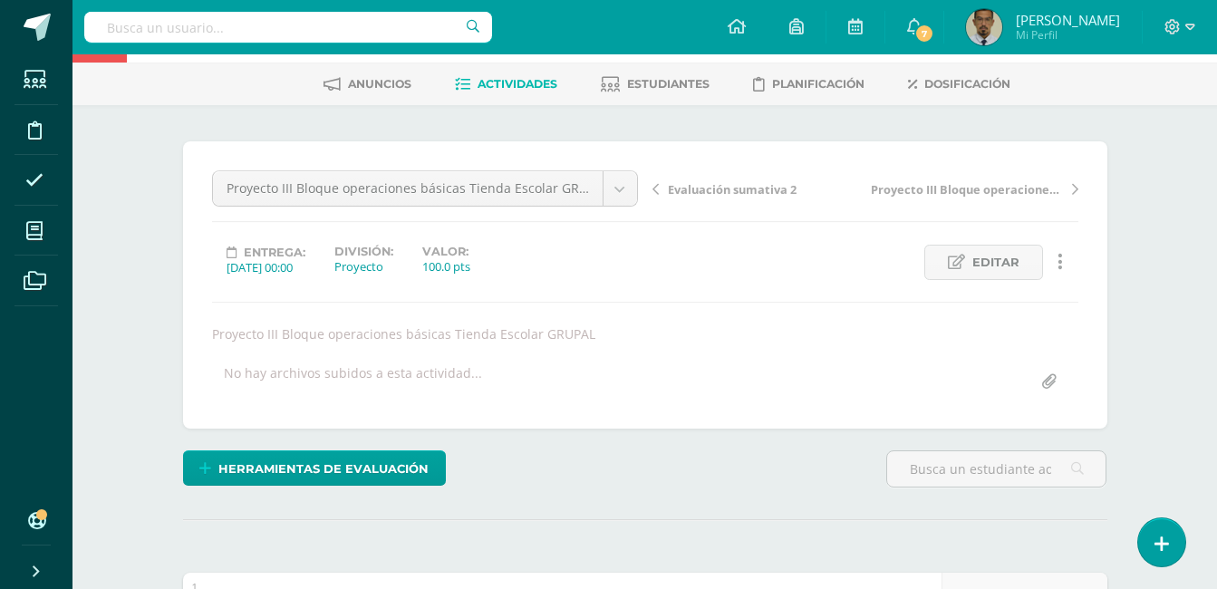
click at [493, 85] on span "Actividades" at bounding box center [517, 84] width 80 height 14
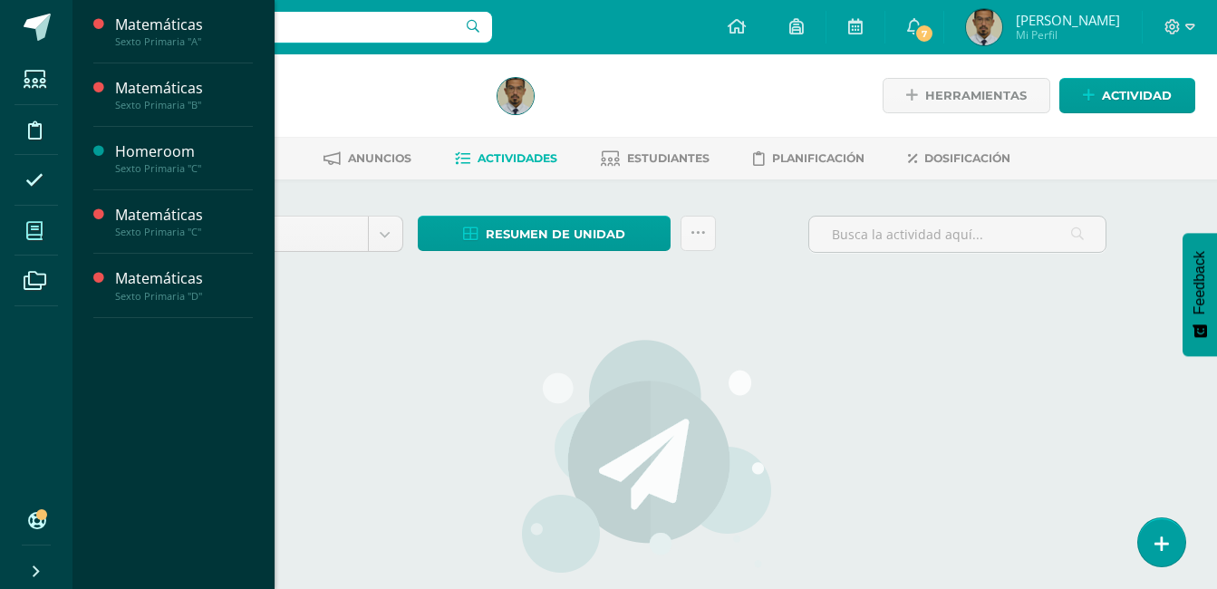
click at [45, 227] on span at bounding box center [34, 230] width 41 height 41
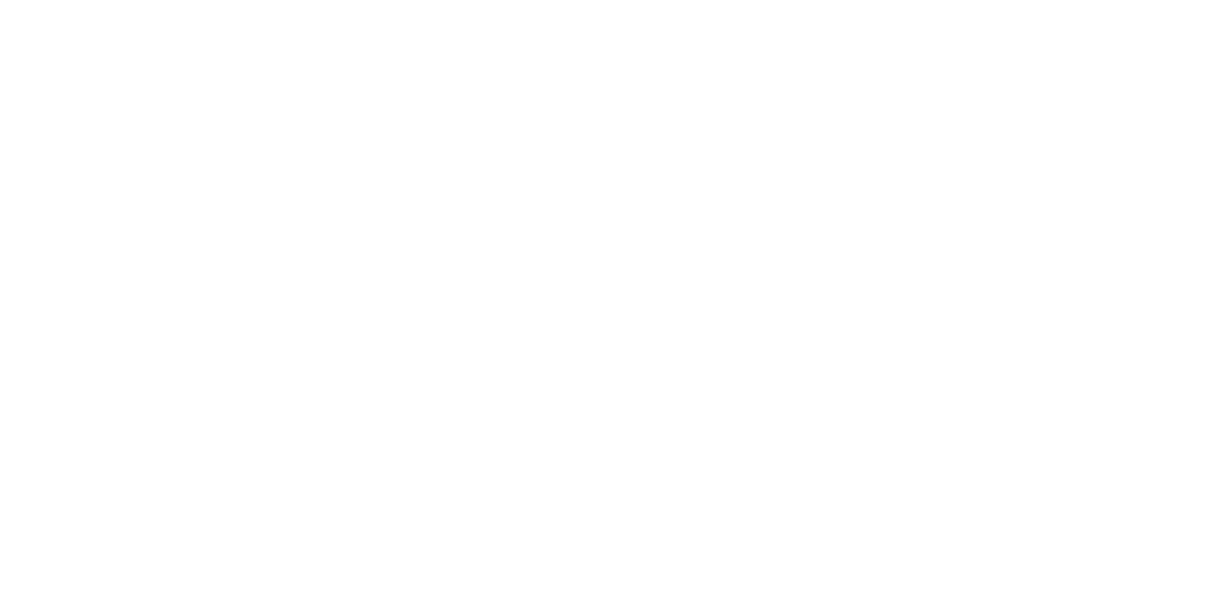
click at [29, 254] on div "Todos los niveles Preprimaria Ciclo Básico [GEOGRAPHIC_DATA] Magisterio Bachill…" at bounding box center [14, 411] width 29 height 315
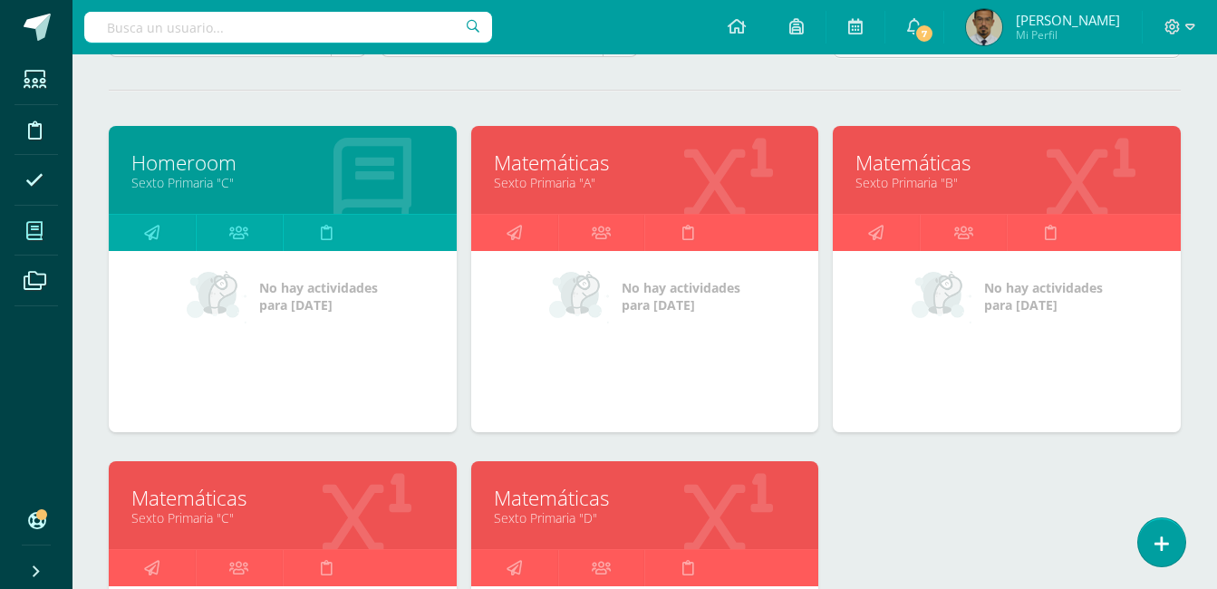
scroll to position [215, 0]
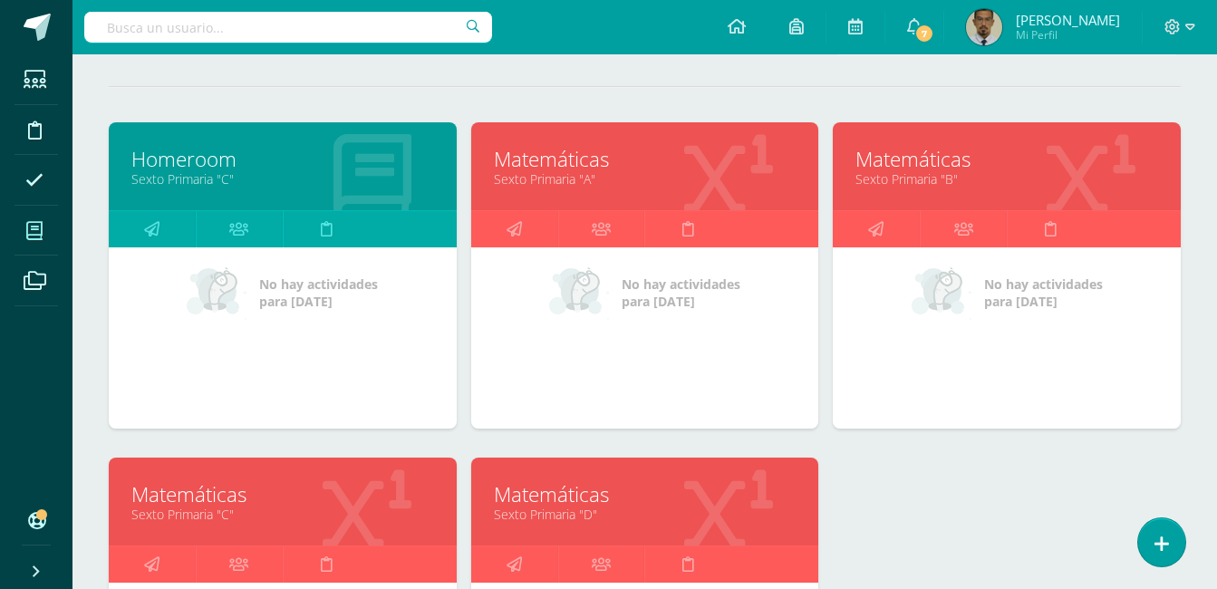
click at [182, 503] on link "Matemáticas" at bounding box center [282, 494] width 303 height 28
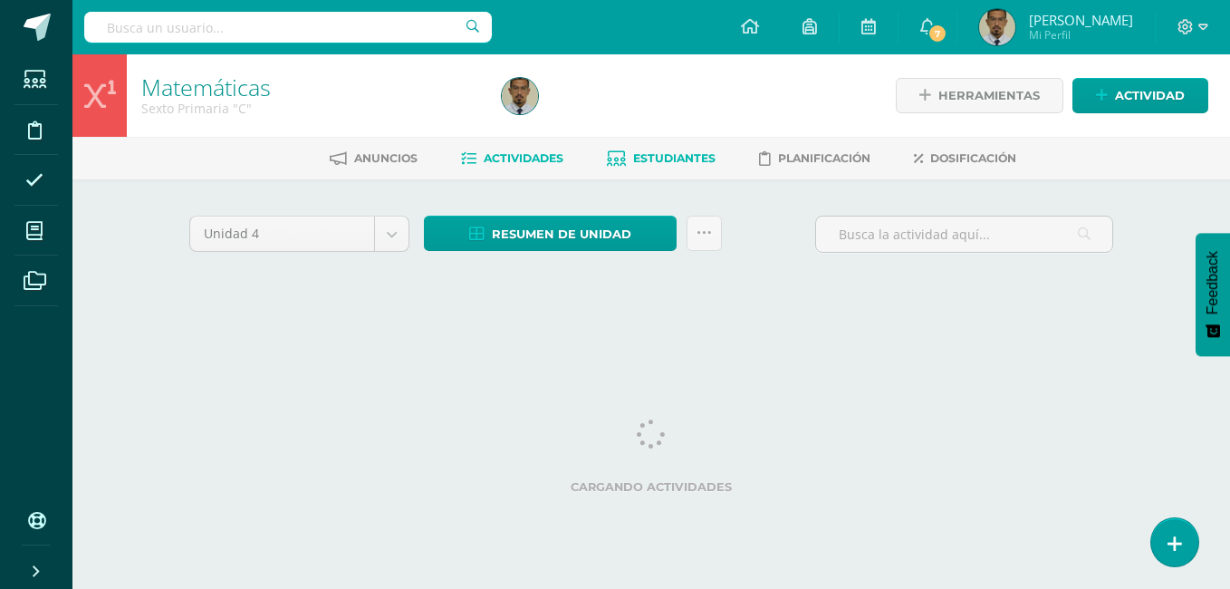
click at [692, 167] on link "Estudiantes" at bounding box center [661, 158] width 109 height 29
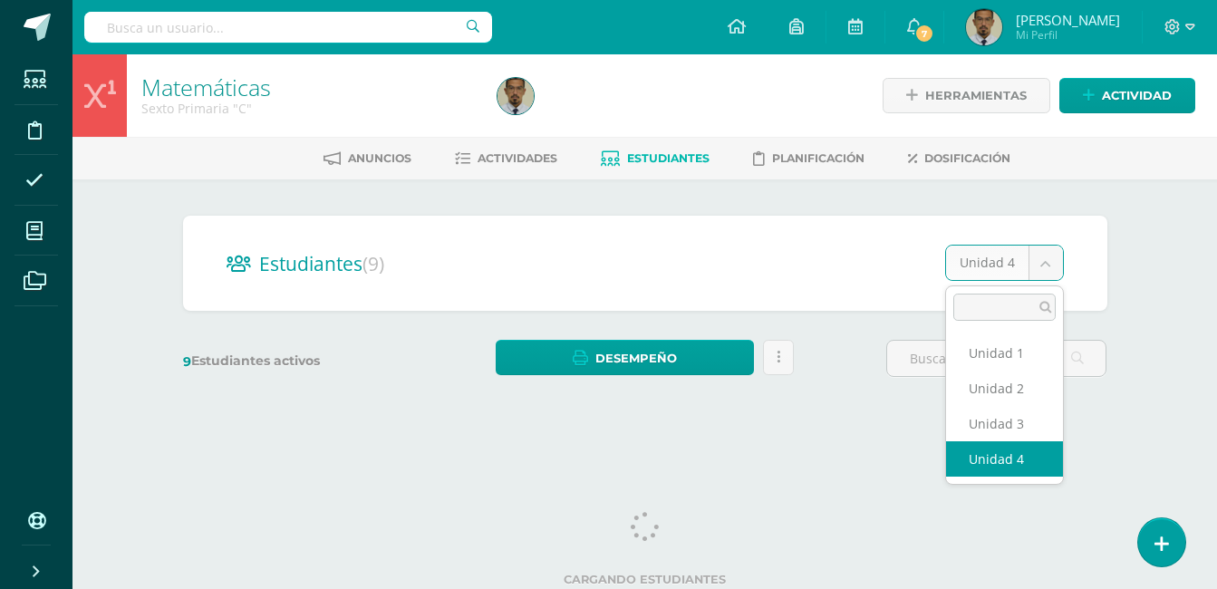
click at [1045, 270] on body "Estudiantes Disciplina Asistencia Mis cursos Archivos Soporte Ayuda Reportar un…" at bounding box center [608, 215] width 1217 height 430
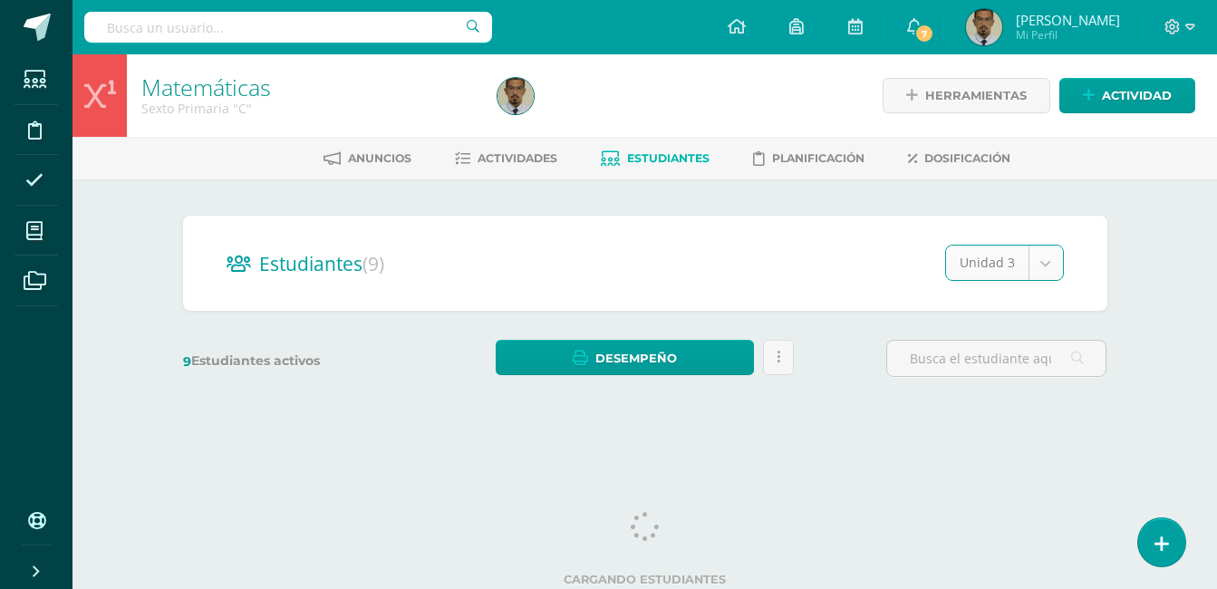
select select "/dashboard/teacher/section/5744/students/?unit=237541"
